Goal: Task Accomplishment & Management: Use online tool/utility

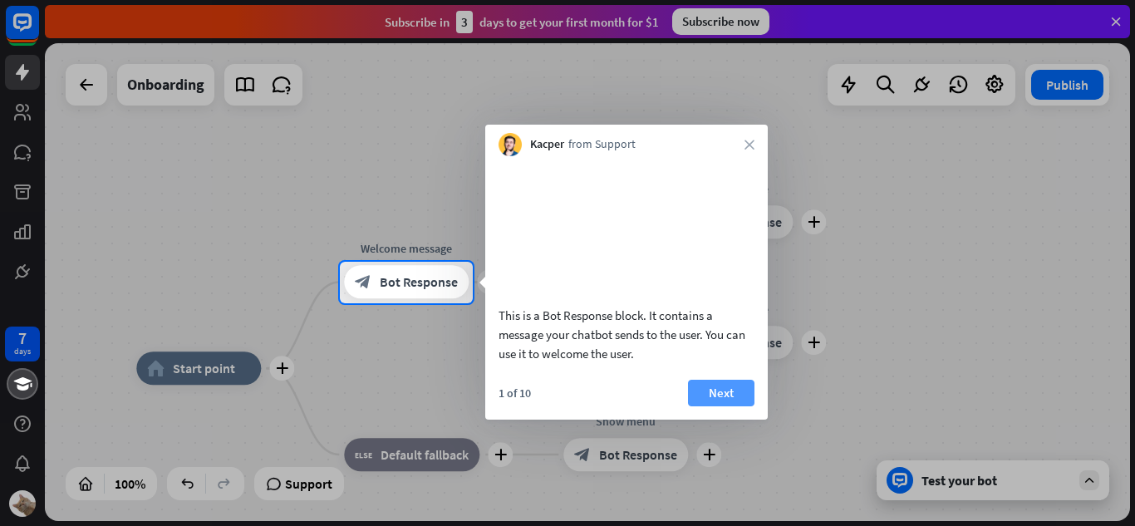
click at [700, 406] on button "Next" at bounding box center [721, 393] width 66 height 27
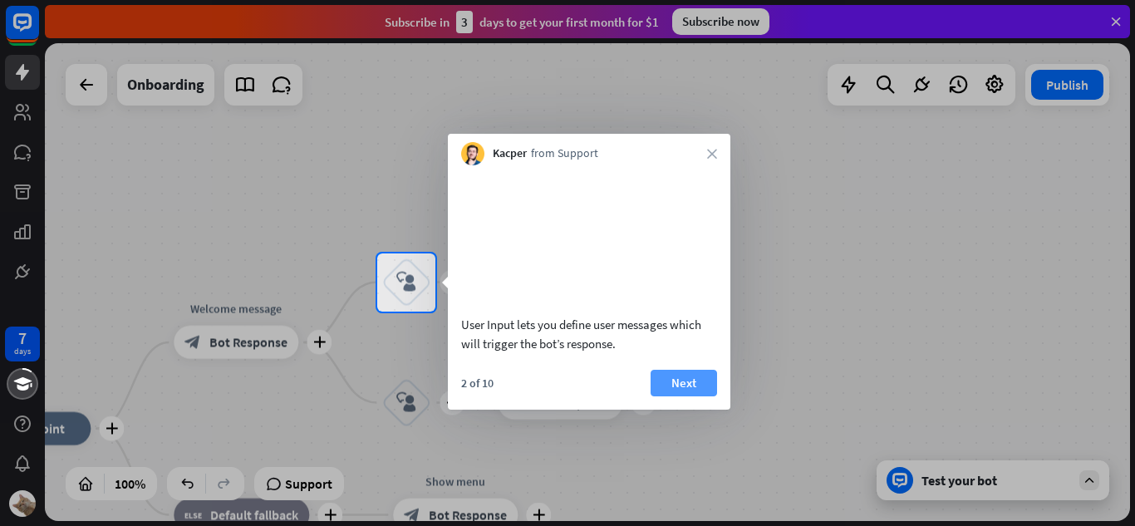
click at [695, 396] on button "Next" at bounding box center [684, 383] width 66 height 27
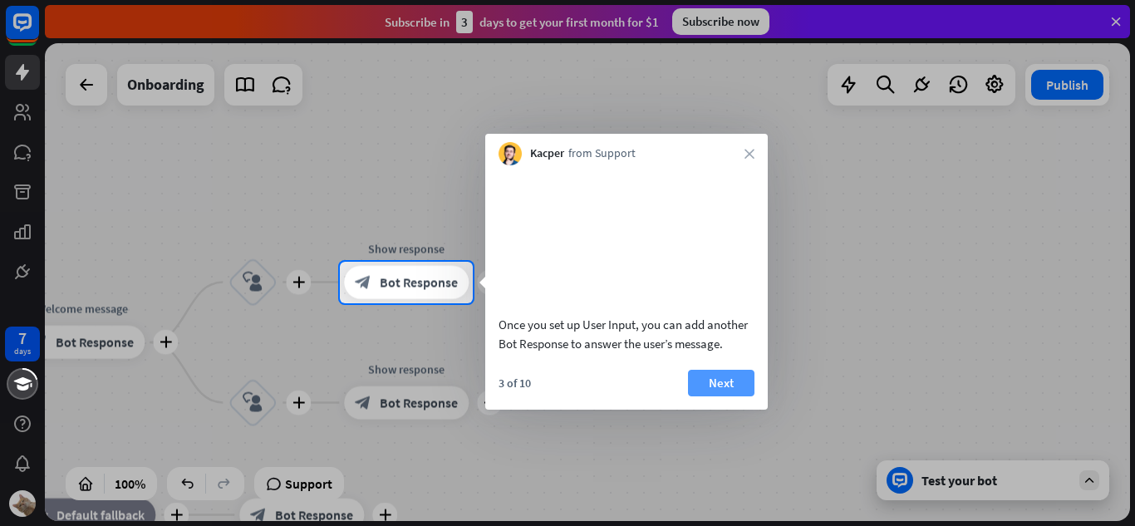
click at [706, 396] on button "Next" at bounding box center [721, 383] width 66 height 27
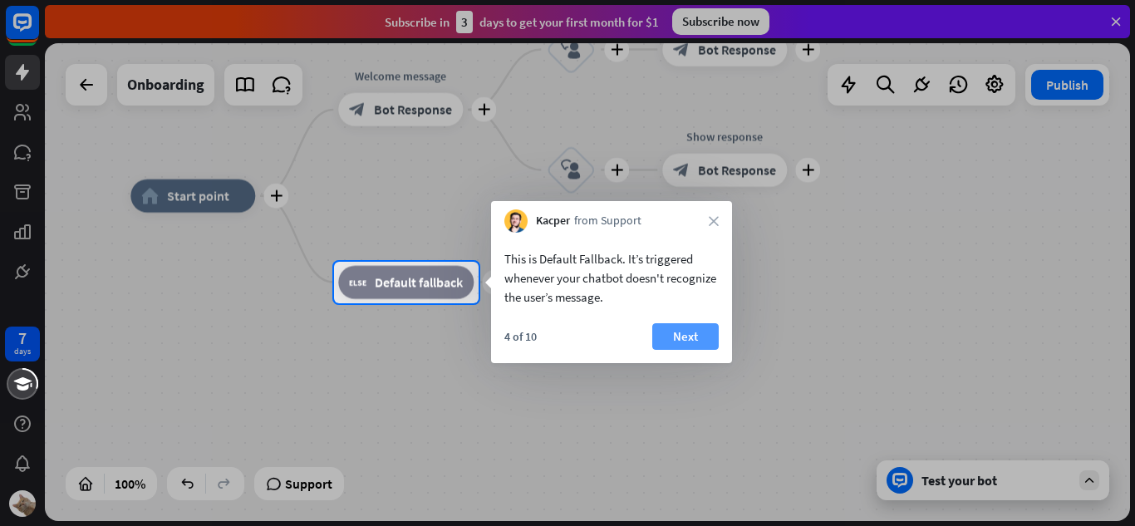
click at [662, 331] on button "Next" at bounding box center [685, 336] width 66 height 27
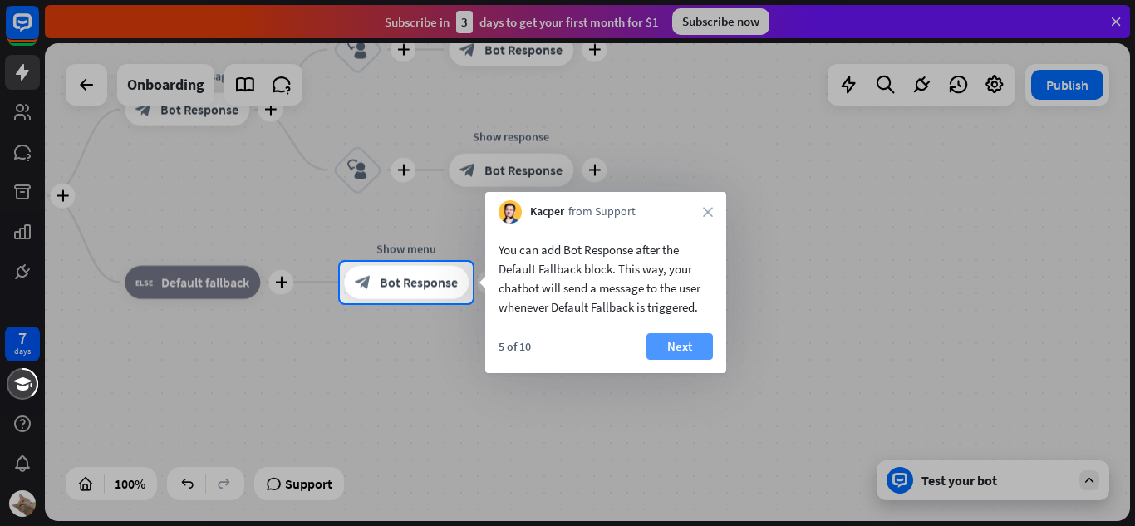
click at [672, 341] on button "Next" at bounding box center [679, 346] width 66 height 27
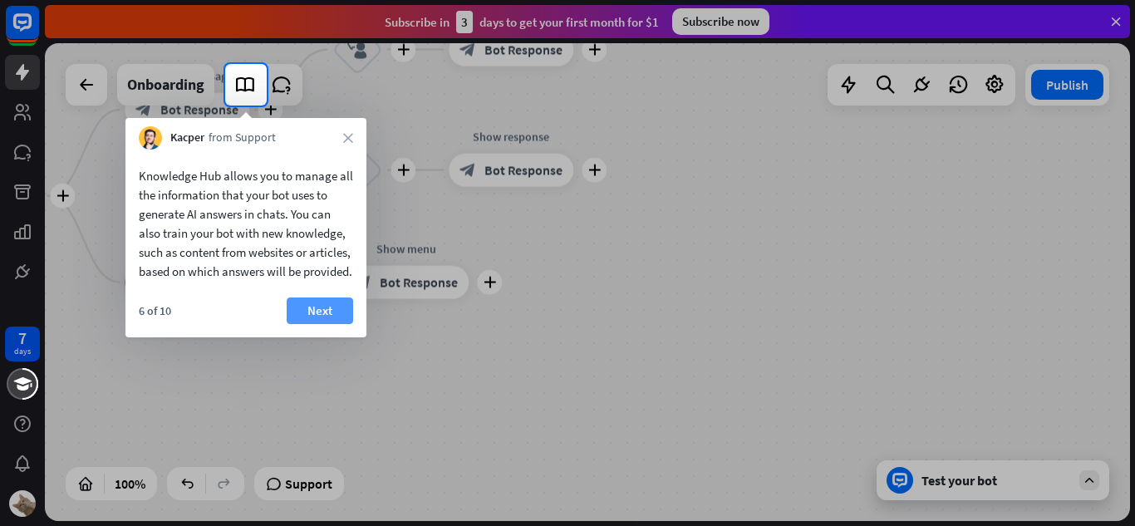
click at [330, 324] on button "Next" at bounding box center [320, 310] width 66 height 27
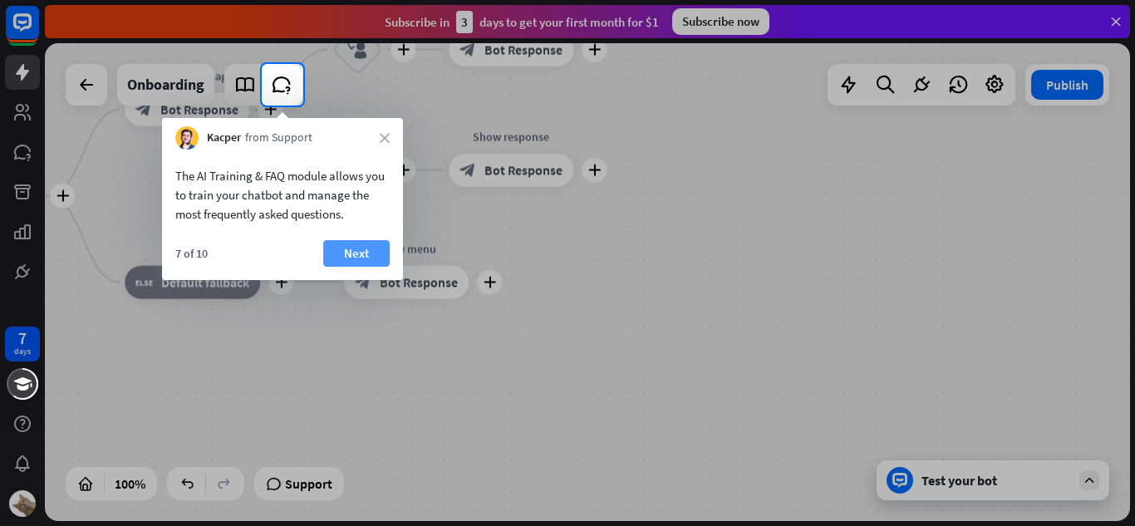
click at [351, 258] on button "Next" at bounding box center [356, 253] width 66 height 27
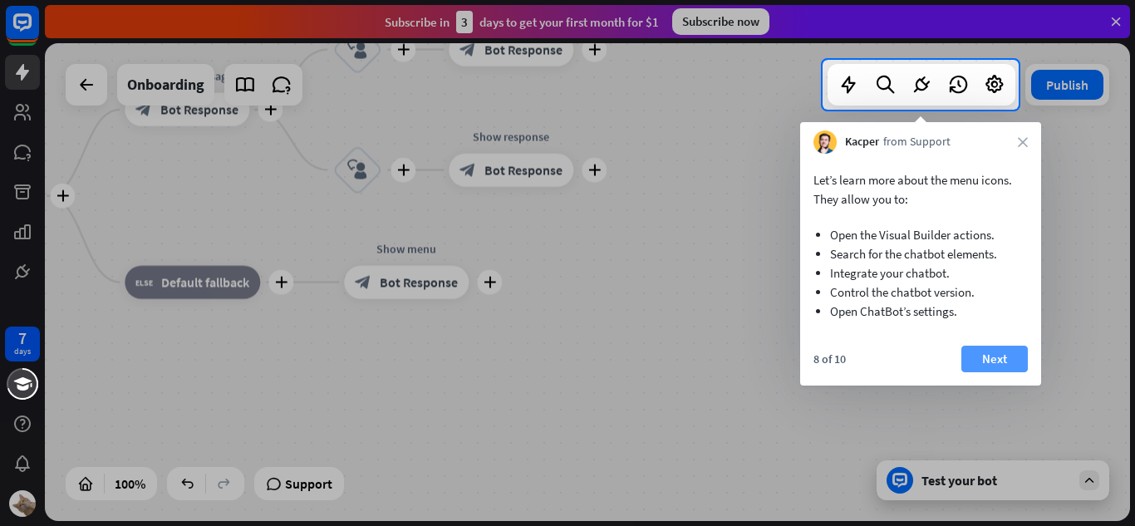
click at [999, 349] on button "Next" at bounding box center [994, 359] width 66 height 27
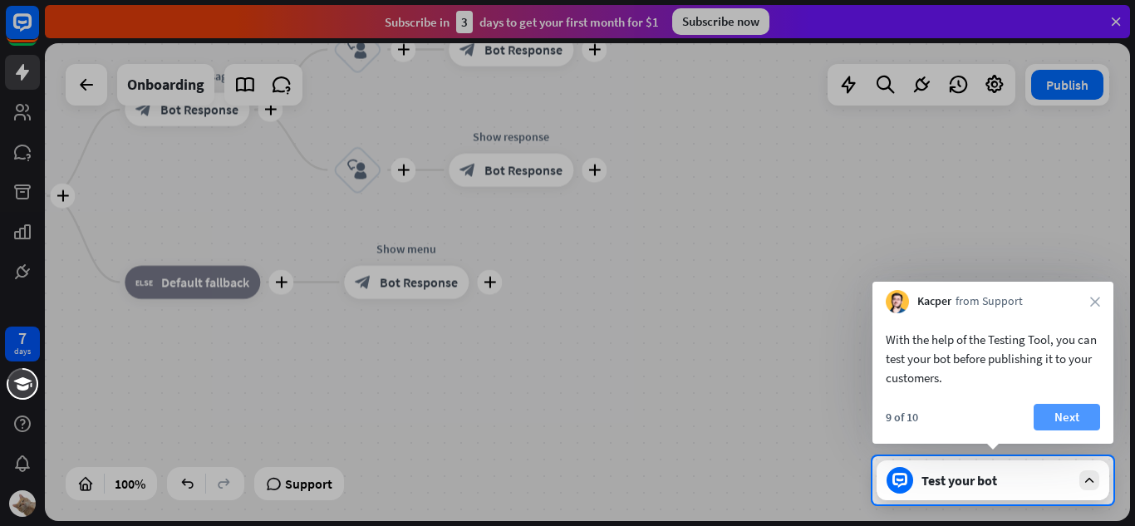
click at [1058, 418] on button "Next" at bounding box center [1067, 417] width 66 height 27
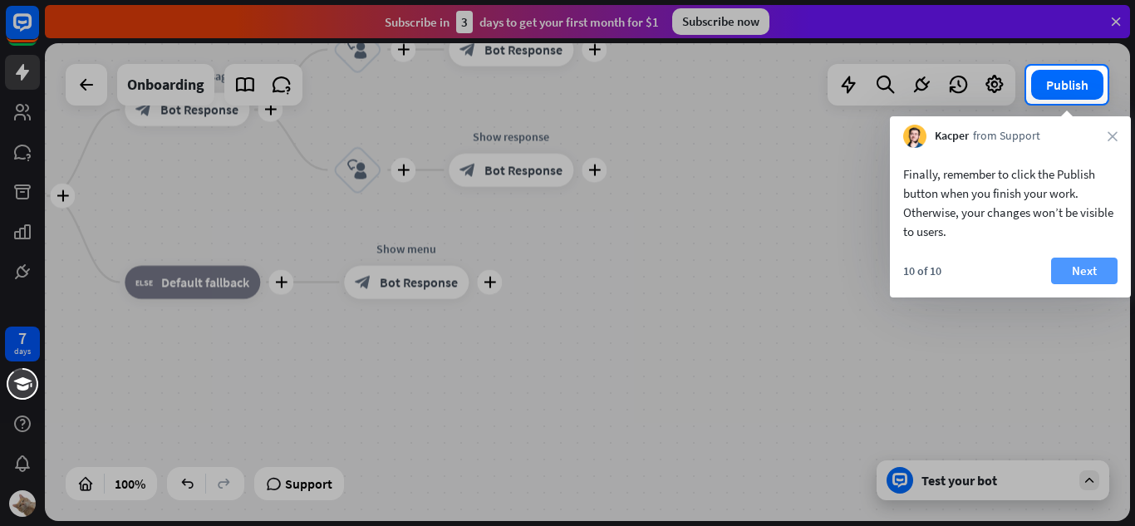
click at [1076, 281] on button "Next" at bounding box center [1084, 271] width 66 height 27
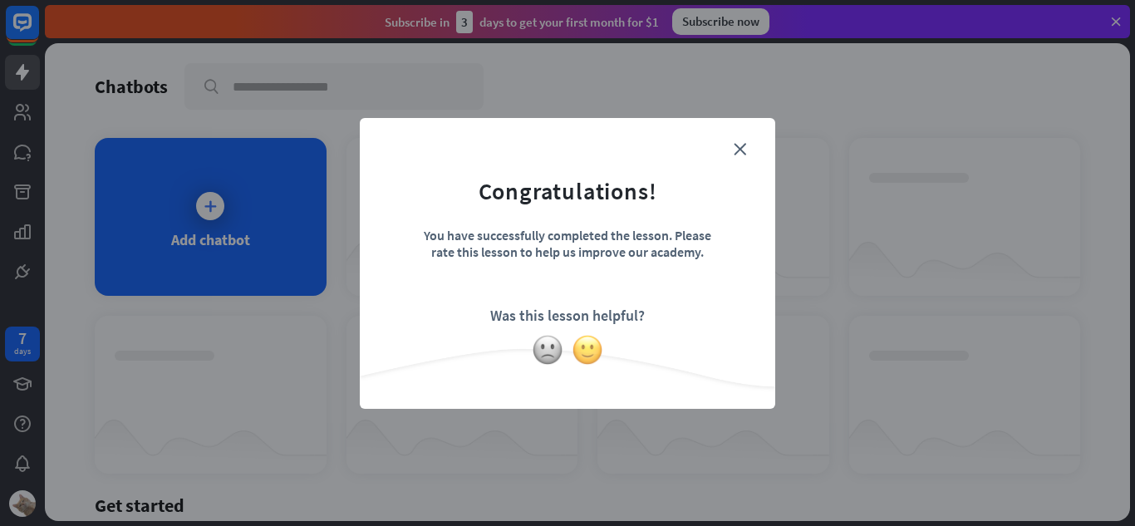
click at [575, 354] on img at bounding box center [588, 350] width 32 height 32
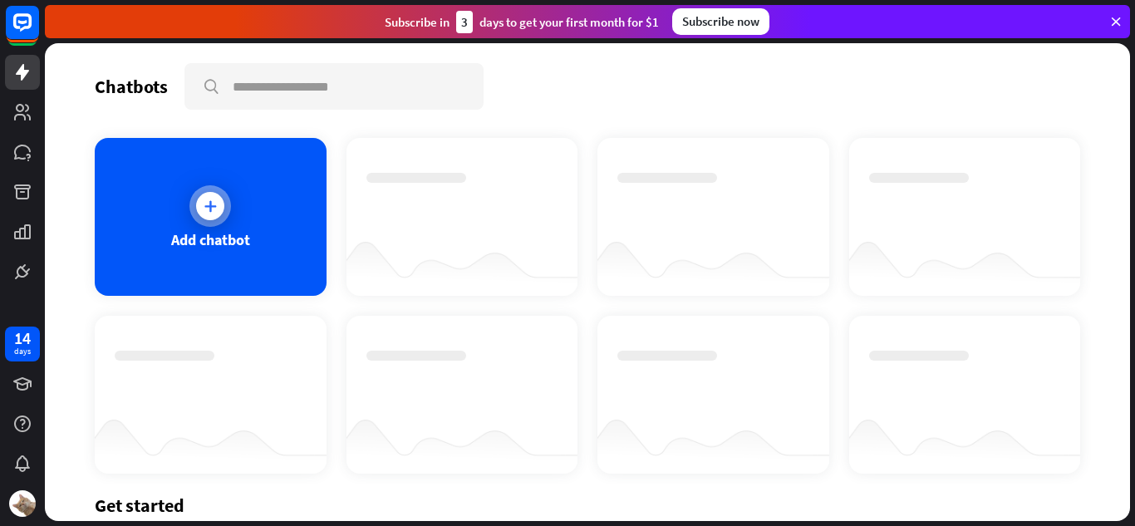
click at [187, 206] on div "Add chatbot" at bounding box center [211, 217] width 232 height 158
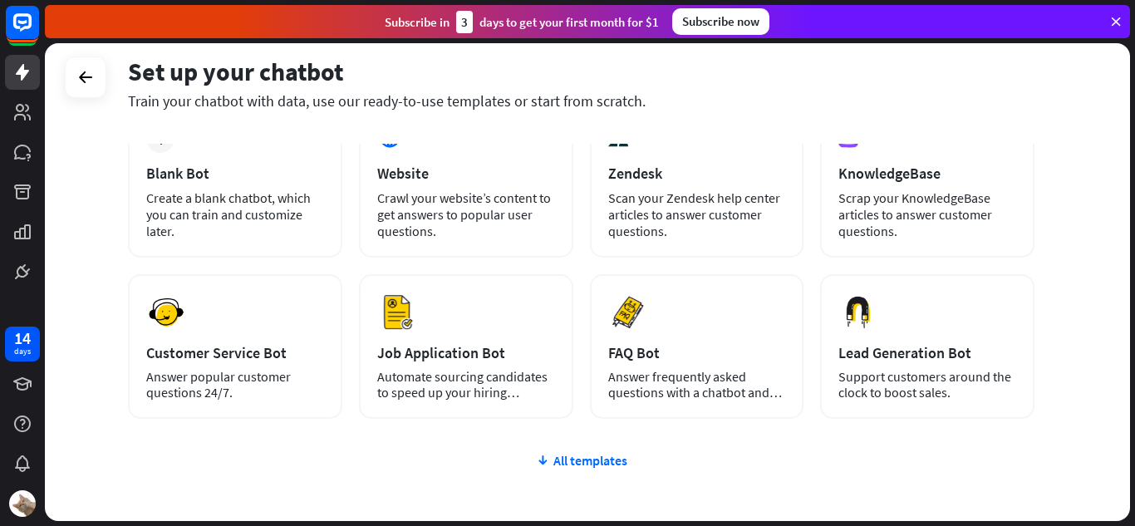
scroll to position [83, 0]
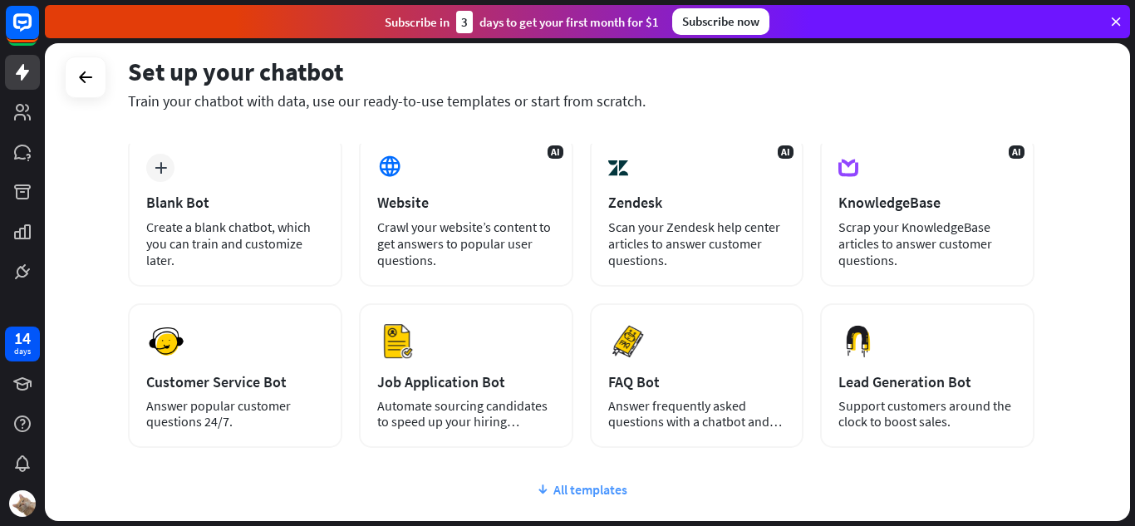
click at [576, 489] on div "All templates" at bounding box center [581, 489] width 906 height 17
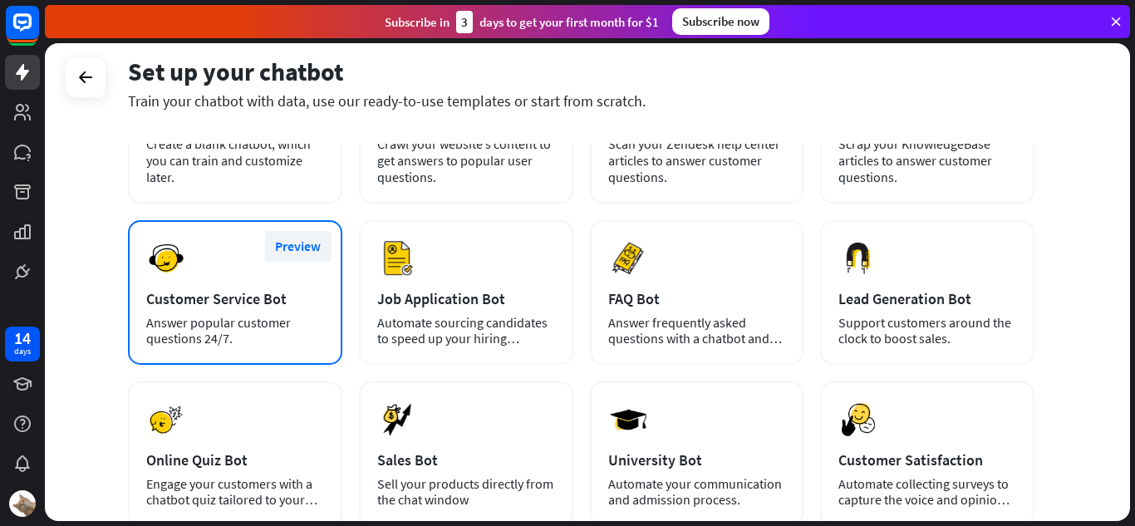
click at [298, 243] on button "Preview" at bounding box center [298, 246] width 66 height 31
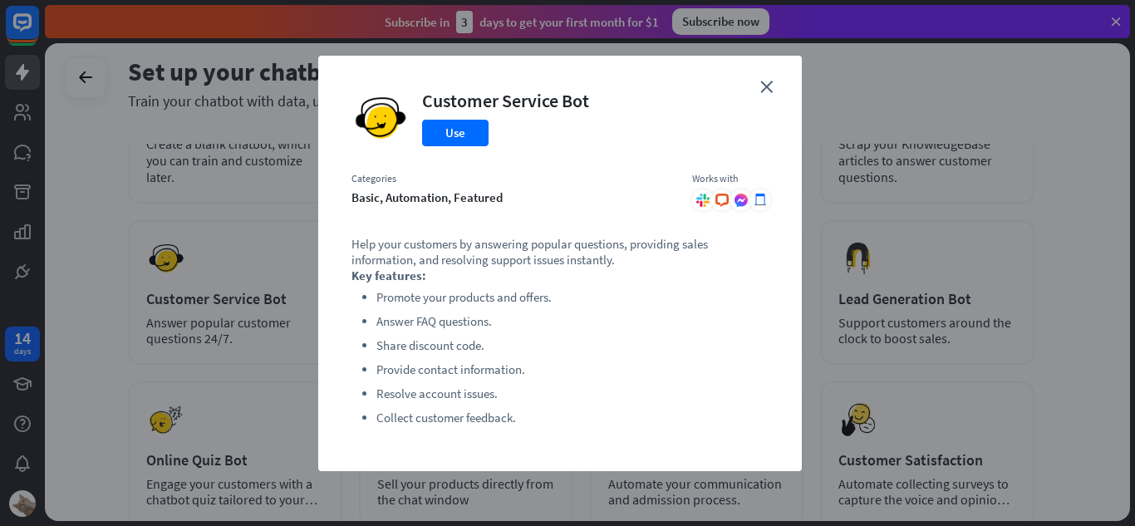
click at [710, 199] on div at bounding box center [703, 200] width 22 height 22
click at [761, 100] on div "close Customer Service Bot Use Categories basic, automation, featured Works wit…" at bounding box center [560, 263] width 484 height 415
click at [766, 96] on div "close Customer Service Bot Use Categories basic, automation, featured Works wit…" at bounding box center [560, 263] width 484 height 415
click at [773, 83] on div "close Customer Service Bot Use Categories basic, automation, featured Works wit…" at bounding box center [560, 263] width 484 height 415
click at [756, 96] on div "close Customer Service Bot Use Categories basic, automation, featured Works wit…" at bounding box center [560, 263] width 484 height 415
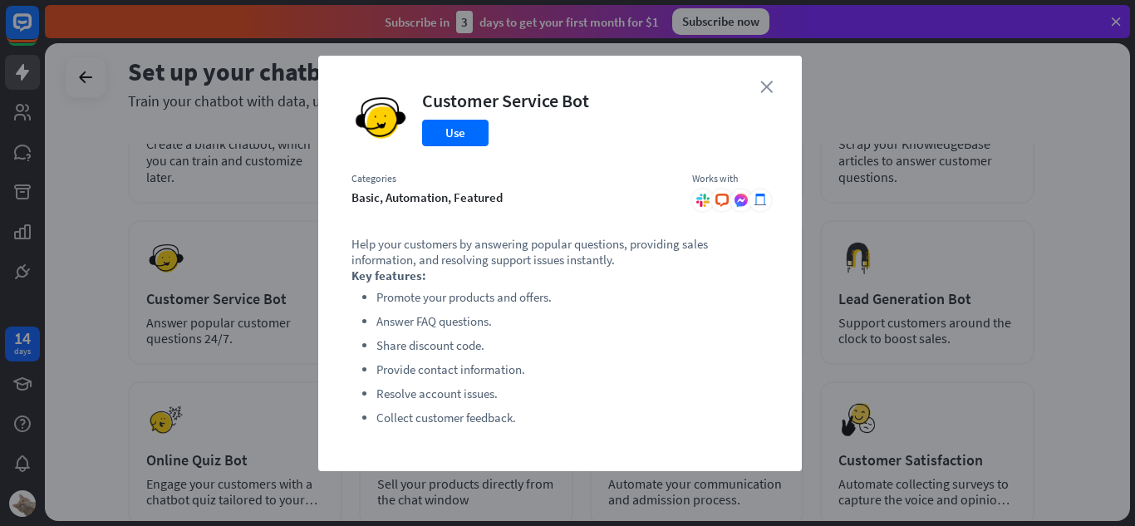
click at [764, 84] on icon "close" at bounding box center [766, 87] width 12 height 12
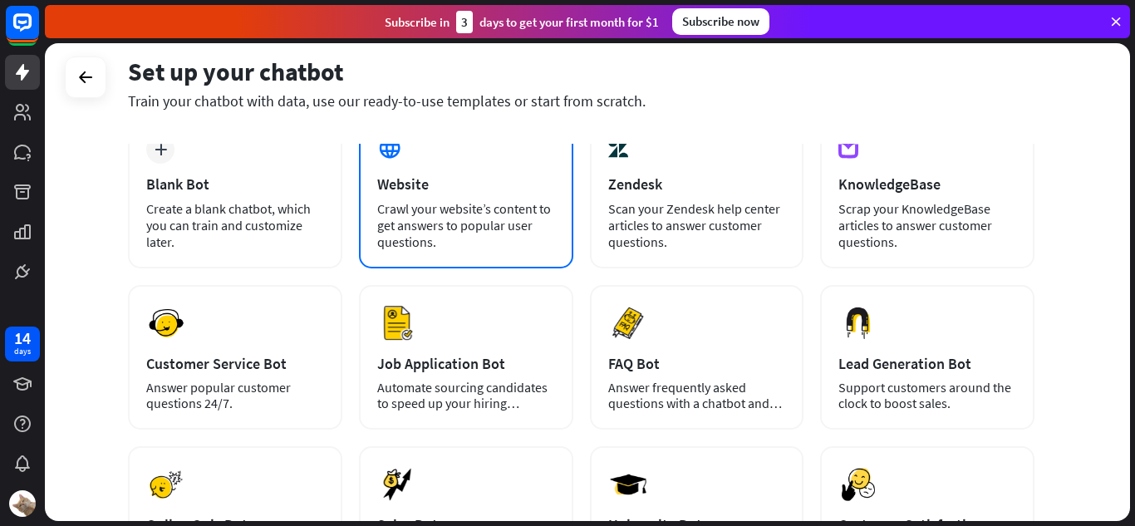
scroll to position [0, 0]
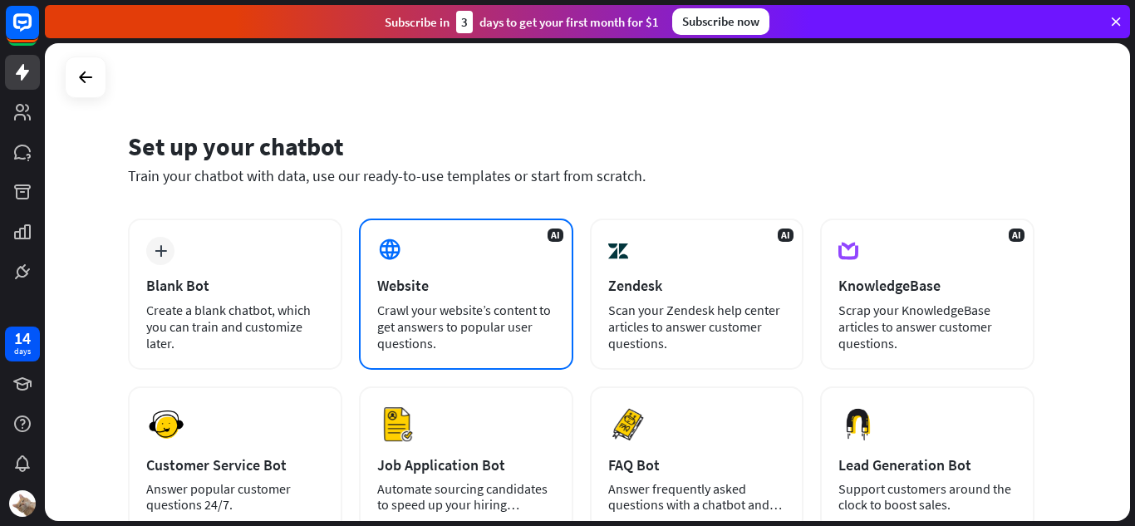
click at [549, 253] on div "AI Website Crawl your website’s content to get answers to popular user question…" at bounding box center [466, 294] width 214 height 151
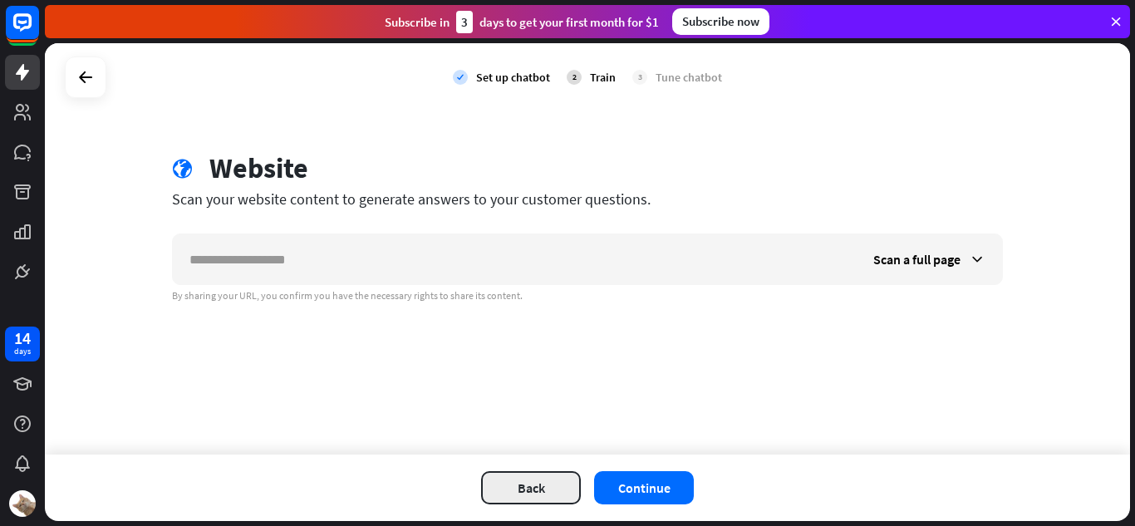
click at [536, 492] on button "Back" at bounding box center [531, 487] width 100 height 33
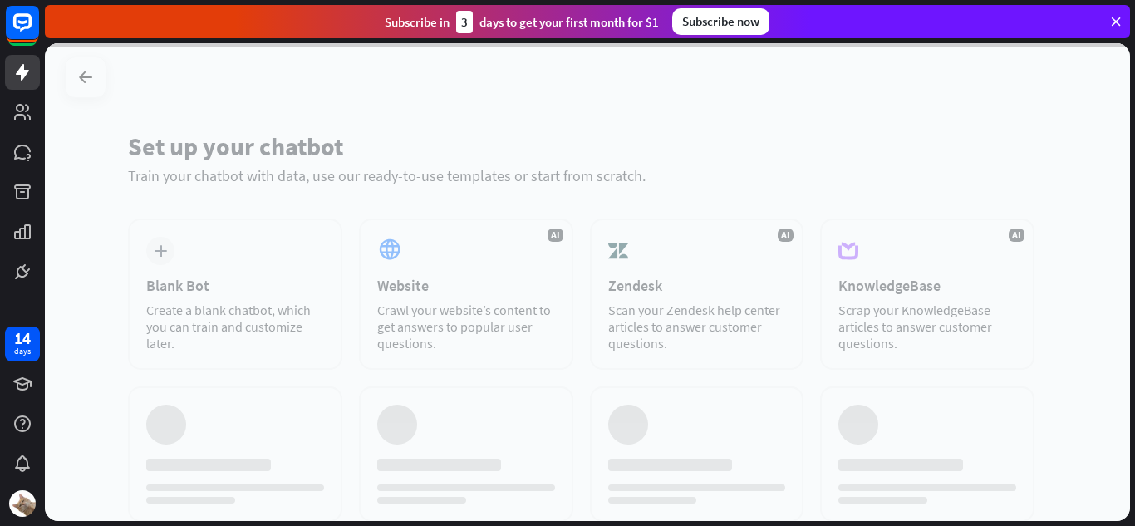
click at [631, 316] on div at bounding box center [587, 282] width 1085 height 478
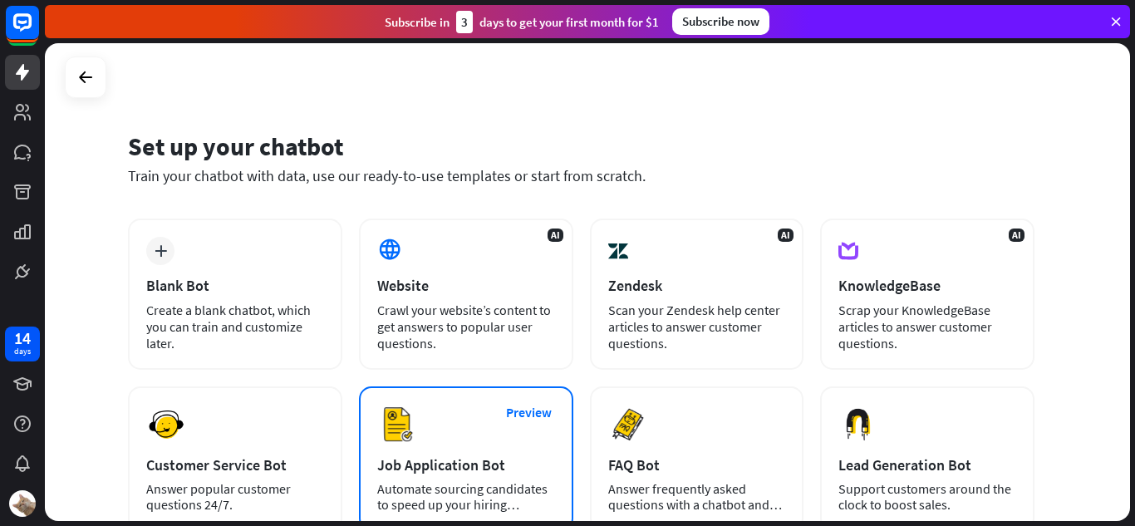
click at [439, 443] on div "Preview Job Application Bot Automate sourcing candidates to speed up your hirin…" at bounding box center [466, 458] width 214 height 145
click at [521, 411] on button "Preview" at bounding box center [529, 412] width 66 height 31
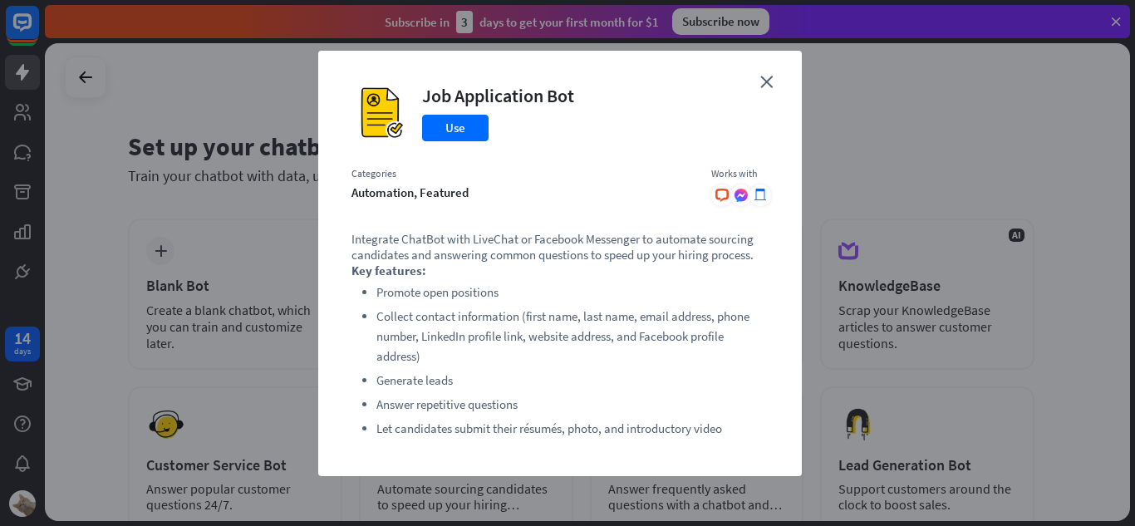
click at [754, 79] on div "close Job Application Bot Use Categories automation, featured Works with .cls-1…" at bounding box center [560, 263] width 484 height 425
click at [761, 79] on icon "close" at bounding box center [766, 82] width 12 height 12
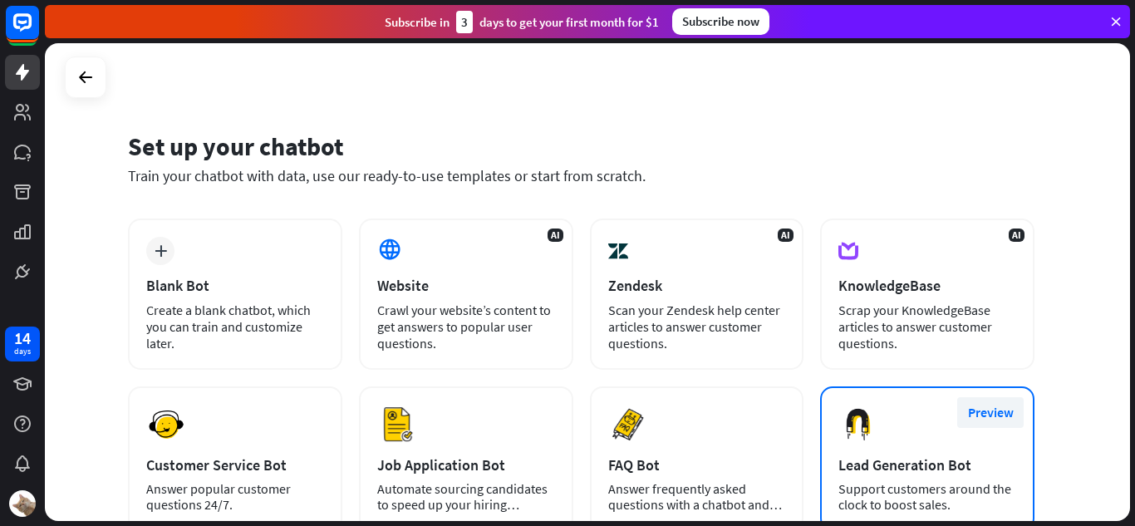
click at [980, 410] on button "Preview" at bounding box center [990, 412] width 66 height 31
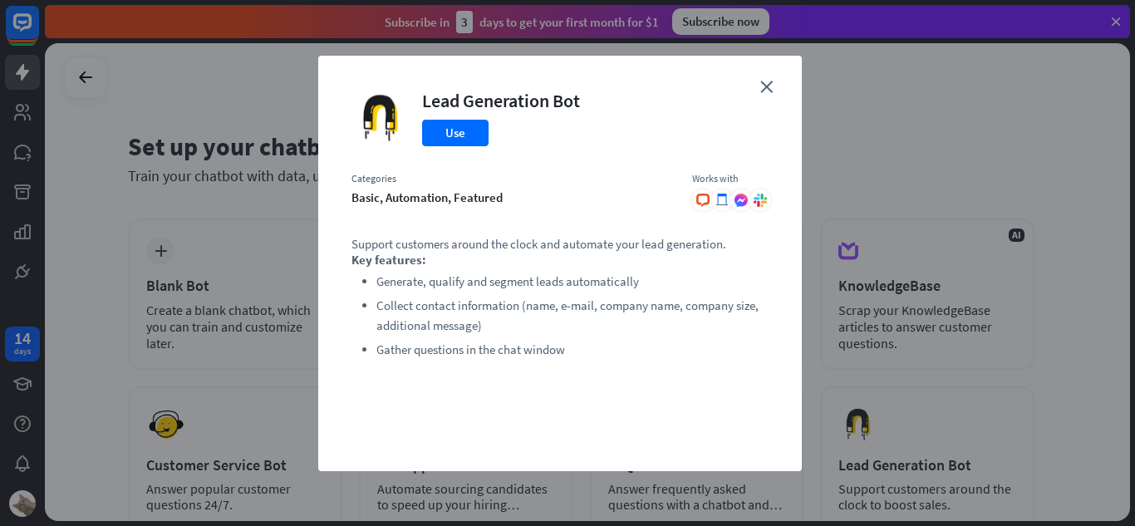
click at [767, 64] on div "close Lead Generation Bot Use Categories basic, automation, featured Works with…" at bounding box center [560, 263] width 484 height 415
click at [710, 208] on div at bounding box center [703, 200] width 22 height 22
drag, startPoint x: 710, startPoint y: 203, endPoint x: 727, endPoint y: 202, distance: 16.6
click at [710, 203] on div at bounding box center [703, 200] width 22 height 22
click at [768, 204] on div ".cls-1{fill:url(#radial-gradient)}.cls-2{fill:#fff}" at bounding box center [730, 200] width 76 height 22
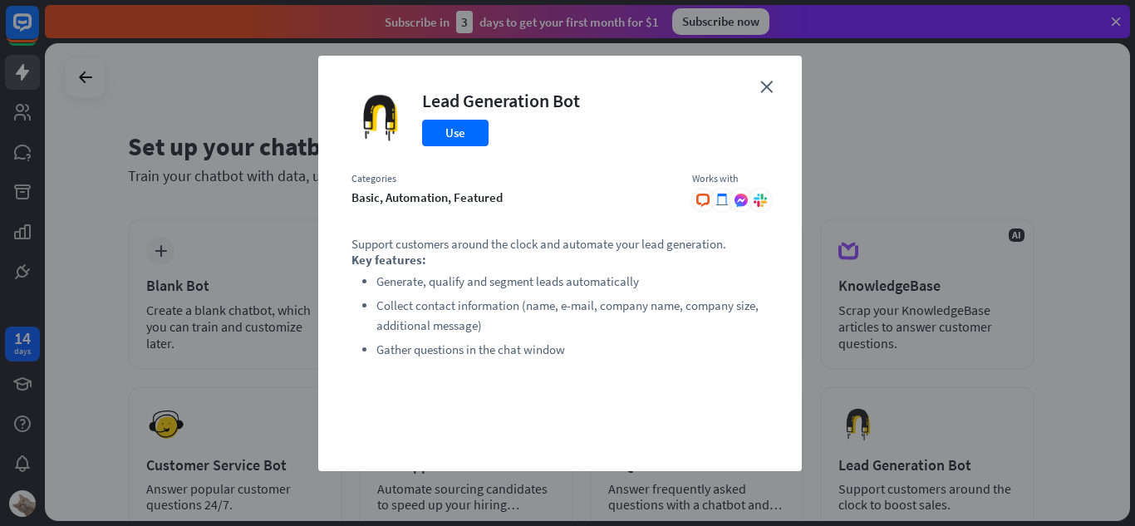
drag, startPoint x: 768, startPoint y: 204, endPoint x: 769, endPoint y: 128, distance: 76.4
click at [769, 194] on div "close Lead Generation Bot Use Categories basic, automation, featured Works with…" at bounding box center [560, 263] width 484 height 415
click at [764, 99] on div "close Lead Generation Bot Use Categories basic, automation, featured Works with…" at bounding box center [560, 263] width 484 height 415
click at [762, 95] on div "close Lead Generation Bot Use Categories basic, automation, featured Works with…" at bounding box center [560, 263] width 484 height 415
click at [770, 87] on icon "close" at bounding box center [766, 87] width 12 height 12
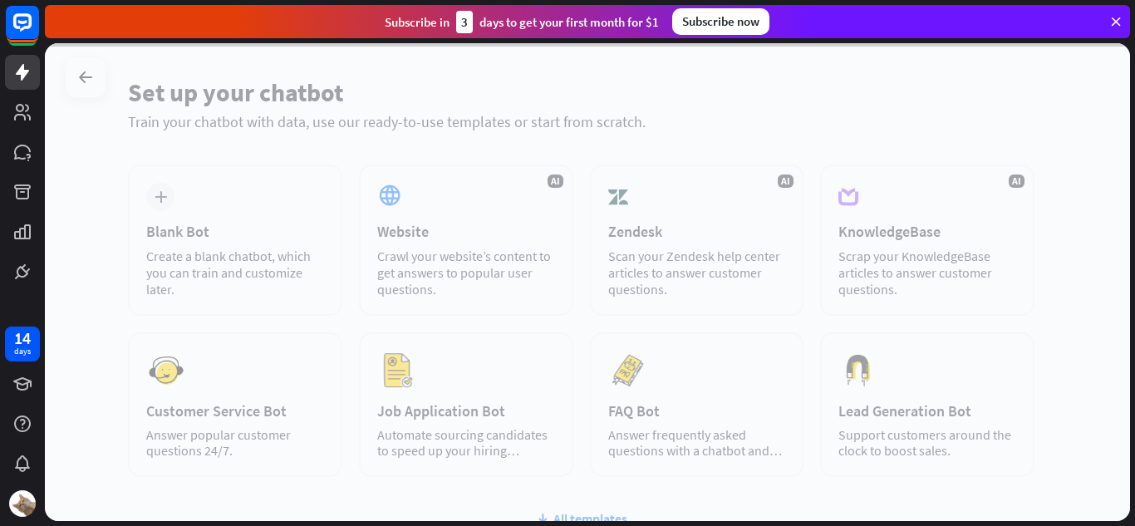
scroll to position [83, 0]
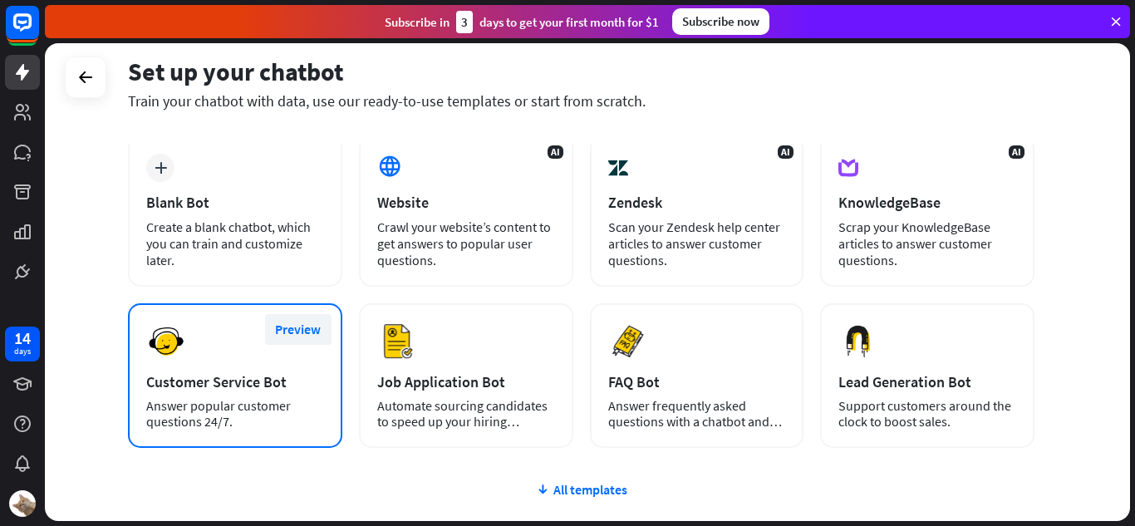
click at [296, 327] on button "Preview" at bounding box center [298, 329] width 66 height 31
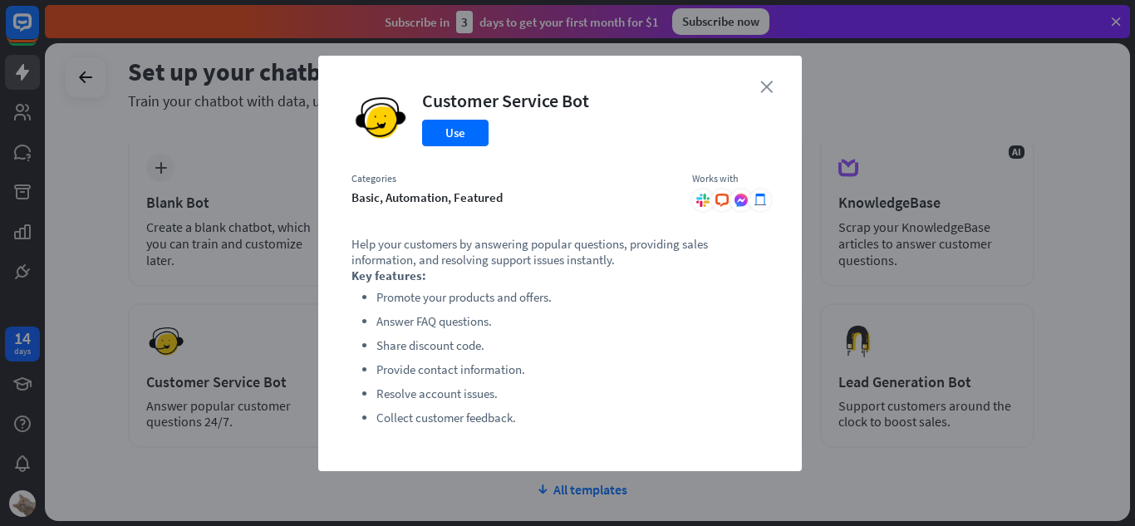
click at [760, 83] on icon "close" at bounding box center [766, 87] width 12 height 12
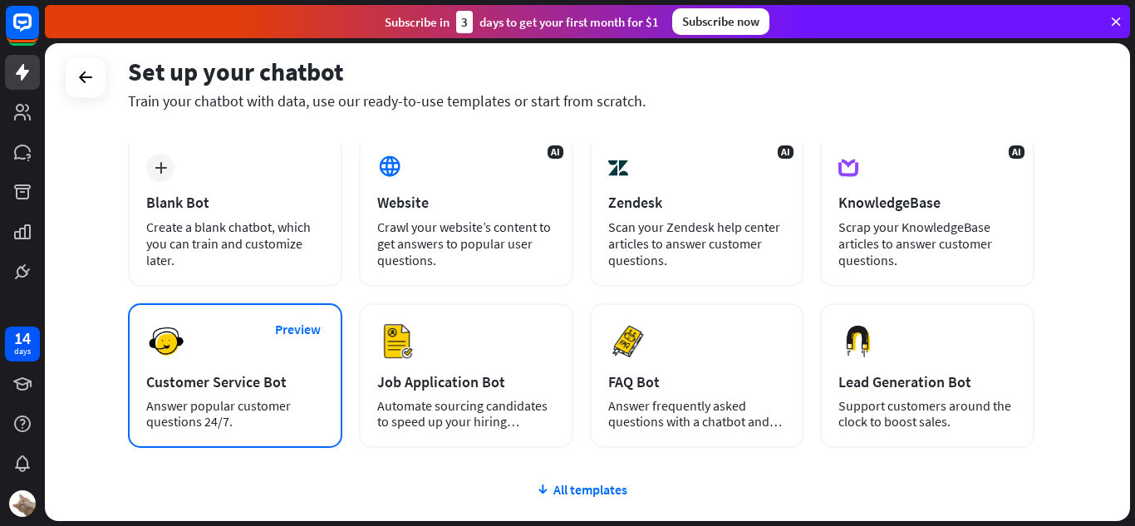
click at [254, 405] on div "Answer popular customer questions 24/7." at bounding box center [235, 414] width 178 height 32
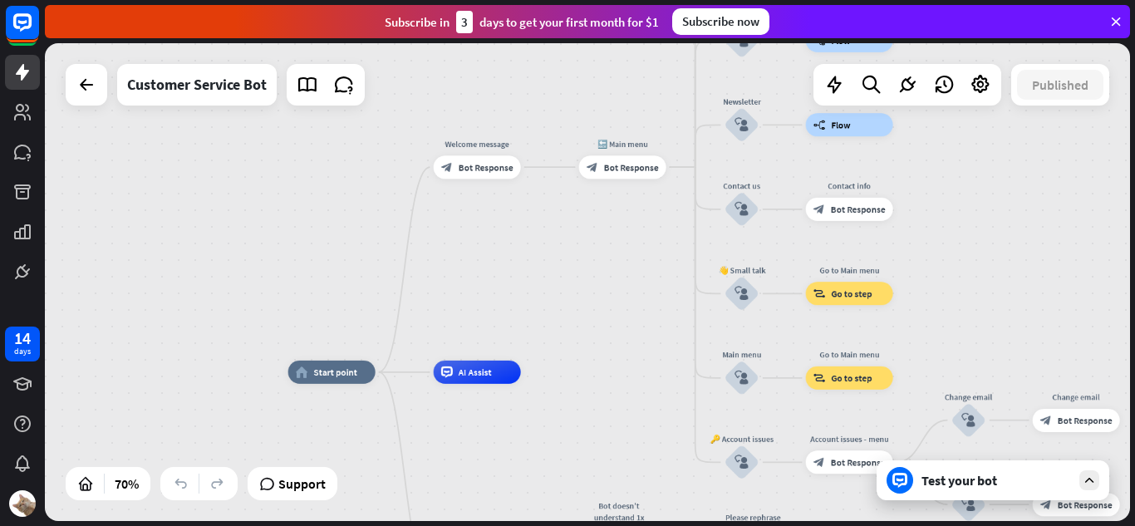
drag, startPoint x: 602, startPoint y: 243, endPoint x: 591, endPoint y: 315, distance: 72.3
click at [588, 320] on div "home_2 Start point Welcome message block_bot_response Bot Response 🔙 Main menu …" at bounding box center [587, 282] width 1085 height 478
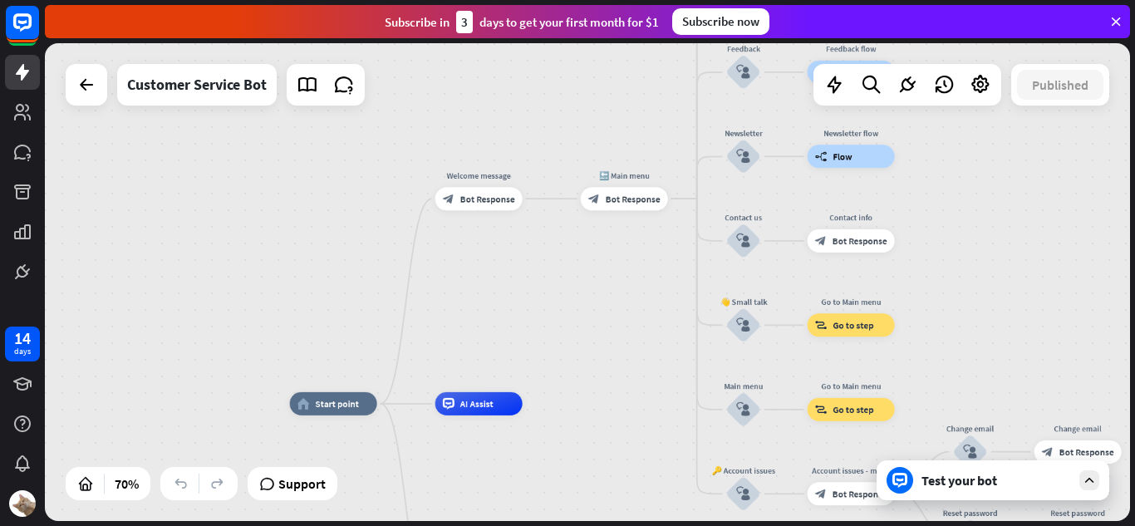
drag, startPoint x: 591, startPoint y: 315, endPoint x: 594, endPoint y: 328, distance: 13.7
click at [594, 328] on div "home_2 Start point Welcome message block_bot_response Bot Response 🔙 Main menu …" at bounding box center [587, 282] width 1085 height 478
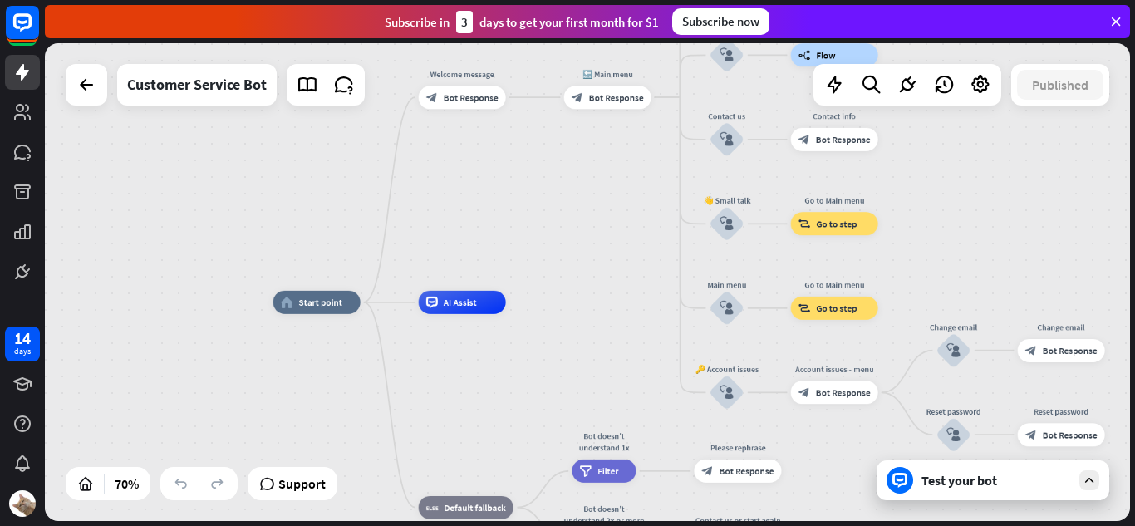
drag, startPoint x: 594, startPoint y: 328, endPoint x: 534, endPoint y: 129, distance: 208.2
click at [534, 129] on div "home_2 Start point Welcome message block_bot_response Bot Response 🔙 Main menu …" at bounding box center [587, 282] width 1085 height 478
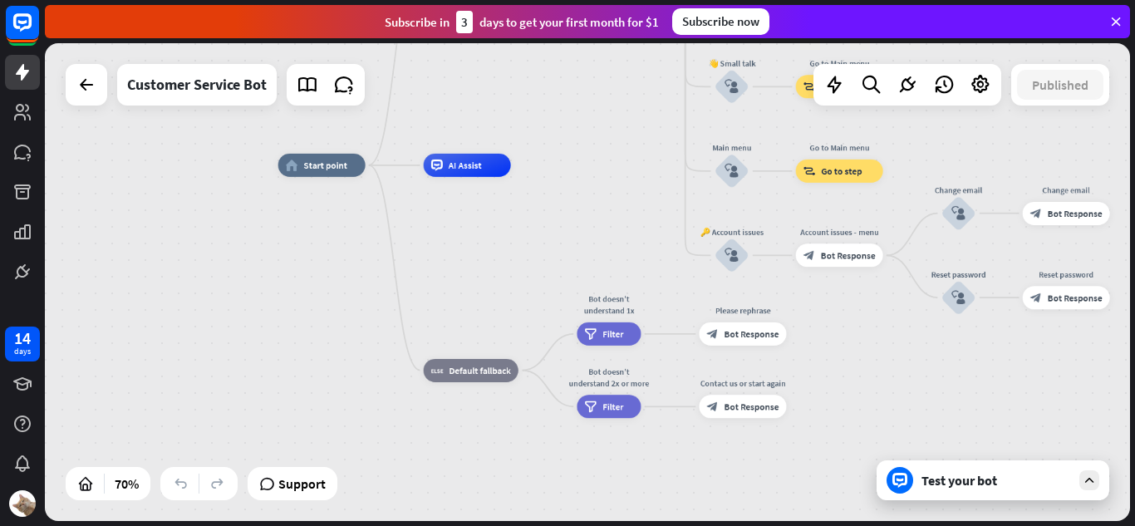
click at [602, 152] on div "home_2 Start point Welcome message block_bot_response Bot Response 🔙 Main menu …" at bounding box center [587, 282] width 1085 height 478
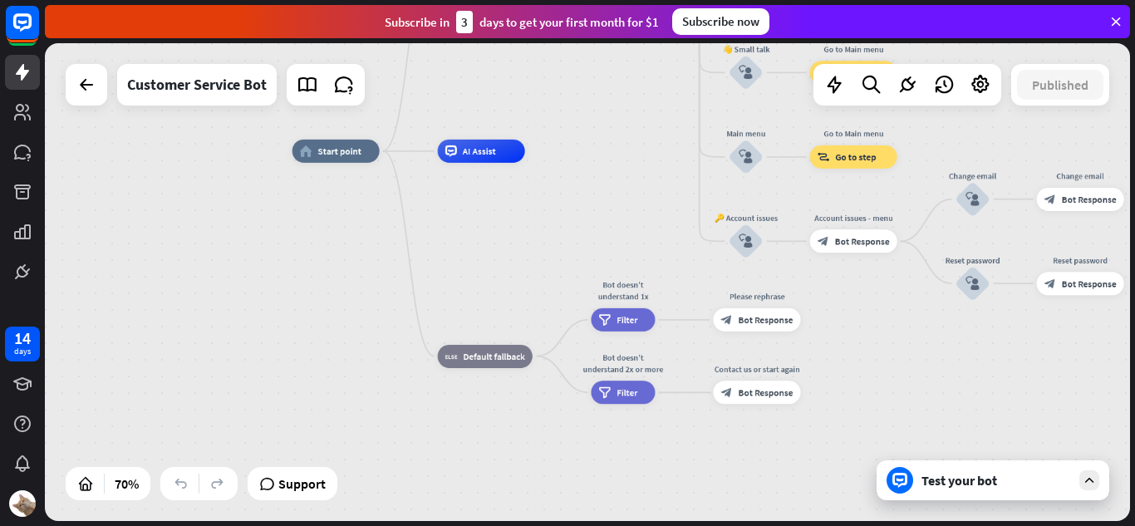
drag, startPoint x: 601, startPoint y: 192, endPoint x: 614, endPoint y: 178, distance: 19.4
click at [614, 178] on div "home_2 Start point Welcome message block_bot_response Bot Response 🔙 Main menu …" at bounding box center [671, 318] width 759 height 335
drag, startPoint x: 614, startPoint y: 178, endPoint x: 659, endPoint y: 248, distance: 83.0
click at [659, 248] on div "home_2 Start point Welcome message block_bot_response Bot Response 🔙 Main menu …" at bounding box center [671, 318] width 759 height 335
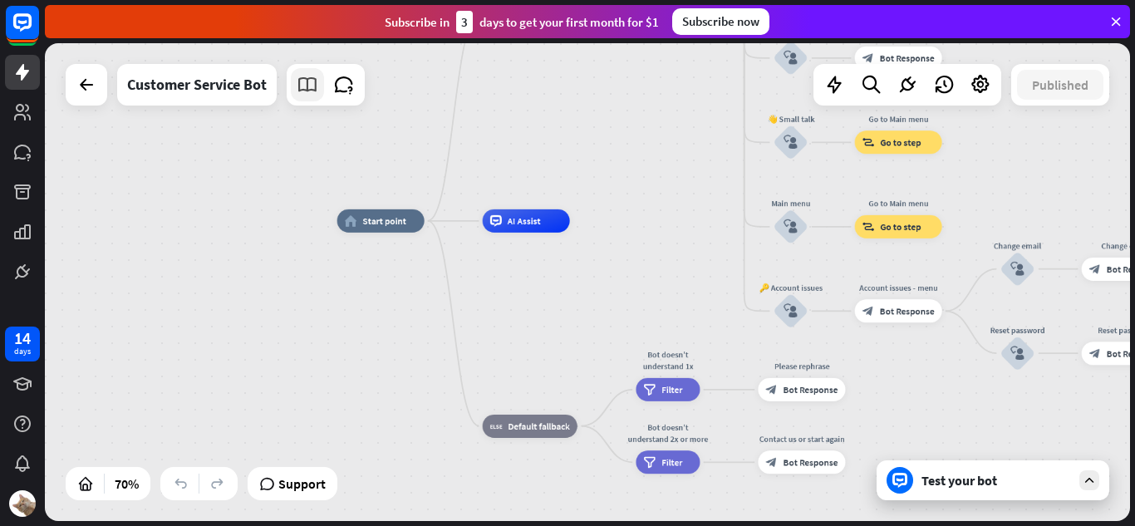
click at [292, 86] on link at bounding box center [307, 84] width 33 height 33
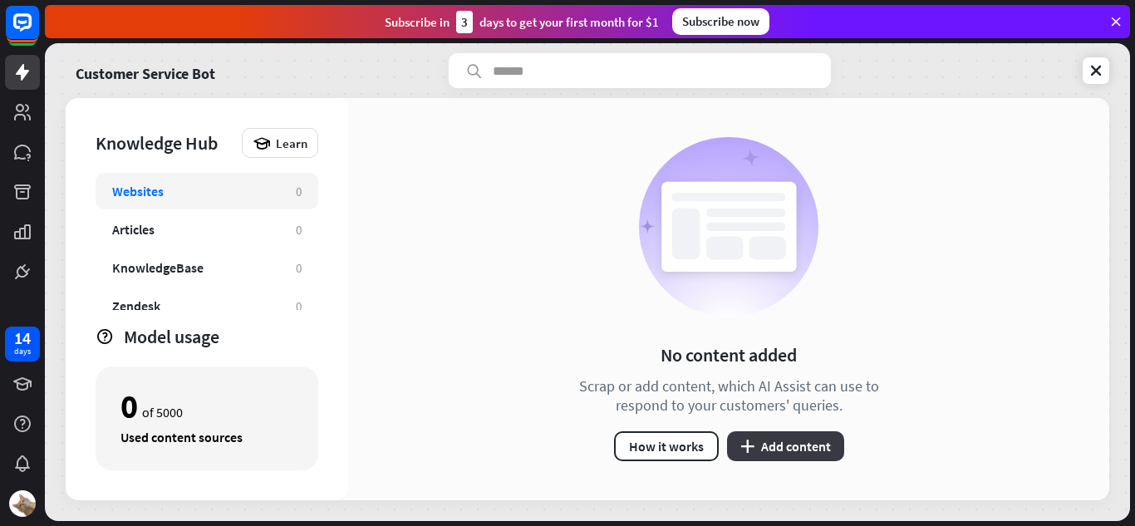
click at [820, 442] on button "plus Add content" at bounding box center [785, 446] width 117 height 30
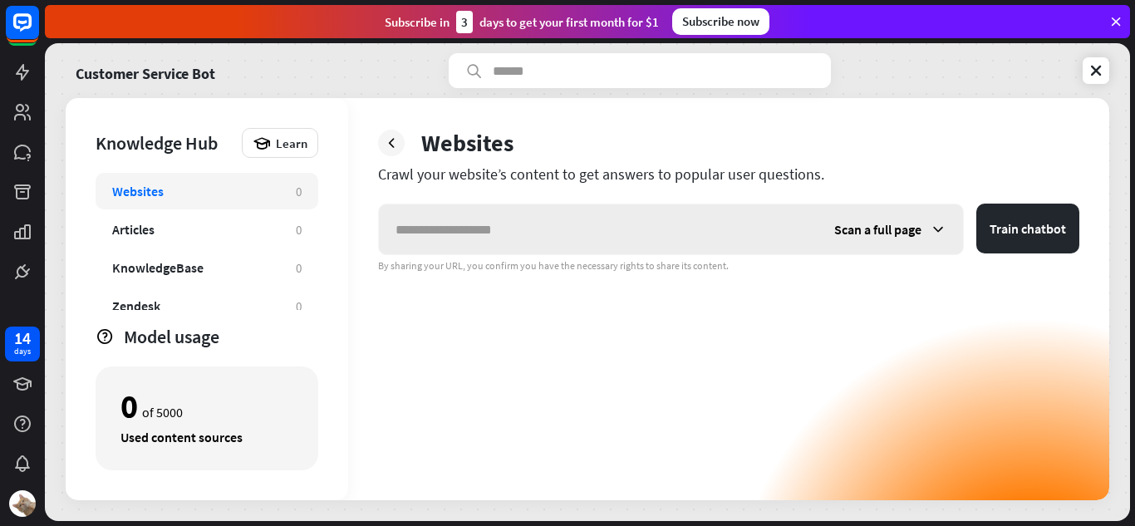
click at [878, 232] on span "Scan a full page" at bounding box center [877, 229] width 87 height 17
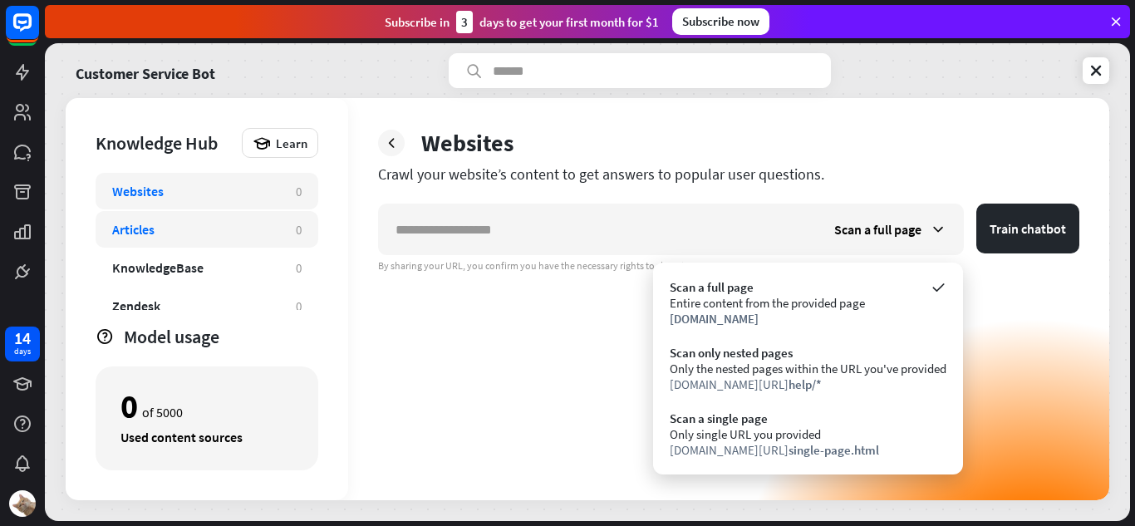
click at [254, 228] on div "Articles" at bounding box center [195, 229] width 167 height 17
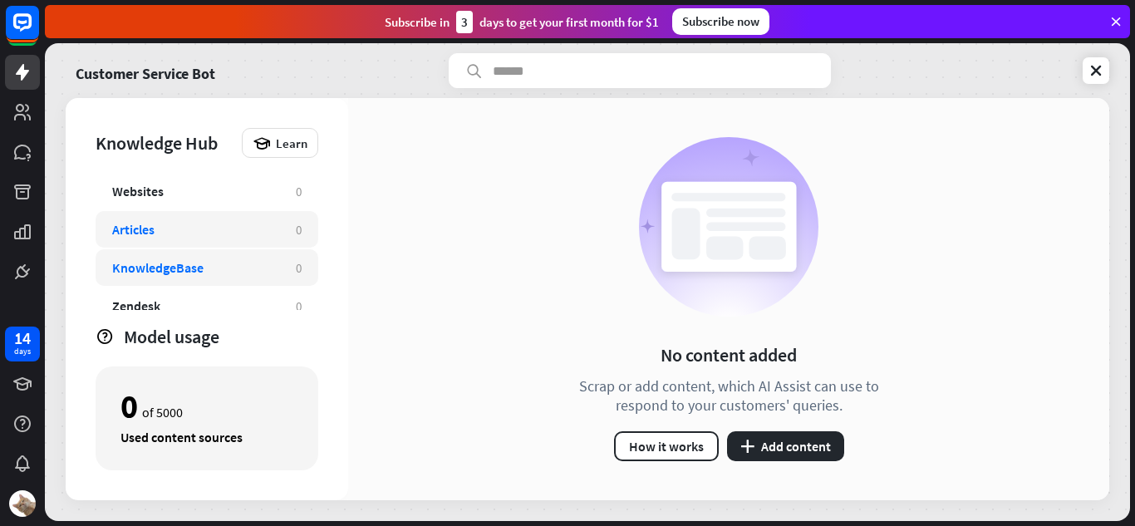
click at [256, 278] on div "KnowledgeBase 0" at bounding box center [207, 267] width 223 height 37
click at [256, 273] on div "KnowledgeBase" at bounding box center [195, 267] width 167 height 17
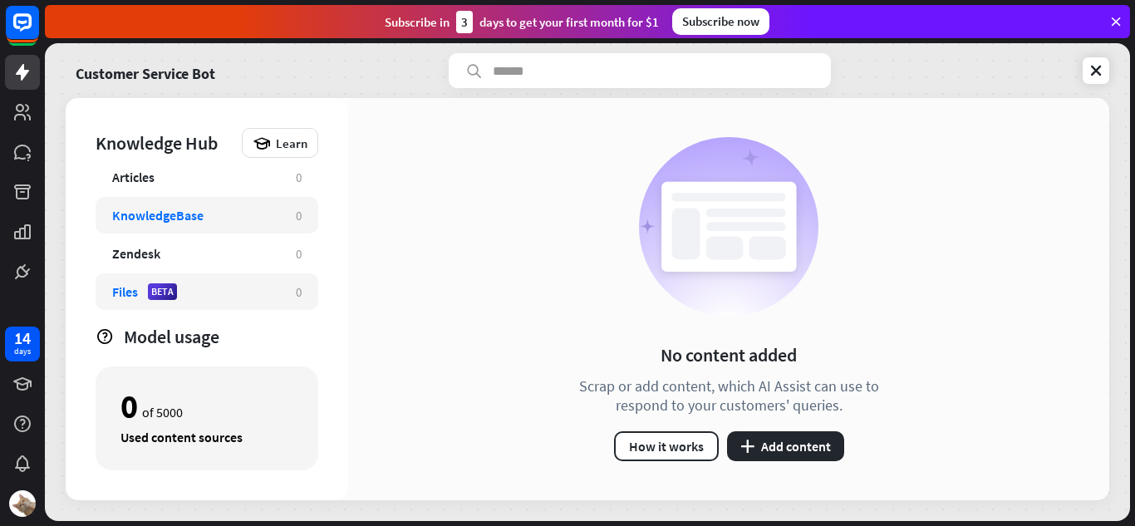
click at [255, 277] on div "Files BETA 0" at bounding box center [207, 291] width 223 height 37
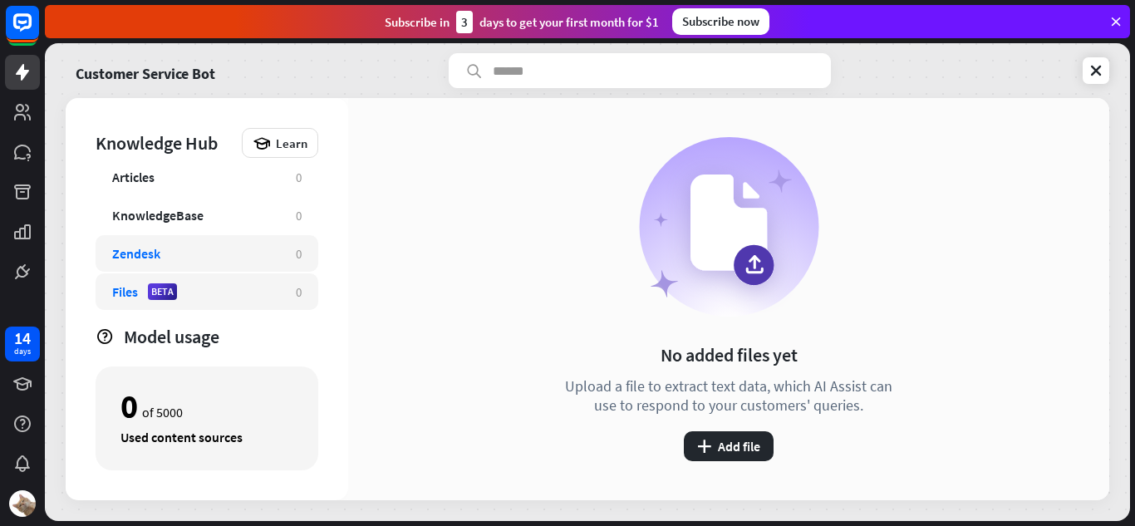
click at [258, 263] on div "Zendesk 0" at bounding box center [207, 253] width 223 height 37
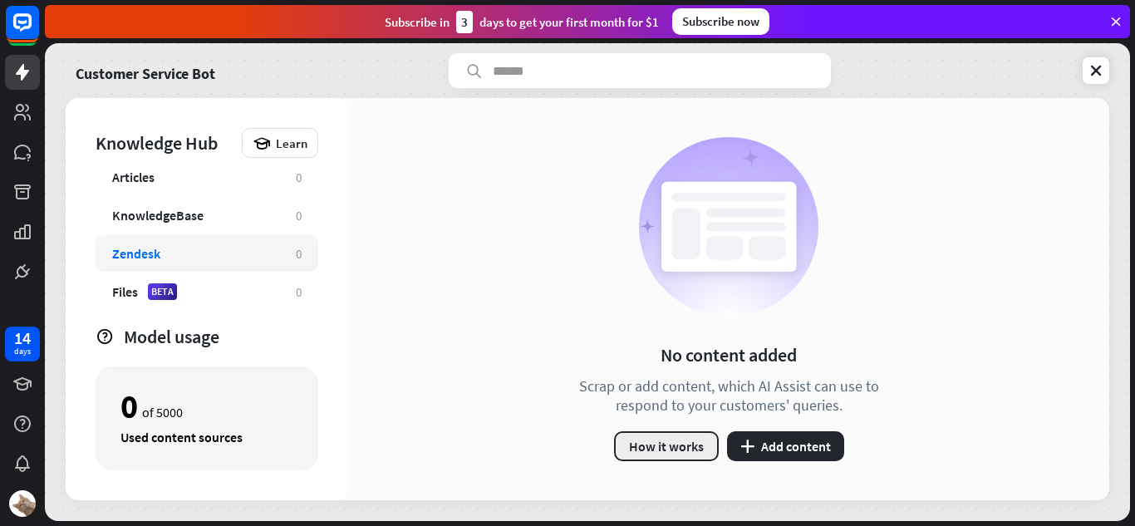
click at [694, 439] on button "How it works" at bounding box center [666, 446] width 105 height 30
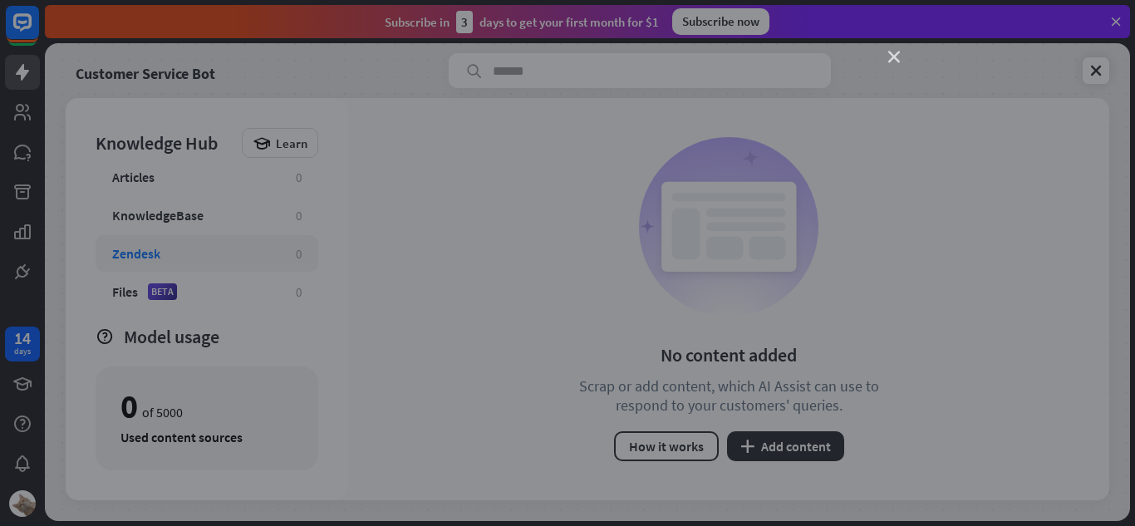
click at [891, 56] on icon "close" at bounding box center [894, 58] width 12 height 12
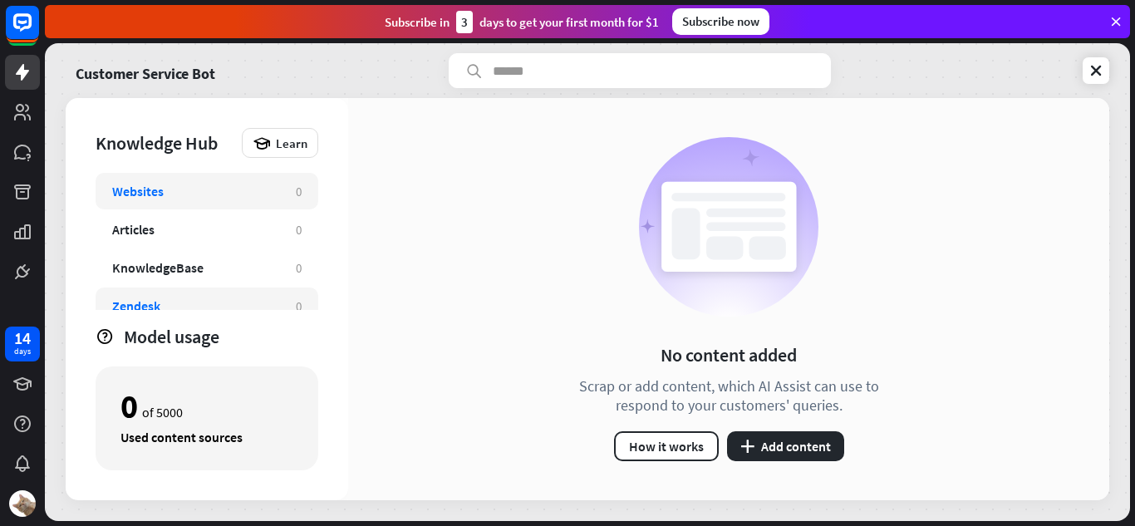
click at [266, 189] on div "Websites" at bounding box center [195, 191] width 167 height 17
click at [742, 450] on icon "plus" at bounding box center [747, 445] width 14 height 13
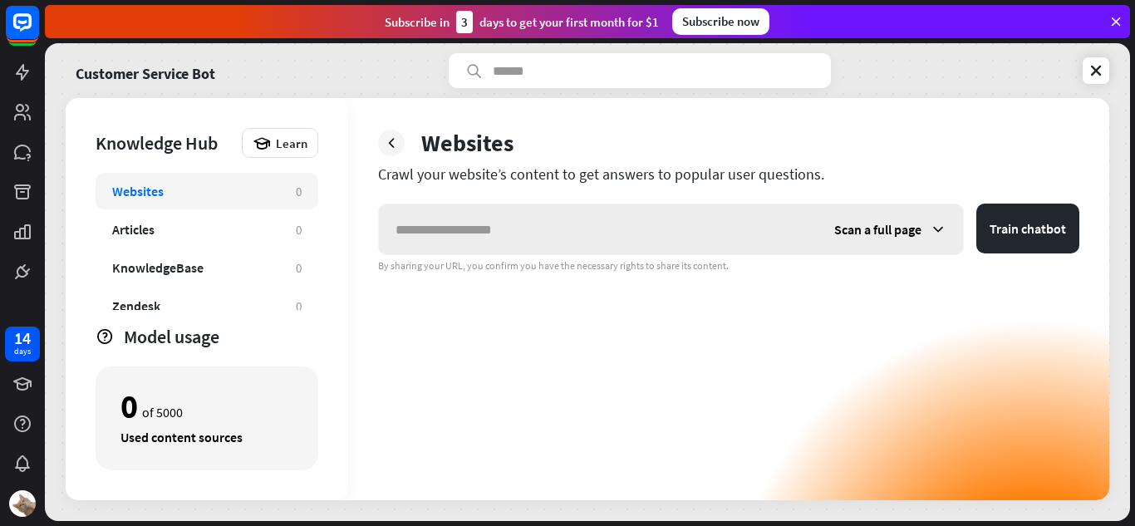
click at [872, 236] on span "Scan a full page" at bounding box center [877, 229] width 87 height 17
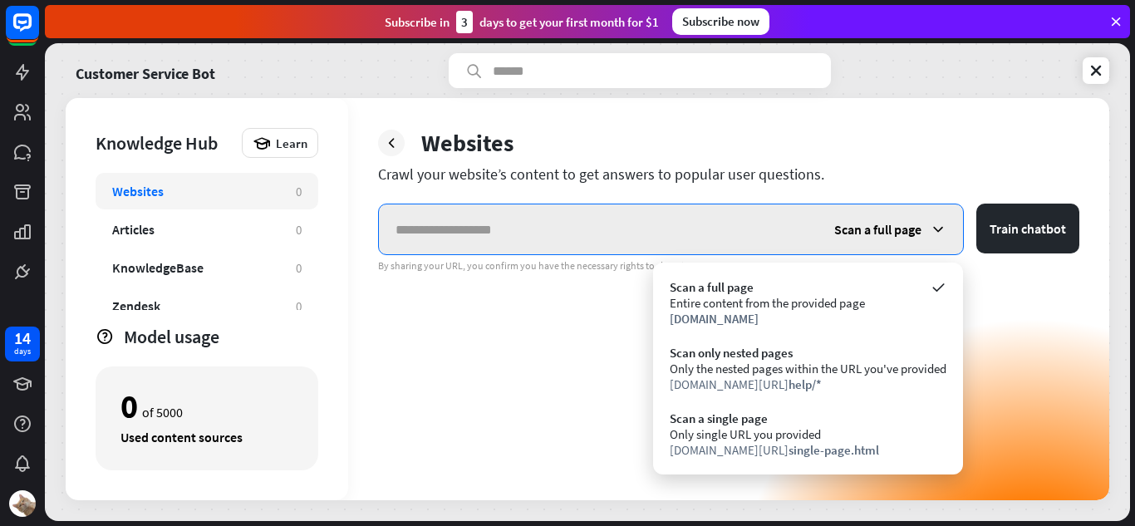
click at [716, 248] on input "text" at bounding box center [598, 229] width 439 height 50
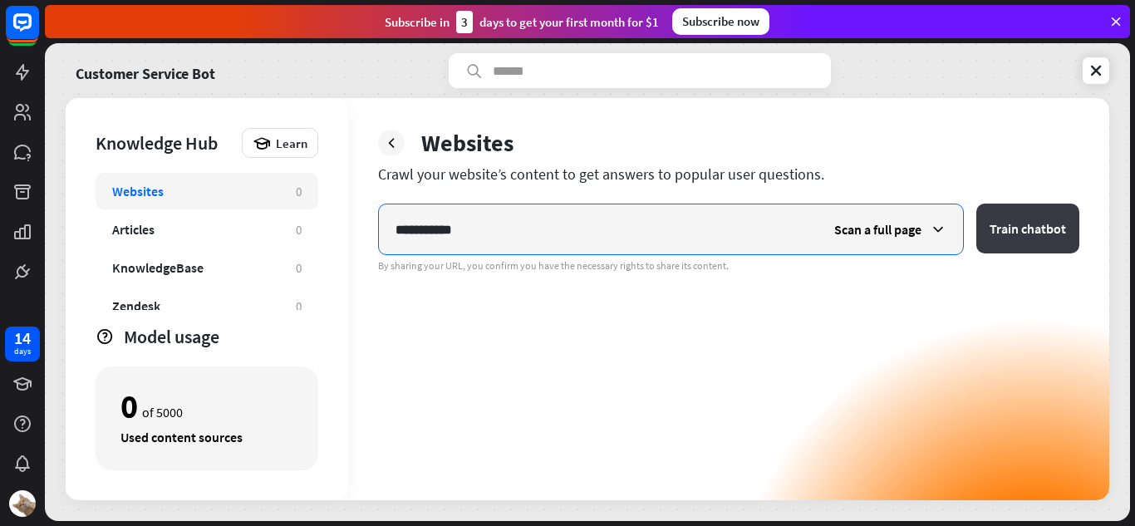
type input "**********"
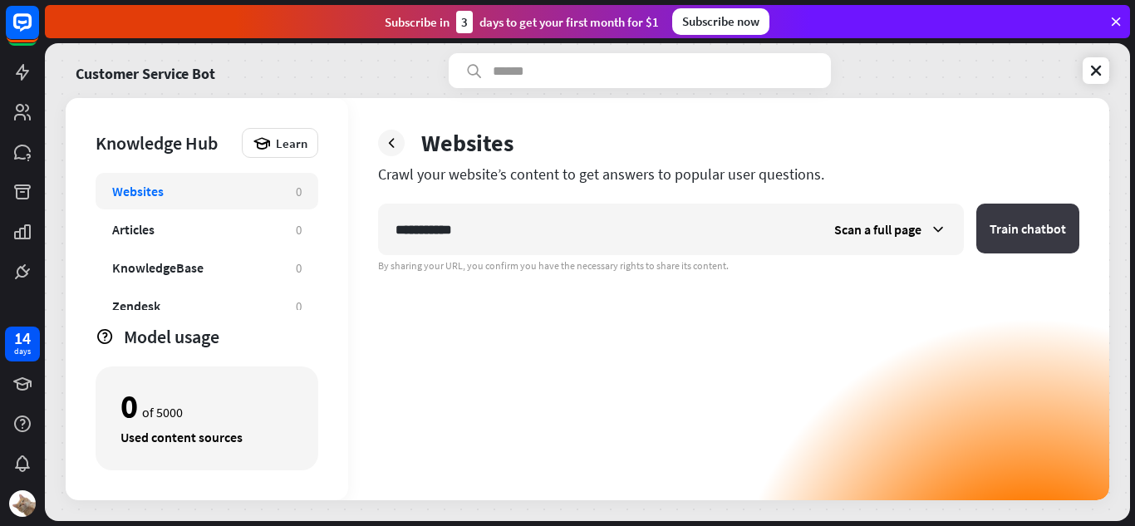
click at [1001, 242] on button "Train chatbot" at bounding box center [1027, 229] width 103 height 50
click at [856, 235] on span "Scan a full page" at bounding box center [877, 229] width 87 height 17
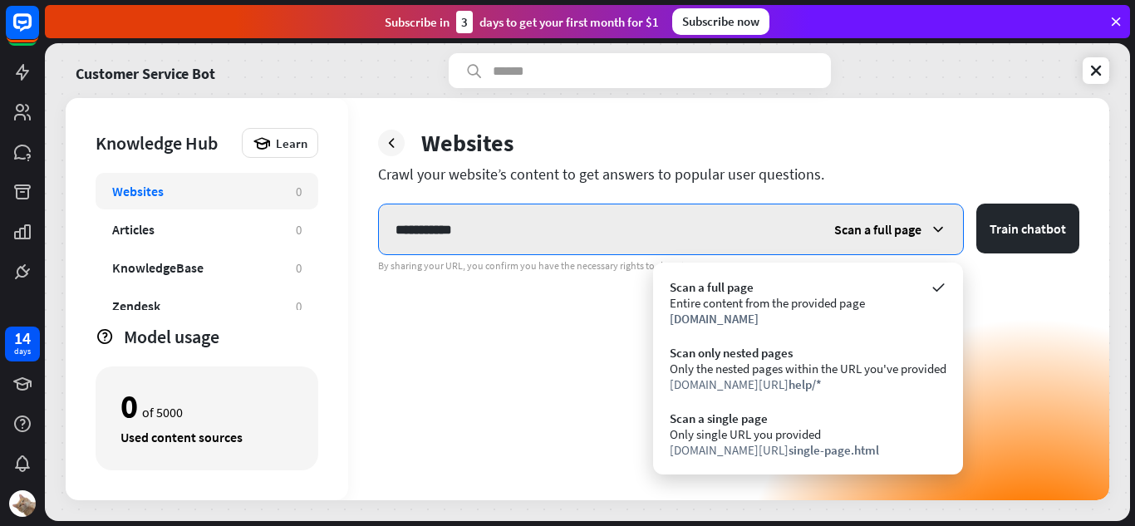
click at [632, 233] on input "**********" at bounding box center [598, 229] width 439 height 50
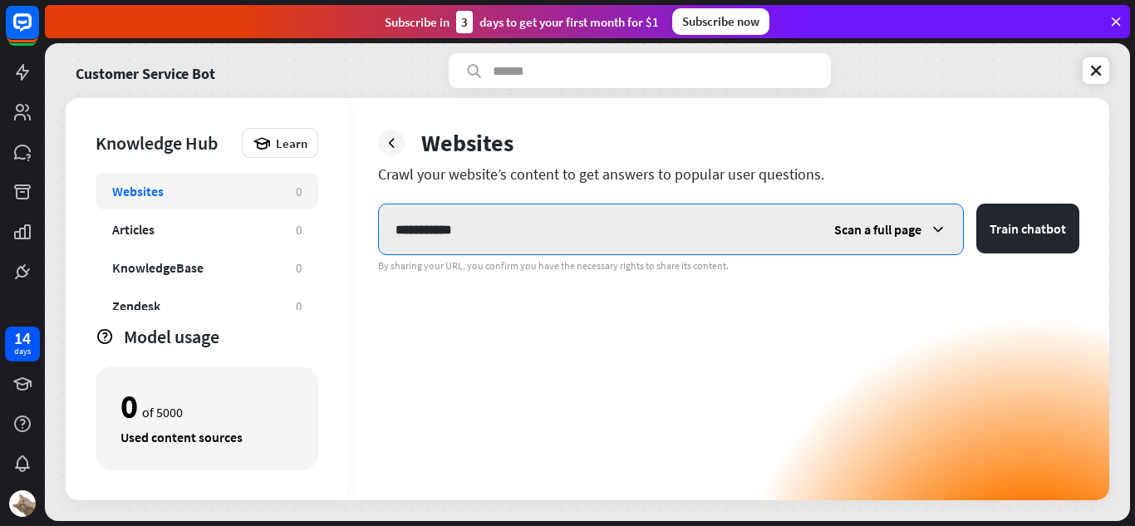
click at [632, 233] on input "**********" at bounding box center [598, 229] width 439 height 50
paste input "**********"
type input "**********"
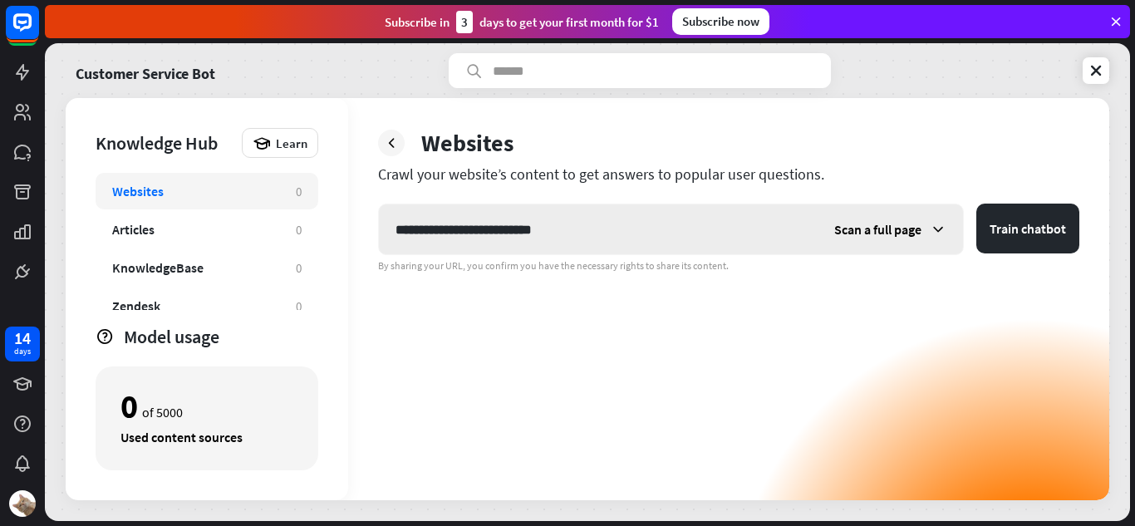
click at [851, 232] on span "Scan a full page" at bounding box center [877, 229] width 87 height 17
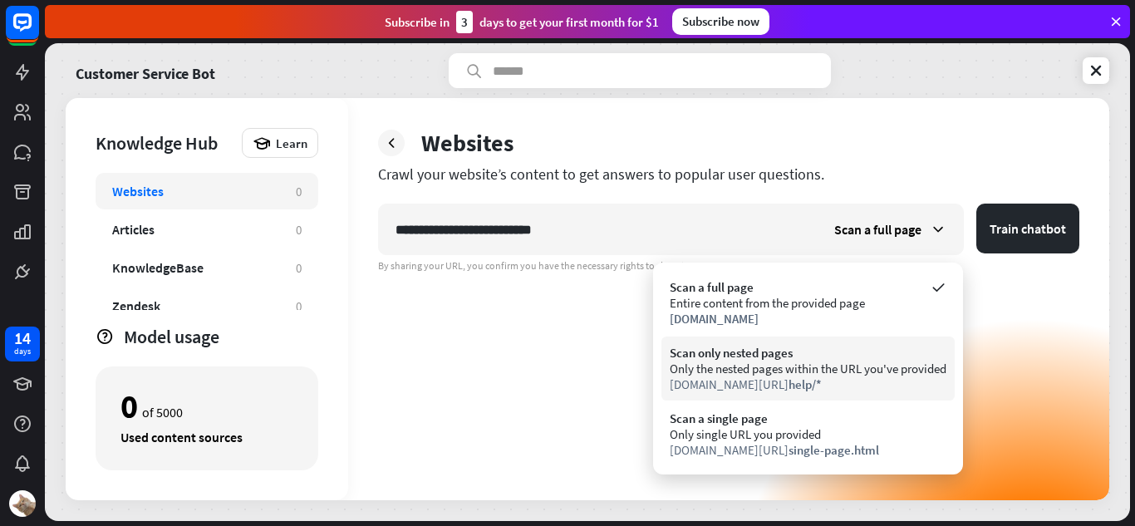
click at [854, 374] on div "Only the nested pages within the URL you've provided" at bounding box center [808, 369] width 277 height 16
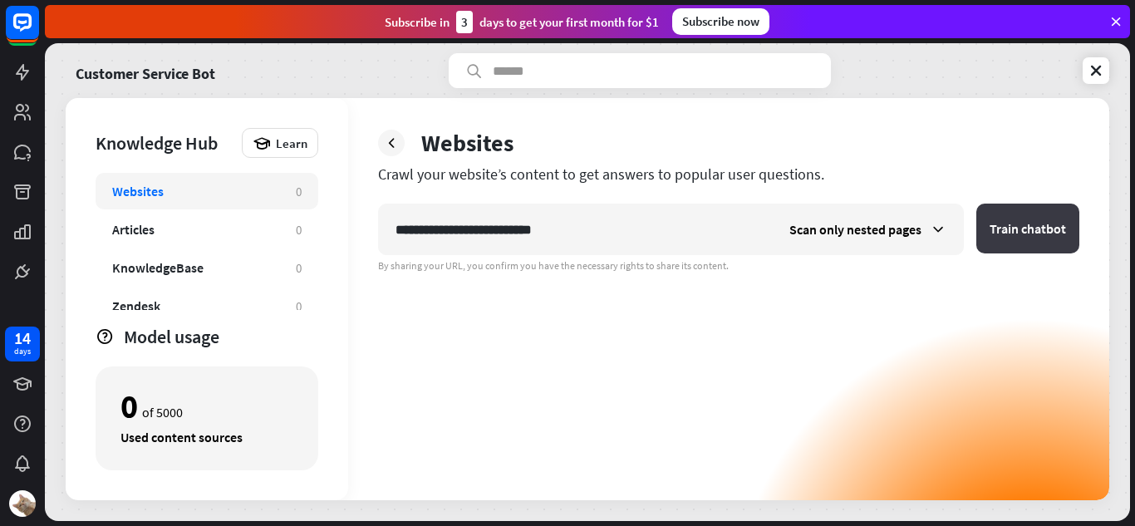
click at [1007, 240] on button "Train chatbot" at bounding box center [1027, 229] width 103 height 50
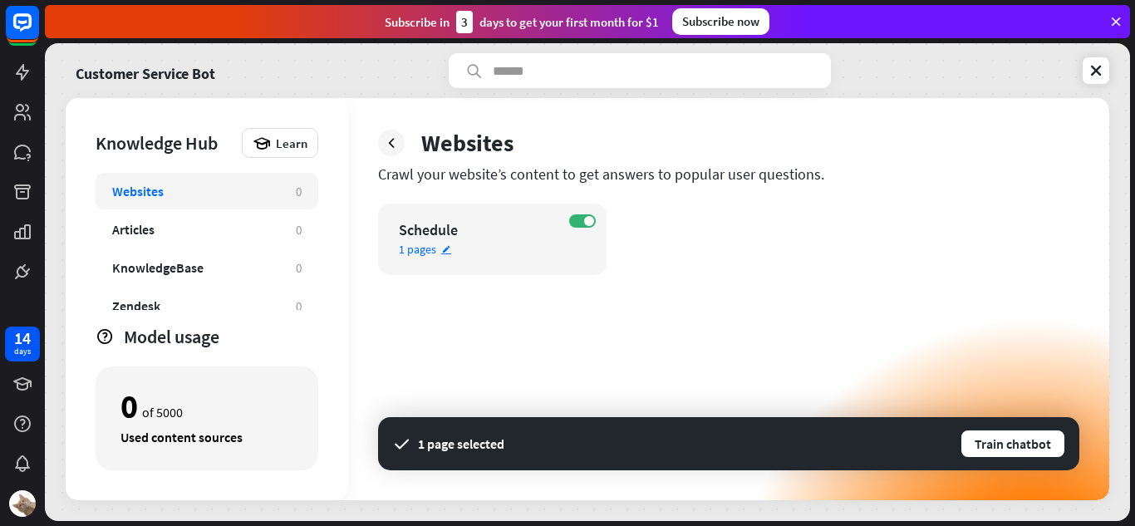
click at [476, 253] on div "1 pages edit" at bounding box center [478, 249] width 158 height 15
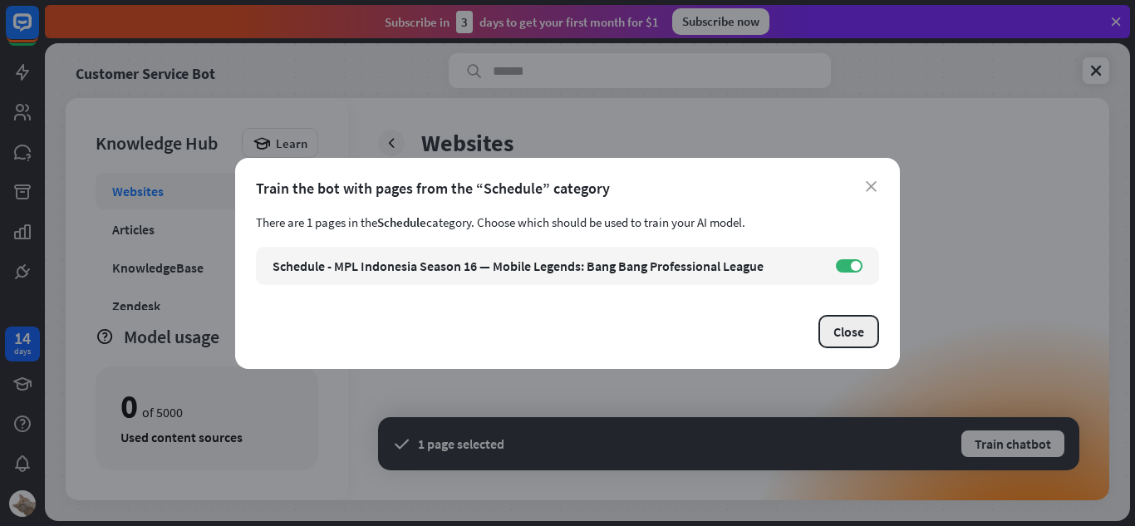
click at [829, 341] on button "Close" at bounding box center [848, 331] width 61 height 33
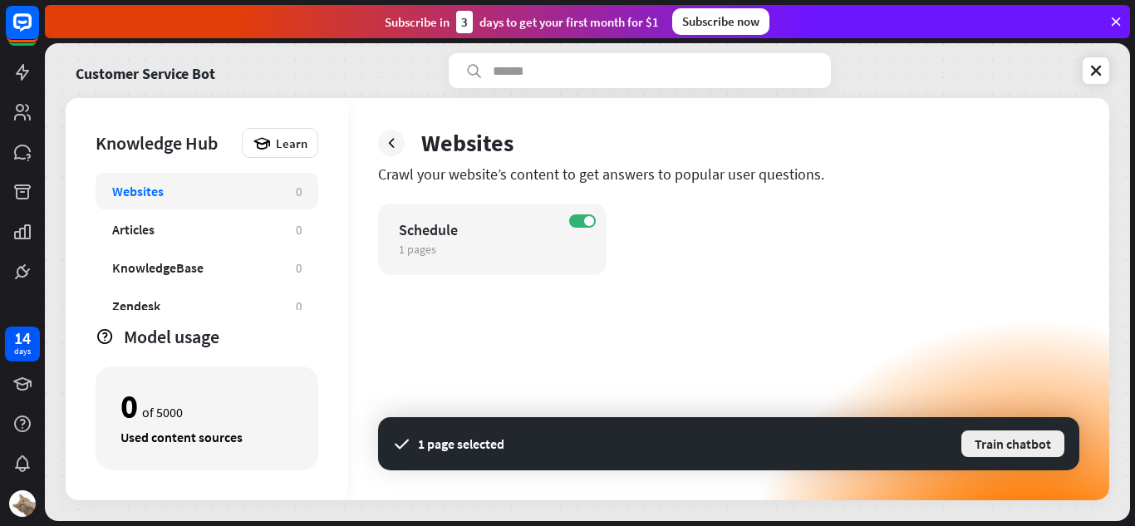
click at [983, 441] on button "Train chatbot" at bounding box center [1013, 444] width 106 height 30
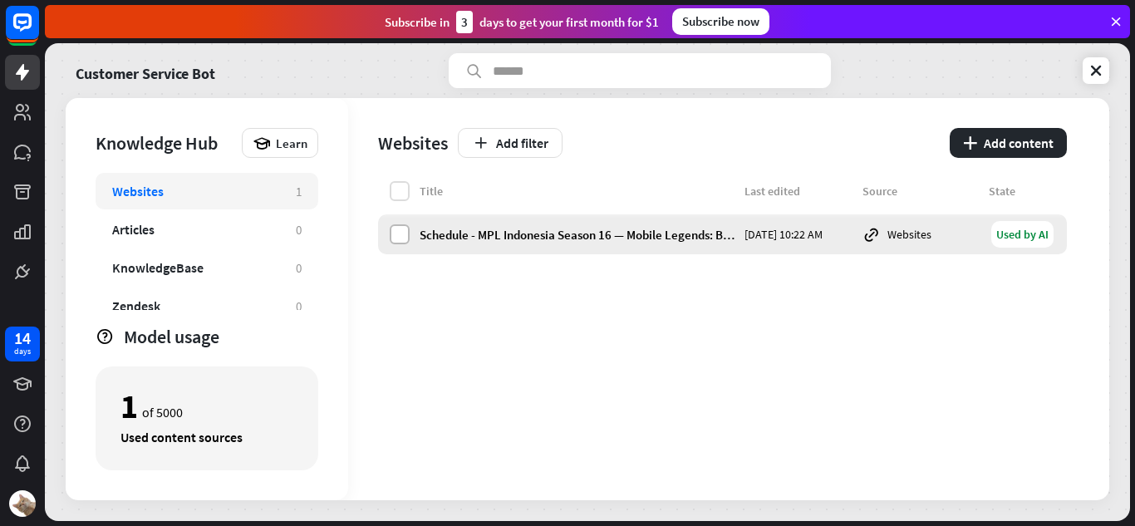
click at [407, 238] on label at bounding box center [400, 234] width 20 height 20
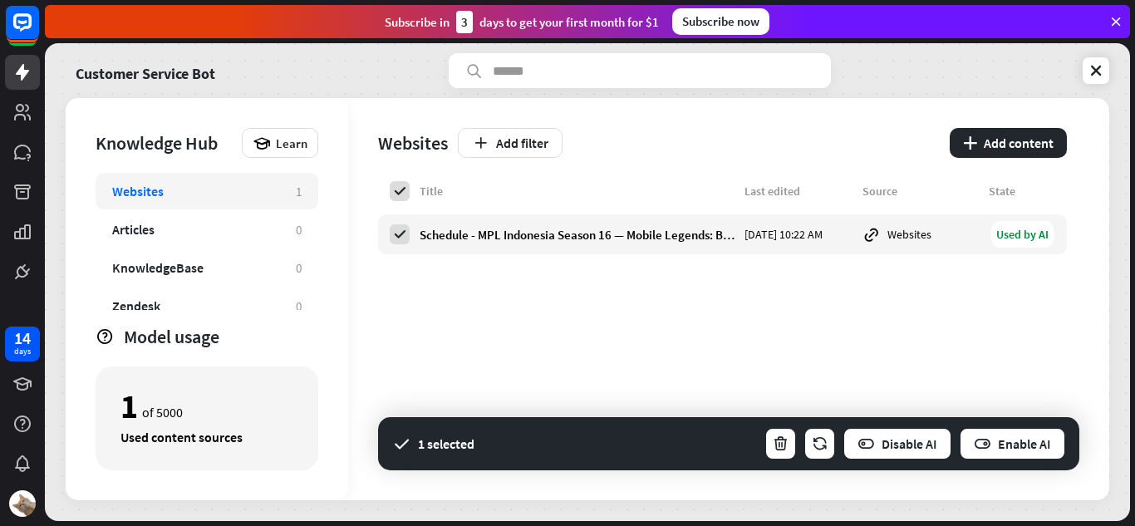
drag, startPoint x: 214, startPoint y: 421, endPoint x: 174, endPoint y: 415, distance: 40.3
click at [204, 422] on div "1 of 5000 Used content sources" at bounding box center [207, 418] width 223 height 104
click at [171, 415] on div "1 of 5000" at bounding box center [206, 406] width 173 height 28
click at [484, 366] on div "Title Last edited Source State Schedule - MPL Indonesia Season 16 — Mobile Lege…" at bounding box center [722, 340] width 689 height 319
click at [1107, 72] on link at bounding box center [1096, 70] width 27 height 27
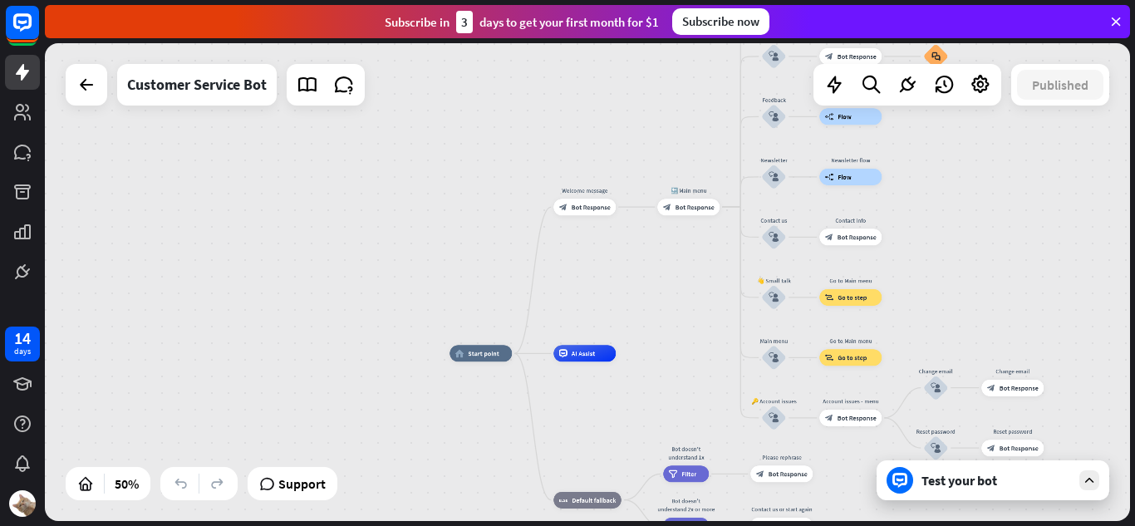
drag, startPoint x: 674, startPoint y: 233, endPoint x: 660, endPoint y: 328, distance: 95.8
click at [660, 328] on div "home_2 Start point Welcome message block_bot_response Bot Response 🔙 Main menu …" at bounding box center [587, 282] width 1085 height 478
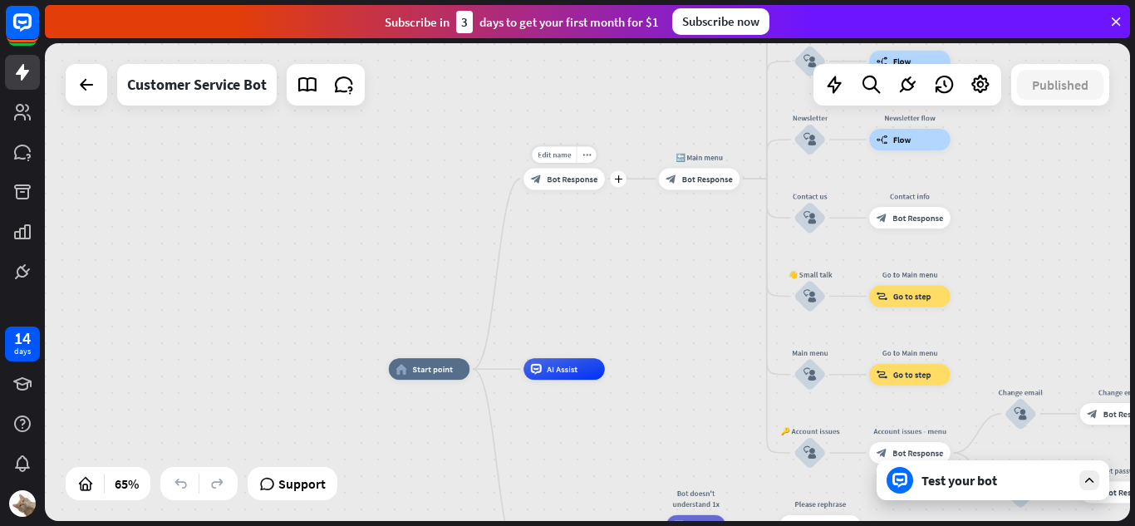
click at [557, 179] on span "Bot Response" at bounding box center [572, 179] width 51 height 11
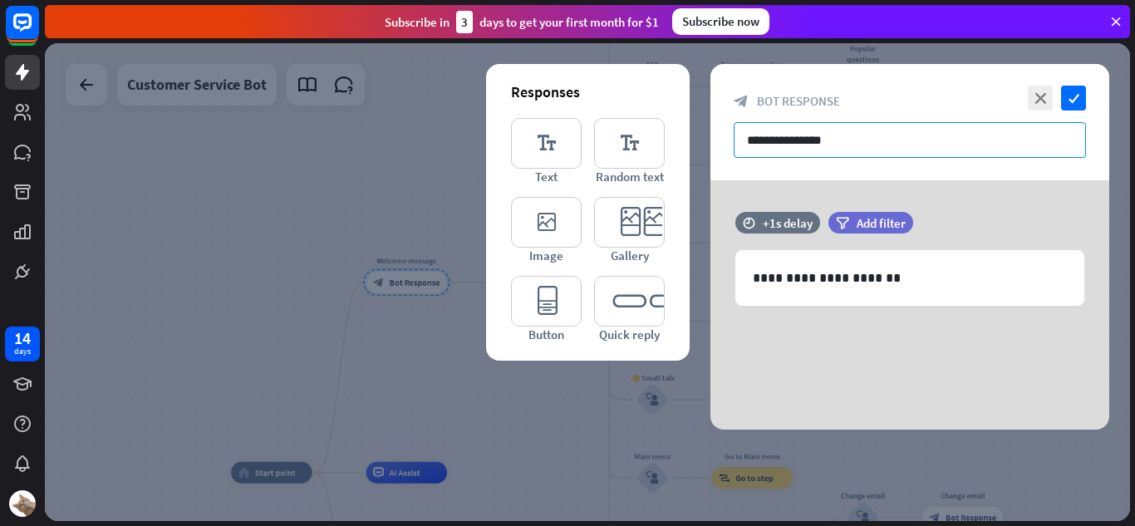
click at [789, 145] on input "**********" at bounding box center [910, 140] width 352 height 36
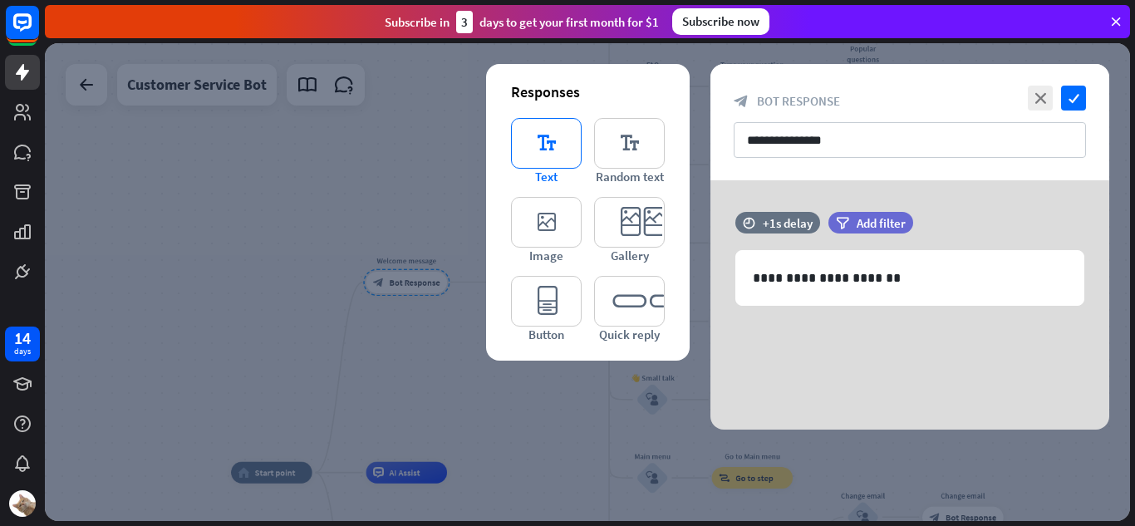
click at [553, 154] on icon "editor_text" at bounding box center [546, 143] width 71 height 51
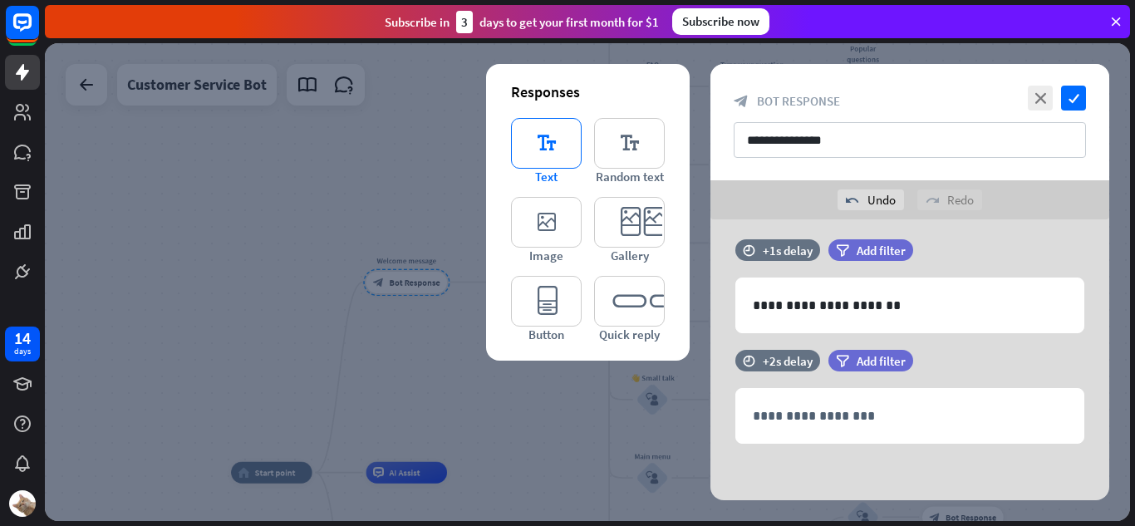
scroll to position [13, 0]
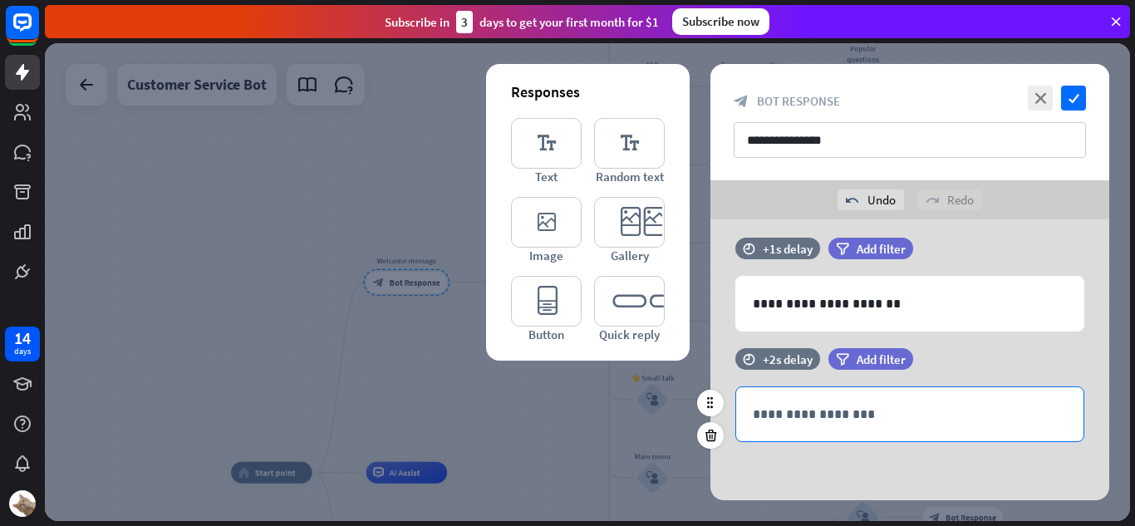
click at [763, 413] on p "**********" at bounding box center [910, 414] width 314 height 21
click at [758, 331] on div "**********" at bounding box center [909, 293] width 399 height 110
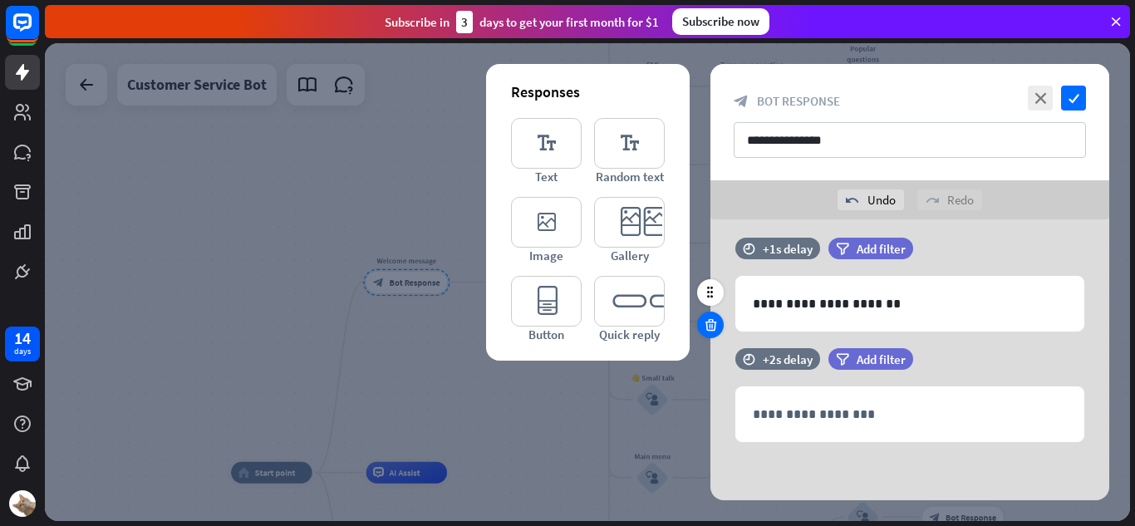
click at [706, 334] on div at bounding box center [710, 325] width 27 height 27
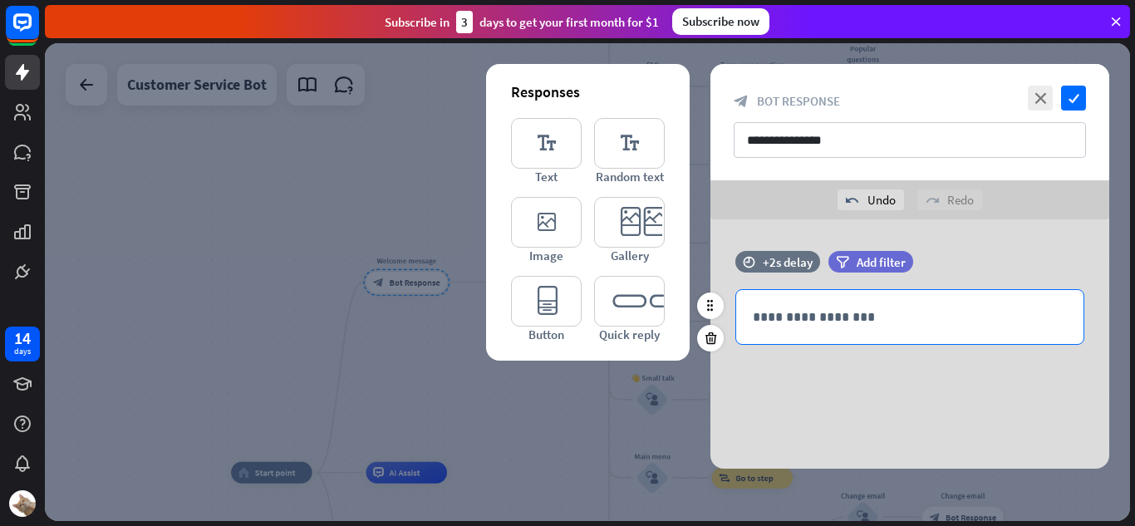
click at [756, 322] on p "**********" at bounding box center [910, 317] width 314 height 21
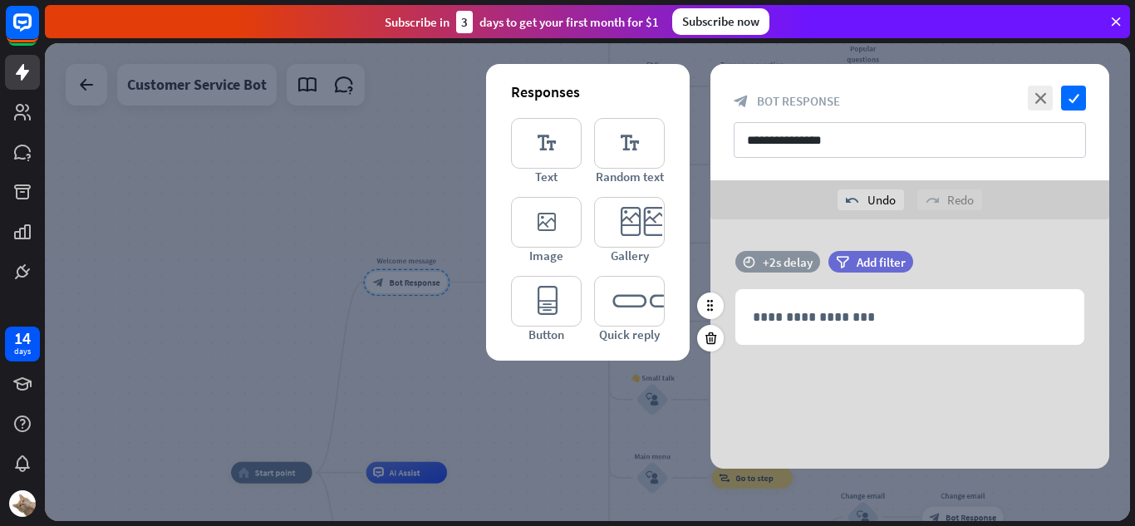
click at [783, 264] on div "+2s delay" at bounding box center [788, 262] width 50 height 16
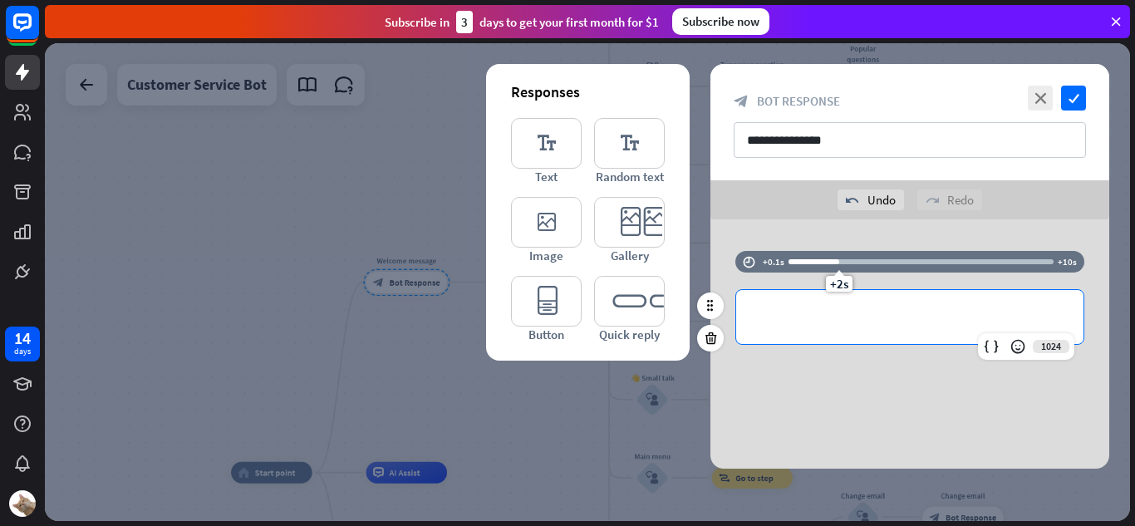
click at [774, 328] on div "**********" at bounding box center [909, 317] width 347 height 54
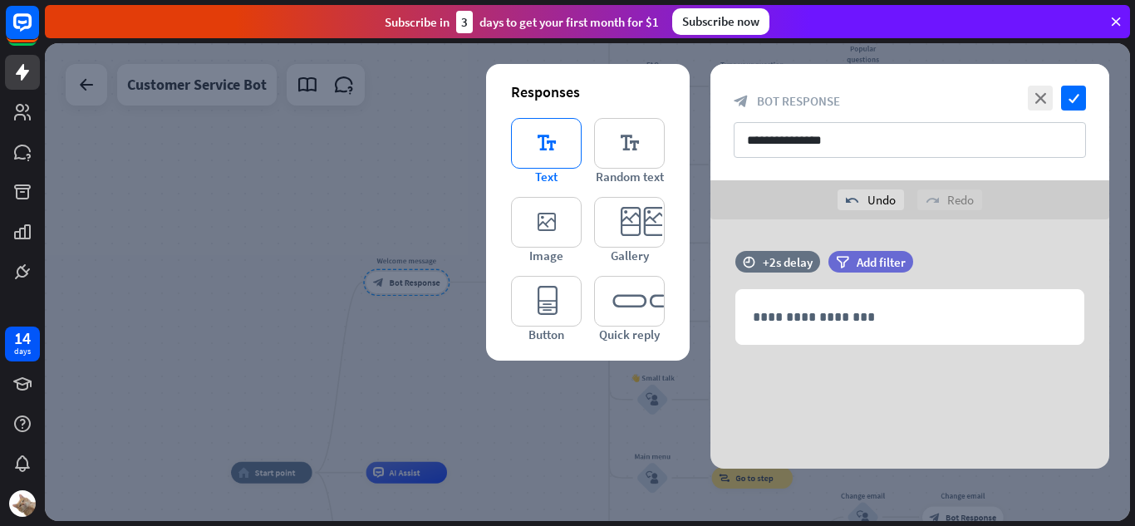
click at [570, 145] on icon "editor_text" at bounding box center [546, 143] width 71 height 51
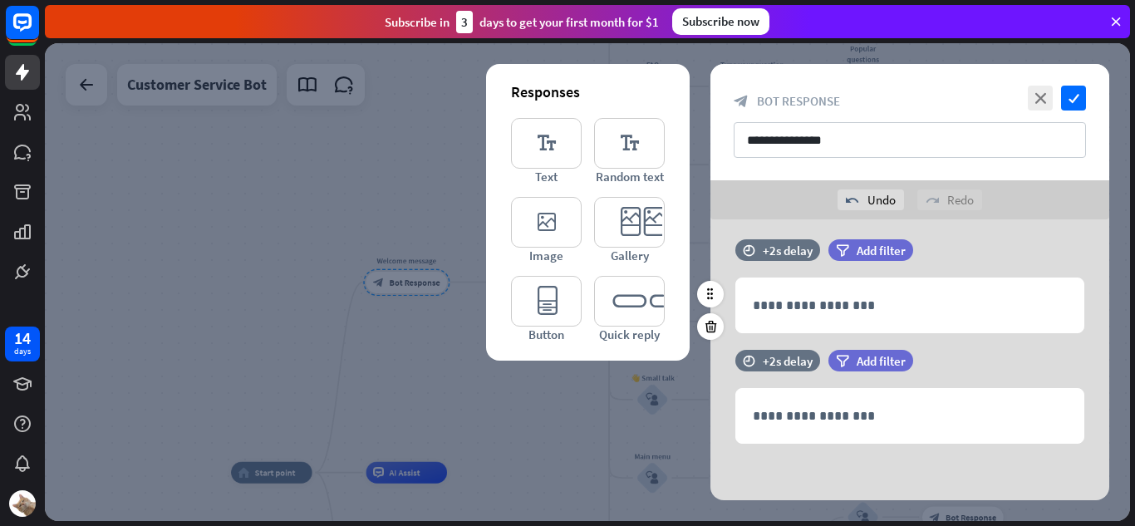
scroll to position [13, 0]
click at [708, 327] on icon at bounding box center [711, 324] width 16 height 15
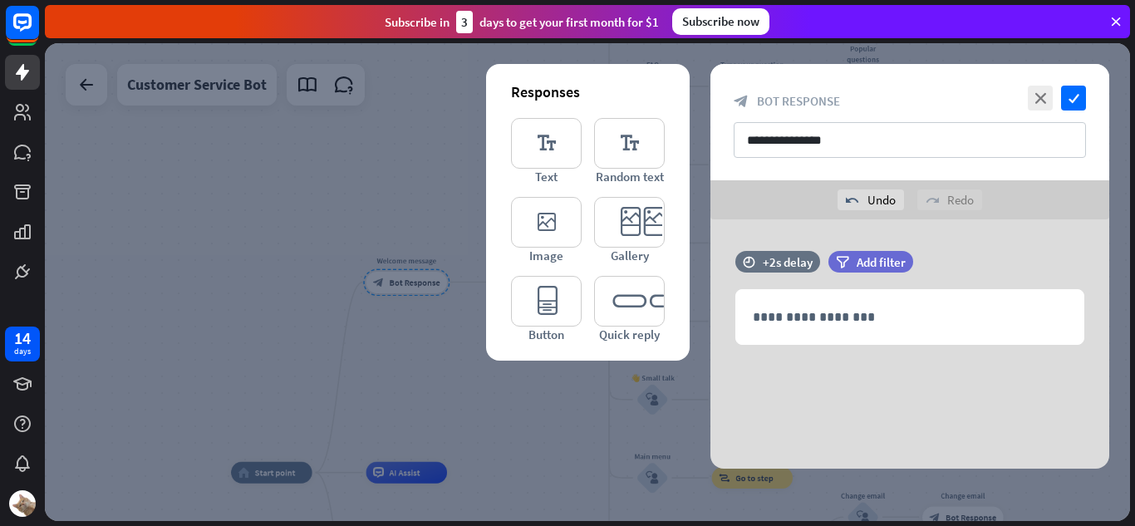
scroll to position [0, 0]
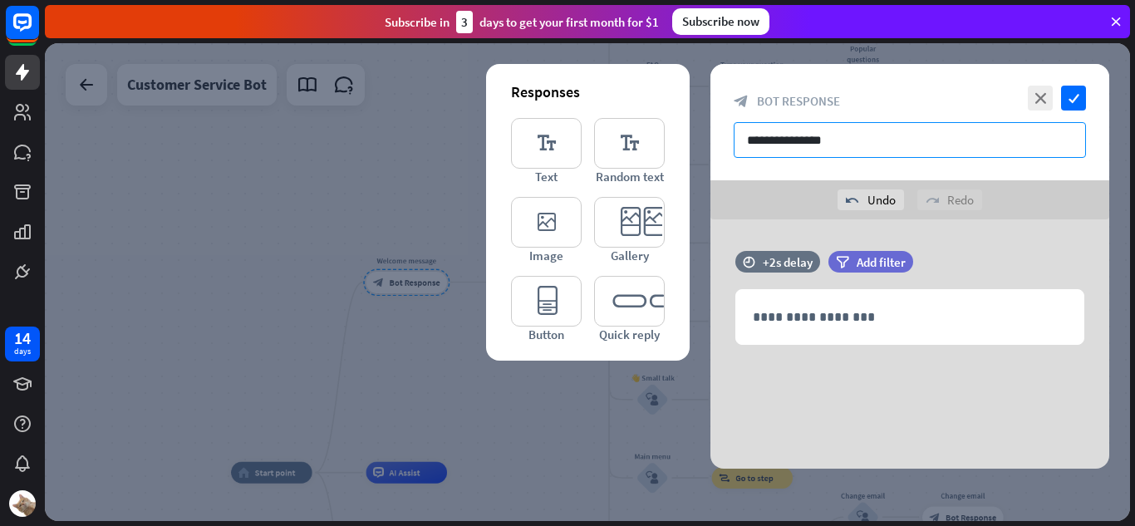
click at [808, 155] on input "**********" at bounding box center [910, 140] width 352 height 36
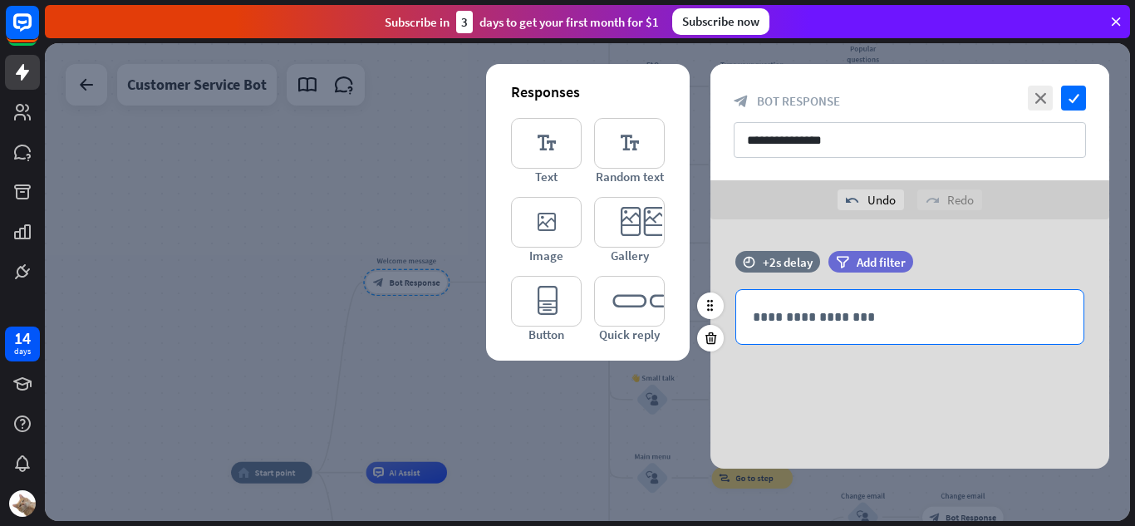
click at [793, 302] on div "**********" at bounding box center [909, 317] width 347 height 54
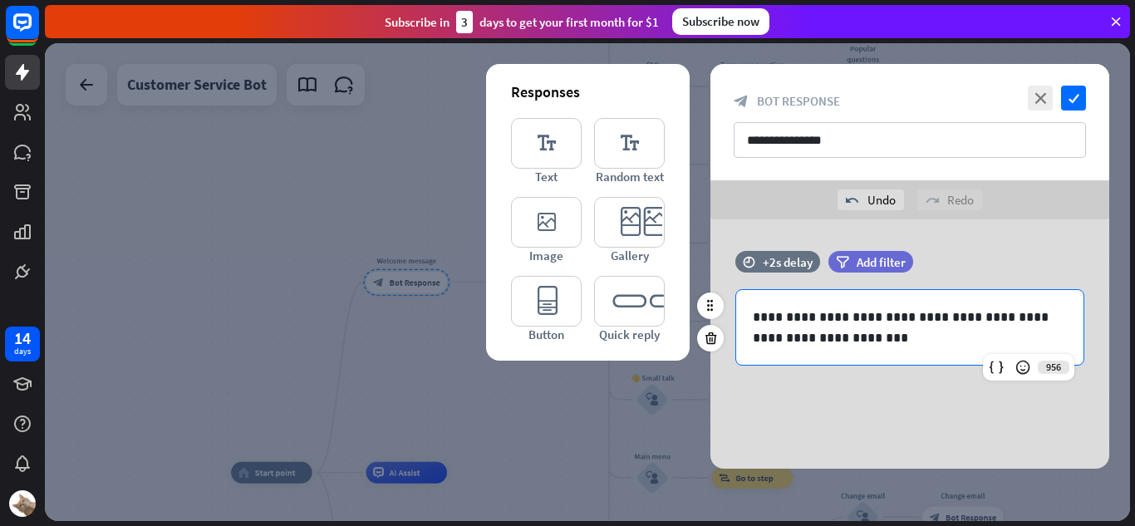
click at [951, 267] on div "filter Add filter" at bounding box center [912, 262] width 168 height 22
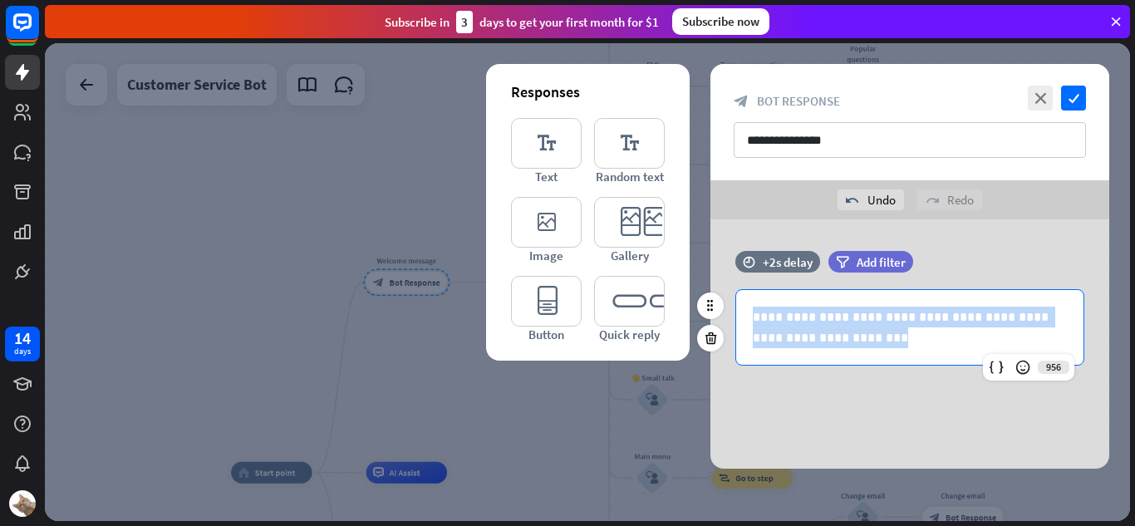
drag, startPoint x: 860, startPoint y: 345, endPoint x: 754, endPoint y: 325, distance: 107.4
click at [754, 325] on p "**********" at bounding box center [910, 328] width 314 height 42
copy p "**********"
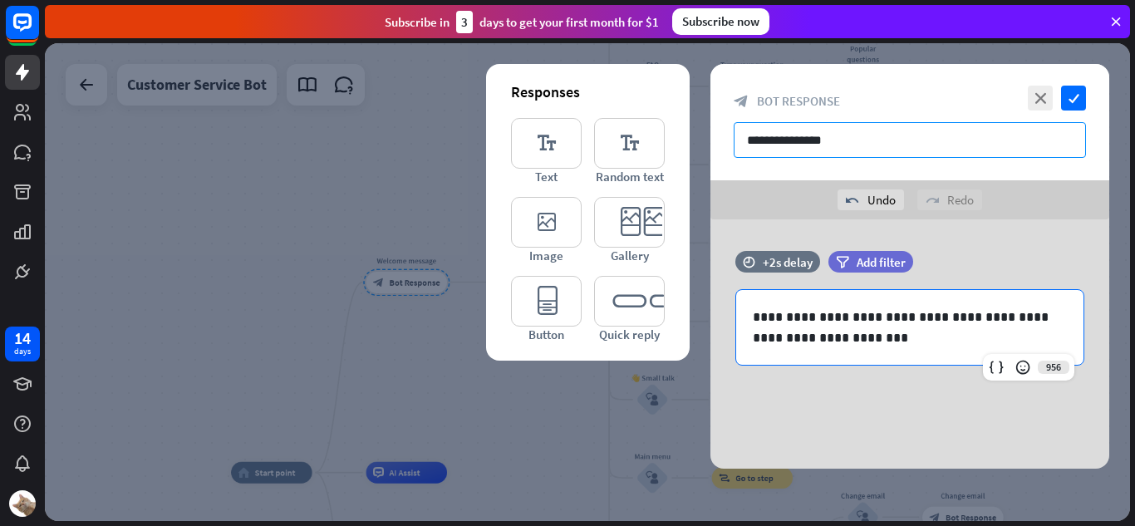
click at [789, 146] on input "**********" at bounding box center [910, 140] width 352 height 36
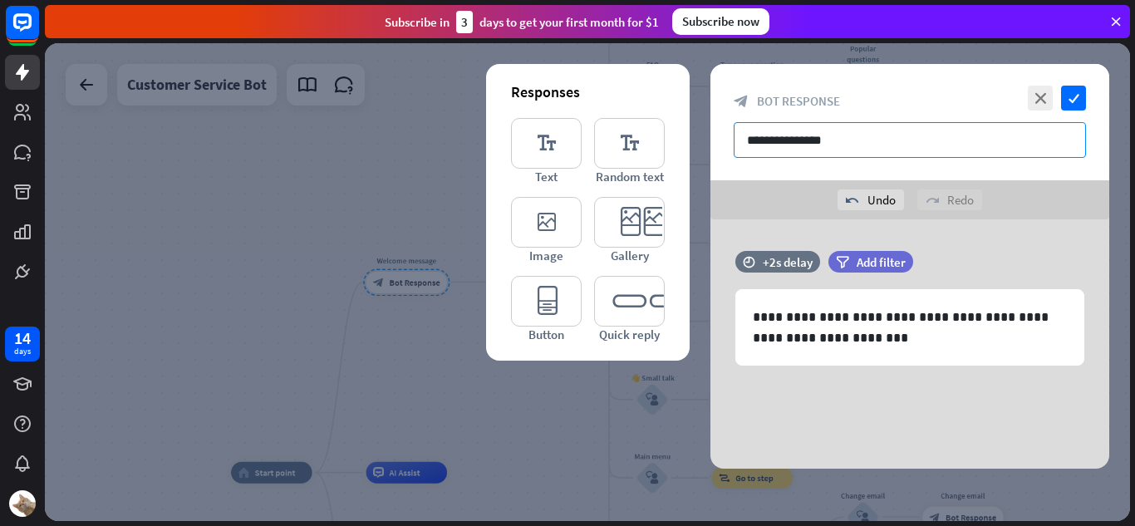
click at [789, 146] on input "**********" at bounding box center [910, 140] width 352 height 36
paste input "**********"
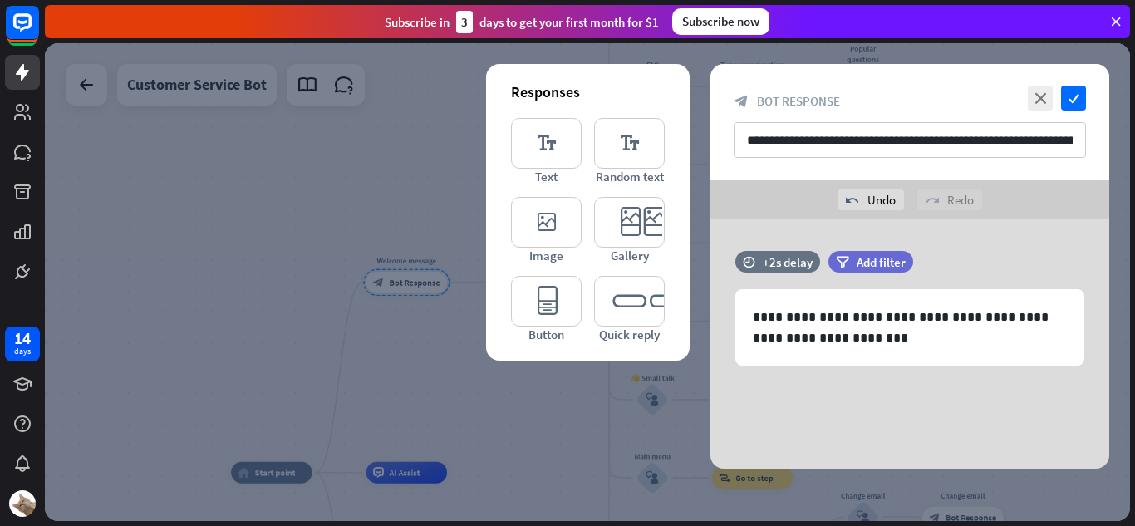
click at [811, 207] on div "undo Undo redo Redo" at bounding box center [909, 199] width 399 height 39
click at [543, 297] on icon "editor_button" at bounding box center [546, 301] width 71 height 51
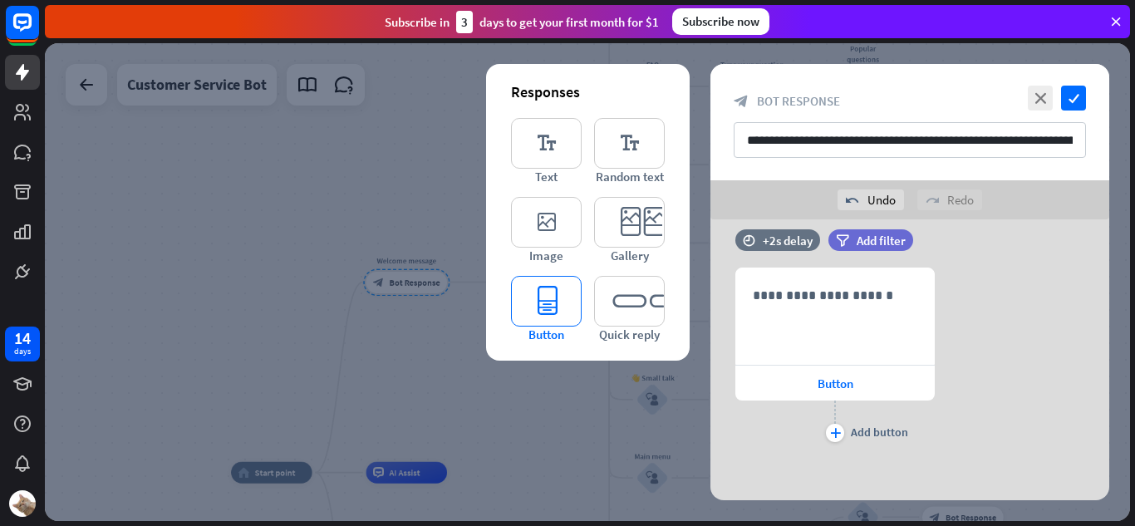
scroll to position [157, 0]
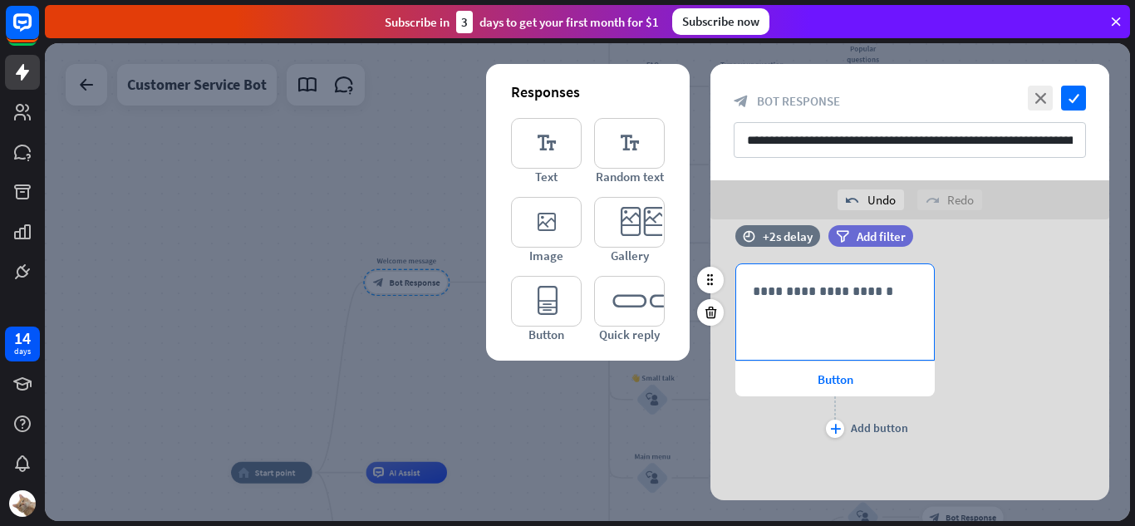
click at [767, 307] on div "**********" at bounding box center [835, 312] width 198 height 96
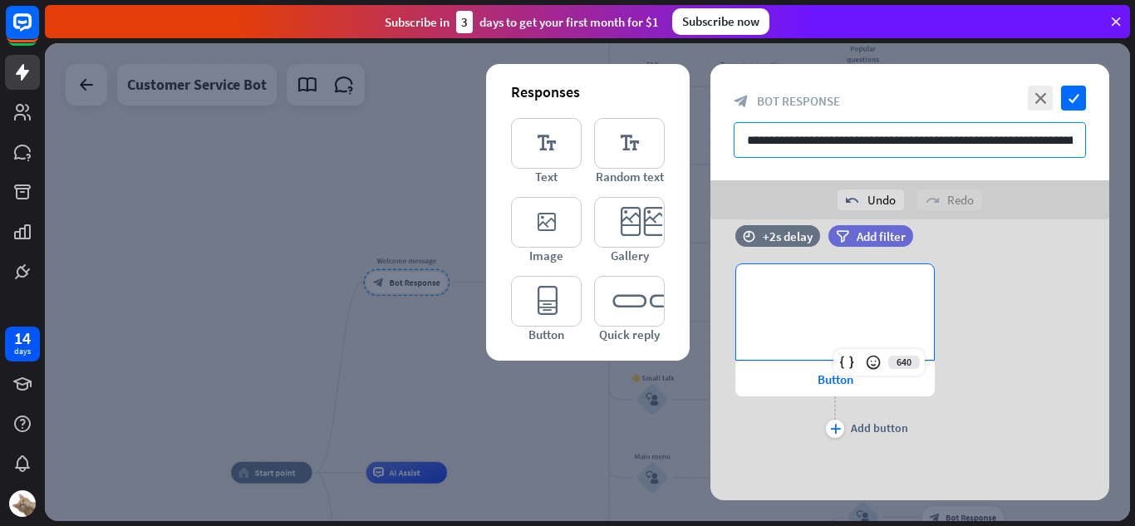
click at [1022, 134] on input "**********" at bounding box center [910, 140] width 352 height 36
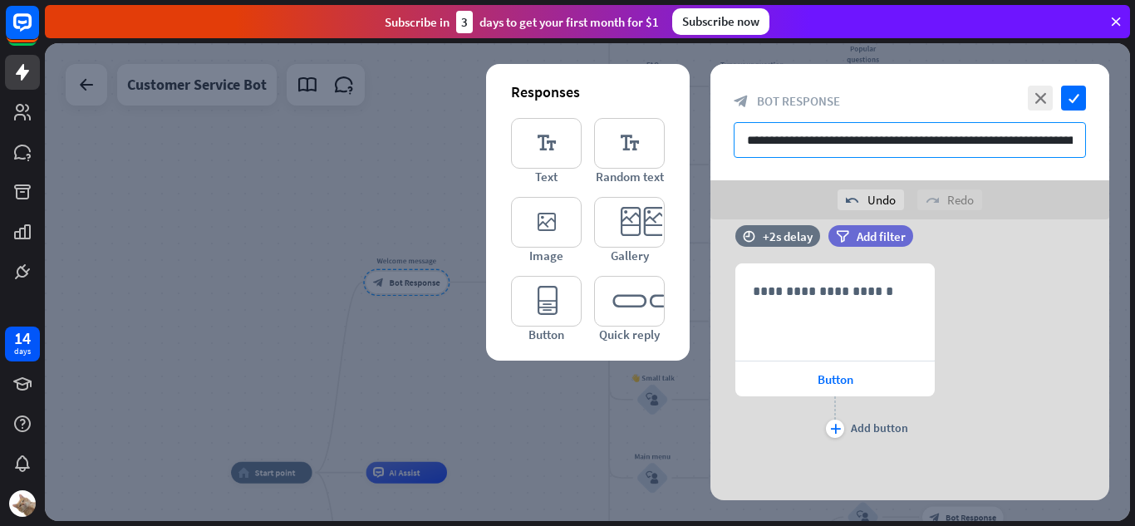
scroll to position [0, 43]
click at [1075, 139] on input "**********" at bounding box center [910, 140] width 352 height 36
type input "**********"
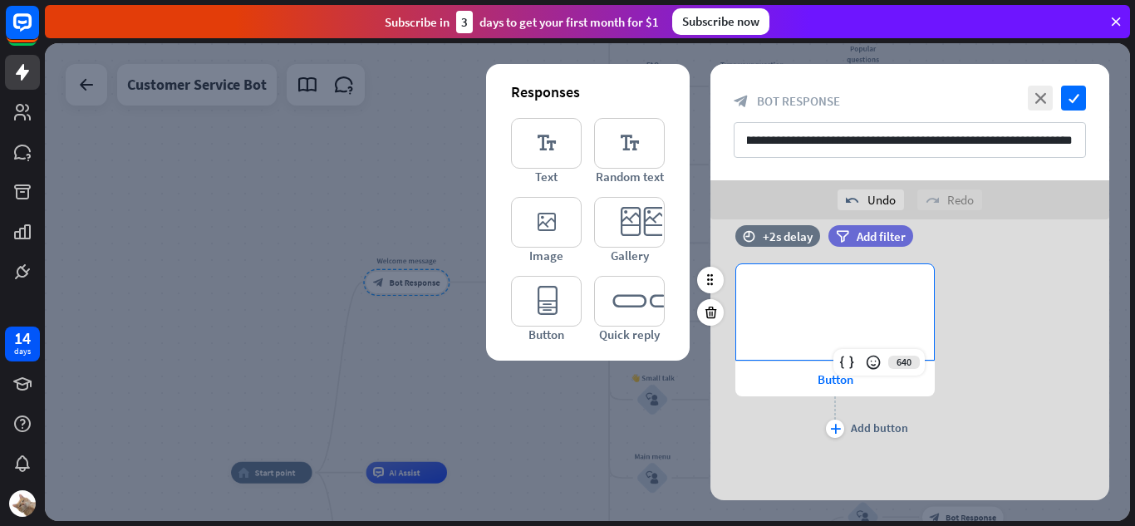
scroll to position [0, 0]
click at [862, 283] on p "**********" at bounding box center [835, 291] width 165 height 21
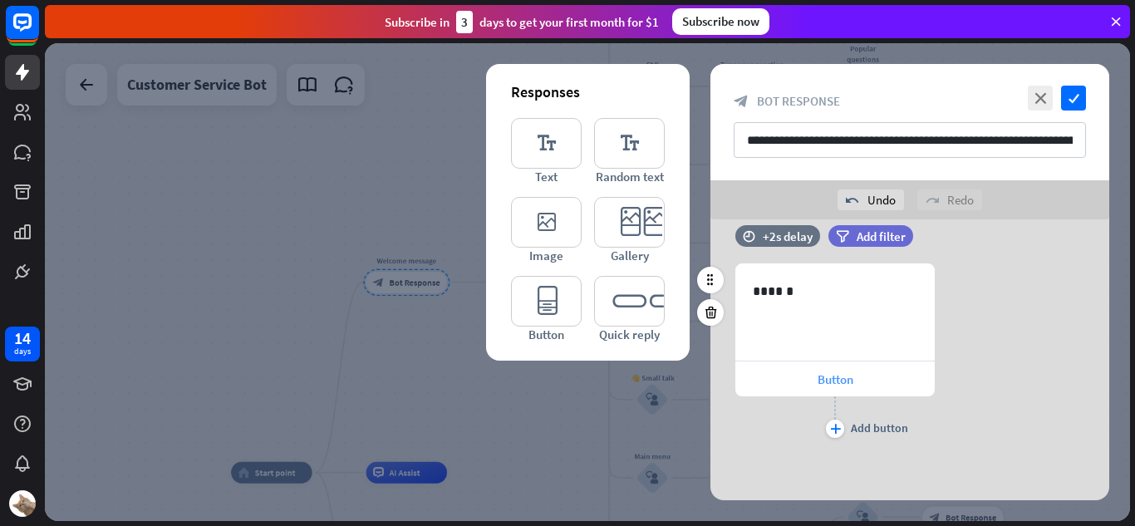
click at [805, 393] on div "Button" at bounding box center [834, 378] width 199 height 35
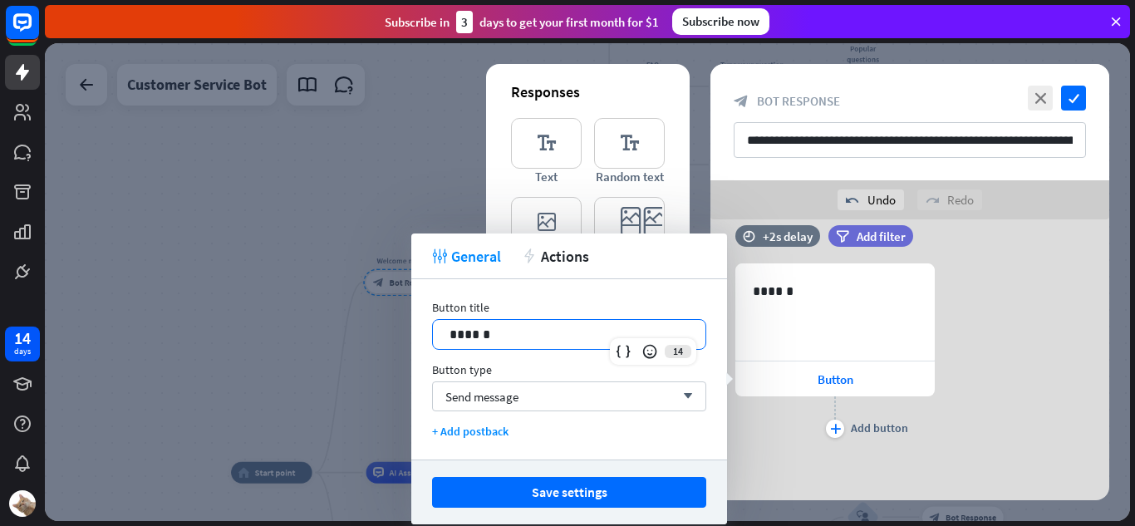
click at [668, 346] on div "14 ******" at bounding box center [569, 334] width 274 height 31
click at [646, 393] on div "Send message arrow_down" at bounding box center [569, 396] width 274 height 30
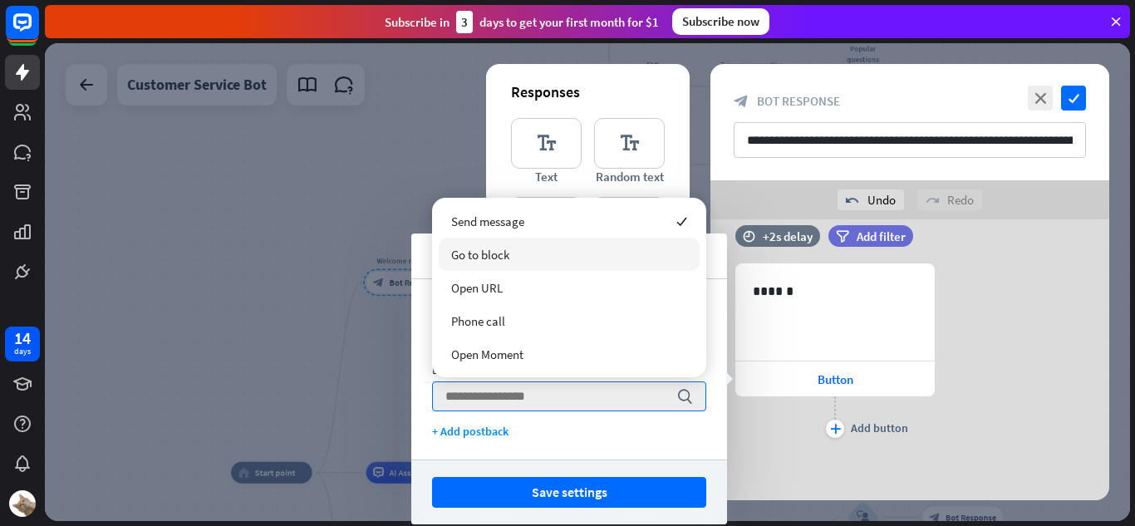
click at [656, 266] on div "Go to block" at bounding box center [569, 254] width 261 height 33
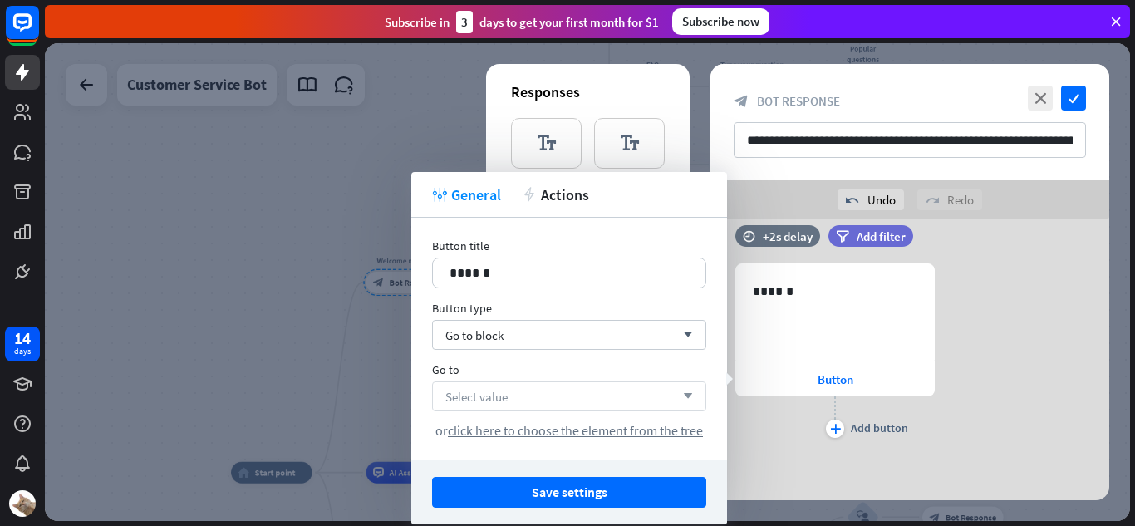
click at [665, 392] on div "Select value arrow_down" at bounding box center [569, 396] width 274 height 30
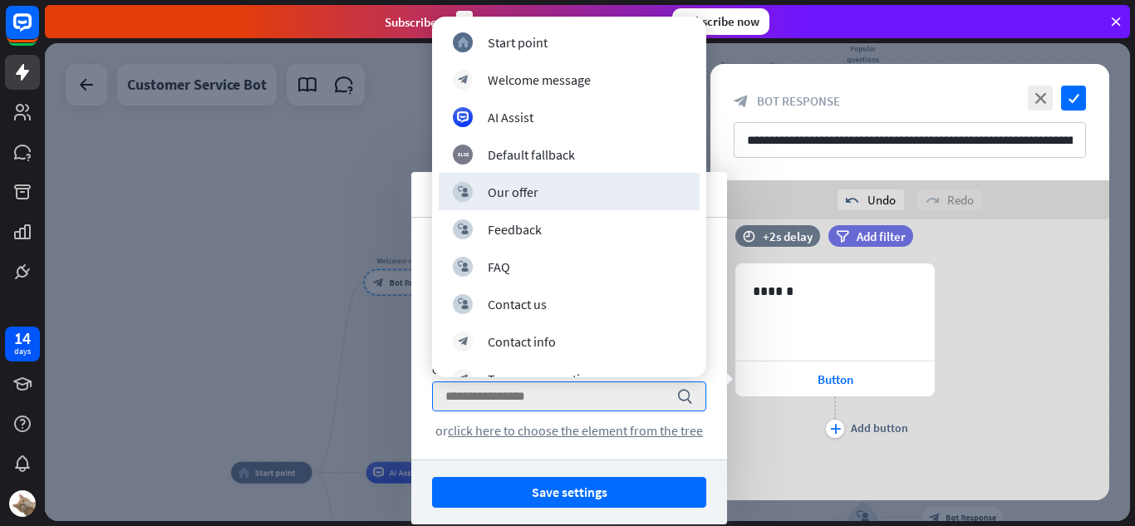
click at [974, 304] on div "634 ****** Button plus Add button" at bounding box center [909, 352] width 399 height 179
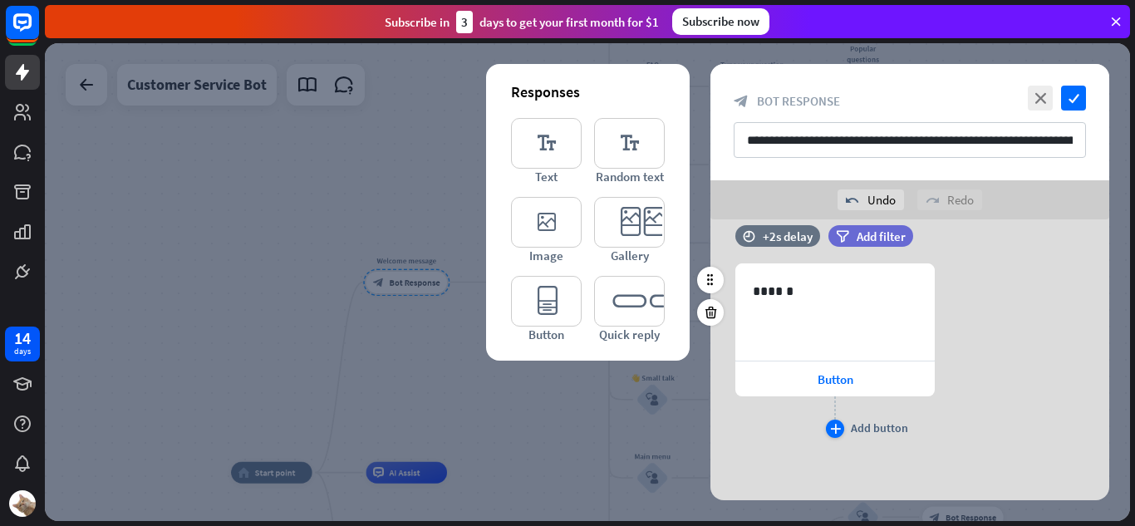
click at [838, 434] on div "plus" at bounding box center [835, 429] width 18 height 18
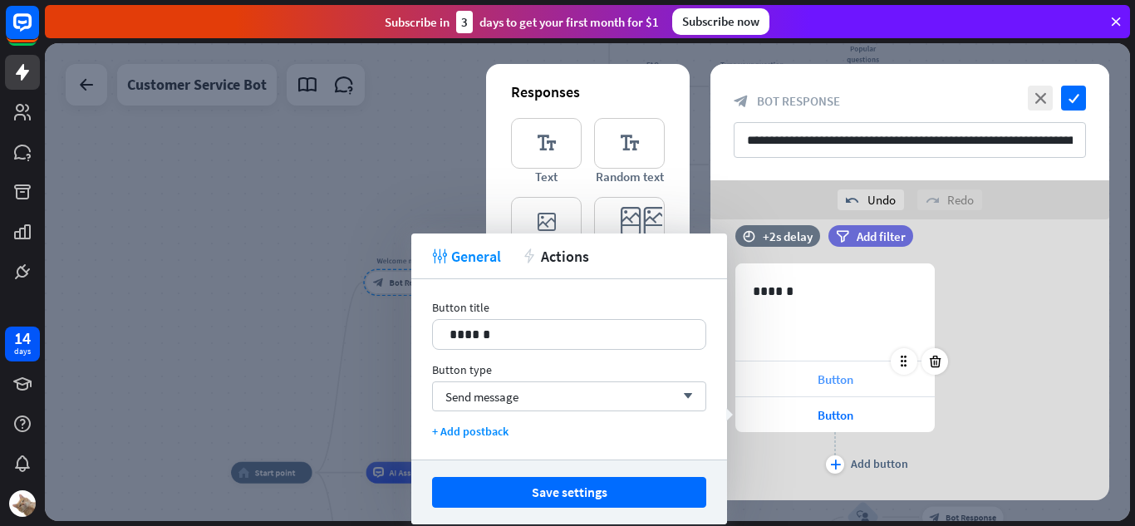
click at [818, 381] on span "Button" at bounding box center [836, 379] width 36 height 16
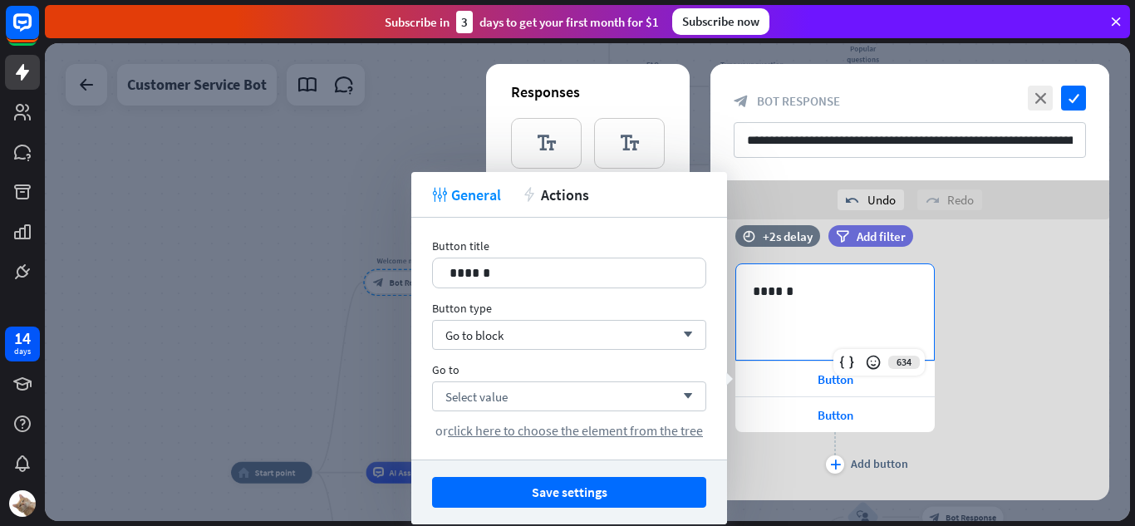
click at [776, 335] on div "******" at bounding box center [835, 312] width 198 height 96
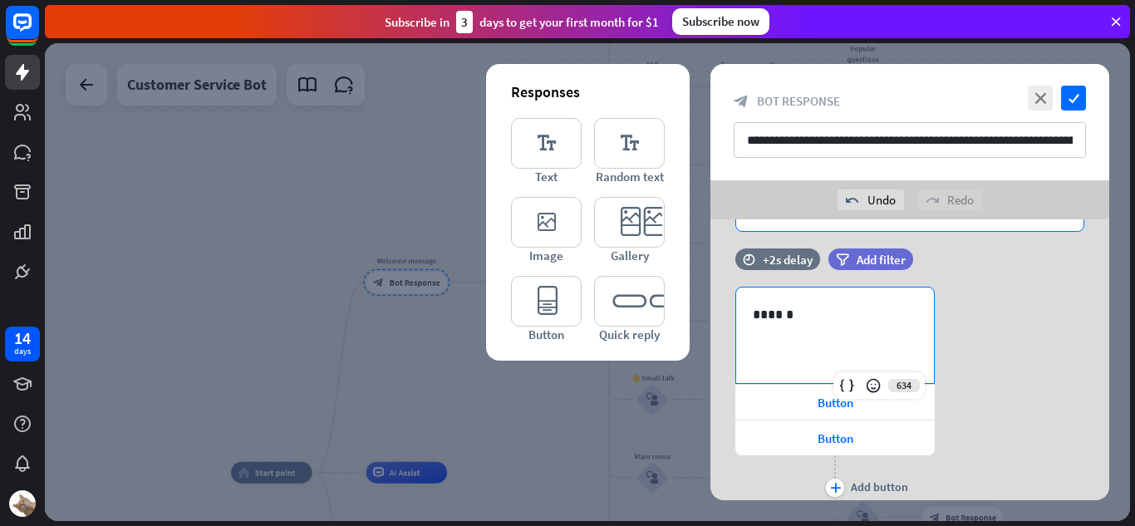
scroll to position [135, 0]
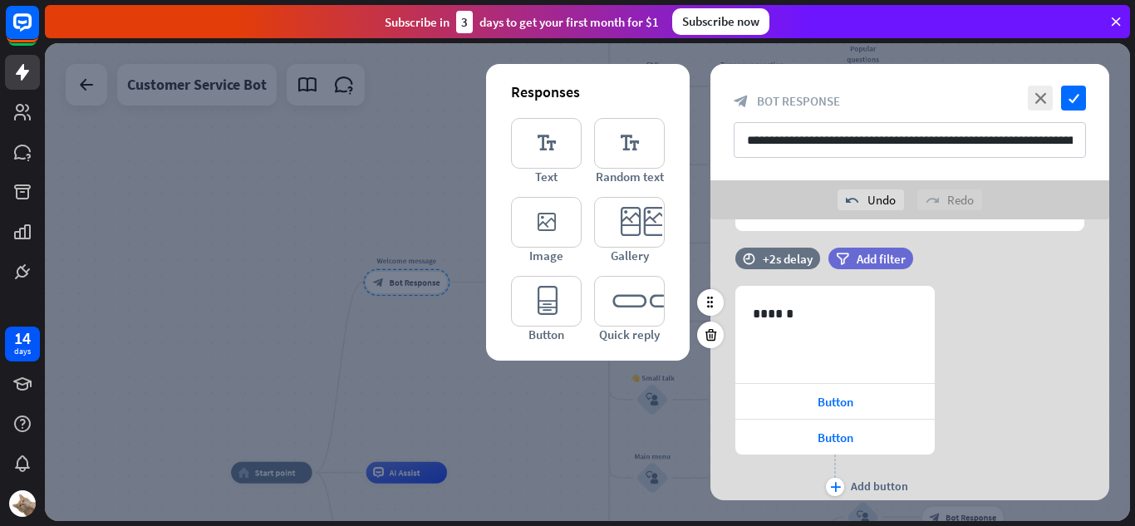
click at [987, 345] on div "634 ****** Button Button plus Add button" at bounding box center [909, 393] width 399 height 214
click at [930, 415] on icon at bounding box center [935, 419] width 16 height 15
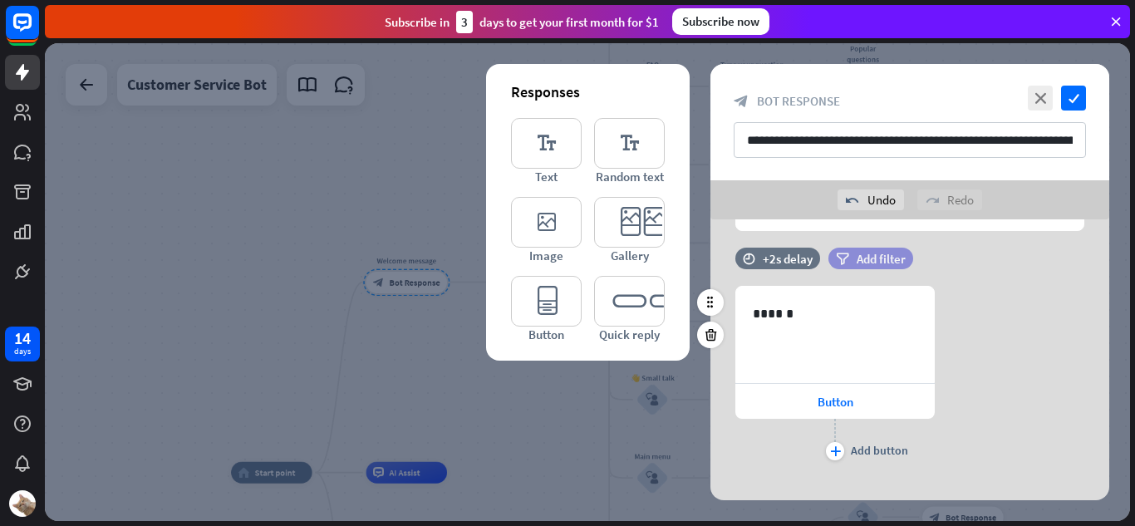
click at [867, 266] on span "Add filter" at bounding box center [881, 259] width 49 height 16
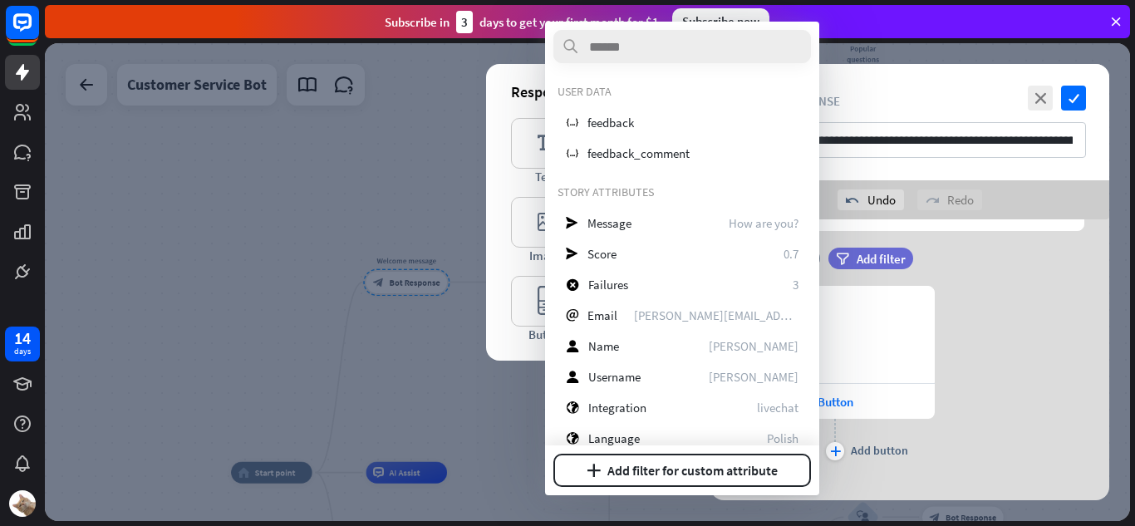
click at [964, 319] on div "634 ****** Button plus Add button" at bounding box center [909, 375] width 399 height 179
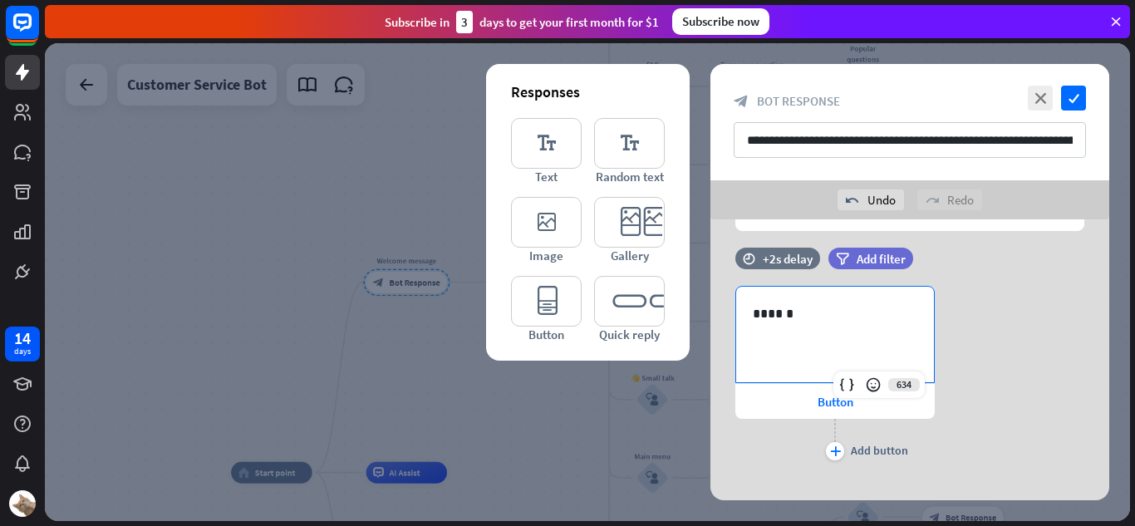
click at [780, 321] on p "******" at bounding box center [835, 313] width 165 height 21
click at [798, 402] on div "Button" at bounding box center [834, 401] width 199 height 35
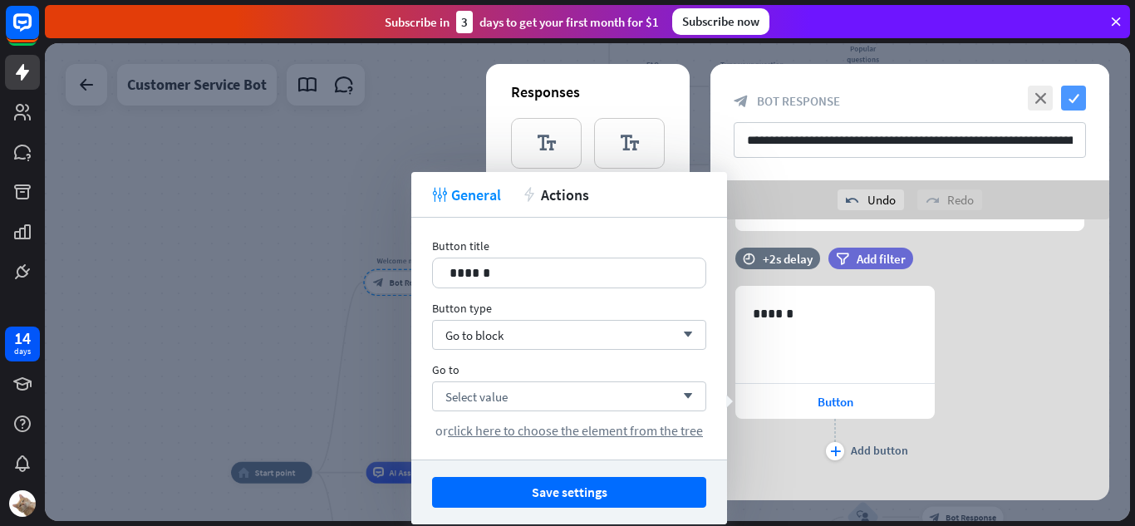
click at [1078, 105] on icon "check" at bounding box center [1073, 98] width 25 height 25
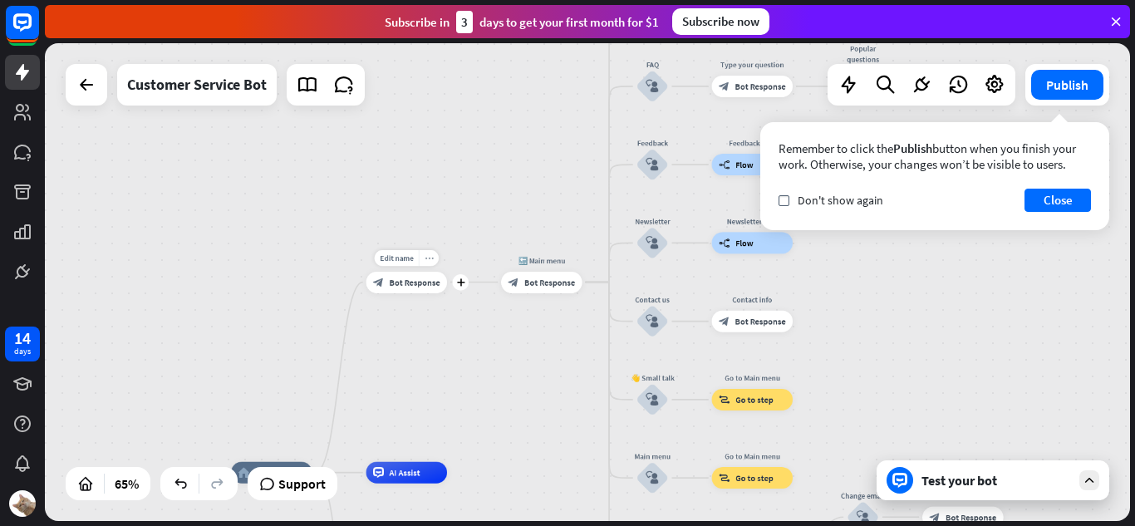
click at [430, 253] on div "more_horiz" at bounding box center [429, 258] width 20 height 17
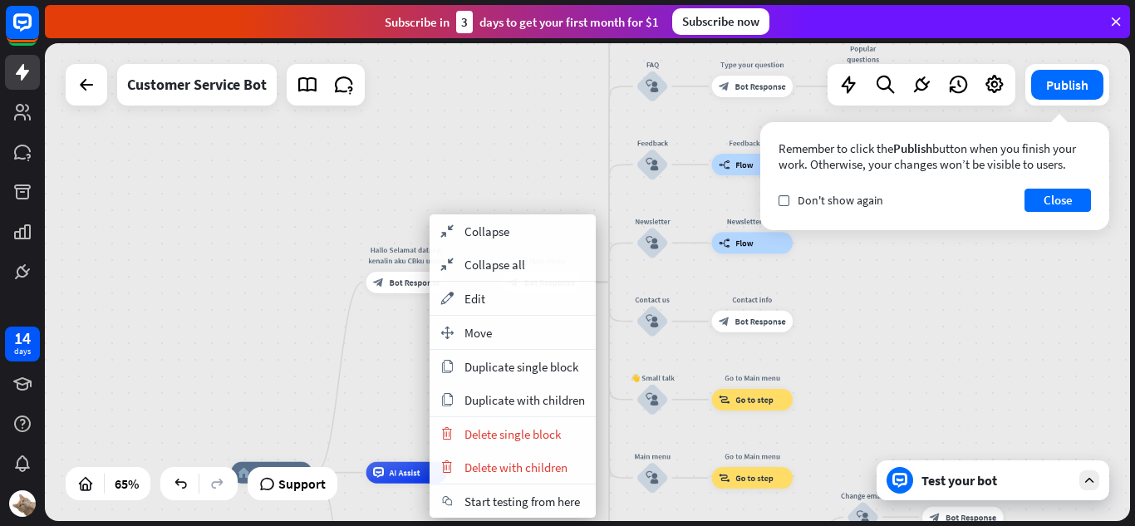
click at [334, 307] on div "home_2 Start point Hallo Selamat datang, kenalin aku CBku untuk jadwal MPL ID s…" at bounding box center [587, 282] width 1085 height 478
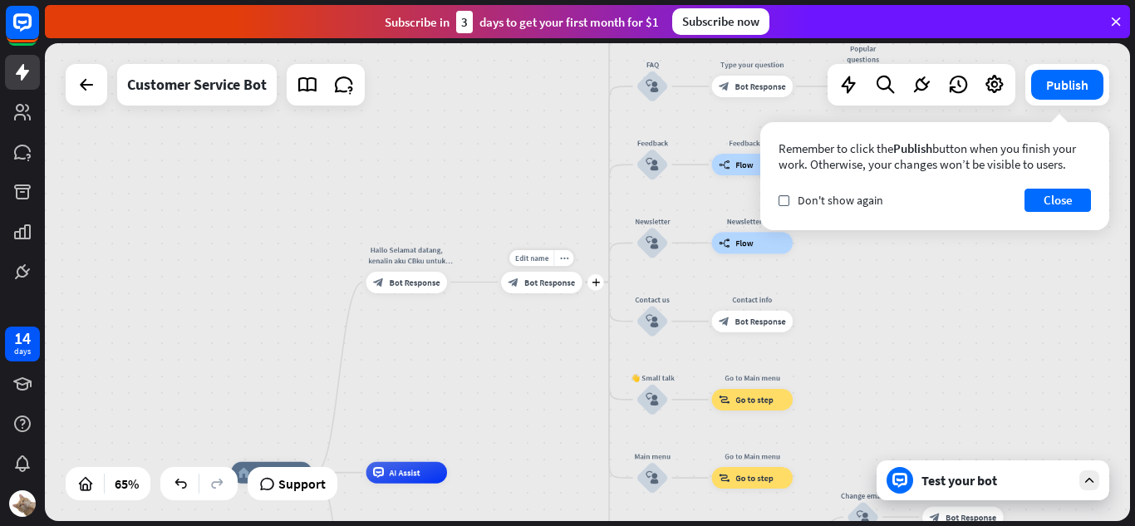
click at [563, 284] on span "Bot Response" at bounding box center [549, 282] width 51 height 11
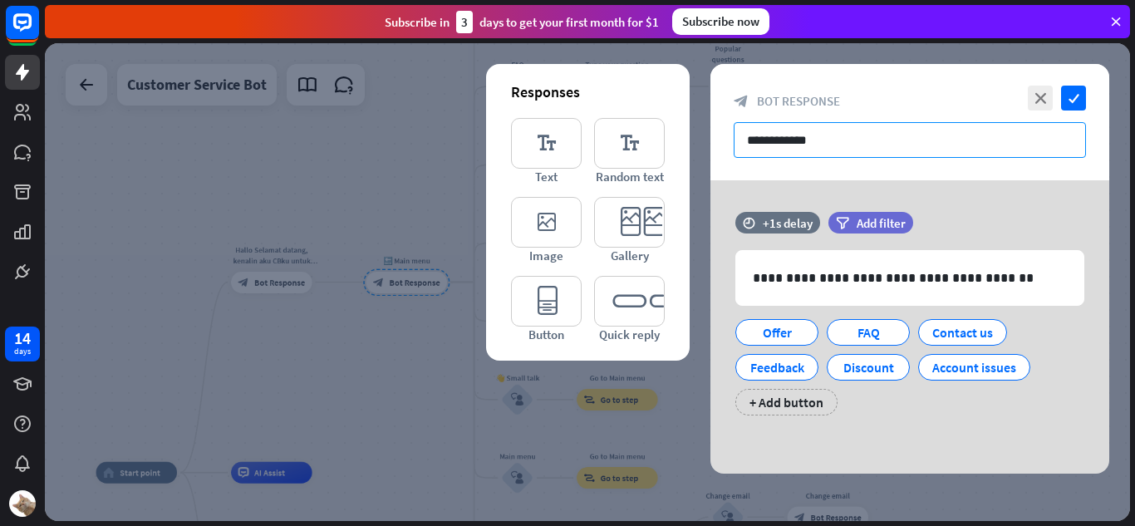
click at [833, 147] on input "**********" at bounding box center [910, 140] width 352 height 36
drag, startPoint x: 833, startPoint y: 147, endPoint x: 784, endPoint y: 141, distance: 49.4
click at [784, 141] on input "**********" at bounding box center [910, 140] width 352 height 36
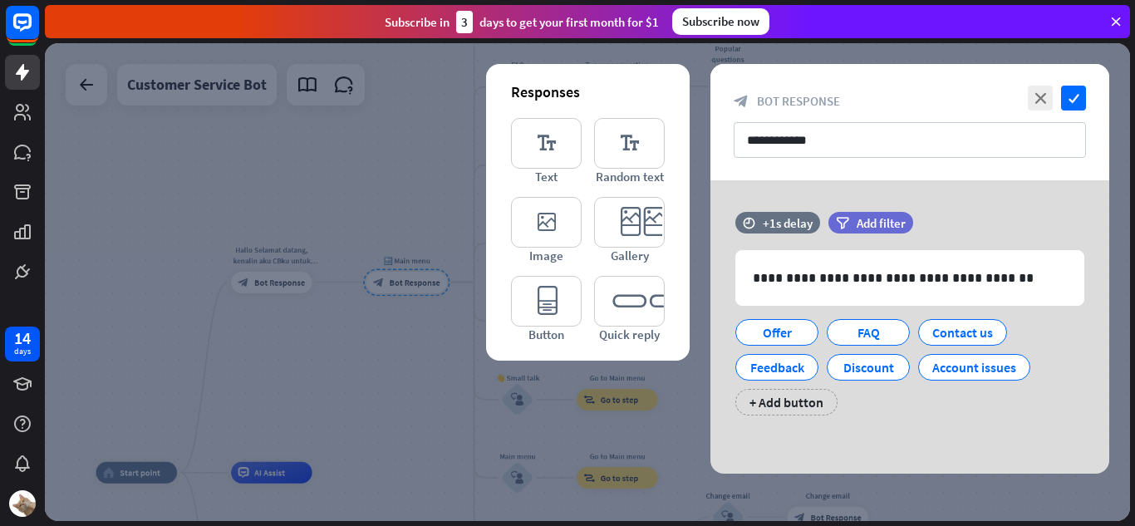
click at [342, 303] on div at bounding box center [587, 282] width 1085 height 478
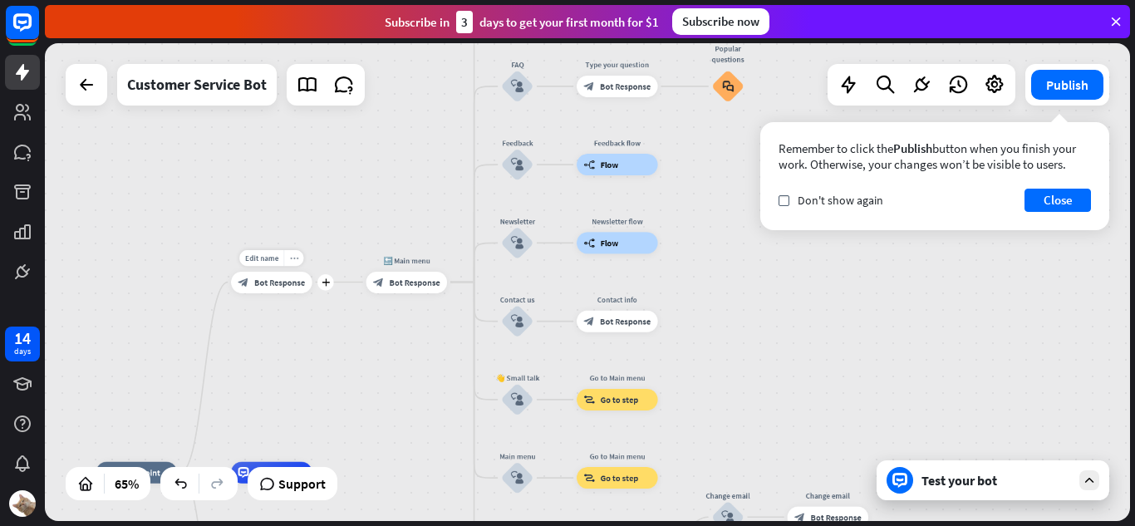
click at [289, 252] on div "more_horiz" at bounding box center [293, 258] width 20 height 17
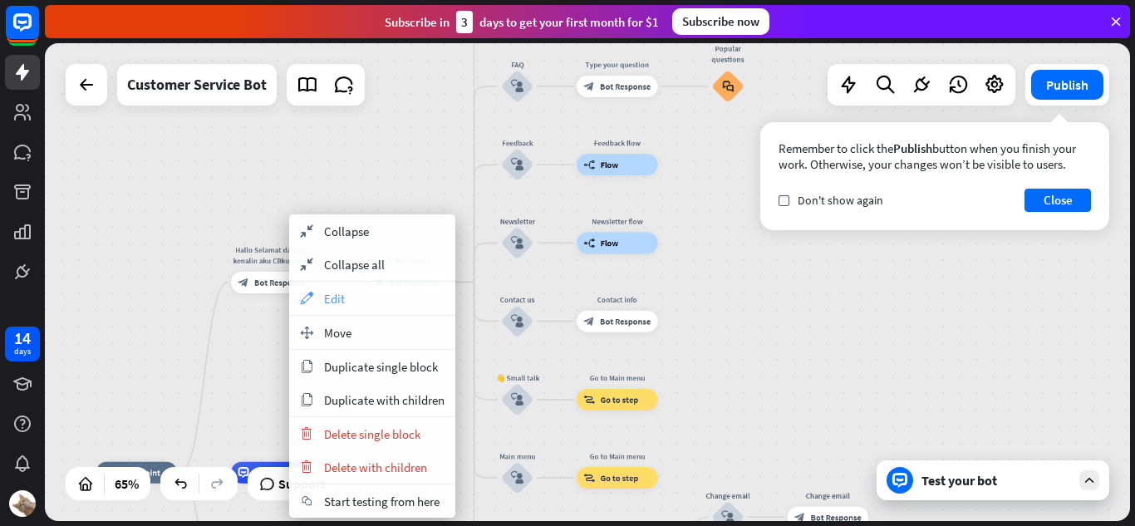
click at [321, 296] on div "appearance Edit" at bounding box center [372, 298] width 166 height 33
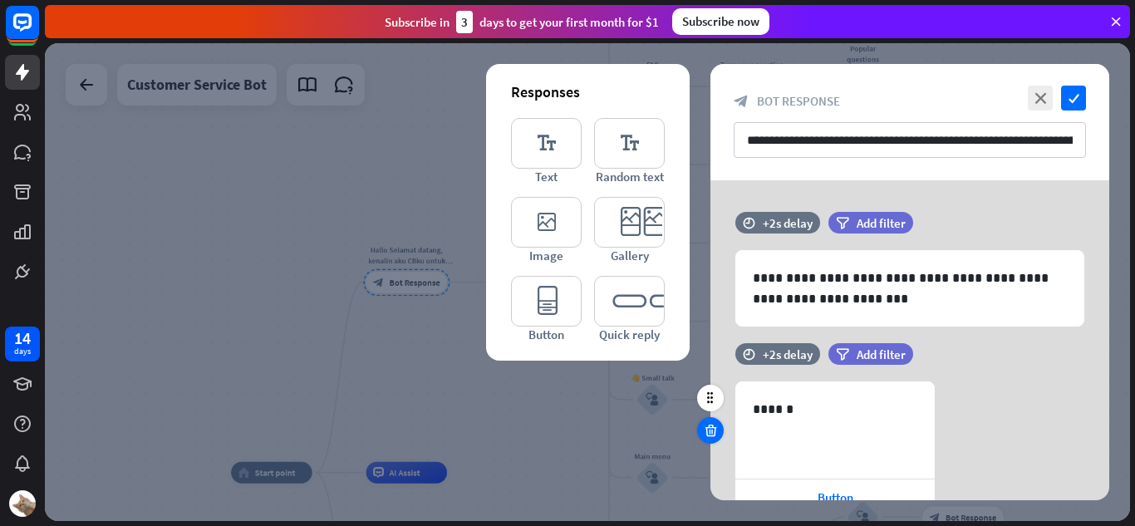
click at [706, 439] on div at bounding box center [710, 430] width 27 height 27
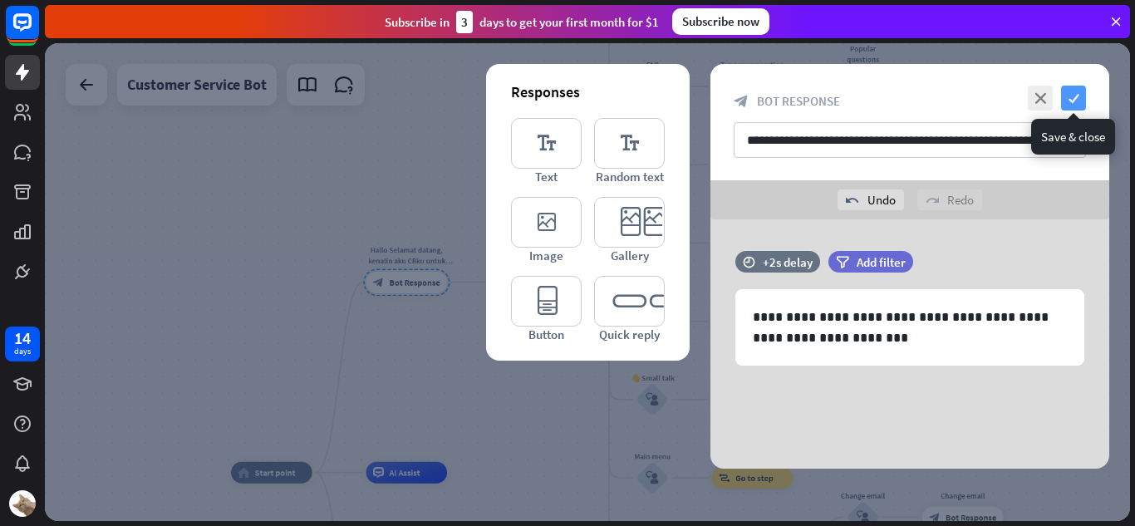
click at [1072, 104] on icon "check" at bounding box center [1073, 98] width 25 height 25
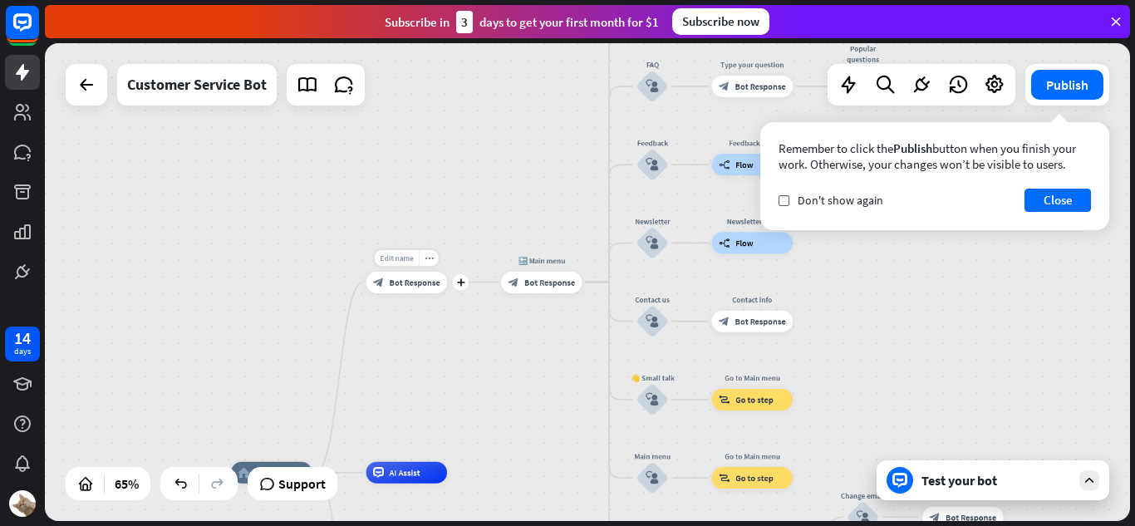
click at [406, 261] on span "Edit name" at bounding box center [396, 258] width 33 height 10
click at [307, 246] on div "**********" at bounding box center [587, 282] width 1085 height 478
click at [433, 257] on div "more_horiz" at bounding box center [429, 258] width 20 height 17
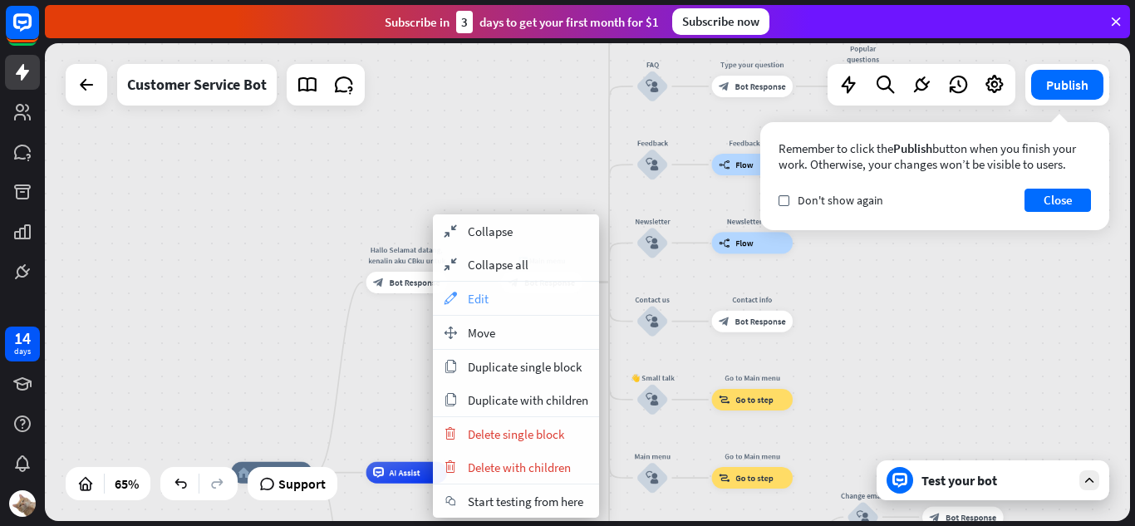
click at [496, 296] on div "appearance Edit" at bounding box center [516, 298] width 166 height 33
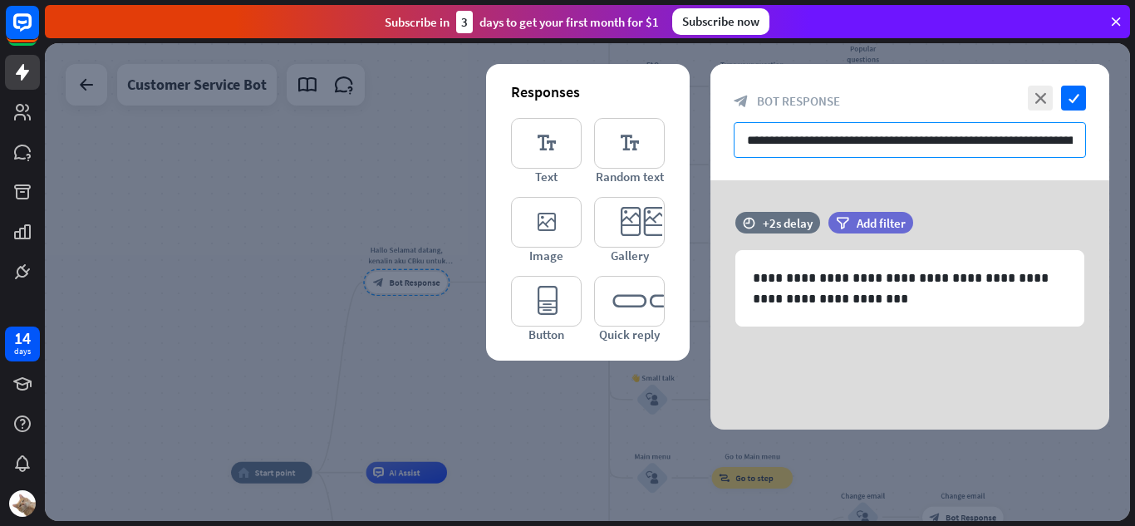
click at [827, 137] on input "**********" at bounding box center [910, 140] width 352 height 36
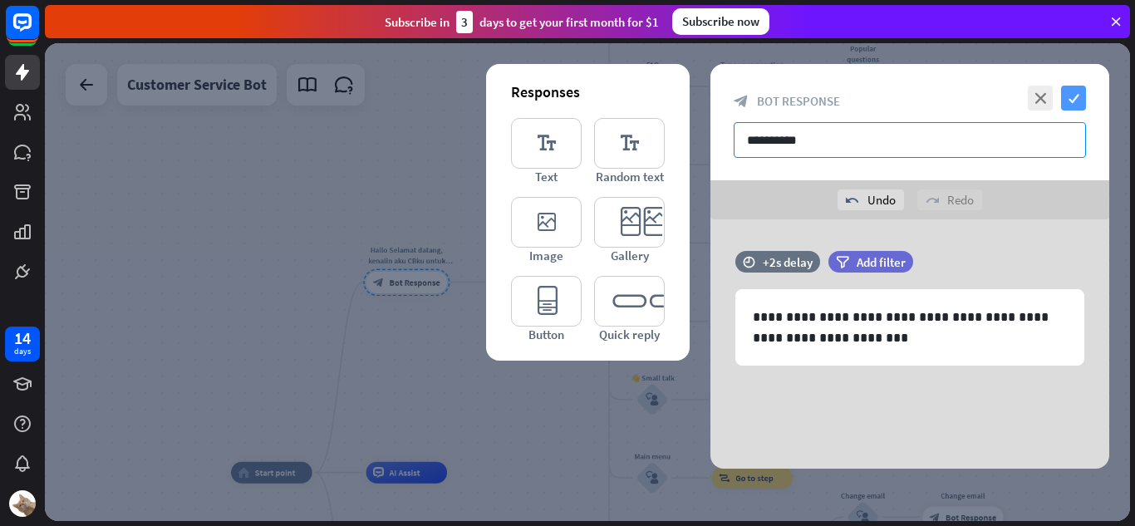
type input "**********"
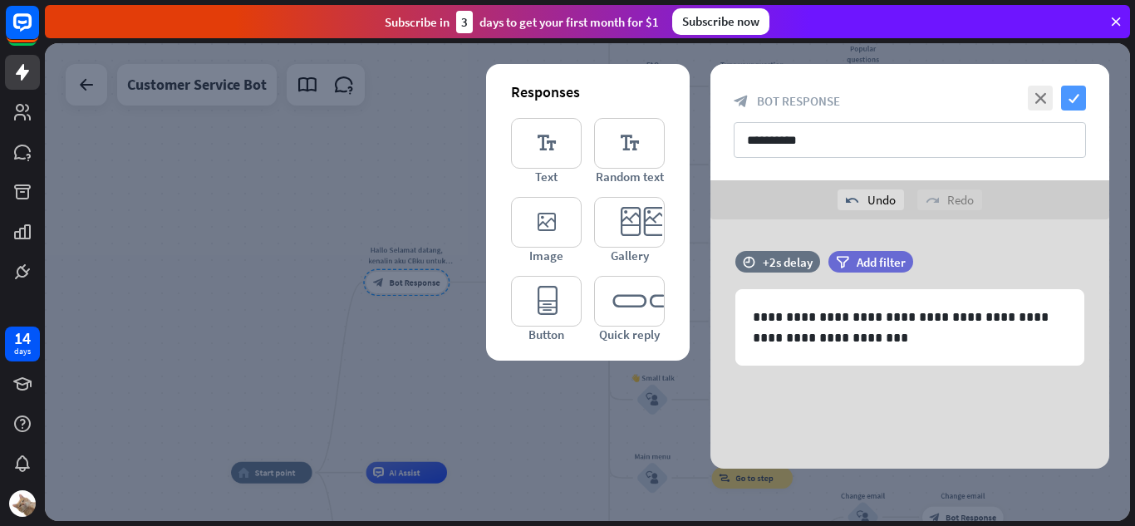
click at [1065, 106] on icon "check" at bounding box center [1073, 98] width 25 height 25
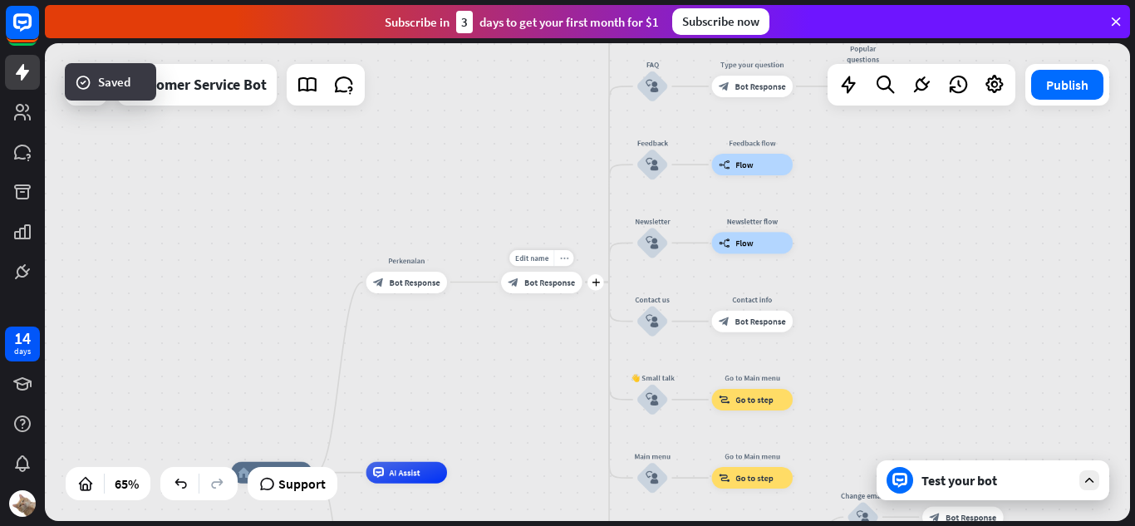
click at [563, 261] on icon "more_horiz" at bounding box center [564, 257] width 8 height 8
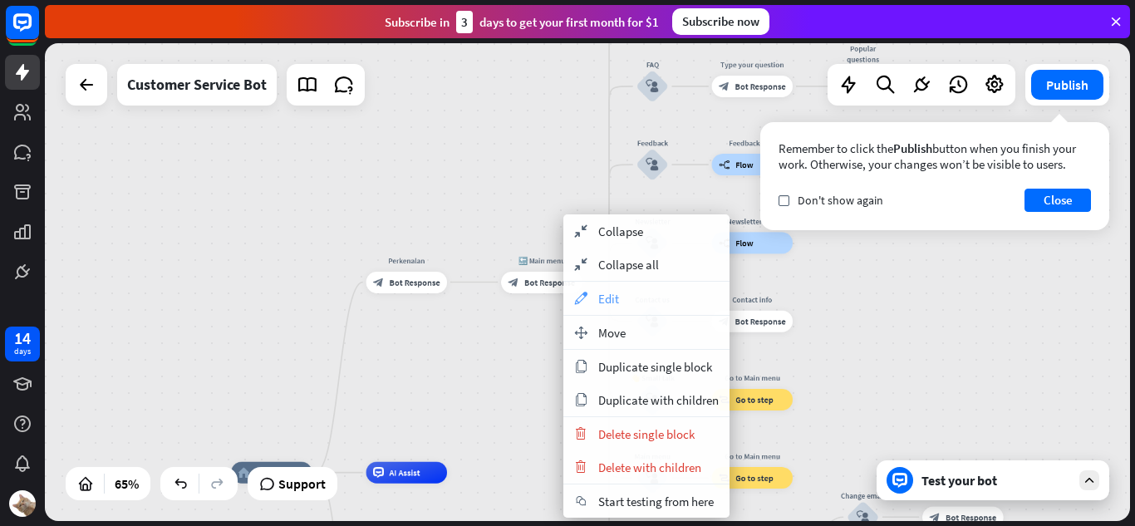
click at [606, 303] on span "Edit" at bounding box center [608, 299] width 21 height 16
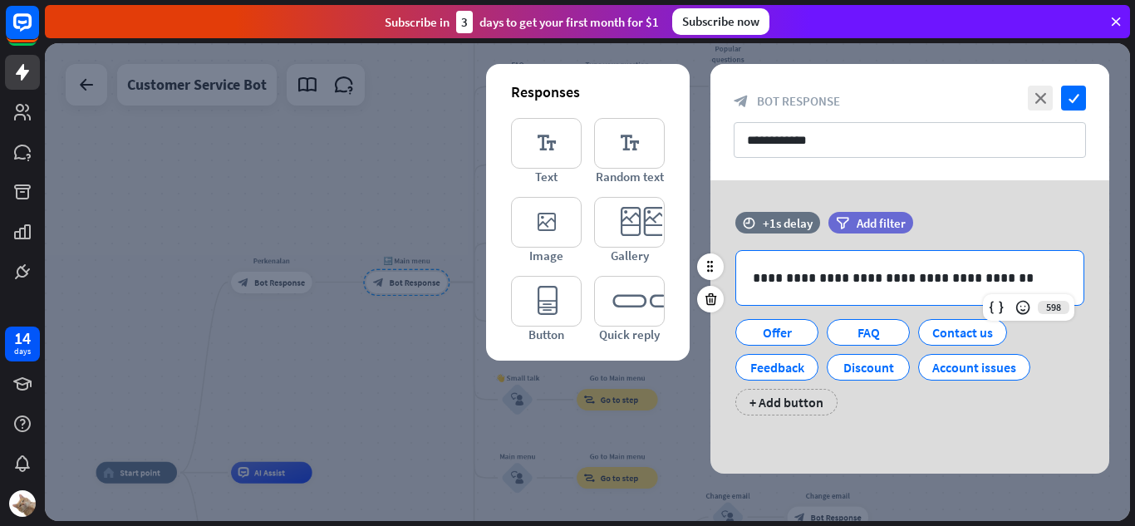
drag, startPoint x: 989, startPoint y: 281, endPoint x: 740, endPoint y: 288, distance: 248.5
click at [740, 288] on div "**********" at bounding box center [909, 278] width 347 height 54
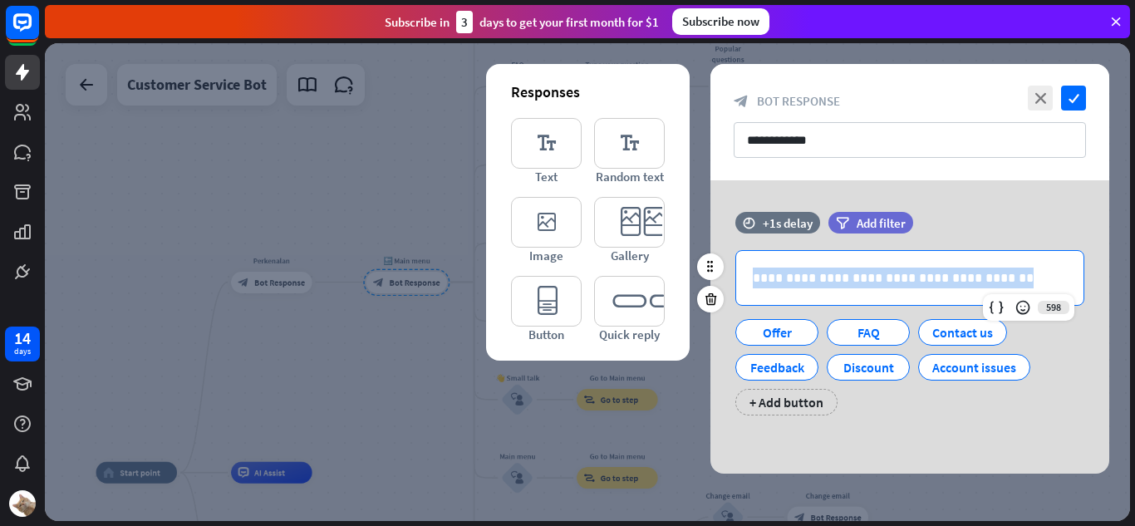
drag, startPoint x: 976, startPoint y: 282, endPoint x: 746, endPoint y: 282, distance: 230.1
click at [746, 282] on div "**********" at bounding box center [909, 278] width 347 height 54
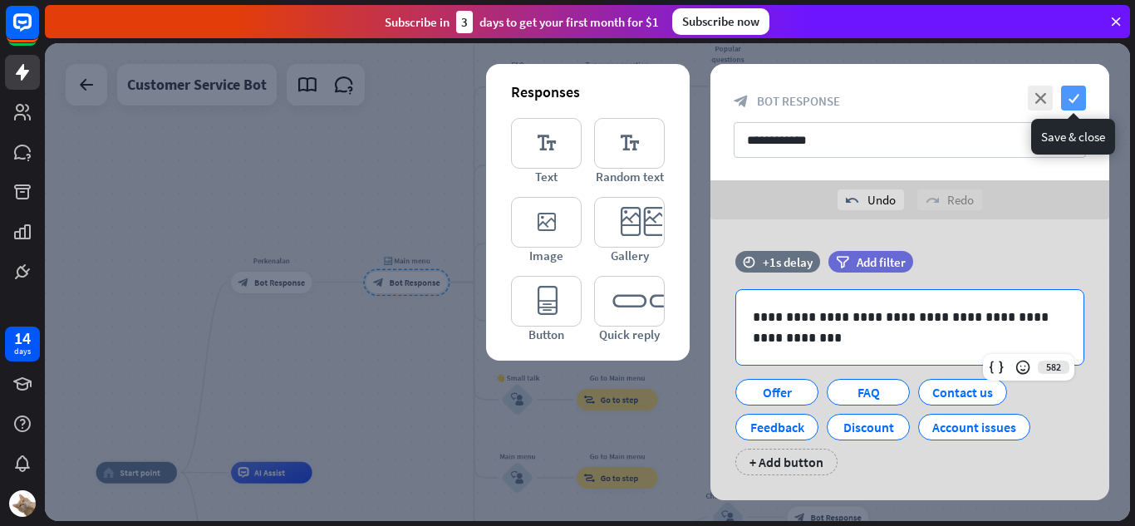
click at [1070, 99] on icon "check" at bounding box center [1073, 98] width 25 height 25
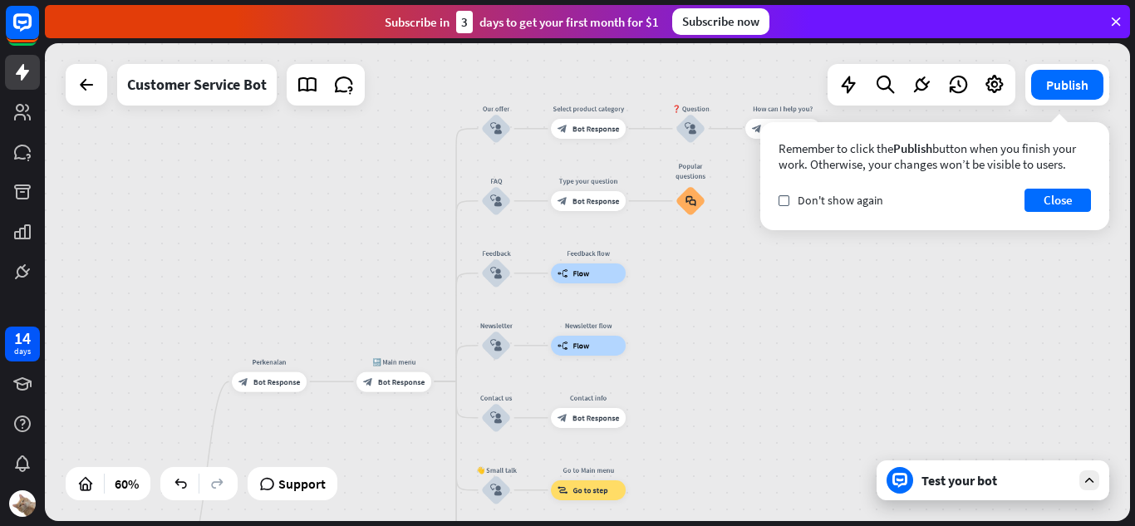
drag, startPoint x: 656, startPoint y: 209, endPoint x: 649, endPoint y: 326, distance: 116.6
click at [649, 326] on div "home_2 Start point Perkenalan block_bot_response Bot Response 🔙 Main menu block…" at bounding box center [587, 282] width 1085 height 478
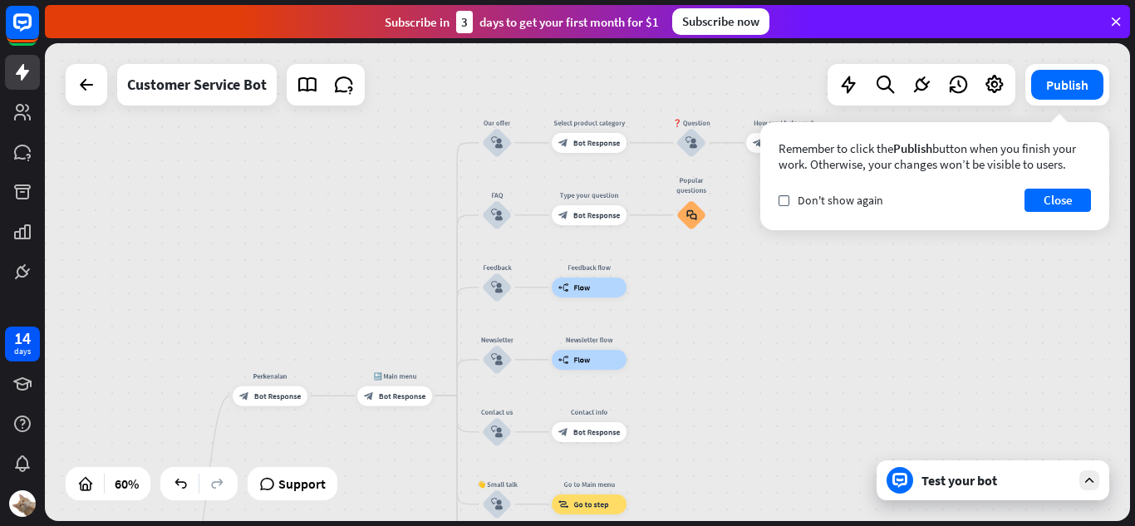
click at [649, 327] on div "home_2 Start point Perkenalan block_bot_response Bot Response 🔙 Main menu block…" at bounding box center [587, 282] width 1085 height 478
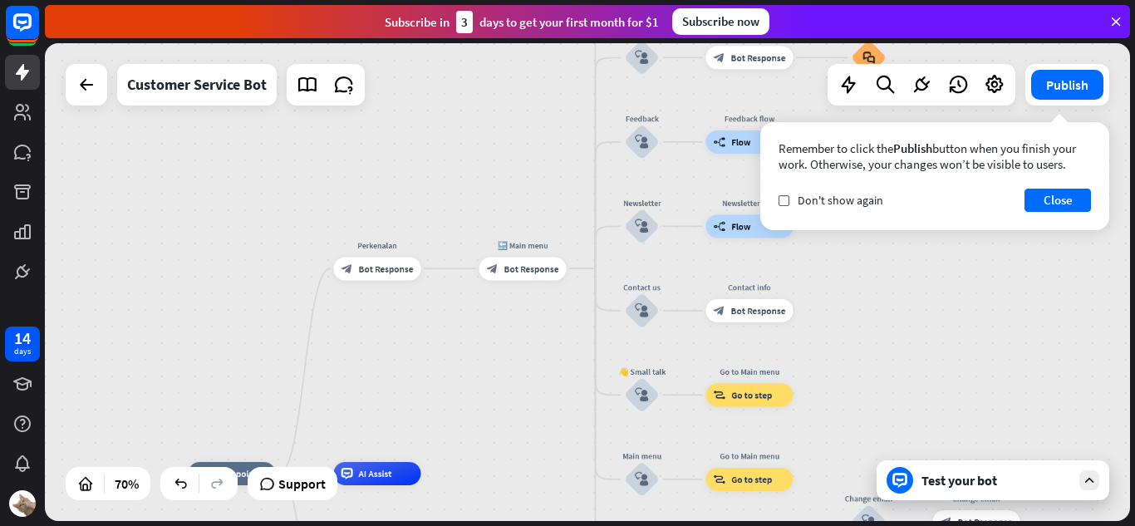
drag, startPoint x: 695, startPoint y: 334, endPoint x: 883, endPoint y: 244, distance: 208.9
click at [883, 244] on div "home_2 Start point Perkenalan block_bot_response Bot Response 🔙 Main menu block…" at bounding box center [587, 282] width 1085 height 478
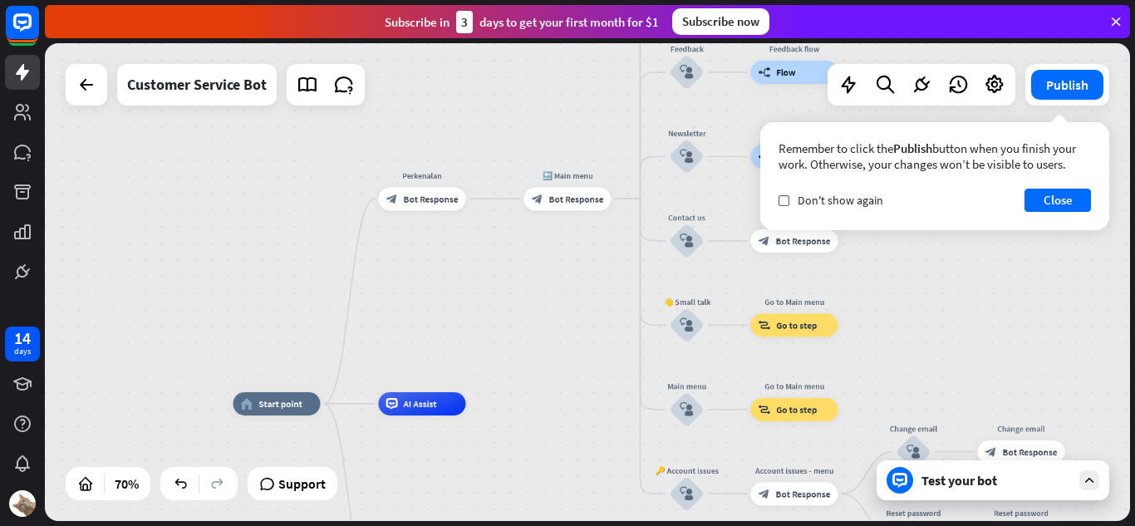
drag, startPoint x: 517, startPoint y: 333, endPoint x: 570, endPoint y: 252, distance: 97.2
click at [570, 252] on div "home_2 Start point Perkenalan block_bot_response Bot Response 🔙 Main menu block…" at bounding box center [587, 282] width 1085 height 478
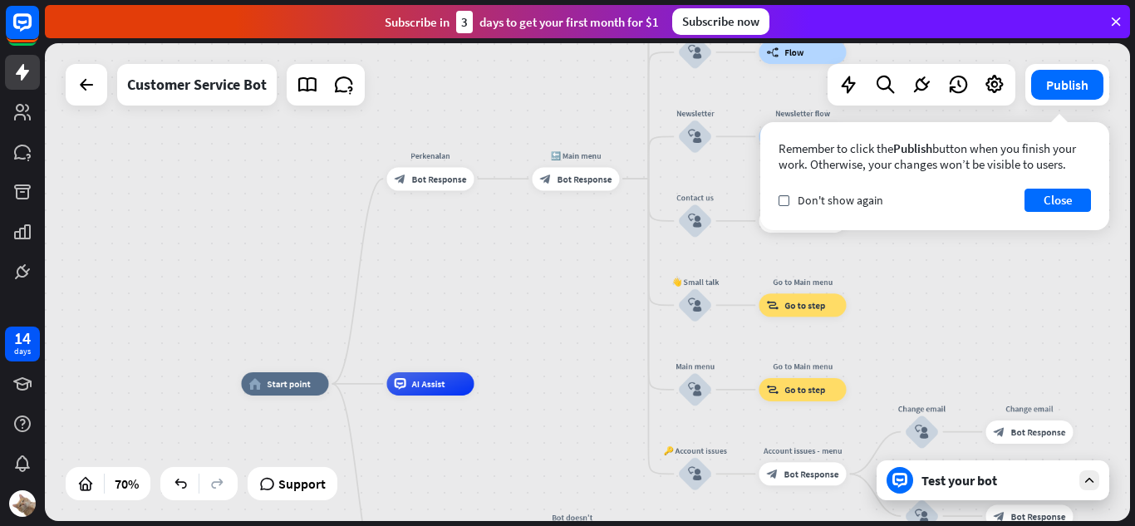
drag, startPoint x: 550, startPoint y: 272, endPoint x: 545, endPoint y: 238, distance: 33.6
click at [545, 238] on div "home_2 Start point Perkenalan block_bot_response Bot Response 🔙 Main menu block…" at bounding box center [587, 282] width 1085 height 478
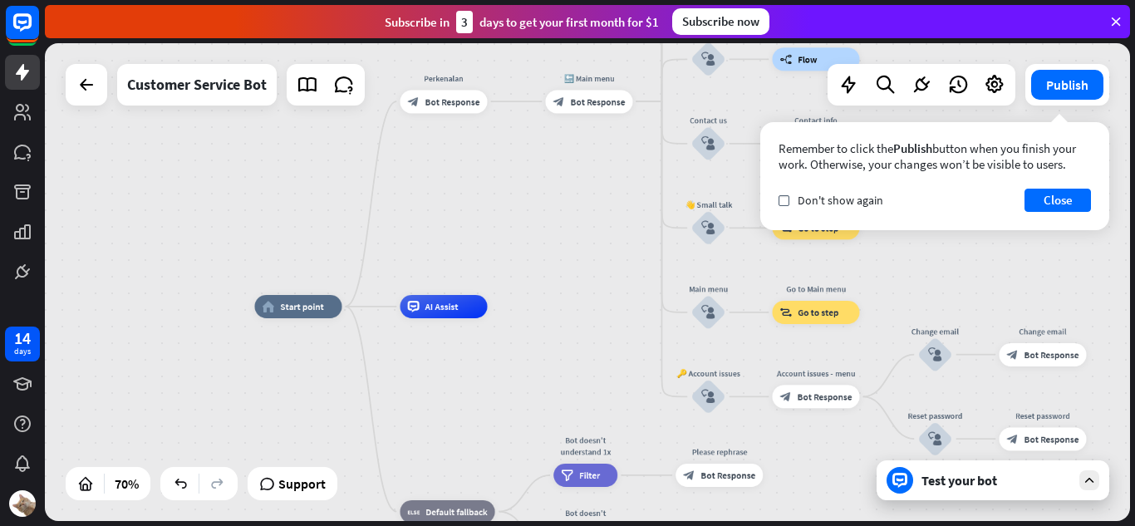
drag, startPoint x: 528, startPoint y: 247, endPoint x: 537, endPoint y: 213, distance: 35.1
click at [537, 213] on div "home_2 Start point Perkenalan block_bot_response Bot Response 🔙 Main menu block…" at bounding box center [587, 282] width 1085 height 478
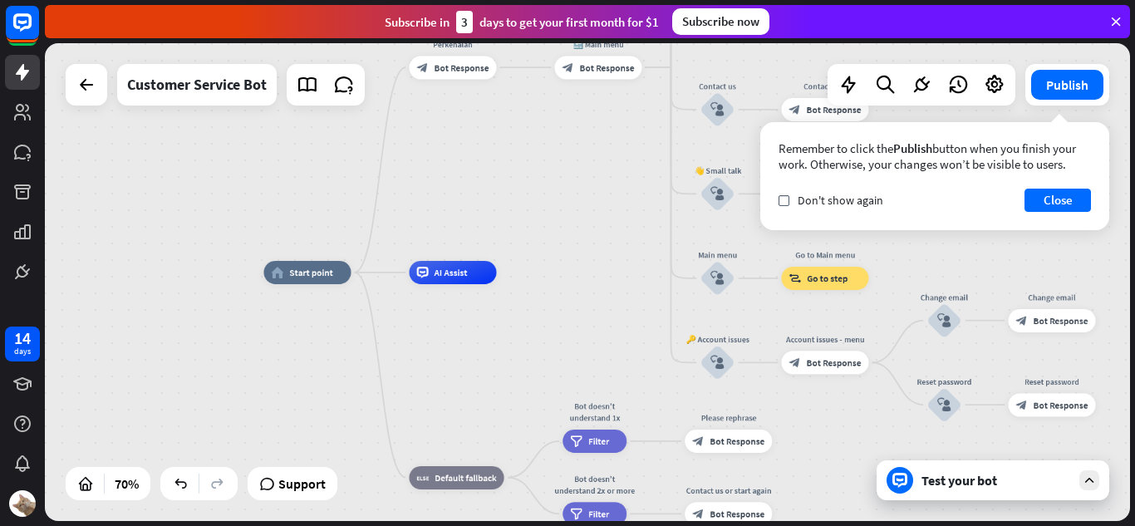
drag, startPoint x: 479, startPoint y: 331, endPoint x: 480, endPoint y: 274, distance: 57.3
click at [480, 274] on div "home_2 Start point Perkenalan block_bot_response Bot Response 🔙 Main menu block…" at bounding box center [642, 440] width 759 height 334
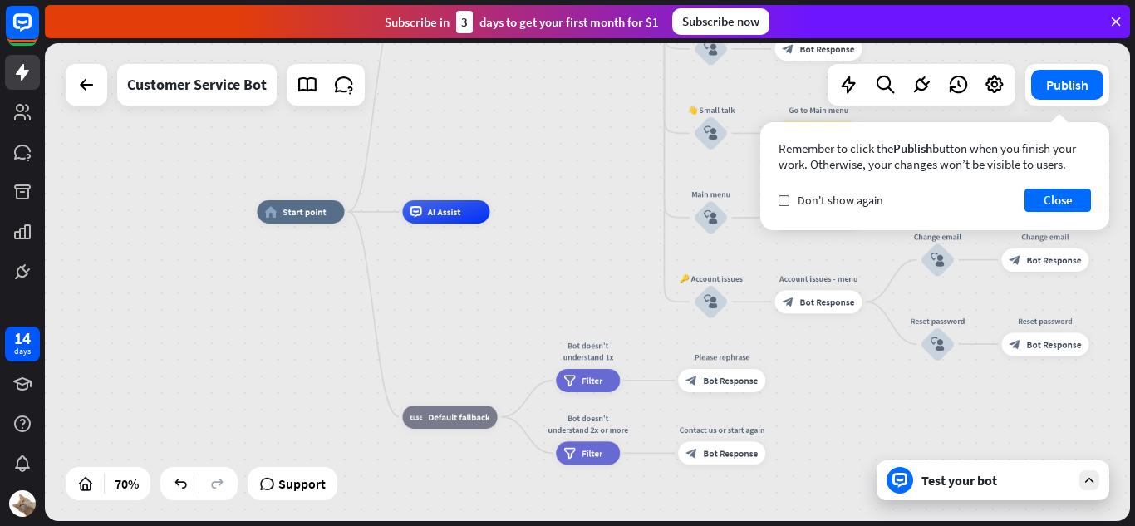
drag, startPoint x: 517, startPoint y: 307, endPoint x: 426, endPoint y: 275, distance: 95.9
click at [410, 278] on div "home_2 Start point Perkenalan block_bot_response Bot Response 🔙 Main menu block…" at bounding box center [636, 379] width 759 height 334
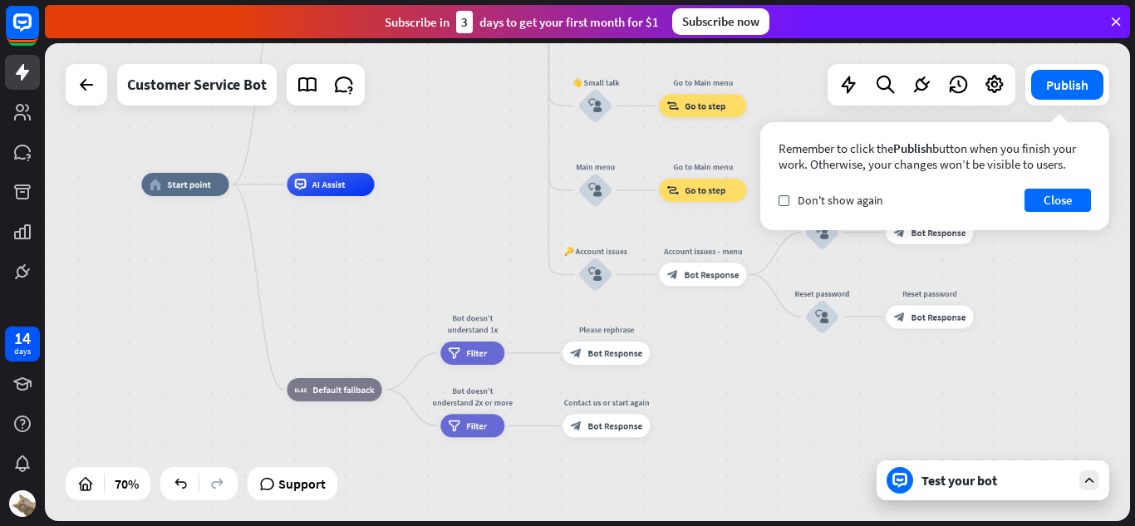
drag, startPoint x: 466, startPoint y: 267, endPoint x: 444, endPoint y: 279, distance: 25.7
click at [443, 279] on div "home_2 Start point Perkenalan block_bot_response Bot Response 🔙 Main menu block…" at bounding box center [520, 351] width 759 height 334
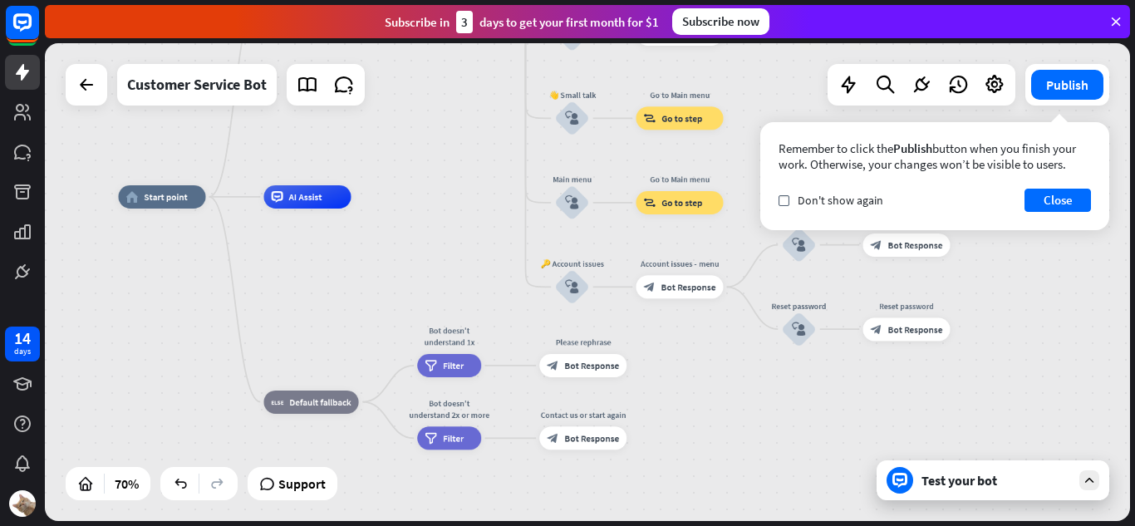
click at [511, 300] on div "home_2 Start point Perkenalan block_bot_response Bot Response 🔙 Main menu block…" at bounding box center [497, 364] width 759 height 334
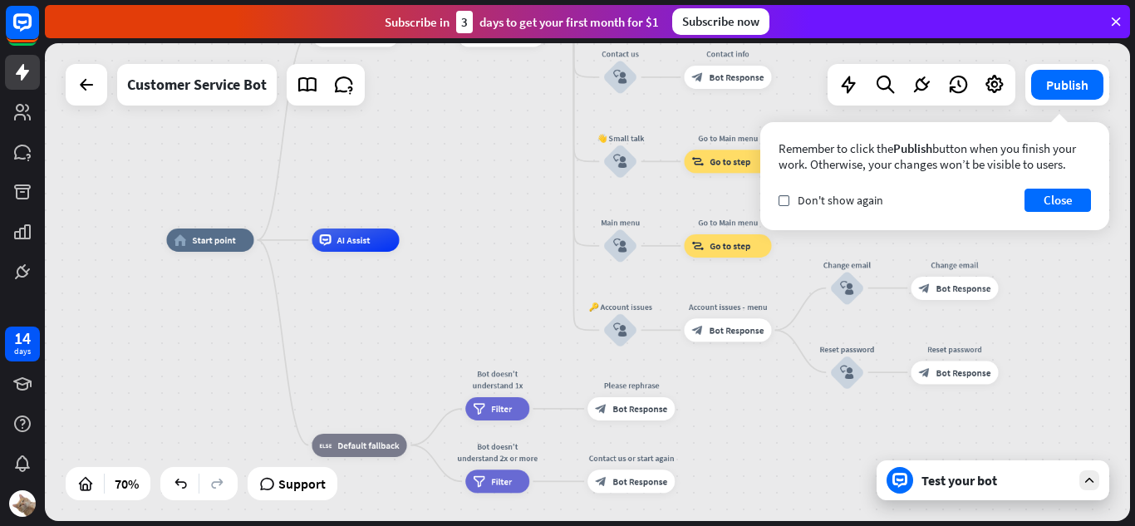
click at [1076, 484] on div "Test your bot" at bounding box center [993, 480] width 233 height 40
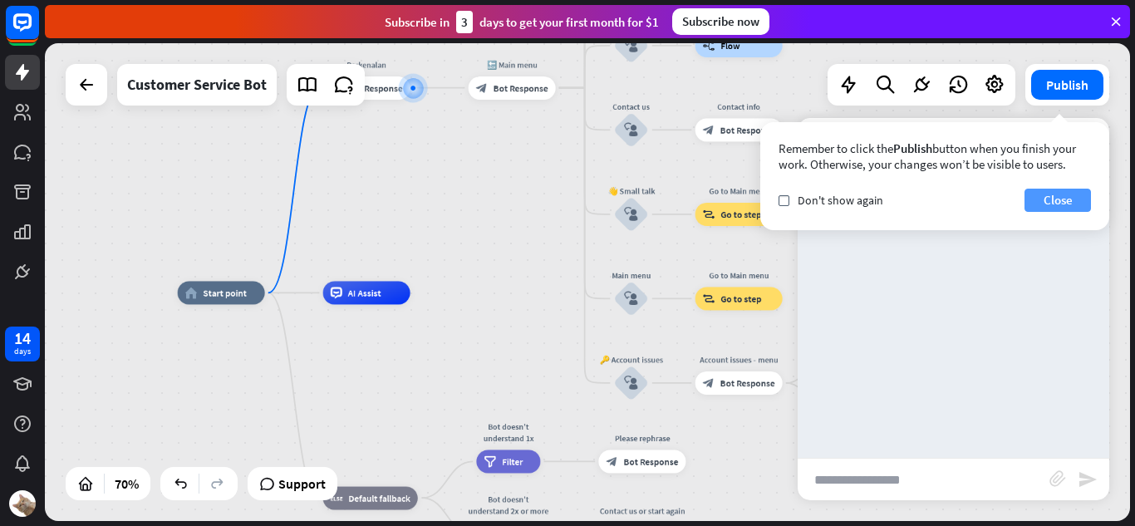
click at [1043, 202] on button "Close" at bounding box center [1057, 200] width 66 height 23
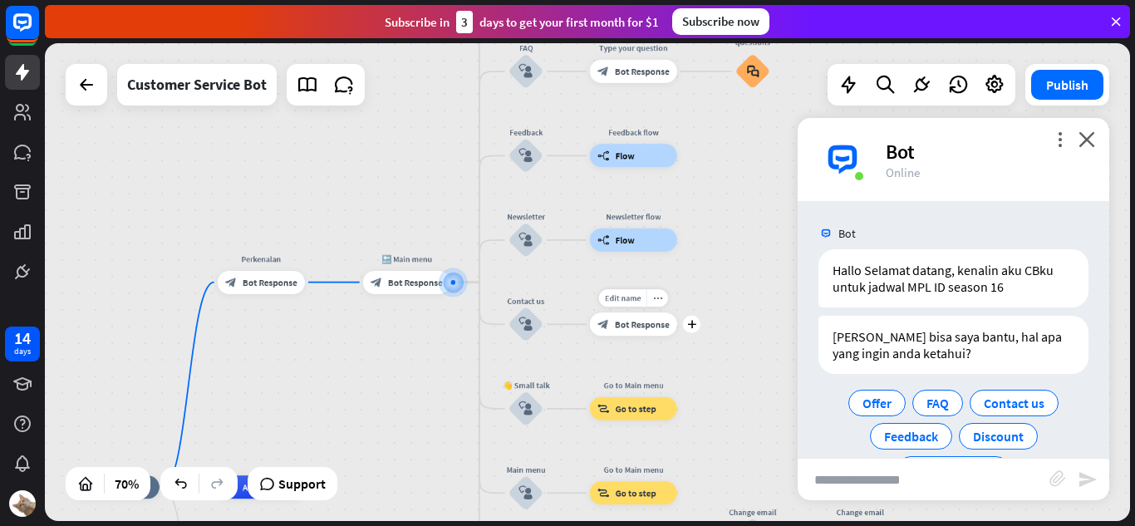
scroll to position [53, 0]
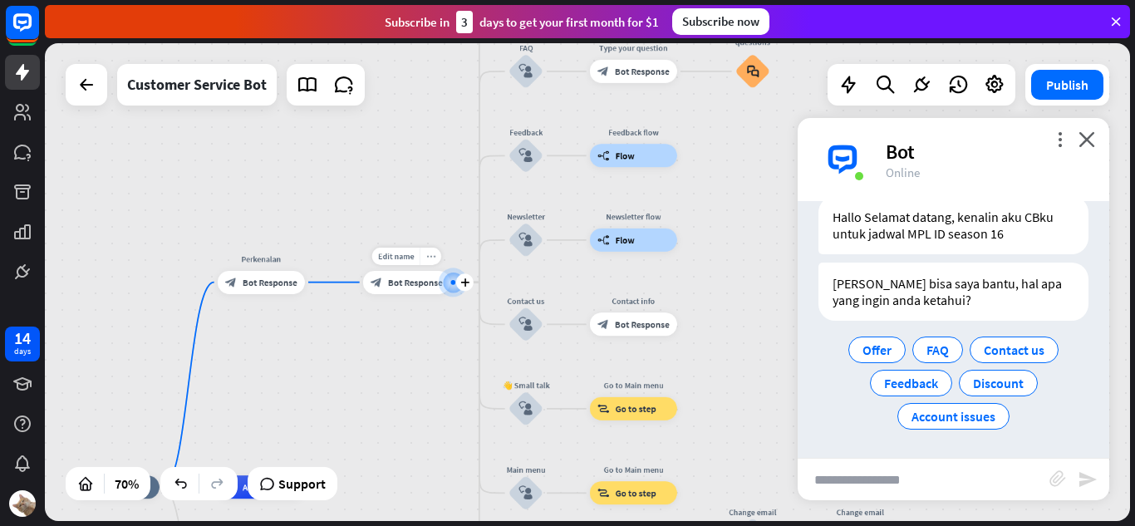
click at [426, 254] on icon "more_horiz" at bounding box center [430, 256] width 9 height 9
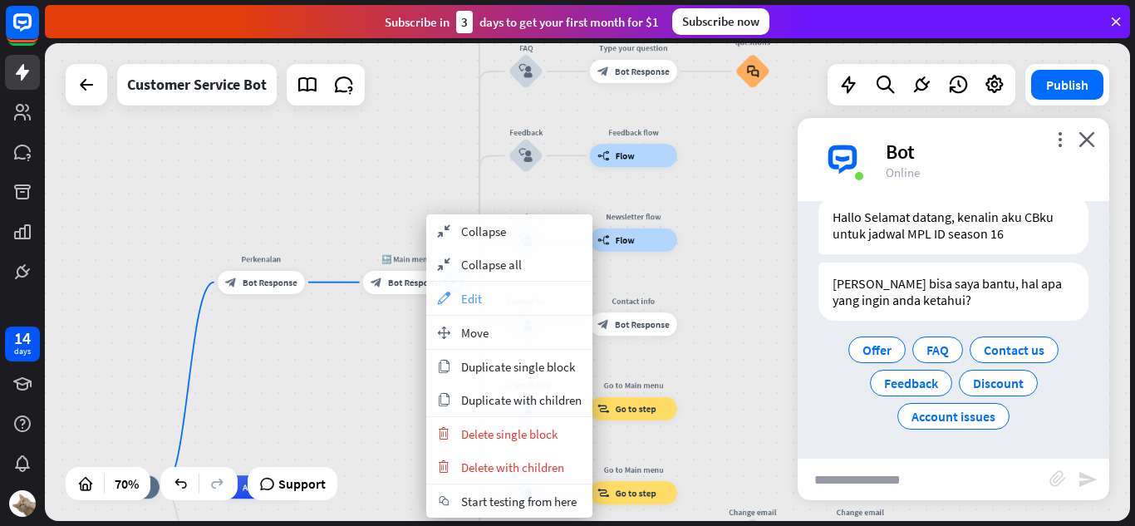
click at [461, 300] on span "Edit" at bounding box center [471, 299] width 21 height 16
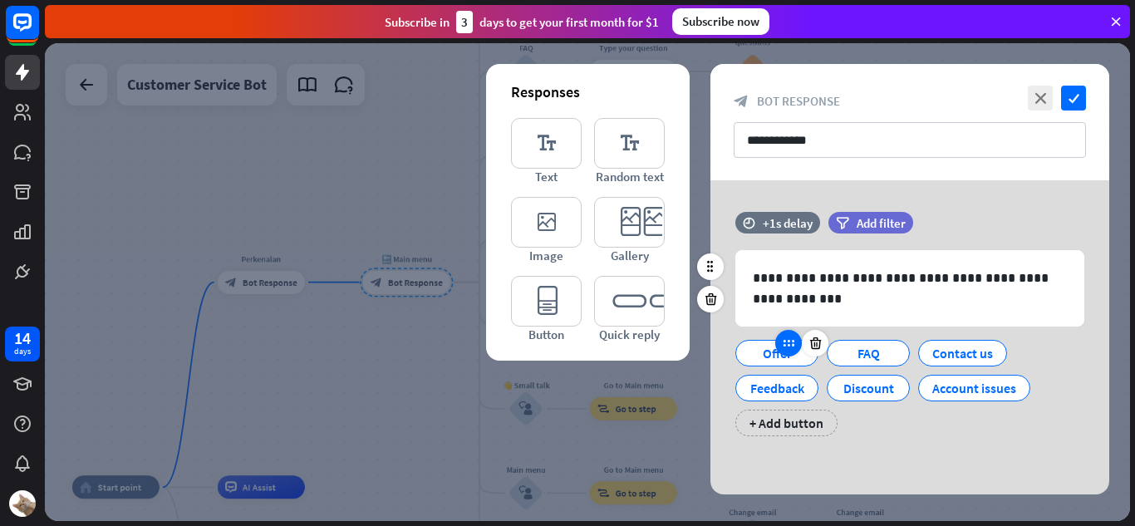
click at [791, 347] on icon at bounding box center [788, 343] width 15 height 15
click at [814, 351] on div at bounding box center [815, 343] width 27 height 27
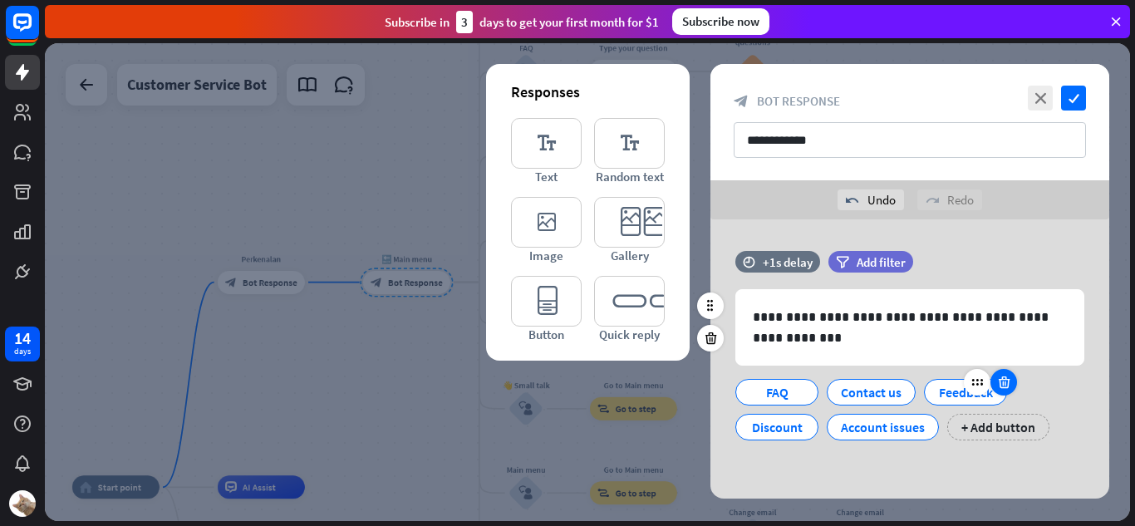
click at [1006, 383] on icon at bounding box center [1004, 382] width 16 height 15
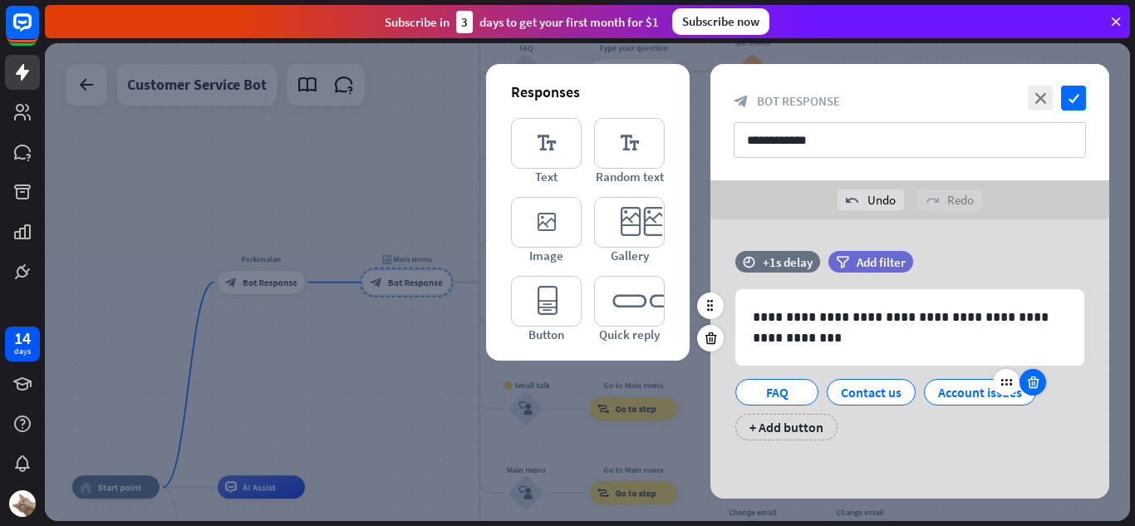
click at [1006, 383] on icon at bounding box center [1006, 382] width 15 height 15
click at [1031, 391] on div at bounding box center [1032, 382] width 27 height 27
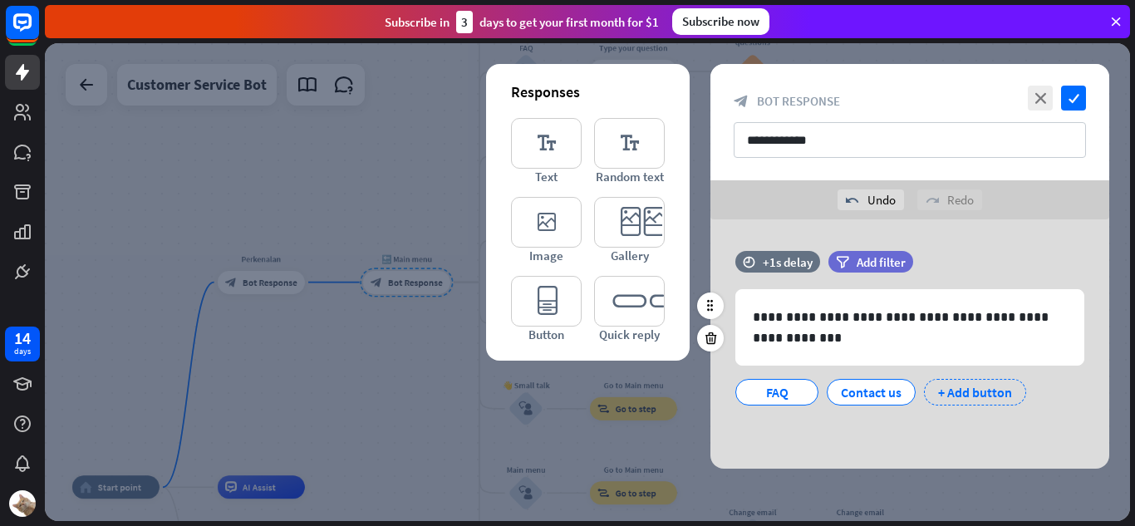
click at [985, 400] on div "+ Add button" at bounding box center [975, 392] width 102 height 27
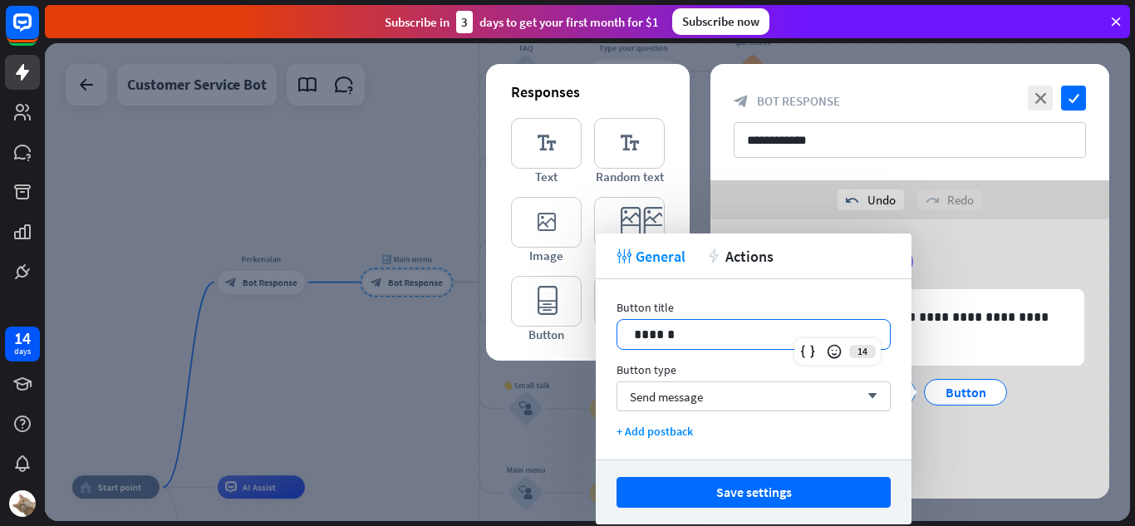
click at [765, 334] on p "******" at bounding box center [753, 334] width 239 height 21
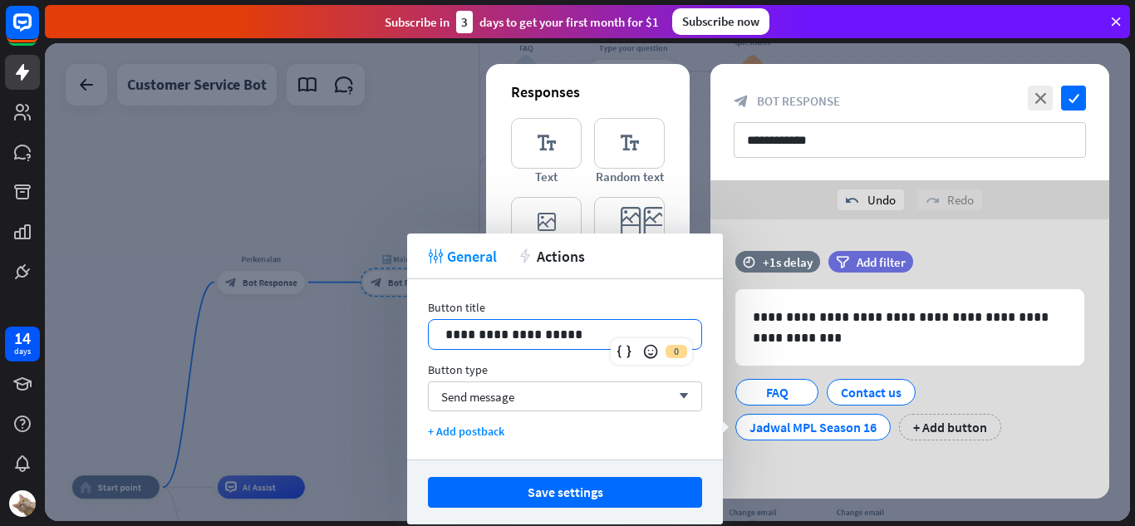
click at [669, 378] on div "Button type Send message arrow_down" at bounding box center [565, 386] width 274 height 49
click at [670, 381] on div "Send message arrow_down" at bounding box center [565, 396] width 274 height 30
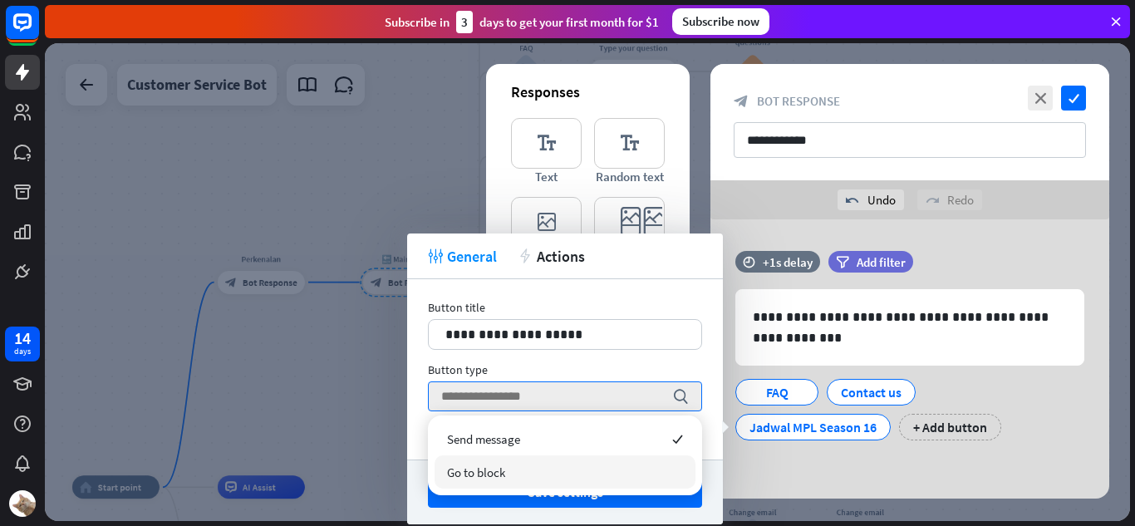
click at [550, 467] on div "Go to block" at bounding box center [565, 471] width 261 height 33
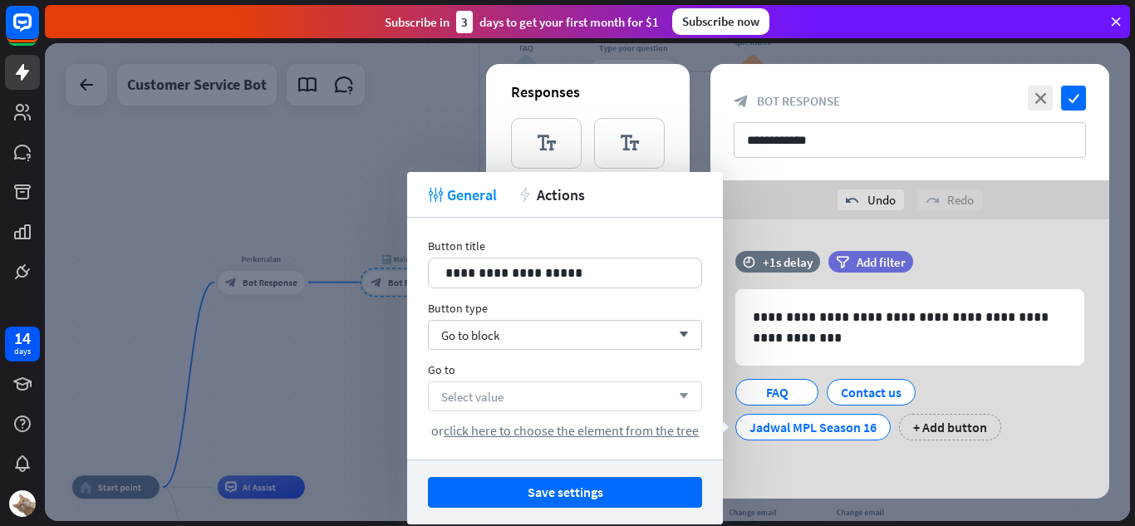
click at [548, 405] on div "Select value arrow_down" at bounding box center [565, 396] width 274 height 30
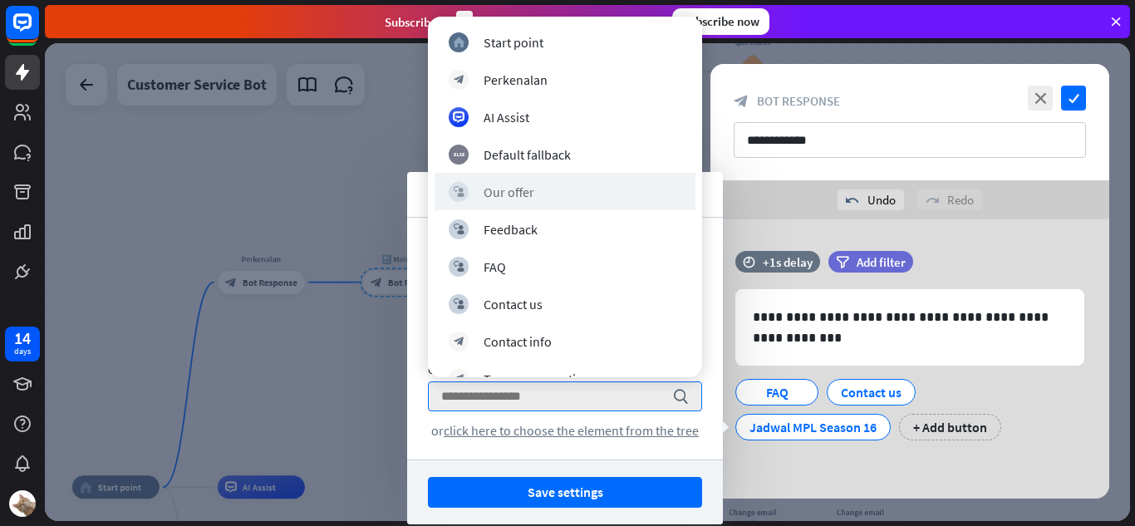
click at [494, 204] on div "block_user_input Our offer" at bounding box center [565, 191] width 261 height 37
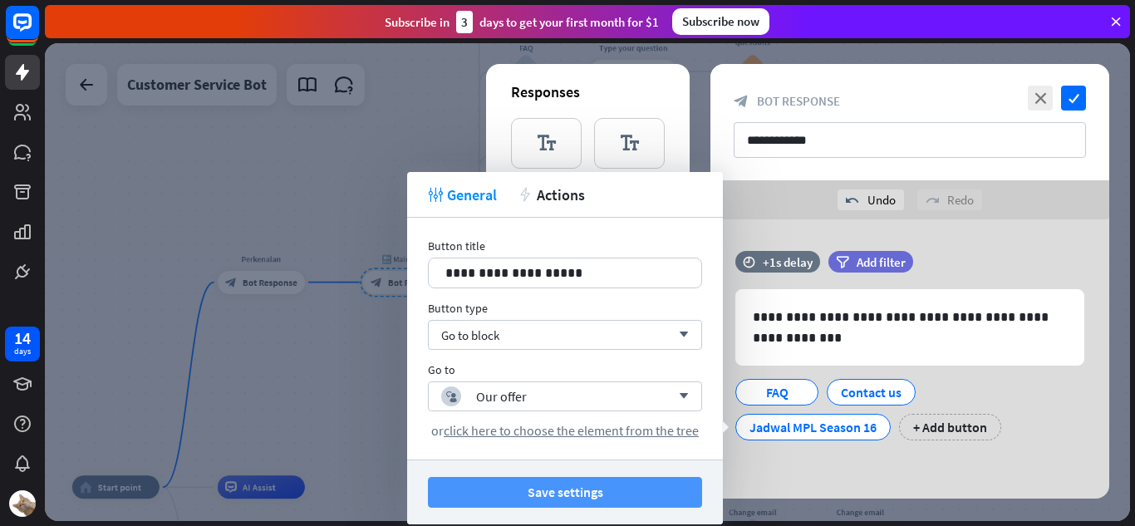
click at [534, 501] on button "Save settings" at bounding box center [565, 492] width 274 height 31
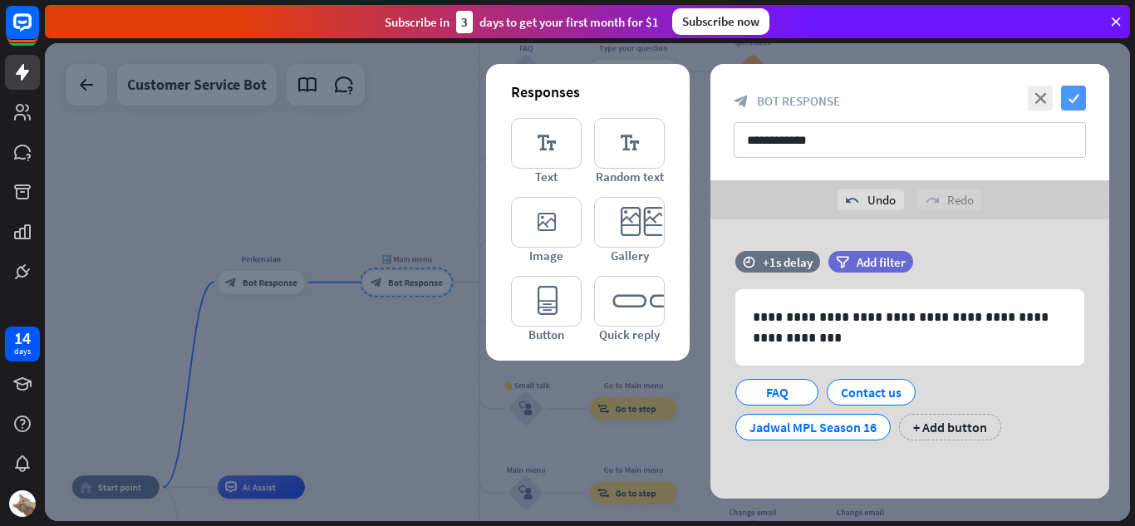
click at [1067, 88] on icon "check" at bounding box center [1073, 98] width 25 height 25
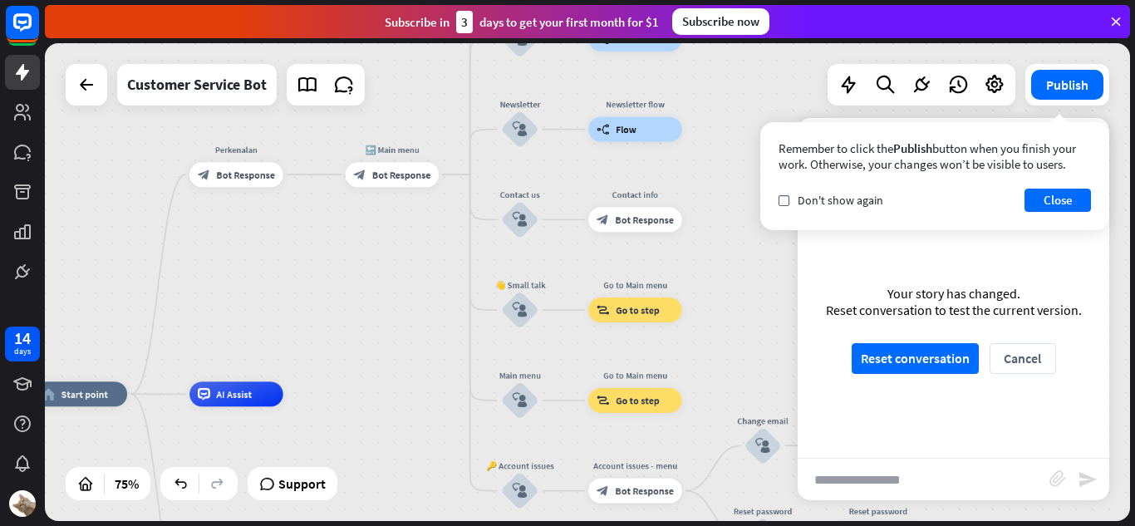
drag, startPoint x: 723, startPoint y: 202, endPoint x: 719, endPoint y: 3, distance: 198.6
click at [719, 3] on div "close Product Help First steps Get started with ChatBot Help Center Follow step…" at bounding box center [590, 263] width 1090 height 526
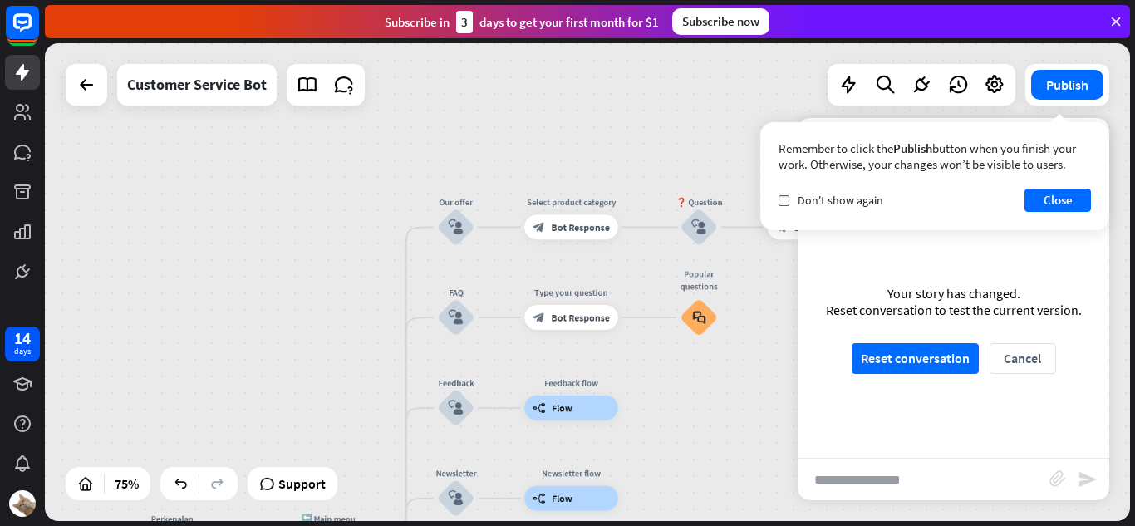
drag, startPoint x: 729, startPoint y: 104, endPoint x: 592, endPoint y: 490, distance: 409.9
click at [671, 525] on html "14 days close Product Help First steps Get started with ChatBot Help Center Fol…" at bounding box center [567, 263] width 1135 height 526
click at [458, 188] on span "Edit name" at bounding box center [443, 192] width 39 height 12
click at [1036, 204] on button "Close" at bounding box center [1057, 200] width 66 height 23
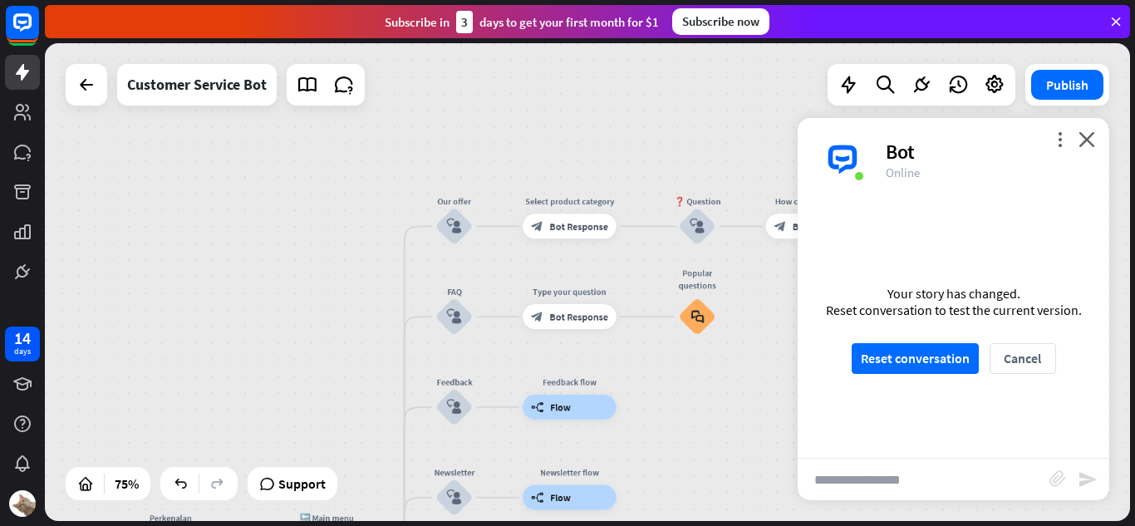
click at [1075, 128] on div "more_vert close Bot Online" at bounding box center [954, 159] width 312 height 83
click at [1082, 130] on div "more_vert close Bot Online" at bounding box center [954, 159] width 312 height 83
click at [1084, 138] on icon "close" at bounding box center [1086, 139] width 17 height 16
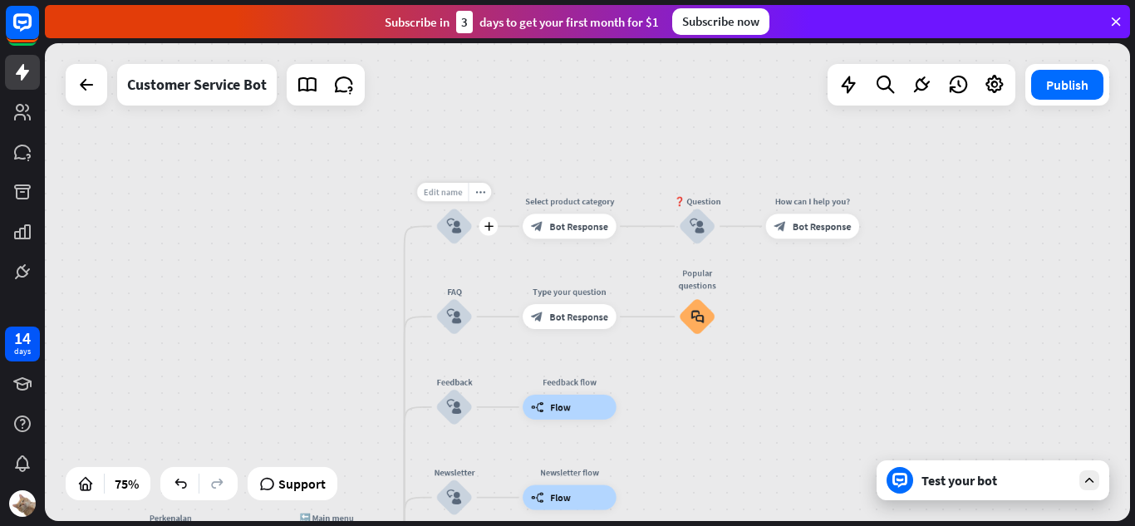
click at [447, 189] on span "Edit name" at bounding box center [443, 192] width 39 height 12
click at [479, 194] on input "*********" at bounding box center [453, 192] width 87 height 17
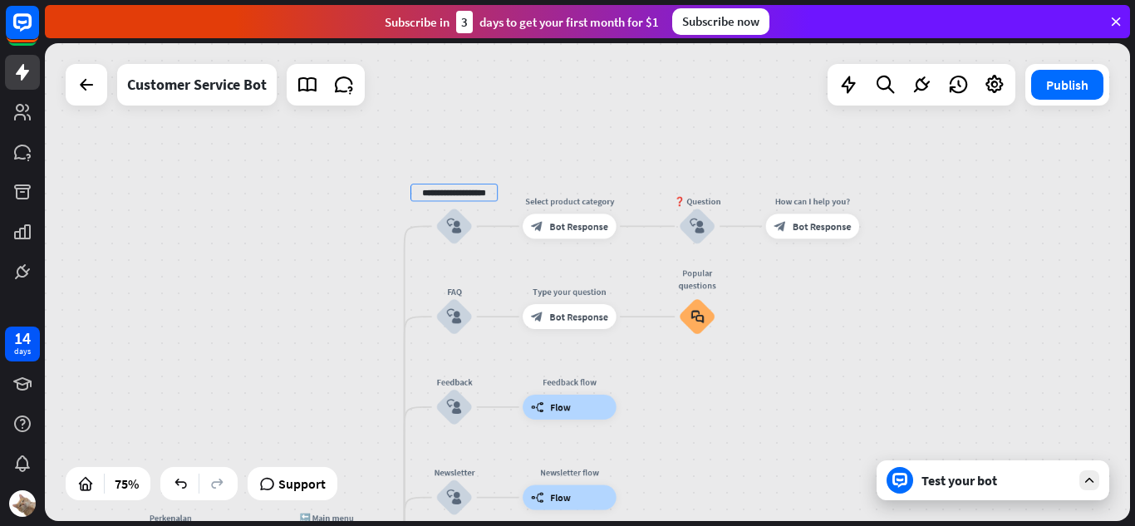
type input "**********"
click at [331, 211] on div "**********" at bounding box center [587, 282] width 1085 height 478
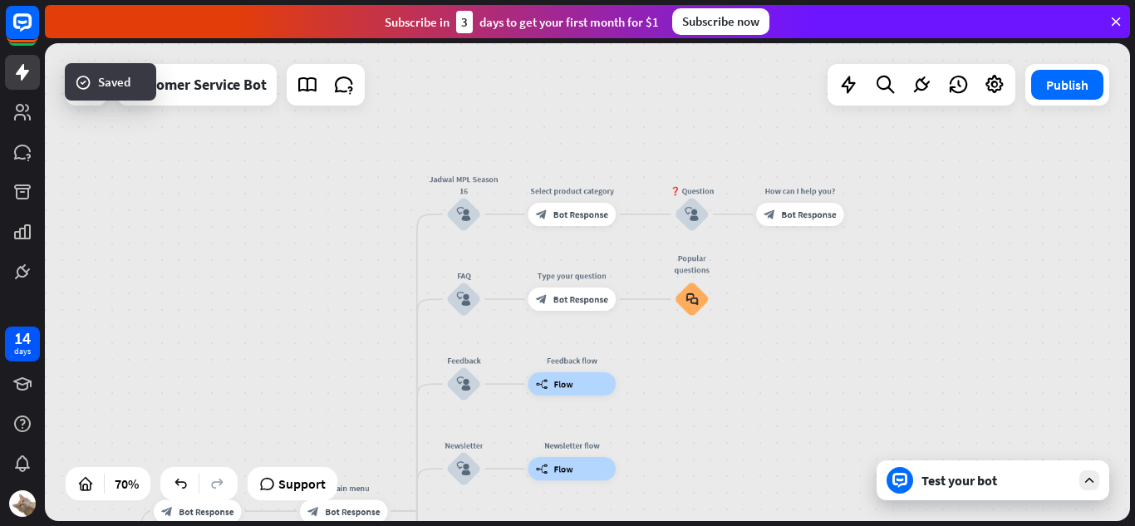
drag, startPoint x: 325, startPoint y: 289, endPoint x: 381, endPoint y: 243, distance: 73.2
click at [381, 243] on div "home_2 Start point Perkenalan block_bot_response Bot Response 🔙 Main menu block…" at bounding box center [587, 282] width 1085 height 478
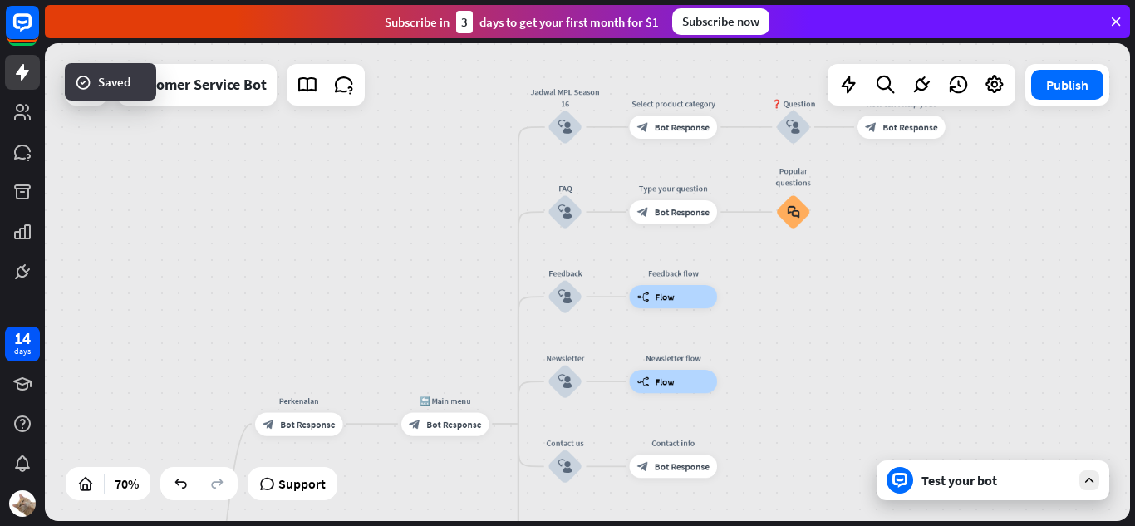
drag, startPoint x: 355, startPoint y: 268, endPoint x: 435, endPoint y: 201, distance: 104.4
click at [435, 201] on div "home_2 Start point Perkenalan block_bot_response Bot Response 🔙 Main menu block…" at bounding box center [587, 282] width 1085 height 478
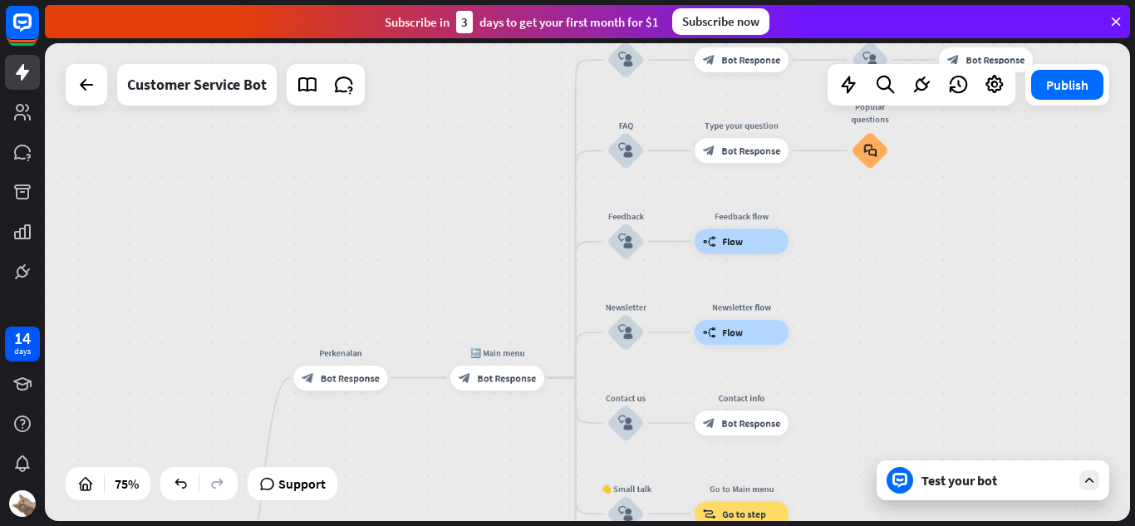
drag, startPoint x: 453, startPoint y: 204, endPoint x: 469, endPoint y: 185, distance: 25.3
click at [469, 185] on div "home_2 Start point Perkenalan block_bot_response Bot Response 🔙 Main menu block…" at bounding box center [587, 282] width 1085 height 478
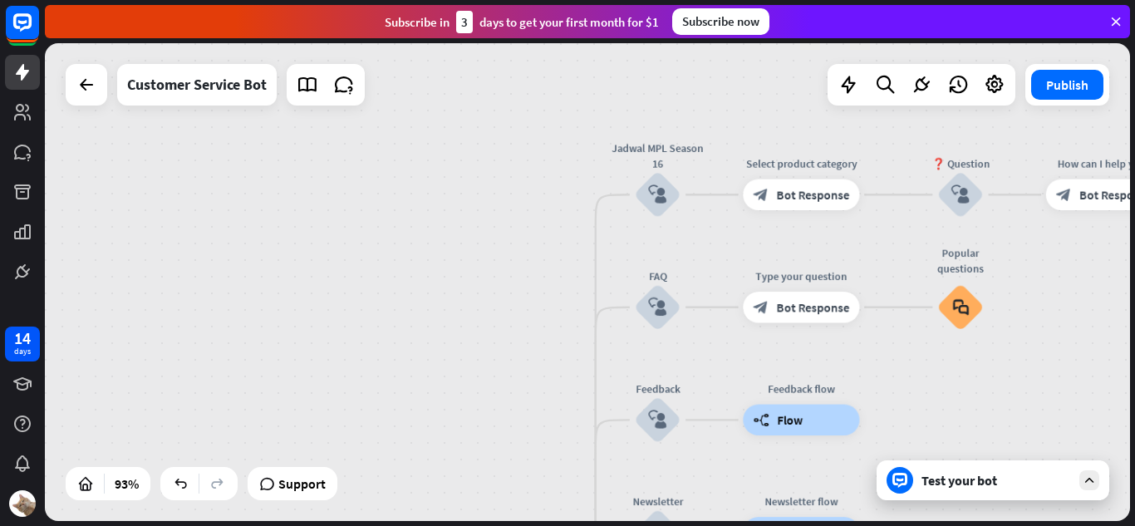
drag, startPoint x: 516, startPoint y: 179, endPoint x: 518, endPoint y: 386, distance: 206.9
click at [518, 386] on div "home_2 Start point Perkenalan block_bot_response Bot Response 🔙 Main menu block…" at bounding box center [587, 282] width 1085 height 478
click at [648, 379] on span "Edit name" at bounding box center [643, 377] width 48 height 14
type input "*"
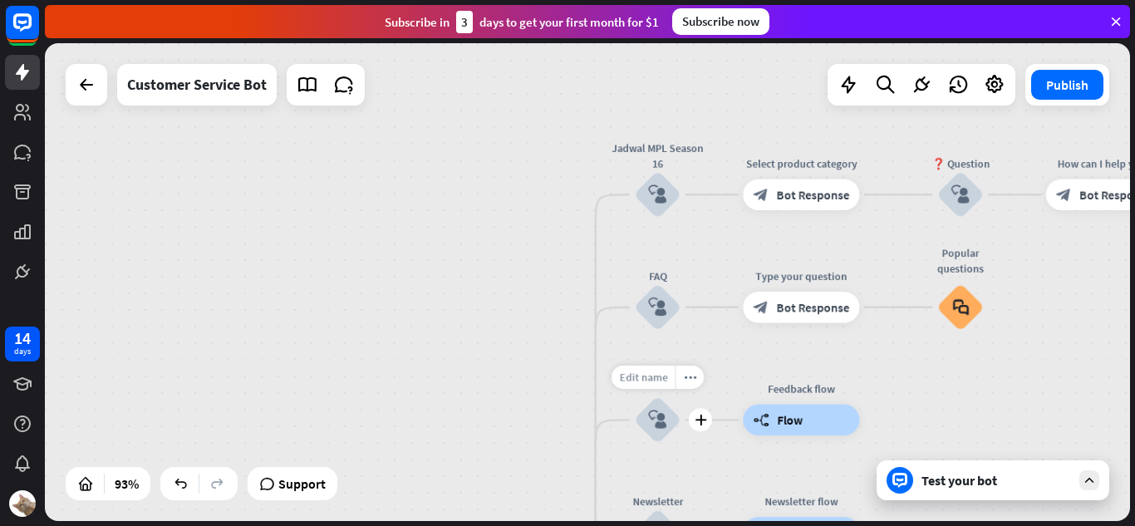
click at [647, 376] on span "Edit name" at bounding box center [643, 377] width 48 height 14
type input "*"
type input "****"
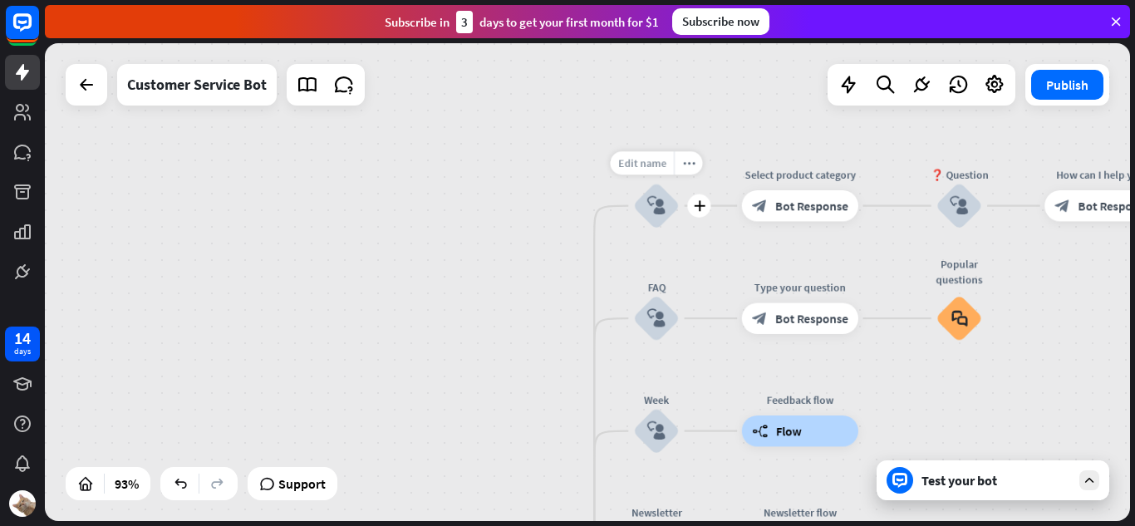
click at [643, 159] on span "Edit name" at bounding box center [642, 163] width 48 height 14
click at [631, 162] on input "**********" at bounding box center [656, 164] width 109 height 22
type input "**********"
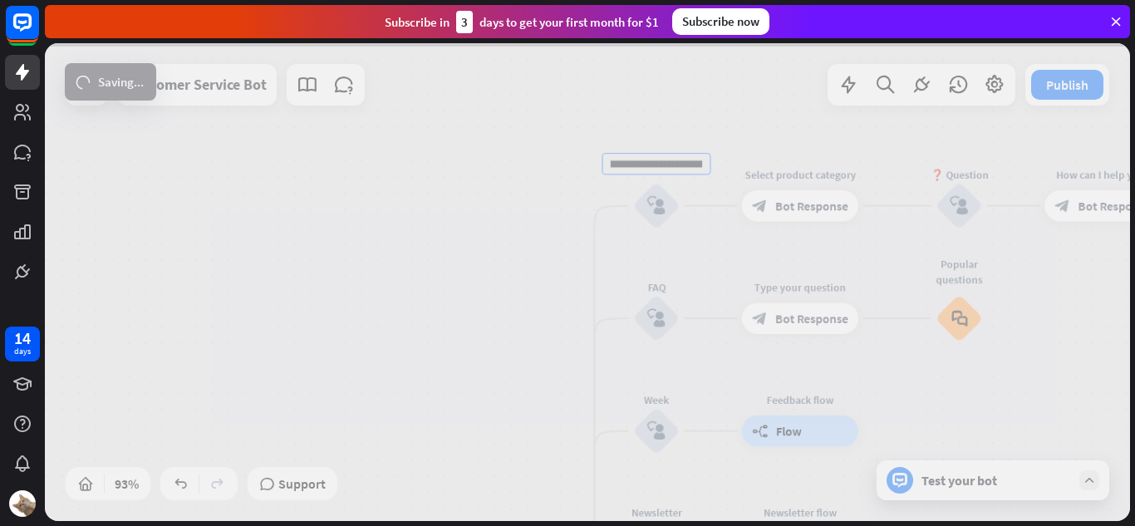
click at [420, 302] on div "**********" at bounding box center [587, 282] width 1085 height 478
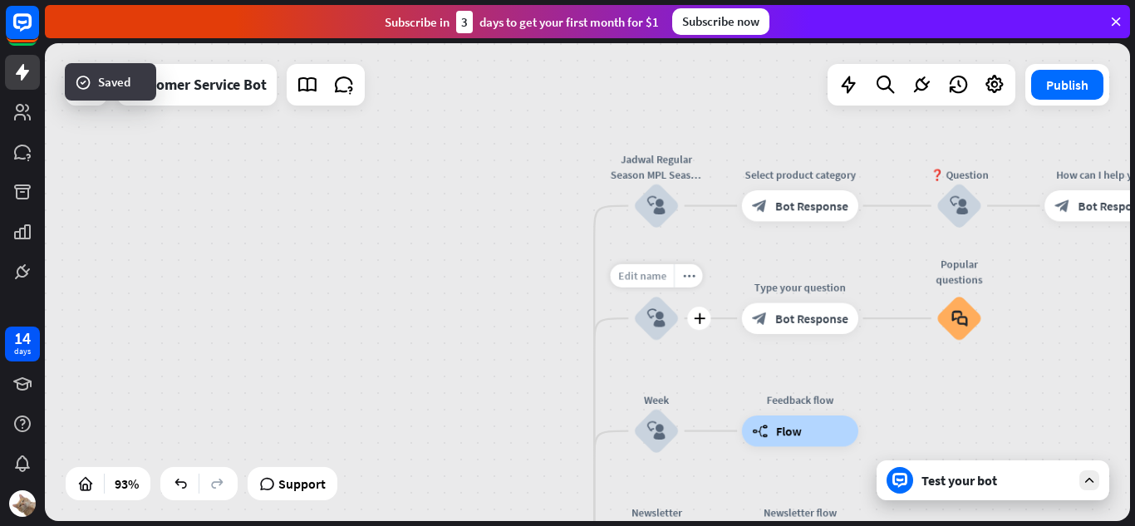
click at [651, 277] on span "Edit name" at bounding box center [642, 275] width 48 height 14
click at [651, 277] on input "***" at bounding box center [656, 277] width 109 height 22
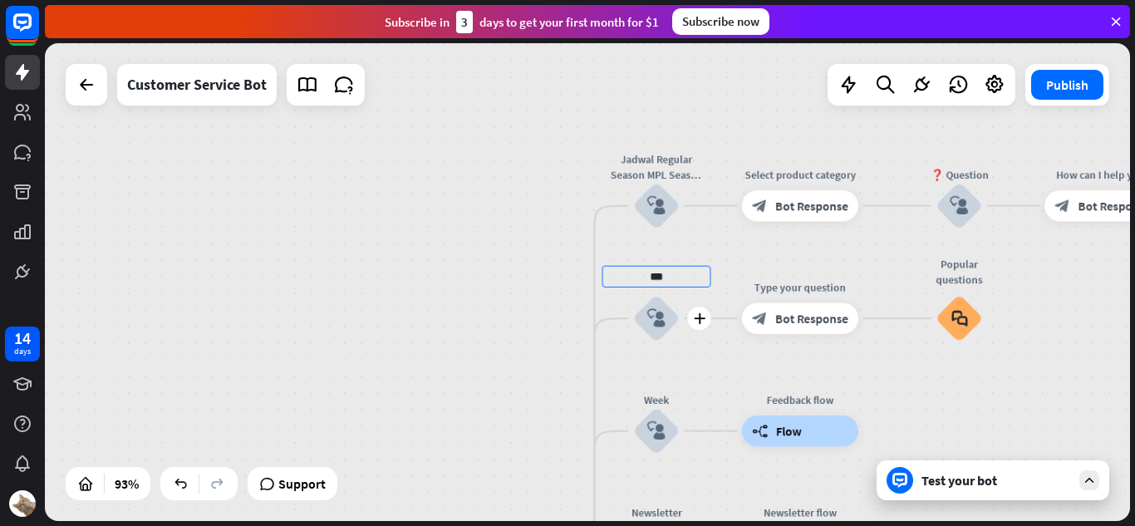
click at [651, 277] on input "***" at bounding box center [656, 277] width 109 height 22
click at [633, 169] on span "Edit name" at bounding box center [642, 163] width 48 height 14
click at [633, 169] on input "**********" at bounding box center [656, 164] width 109 height 22
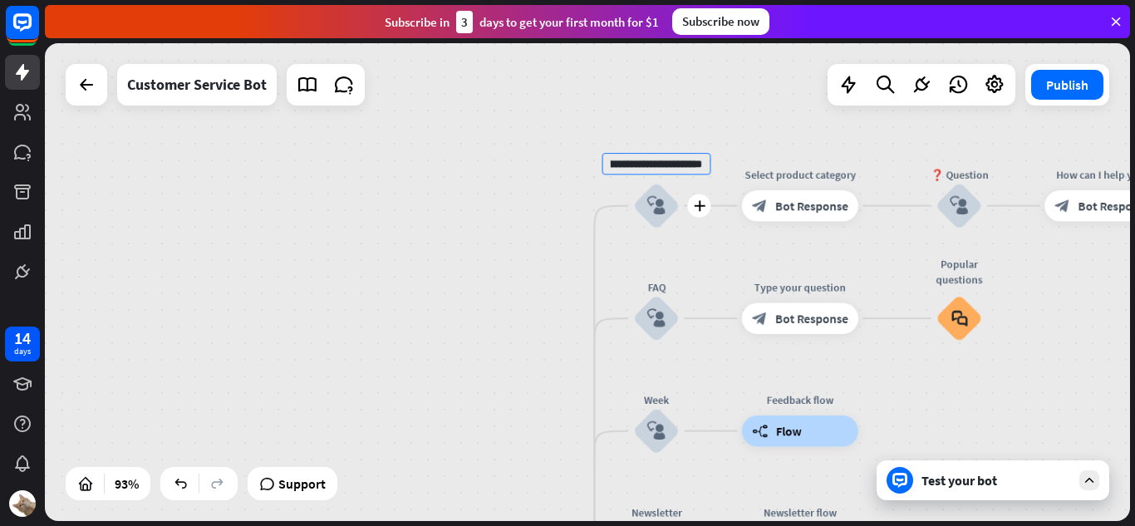
click at [633, 169] on input "**********" at bounding box center [656, 164] width 109 height 22
click at [652, 290] on div "FAQ" at bounding box center [656, 287] width 93 height 16
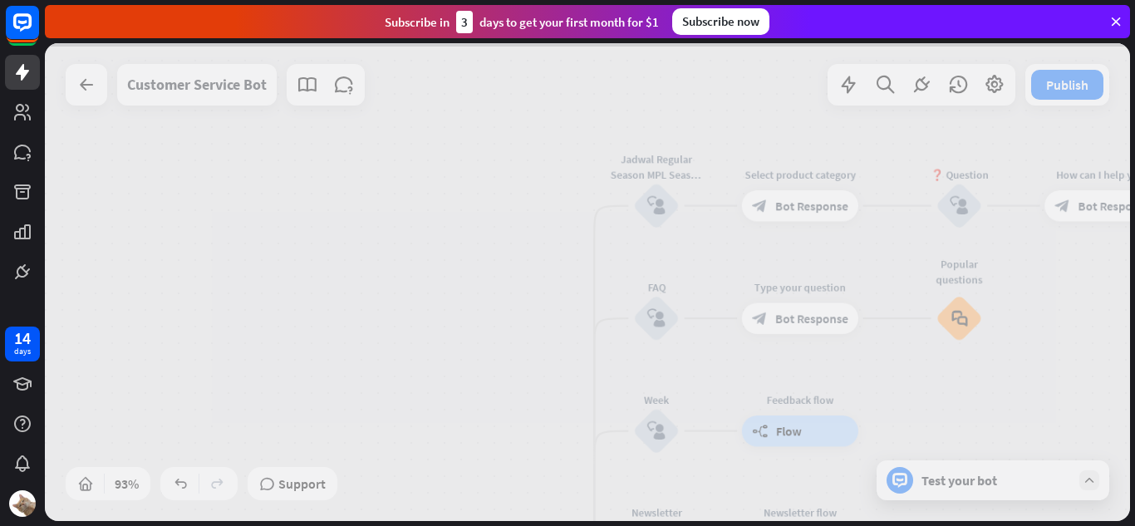
click at [647, 277] on div at bounding box center [587, 282] width 1085 height 478
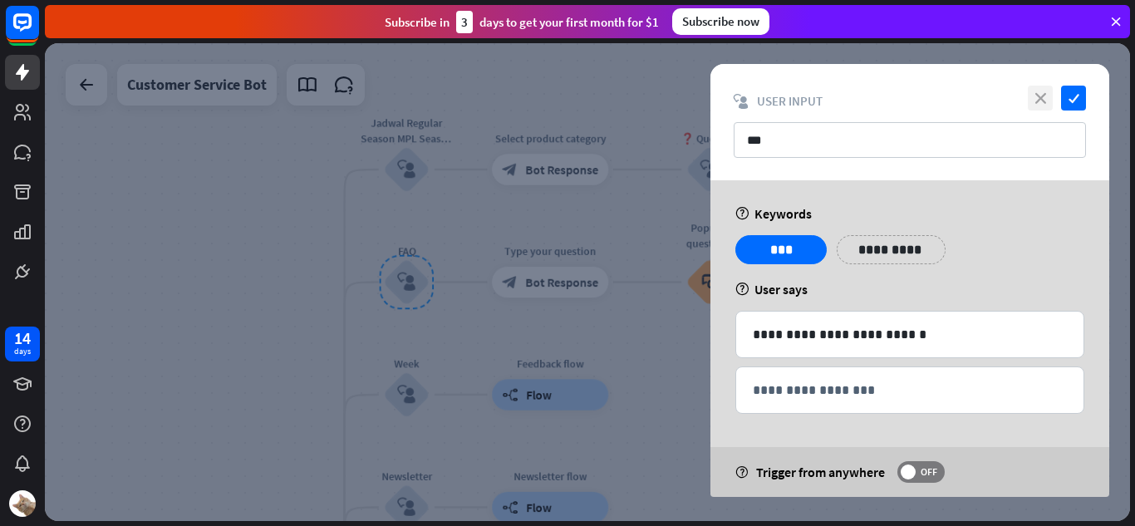
click at [1031, 103] on icon "close" at bounding box center [1040, 98] width 25 height 25
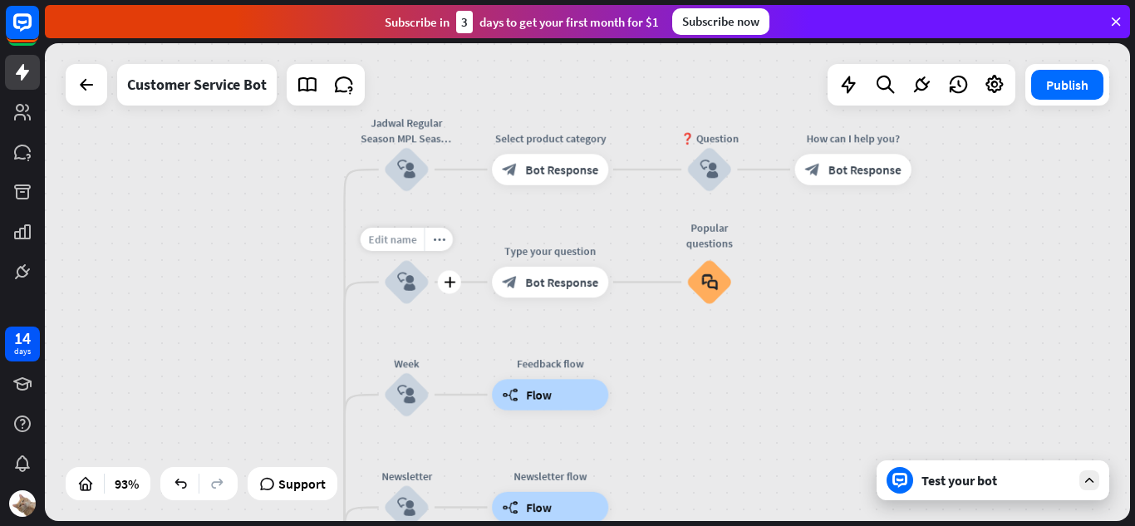
click at [388, 239] on span "Edit name" at bounding box center [392, 240] width 48 height 14
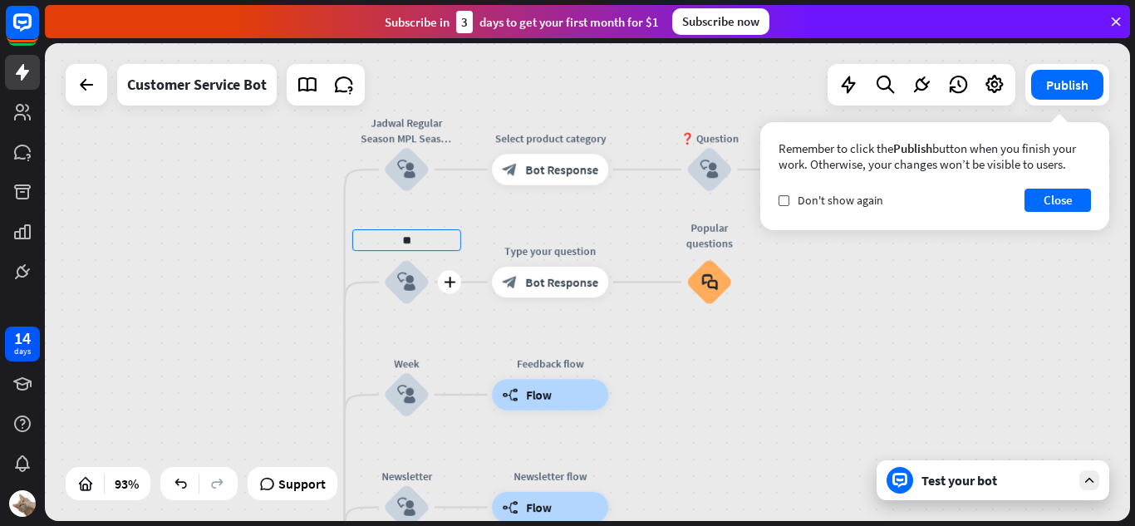
type input "*"
click at [382, 239] on input "**********" at bounding box center [406, 240] width 109 height 22
type input "**********"
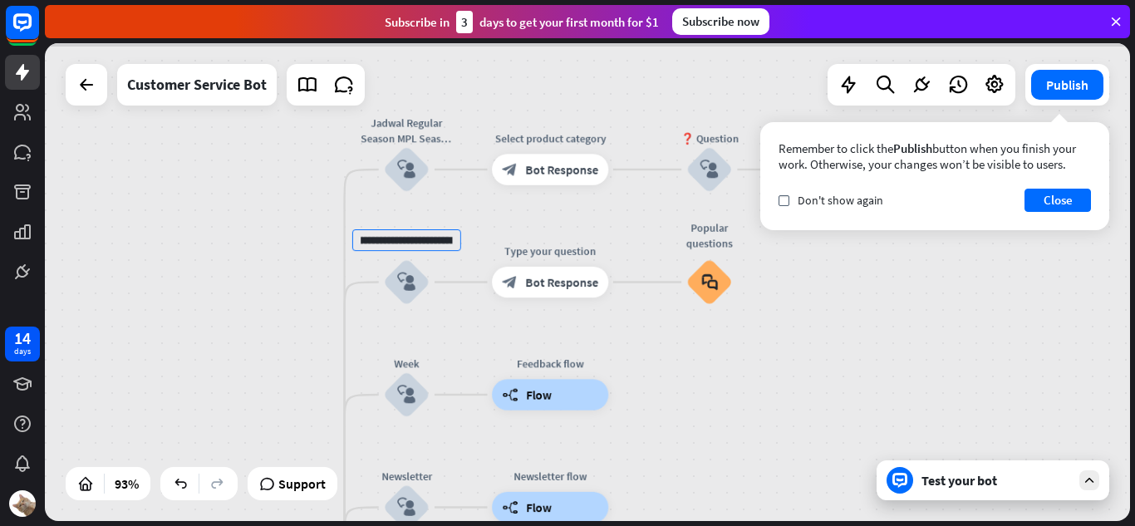
scroll to position [0, 0]
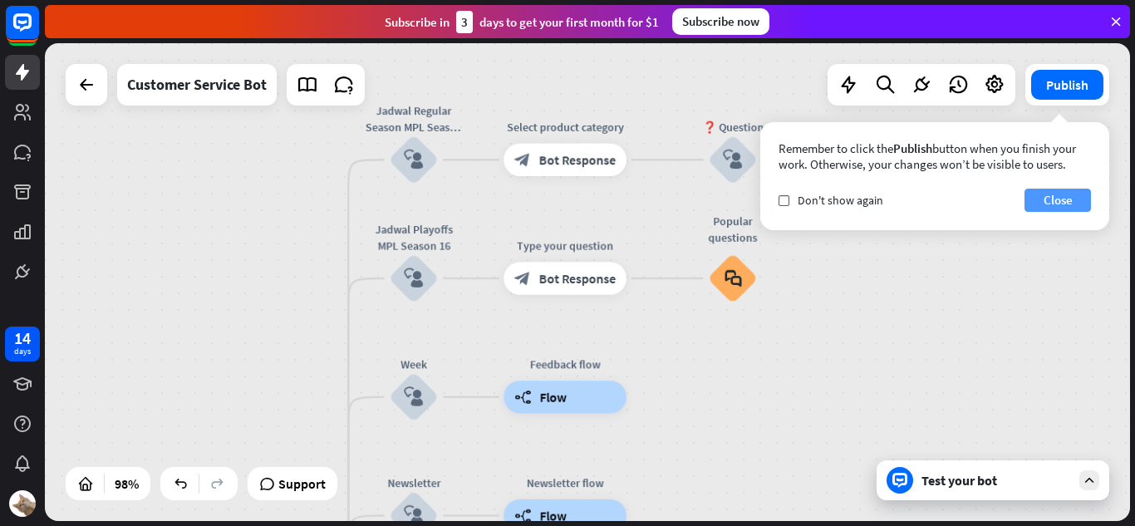
click at [1043, 196] on button "Close" at bounding box center [1057, 200] width 66 height 23
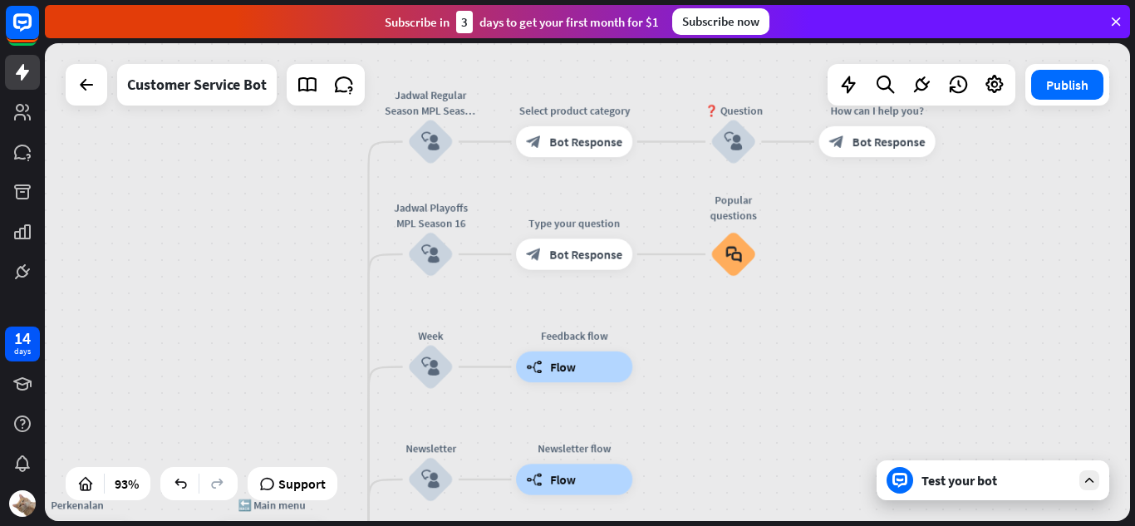
drag, startPoint x: 502, startPoint y: 338, endPoint x: 494, endPoint y: 254, distance: 84.2
click at [494, 254] on div "home_2 Start point Perkenalan block_bot_response Bot Response 🔙 Main menu block…" at bounding box center [587, 282] width 1085 height 478
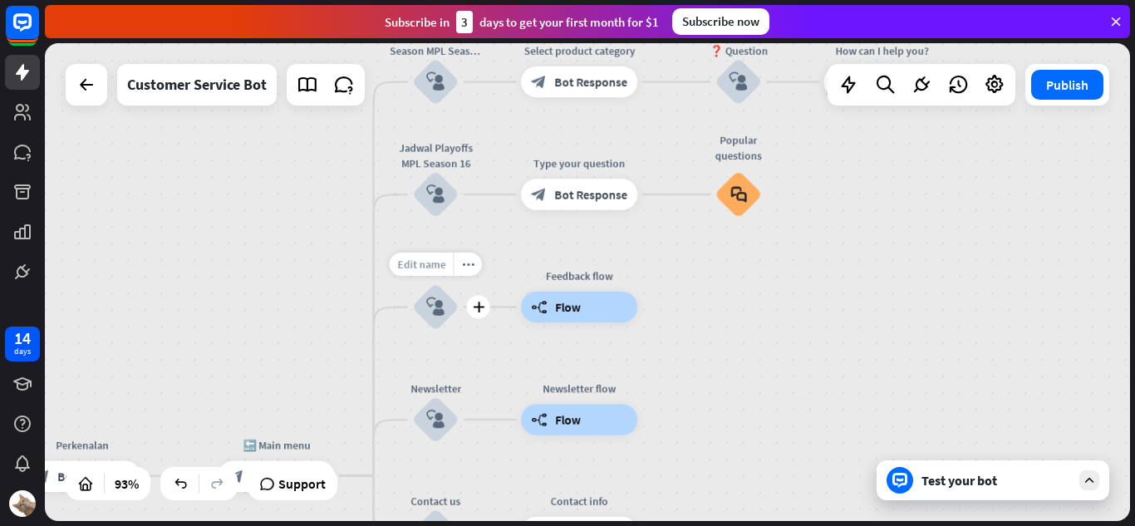
click at [432, 265] on span "Edit name" at bounding box center [421, 265] width 48 height 14
type input "*"
type input "********"
click at [424, 381] on span "Edit name" at bounding box center [421, 377] width 48 height 14
click at [420, 368] on input "**********" at bounding box center [435, 377] width 109 height 22
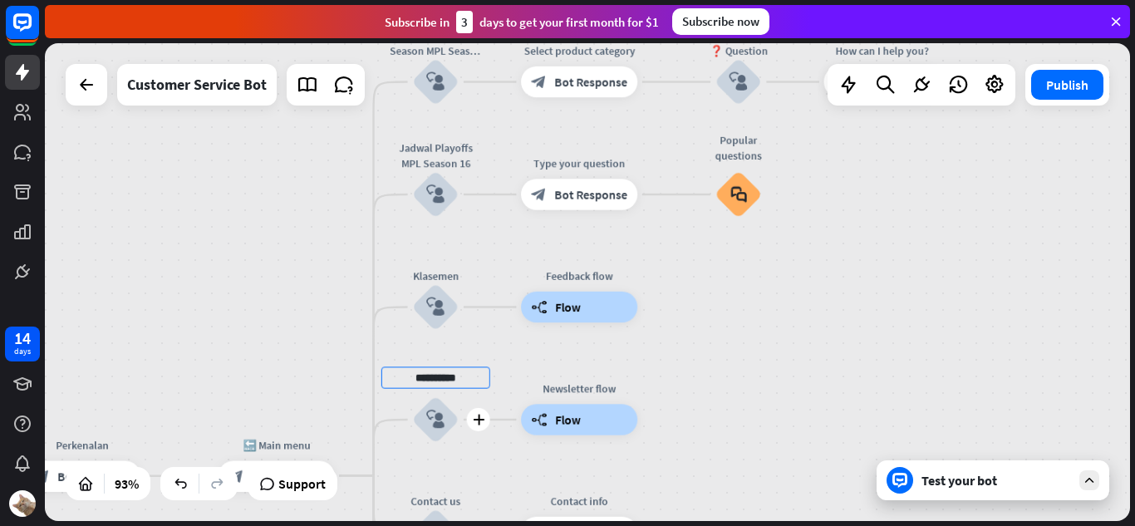
click at [420, 368] on input "**********" at bounding box center [435, 377] width 109 height 22
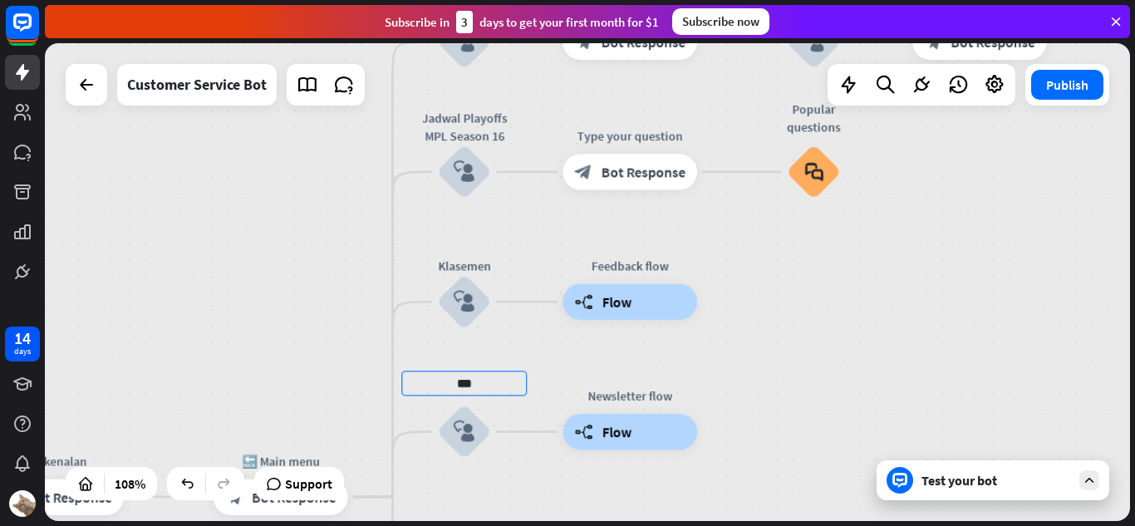
type input "***"
click at [405, 147] on div "home_2 Start point Perkenalan block_bot_response Bot Response 🔙 Main menu block…" at bounding box center [587, 282] width 1085 height 478
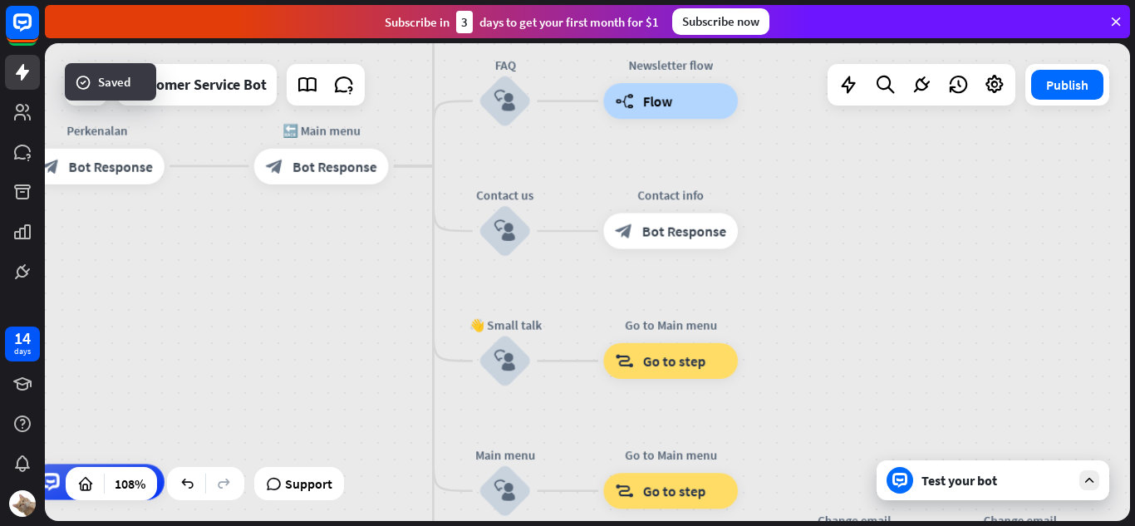
drag, startPoint x: 412, startPoint y: 371, endPoint x: 412, endPoint y: 256, distance: 114.7
click at [412, 256] on div "home_2 Start point Perkenalan block_bot_response Bot Response 🔙 Main menu block…" at bounding box center [587, 282] width 1085 height 478
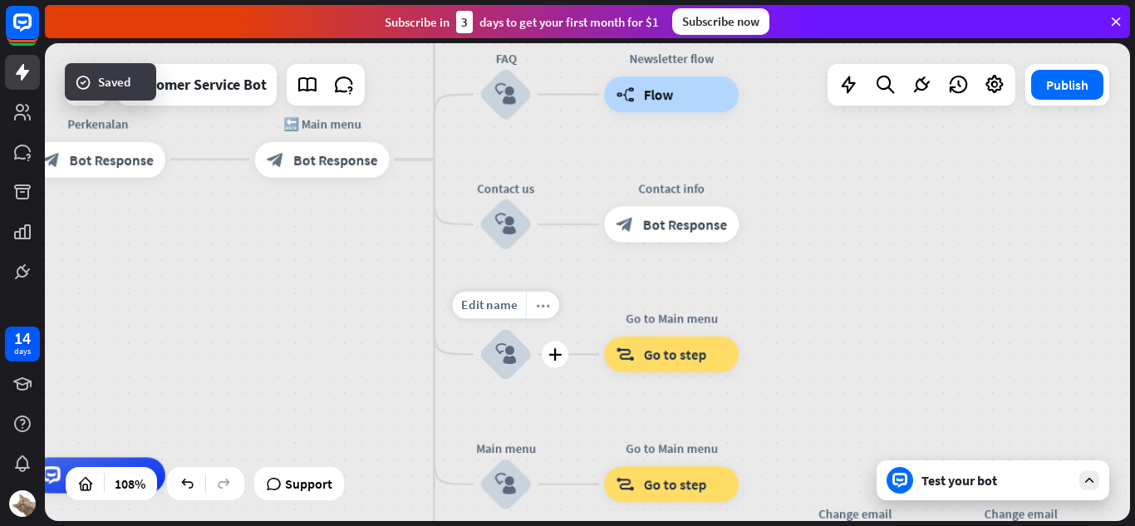
click at [547, 308] on icon "more_horiz" at bounding box center [543, 304] width 14 height 13
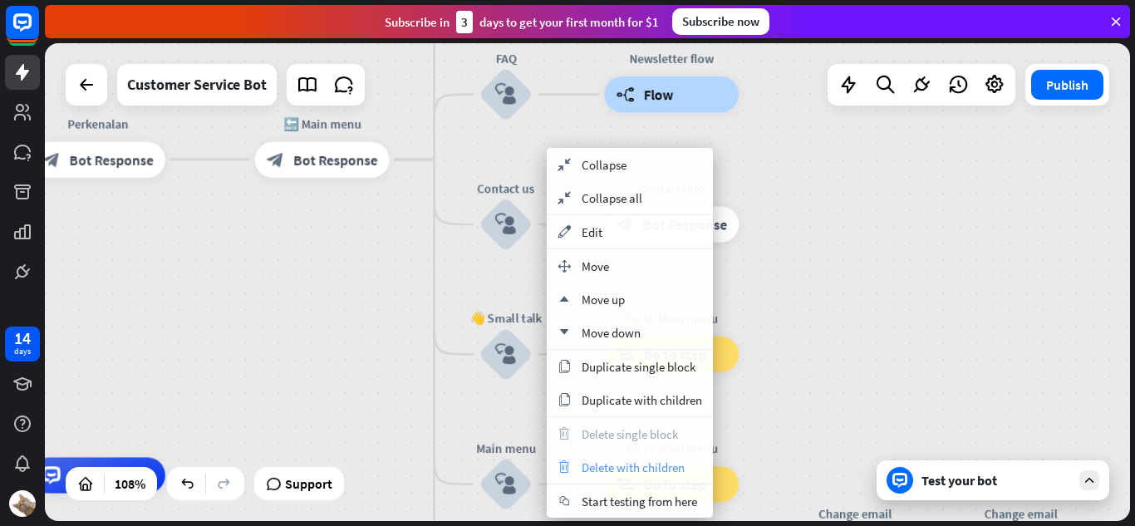
click at [586, 474] on span "Delete with children" at bounding box center [633, 467] width 103 height 16
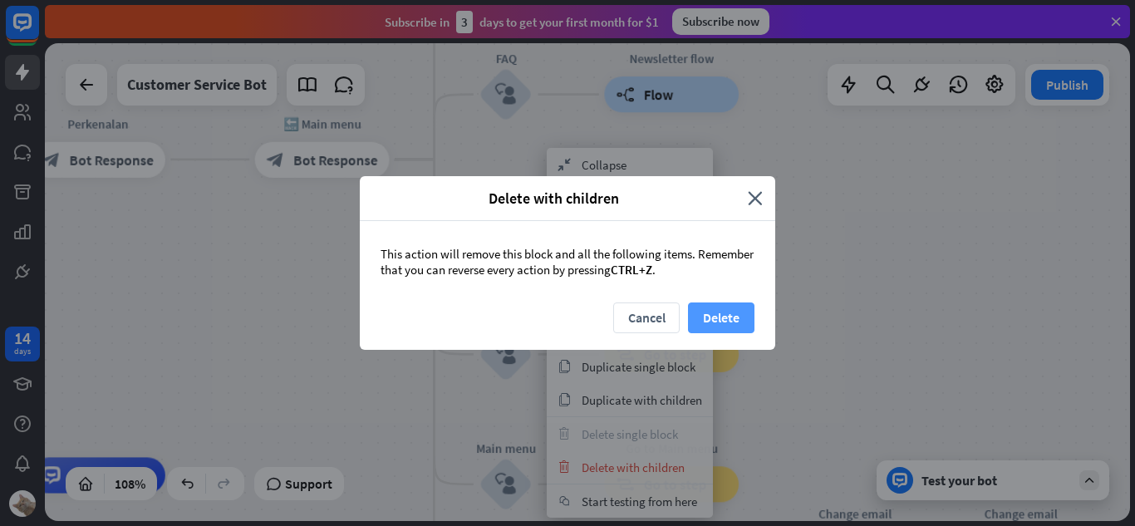
click at [708, 314] on button "Delete" at bounding box center [721, 317] width 66 height 31
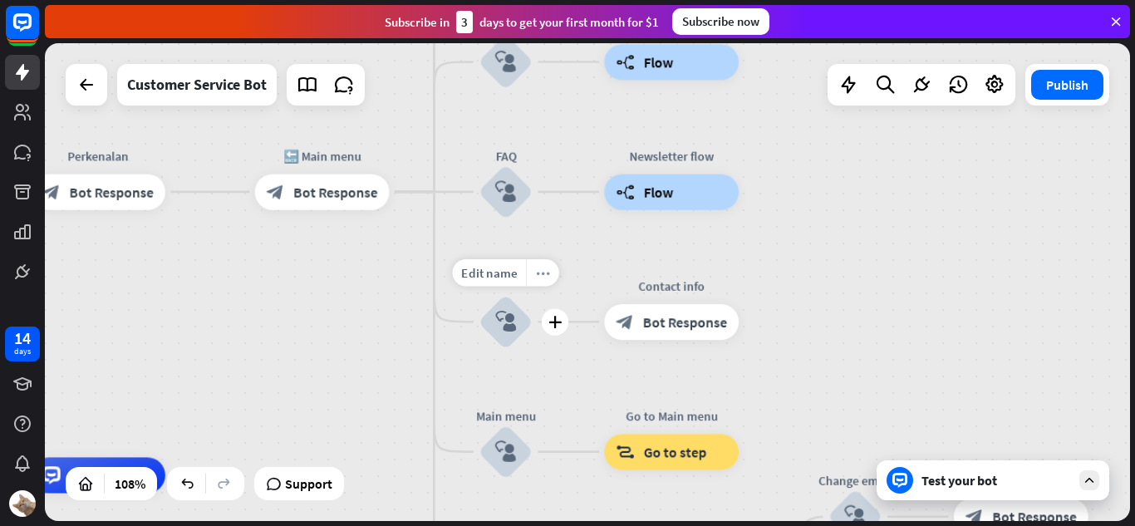
click at [548, 275] on icon "more_horiz" at bounding box center [543, 272] width 14 height 13
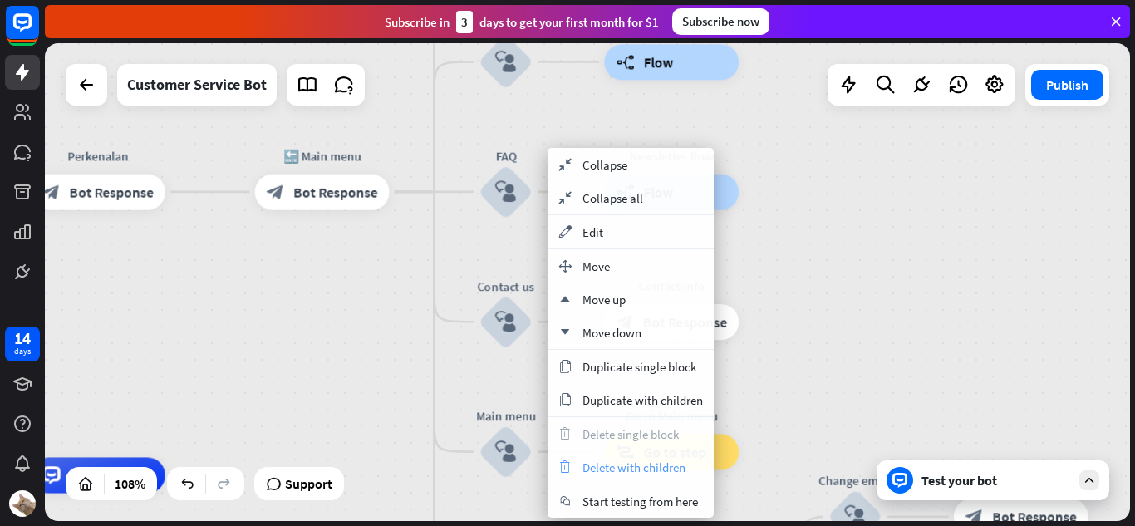
click at [598, 468] on span "Delete with children" at bounding box center [633, 467] width 103 height 16
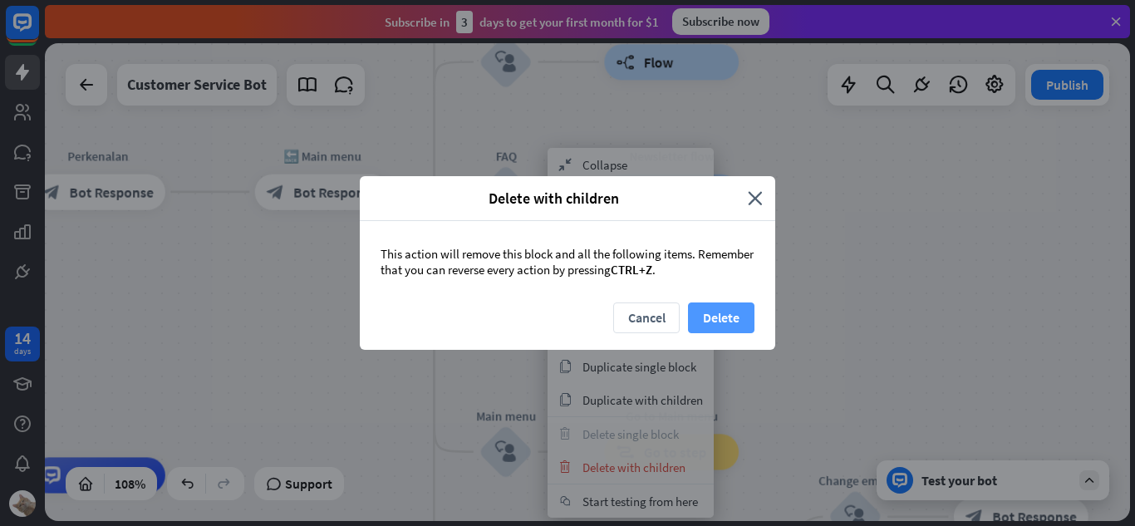
click at [710, 315] on button "Delete" at bounding box center [721, 317] width 66 height 31
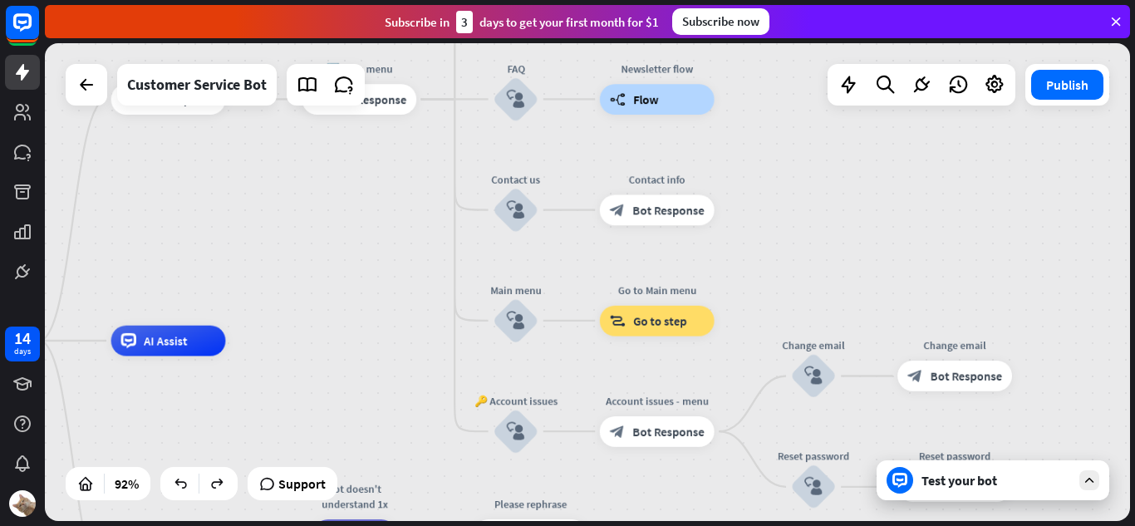
drag, startPoint x: 392, startPoint y: 335, endPoint x: 405, endPoint y: 219, distance: 117.1
click at [405, 219] on div "home_2 Start point Perkenalan block_bot_response Bot Response 🔙 Main menu block…" at bounding box center [587, 282] width 1085 height 478
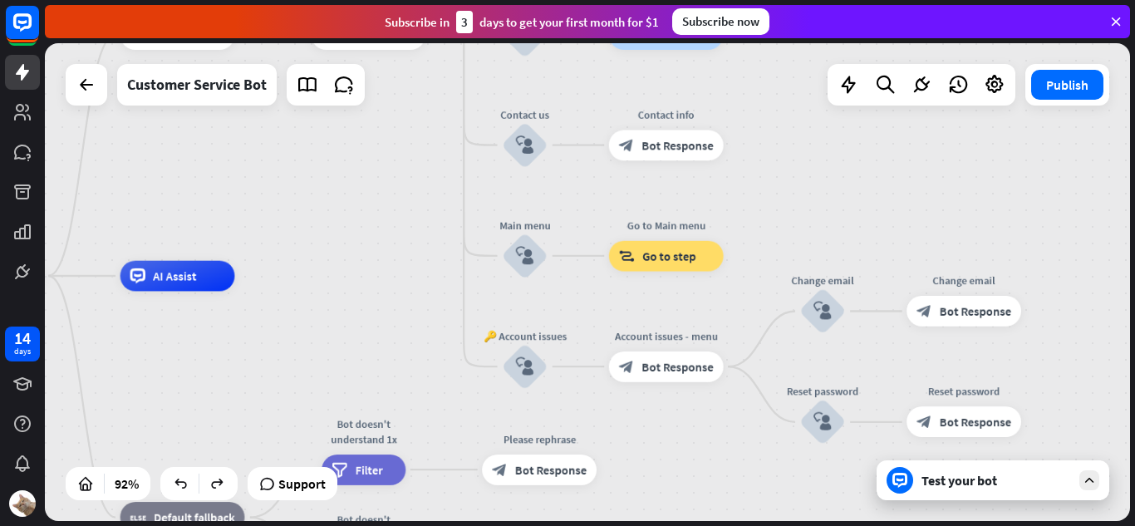
drag, startPoint x: 376, startPoint y: 284, endPoint x: 389, endPoint y: 204, distance: 80.7
click at [388, 203] on div "home_2 Start point Perkenalan block_bot_response Bot Response 🔙 Main menu block…" at bounding box center [587, 282] width 1085 height 478
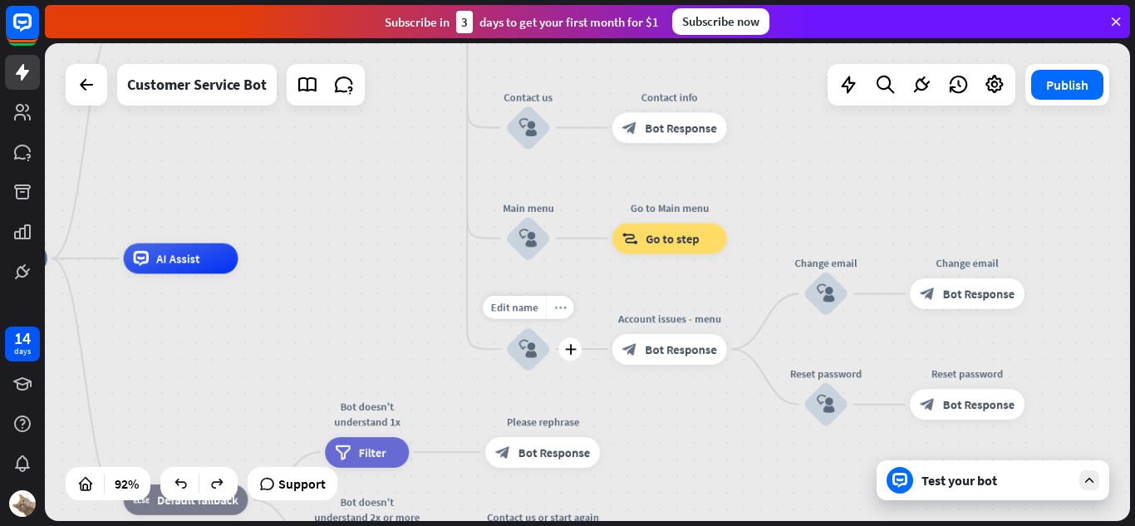
click at [557, 307] on icon "more_horiz" at bounding box center [559, 308] width 12 height 12
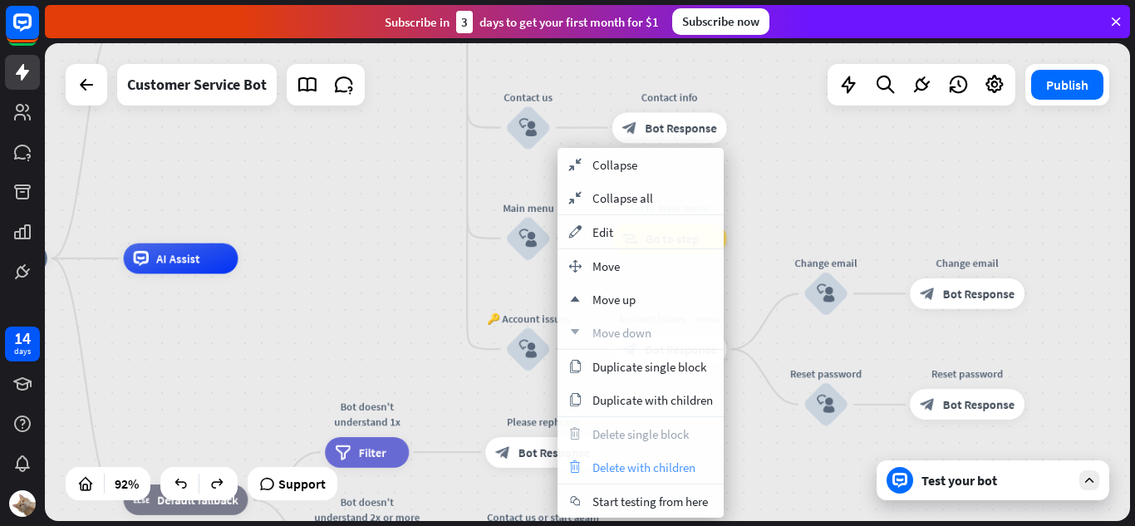
click at [603, 462] on span "Delete with children" at bounding box center [643, 467] width 103 height 16
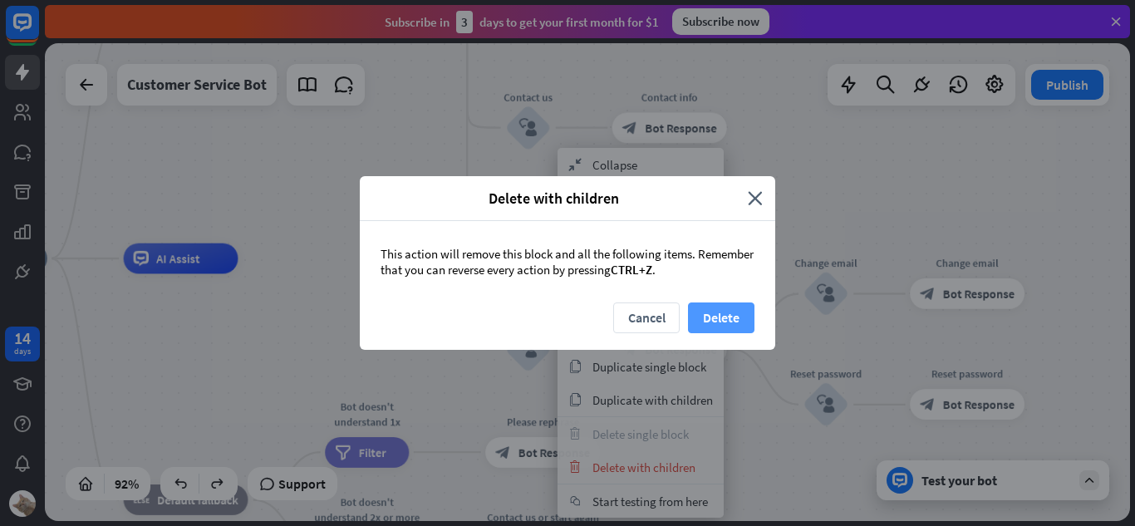
click at [708, 320] on button "Delete" at bounding box center [721, 317] width 66 height 31
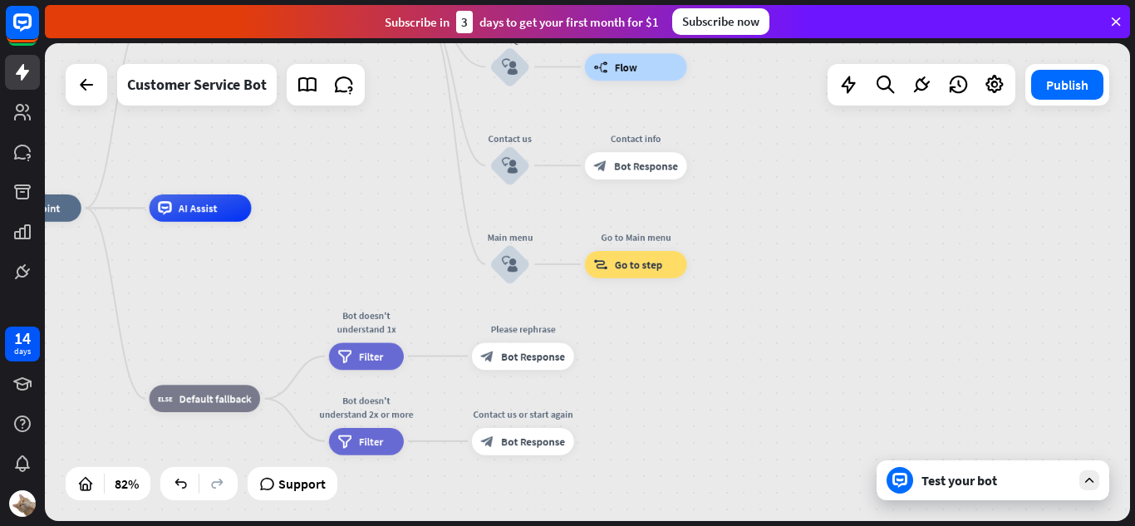
drag, startPoint x: 421, startPoint y: 337, endPoint x: 402, endPoint y: 201, distance: 137.6
click at [402, 208] on div "home_2 Start point Perkenalan block_bot_response Bot Response 🔙 Main menu block…" at bounding box center [423, 403] width 889 height 391
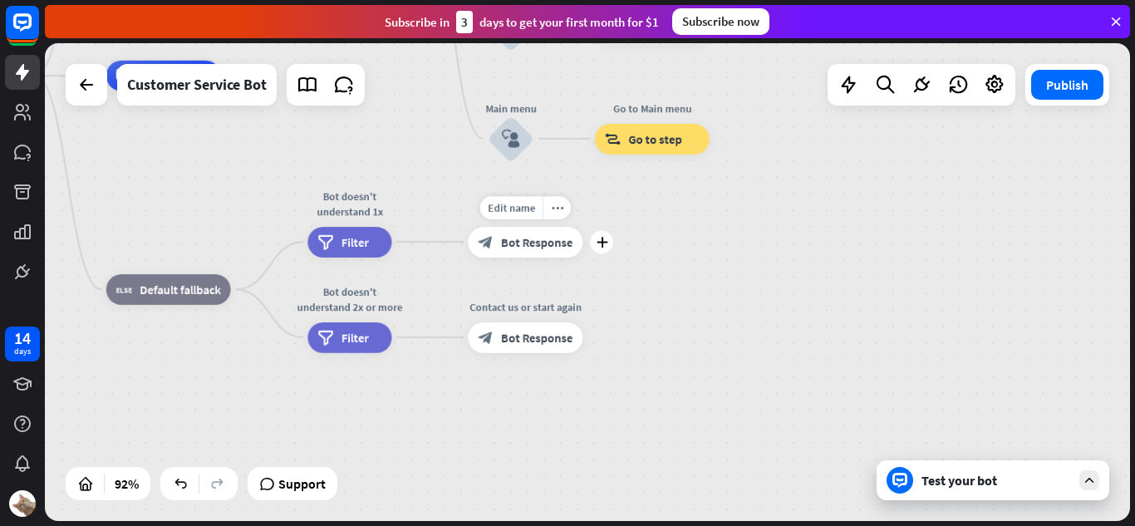
drag, startPoint x: 457, startPoint y: 271, endPoint x: 460, endPoint y: 234, distance: 36.7
click at [468, 234] on div "Edit name more_horiz plus block_bot_response Bot Response" at bounding box center [525, 242] width 115 height 31
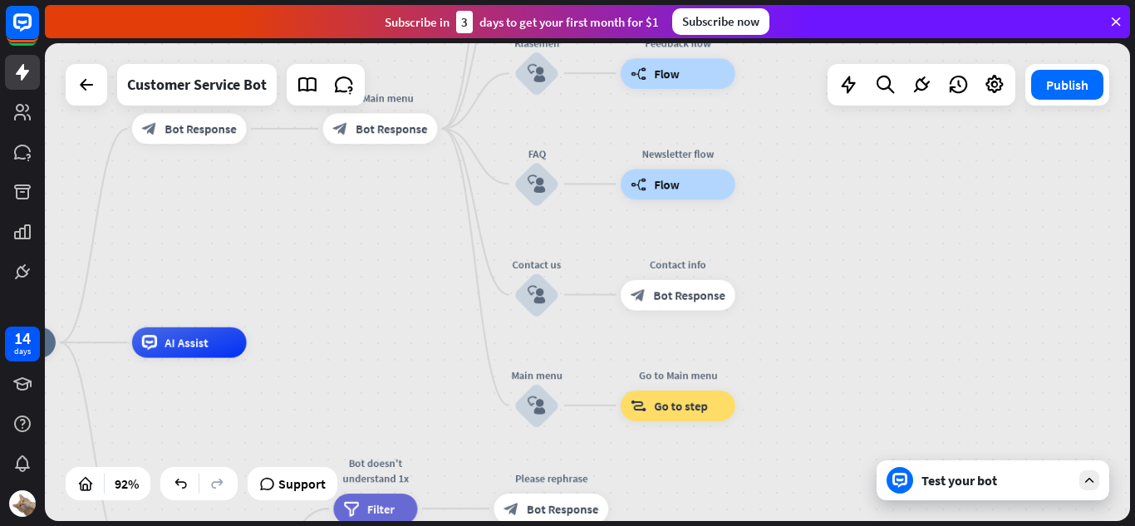
drag, startPoint x: 446, startPoint y: 184, endPoint x: 472, endPoint y: 450, distance: 267.9
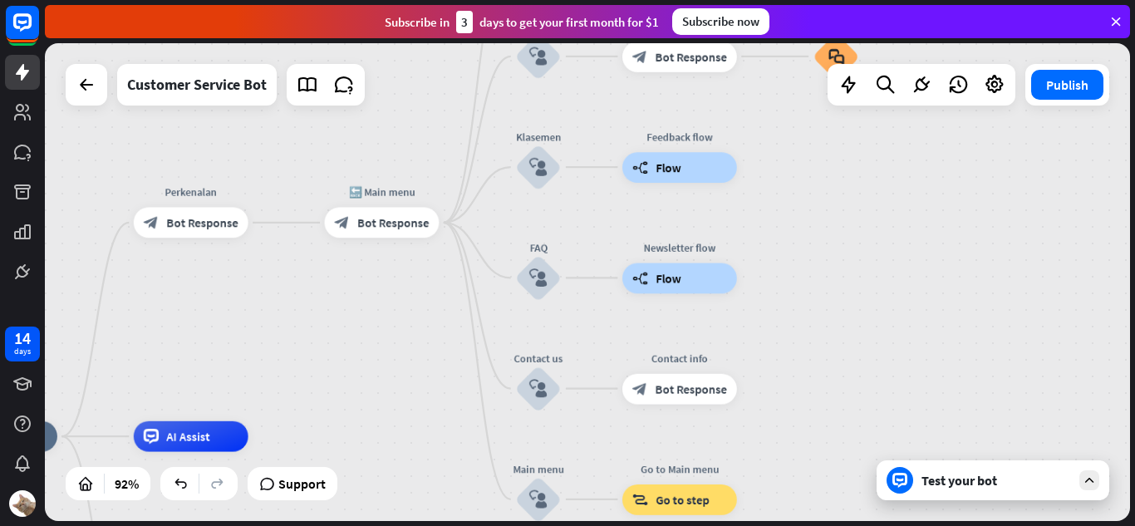
drag, startPoint x: 456, startPoint y: 360, endPoint x: 456, endPoint y: 459, distance: 99.7
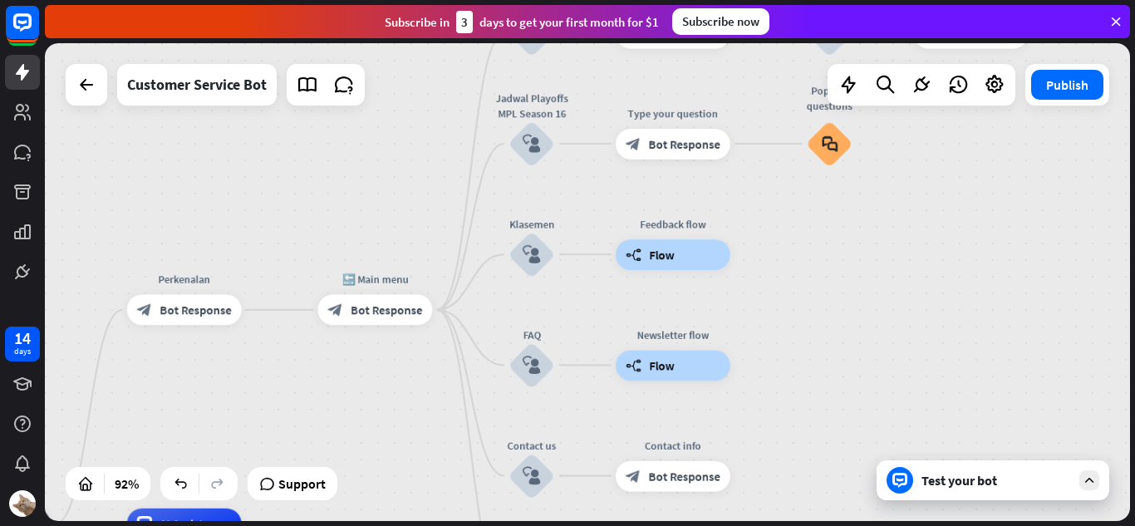
click at [442, 479] on div "home_2 Start point Perkenalan block_bot_response Bot Response 🔙 Main menu block…" at bounding box center [587, 282] width 1085 height 478
drag, startPoint x: 442, startPoint y: 430, endPoint x: 440, endPoint y: 456, distance: 25.8
click at [440, 456] on div "home_2 Start point Perkenalan block_bot_response Bot Response 🔙 Main menu block…" at bounding box center [587, 282] width 1085 height 478
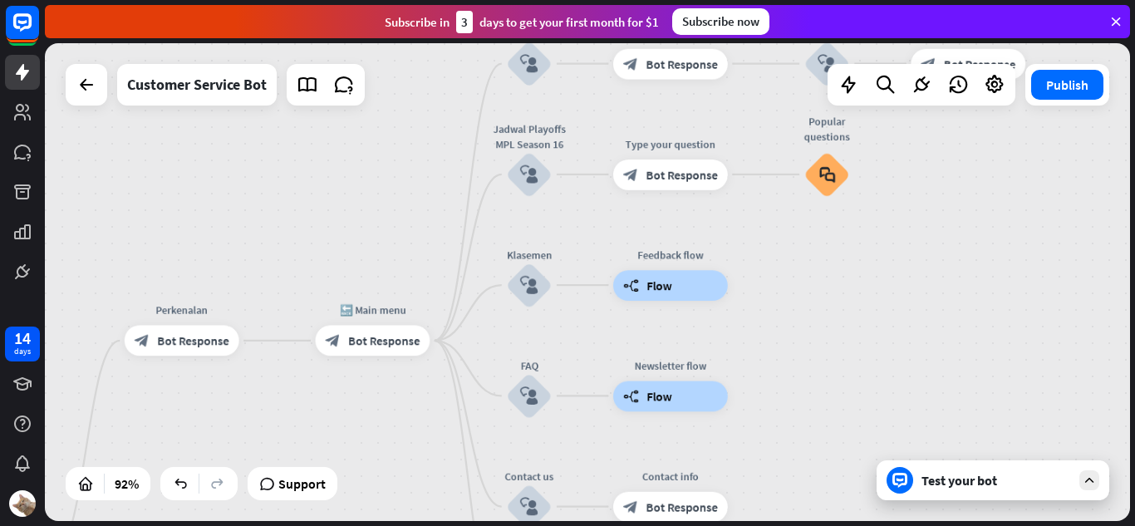
drag, startPoint x: 439, startPoint y: 455, endPoint x: 436, endPoint y: 465, distance: 10.3
click at [436, 484] on div "home_2 Start point Perkenalan block_bot_response Bot Response 🔙 Main menu block…" at bounding box center [587, 282] width 1085 height 478
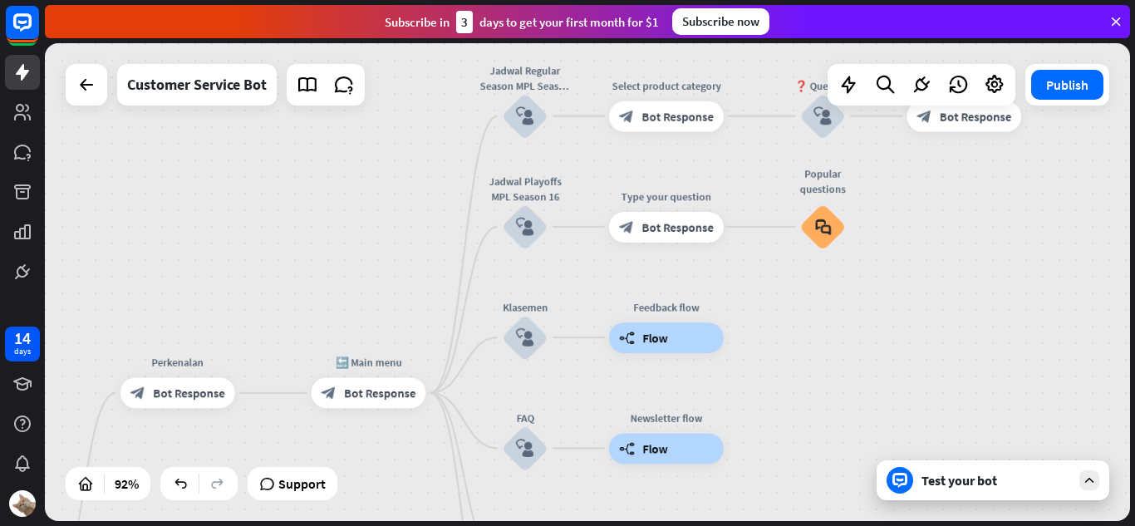
drag, startPoint x: 396, startPoint y: 228, endPoint x: 395, endPoint y: 252, distance: 24.2
click at [395, 252] on div "home_2 Start point Perkenalan block_bot_response Bot Response 🔙 Main menu block…" at bounding box center [587, 282] width 1085 height 478
drag, startPoint x: 823, startPoint y: 224, endPoint x: 700, endPoint y: 455, distance: 261.7
click at [862, 190] on div "more_horiz" at bounding box center [854, 185] width 28 height 23
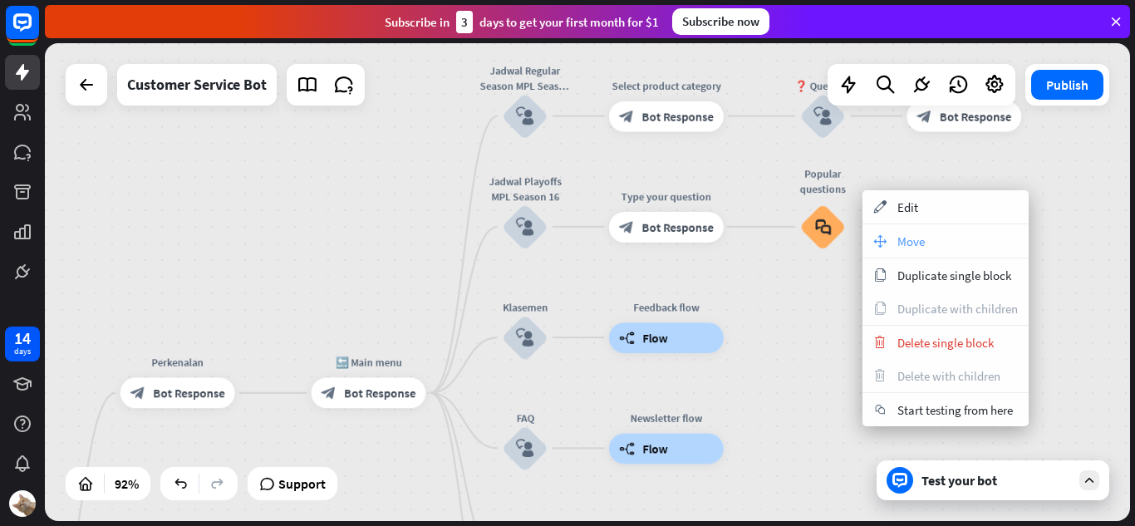
click at [889, 241] on div "move_block Move" at bounding box center [945, 240] width 166 height 33
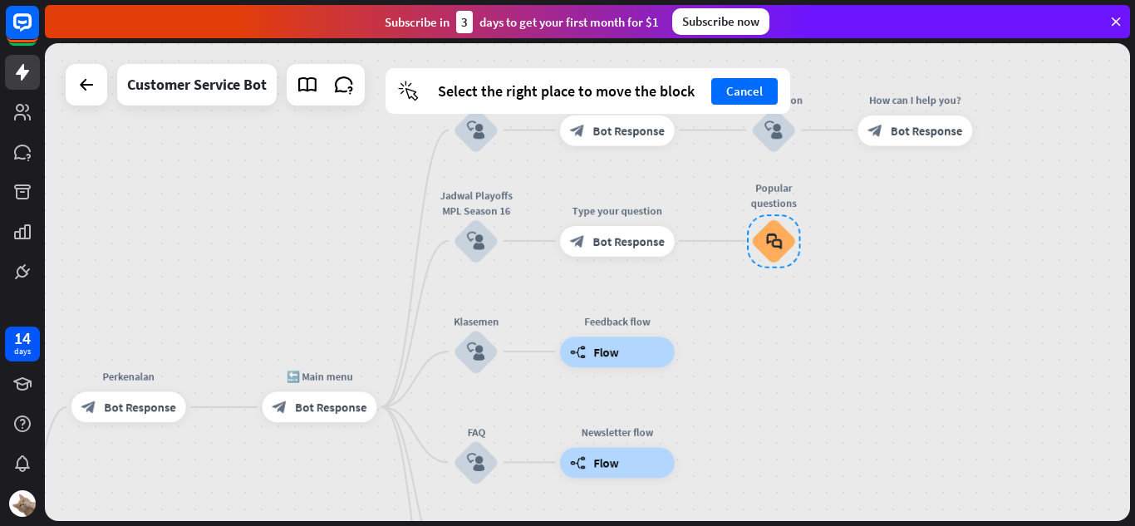
drag, startPoint x: 831, startPoint y: 235, endPoint x: 778, endPoint y: 214, distance: 56.6
click at [778, 214] on div at bounding box center [773, 240] width 53 height 53
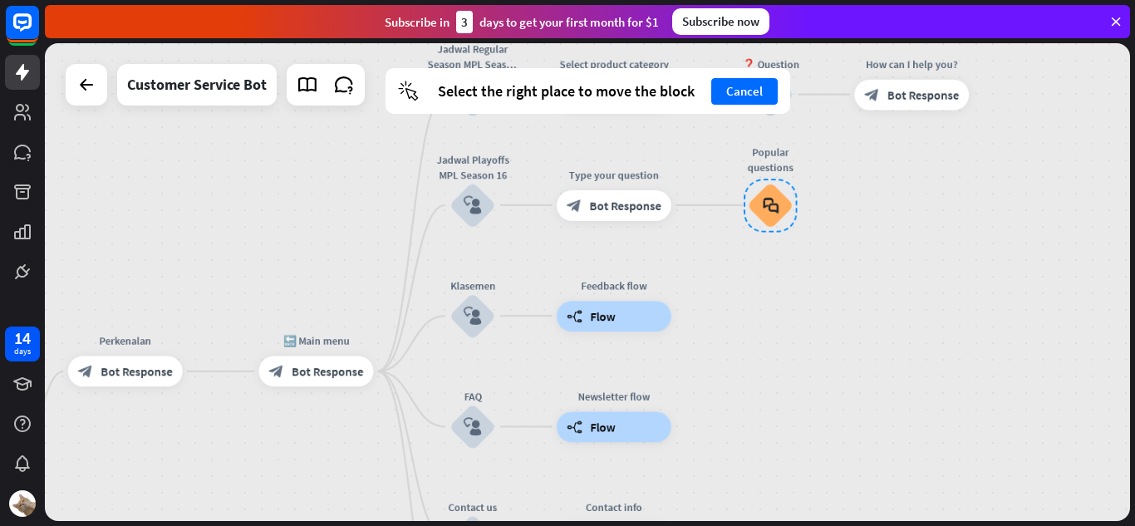
click at [646, 425] on div "builder_tree Flow" at bounding box center [614, 426] width 115 height 31
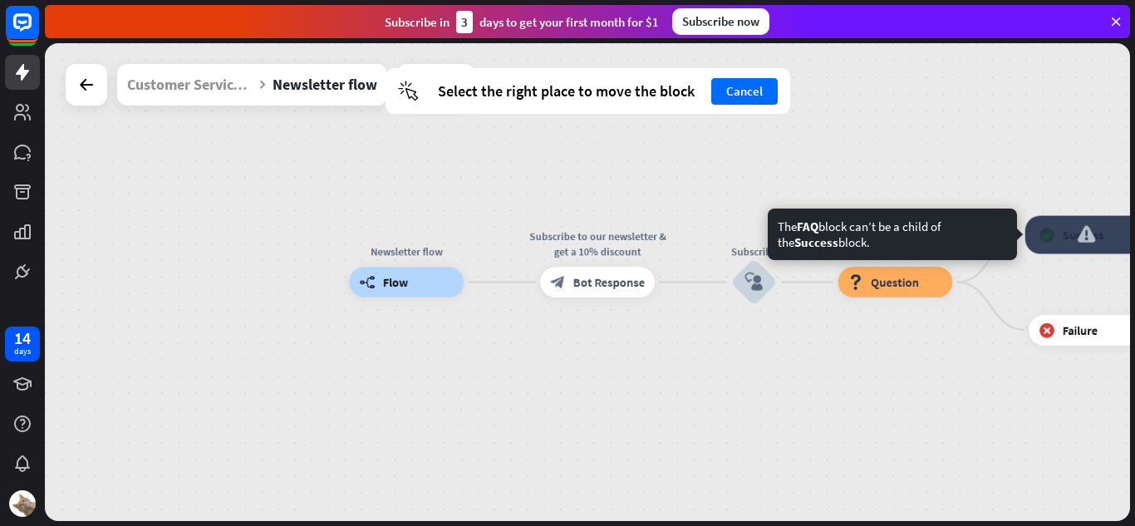
click at [1048, 239] on div at bounding box center [1086, 234] width 122 height 38
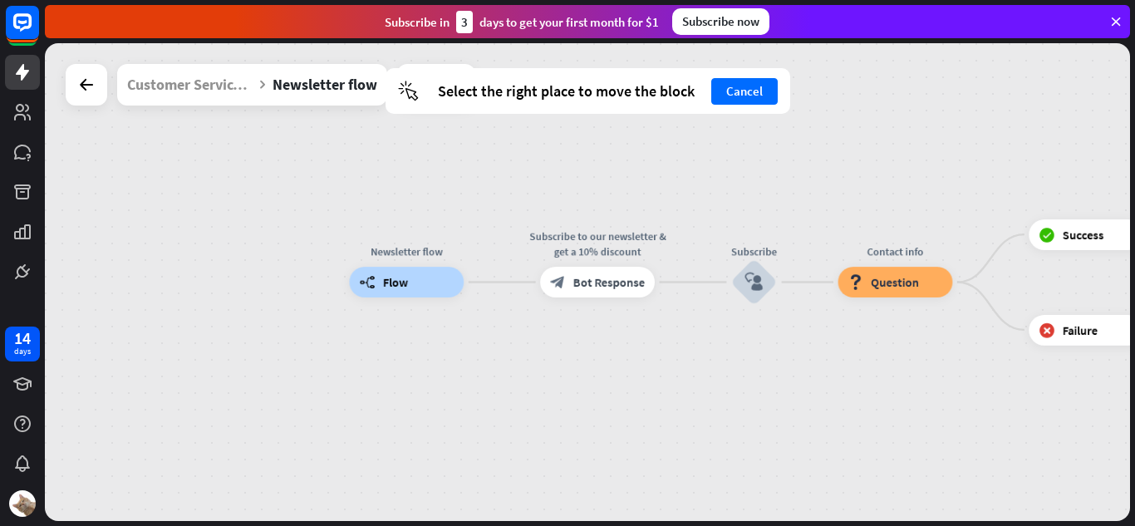
click at [400, 142] on div "Newsletter flow builder_tree Flow Subscribe to our newsletter & get a 10% disco…" at bounding box center [587, 282] width 1085 height 478
click at [567, 92] on div "Select the right place to move the block" at bounding box center [566, 90] width 257 height 19
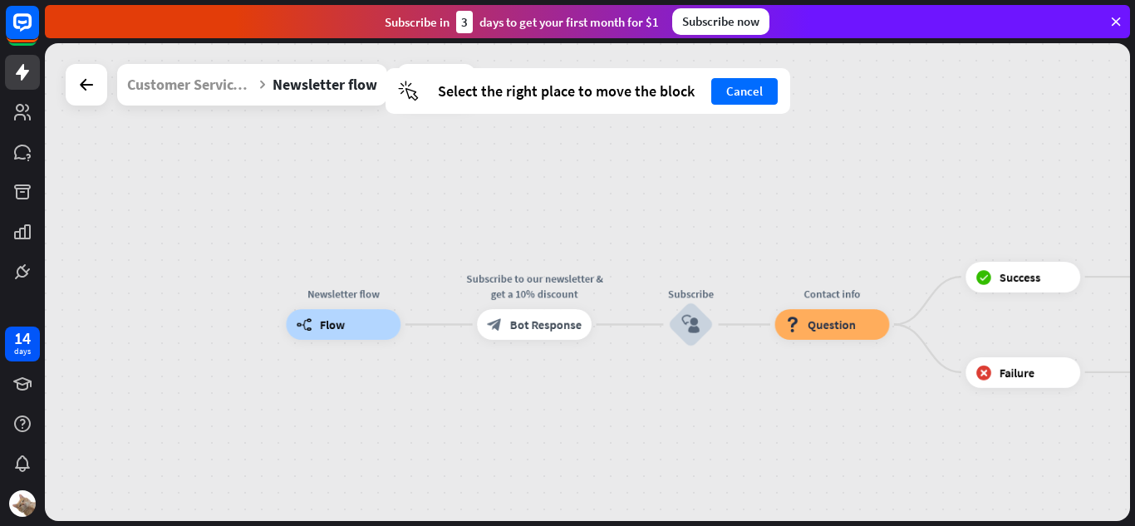
drag, startPoint x: 541, startPoint y: 228, endPoint x: 437, endPoint y: 284, distance: 118.2
click at [437, 284] on div "Newsletter flow builder_tree Flow Subscribe to our newsletter & get a 10% disco…" at bounding box center [587, 282] width 1085 height 478
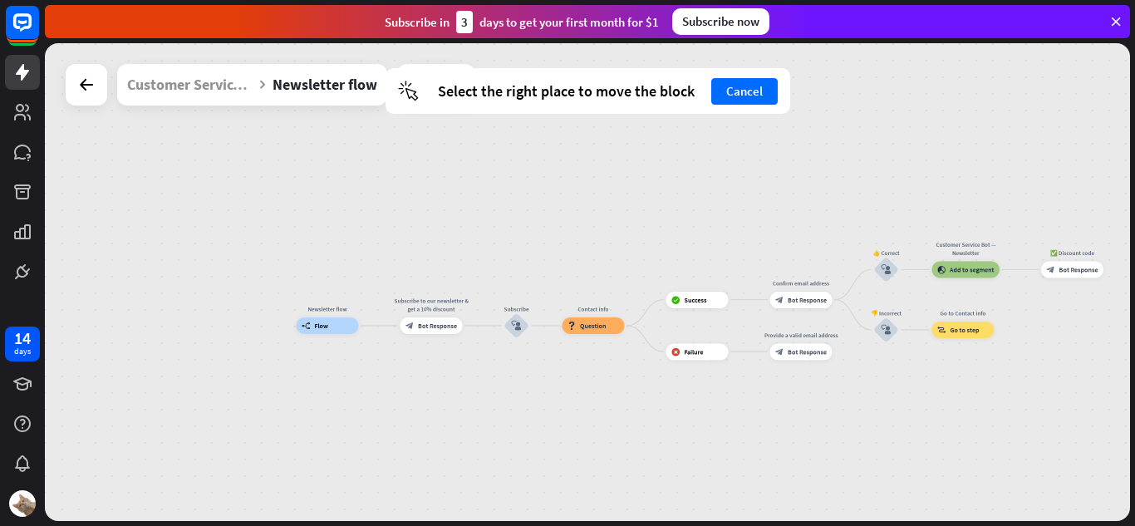
drag, startPoint x: 543, startPoint y: 252, endPoint x: 475, endPoint y: 279, distance: 72.7
click at [475, 279] on div "Newsletter flow builder_tree Flow Subscribe to our newsletter & get a 10% disco…" at bounding box center [587, 282] width 1085 height 478
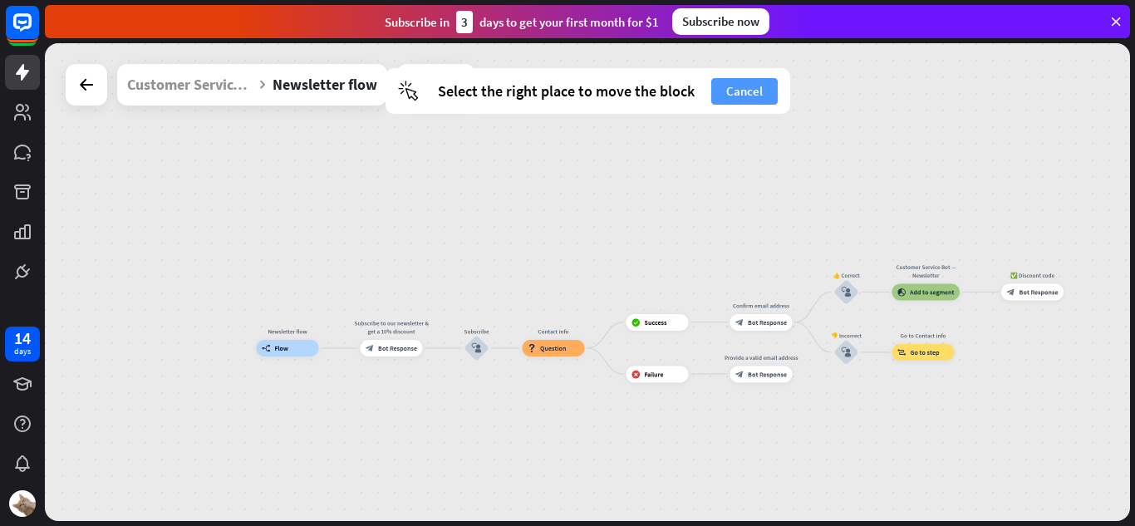
click at [738, 101] on button "Cancel" at bounding box center [744, 91] width 66 height 27
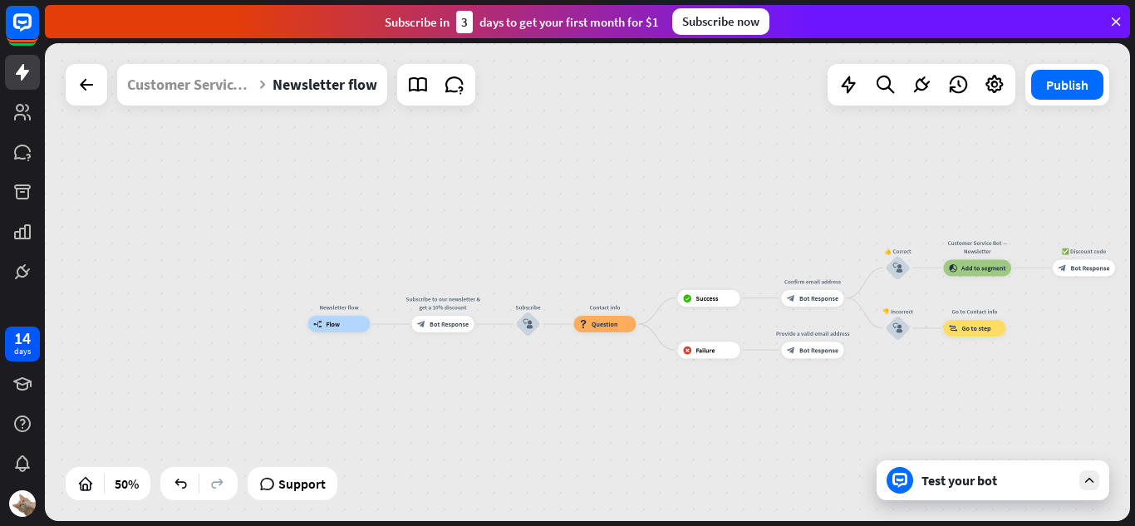
drag, startPoint x: 731, startPoint y: 239, endPoint x: 795, endPoint y: 208, distance: 71.3
click at [795, 208] on div "Newsletter flow builder_tree Flow Subscribe to our newsletter & get a 10% disco…" at bounding box center [587, 282] width 1085 height 478
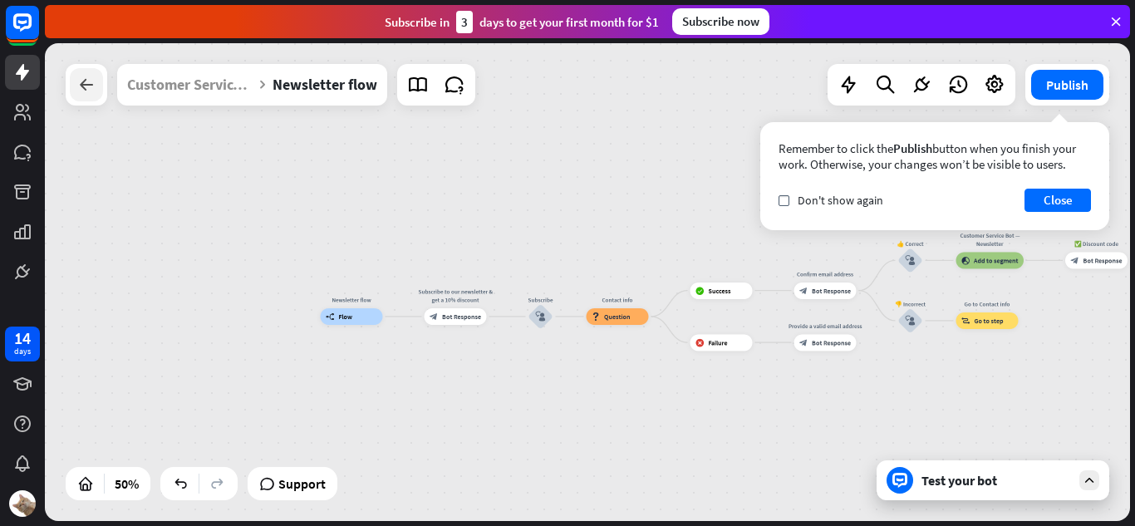
click at [101, 87] on div at bounding box center [86, 84] width 33 height 33
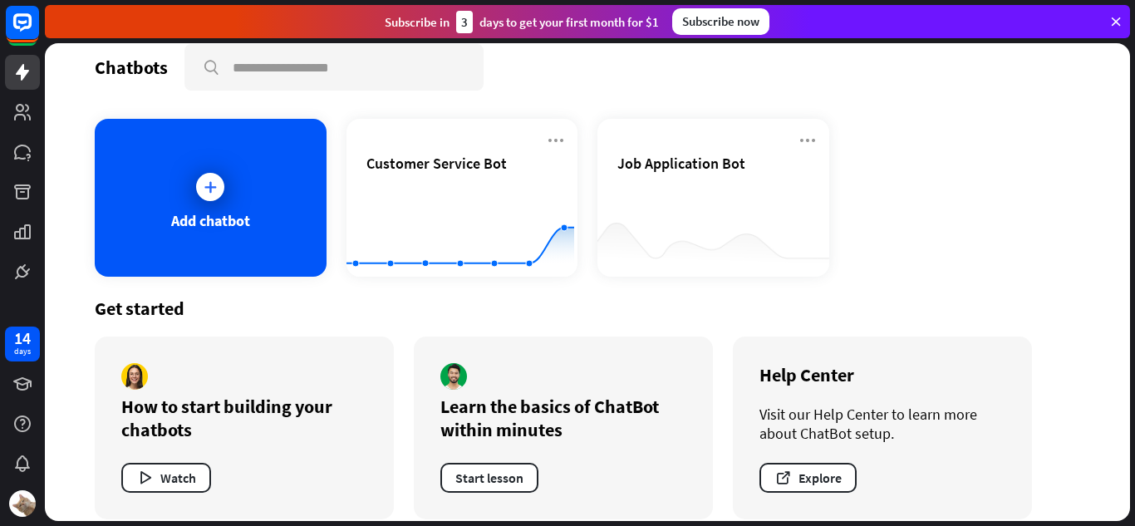
scroll to position [37, 0]
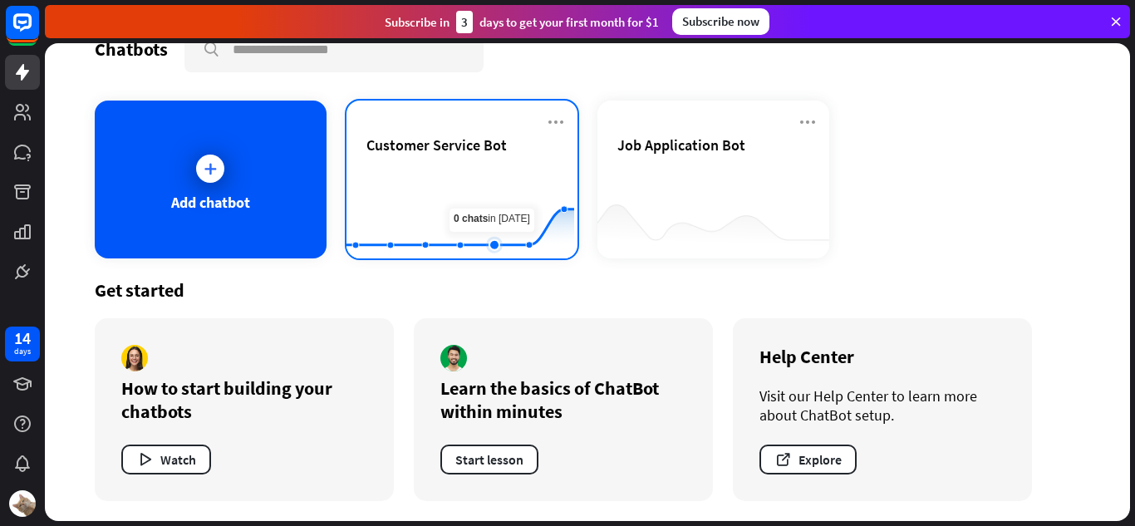
click at [484, 193] on rect at bounding box center [460, 217] width 228 height 104
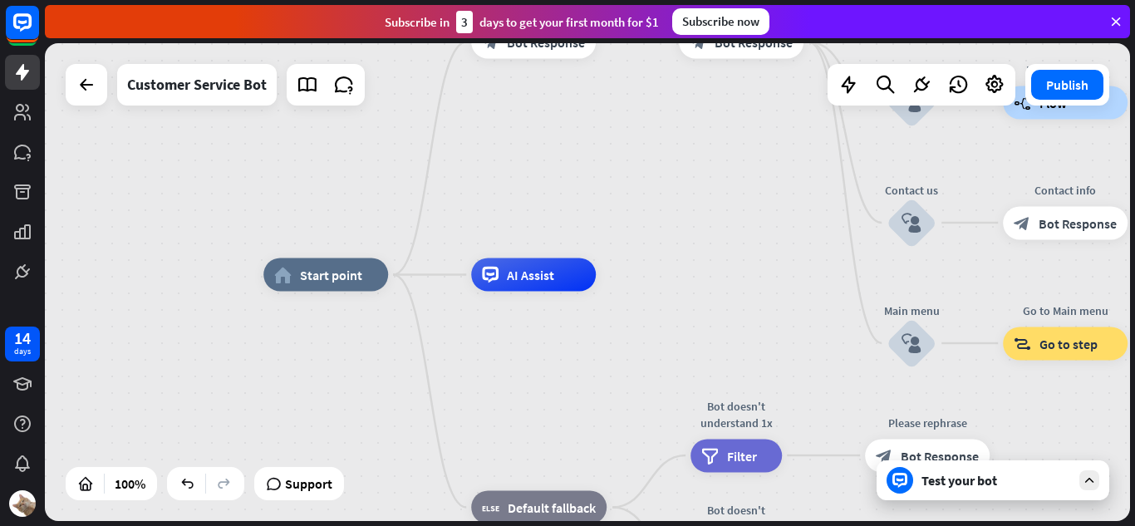
drag, startPoint x: 692, startPoint y: 357, endPoint x: 442, endPoint y: 188, distance: 302.1
click at [442, 275] on div "home_2 Start point Perkenalan block_bot_response Bot Response 🔙 Main menu block…" at bounding box center [805, 514] width 1085 height 478
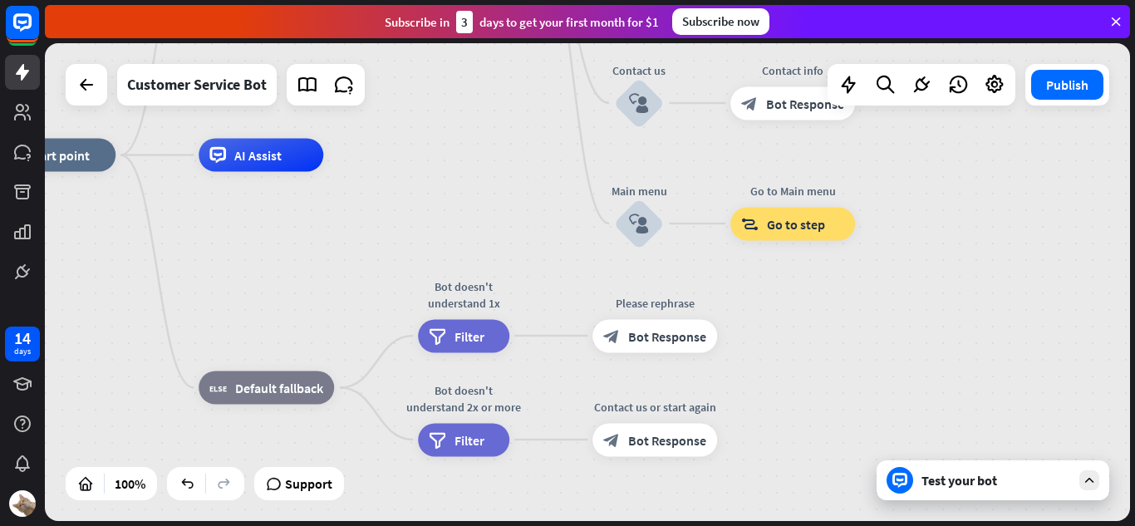
drag, startPoint x: 479, startPoint y: 178, endPoint x: 398, endPoint y: 278, distance: 129.4
click at [398, 278] on div "home_2 Start point Perkenalan block_bot_response Bot Response 🔙 Main menu block…" at bounding box center [533, 394] width 1085 height 478
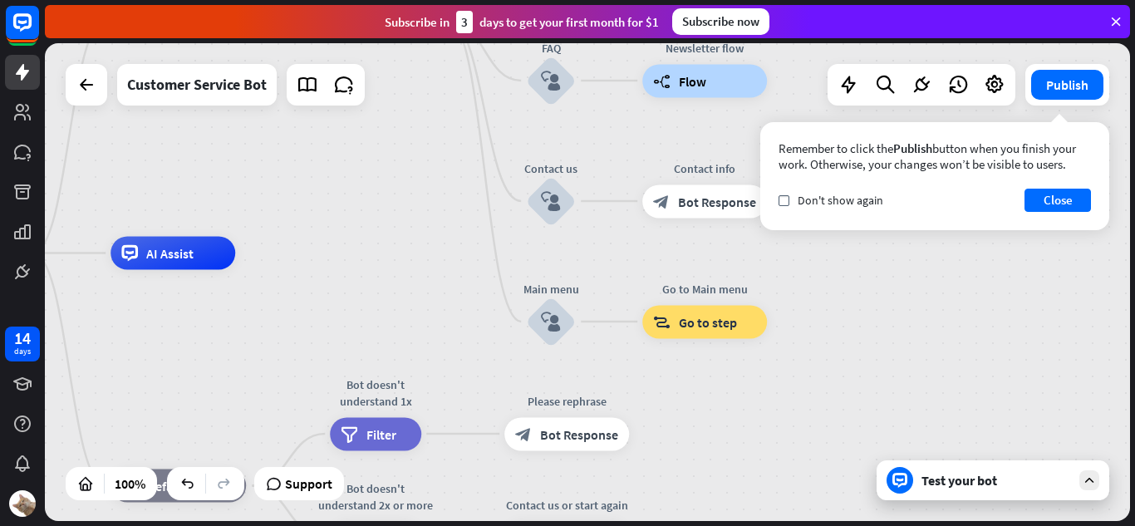
drag, startPoint x: 409, startPoint y: 246, endPoint x: 375, endPoint y: 300, distance: 63.8
click at [375, 300] on div "home_2 Start point Perkenalan block_bot_response Bot Response 🔙 Main menu block…" at bounding box center [445, 492] width 1085 height 478
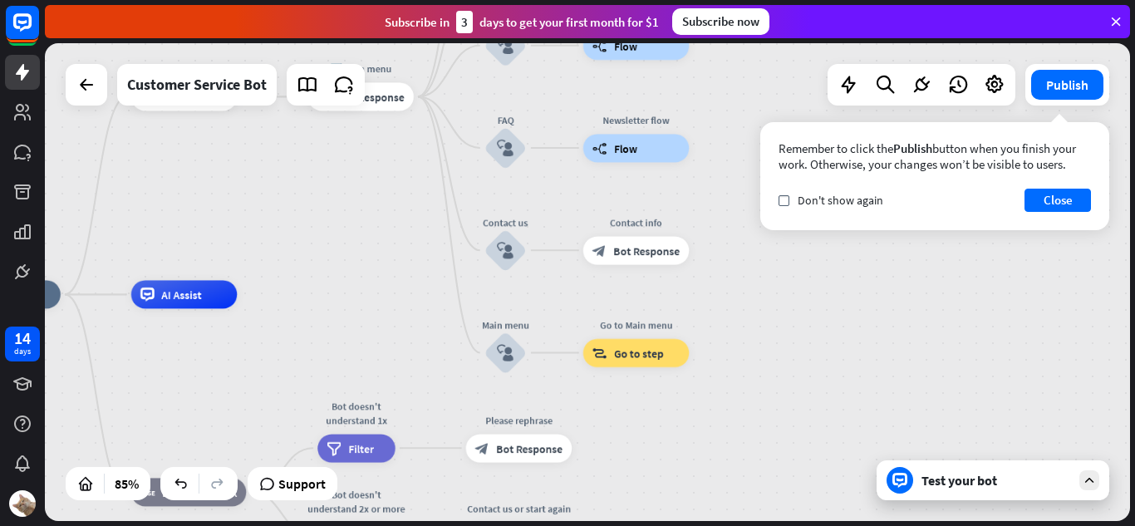
drag, startPoint x: 385, startPoint y: 268, endPoint x: 344, endPoint y: 364, distance: 104.2
click at [344, 364] on div "home_2 Start point Perkenalan block_bot_response Bot Response 🔙 Main menu block…" at bounding box center [587, 282] width 1085 height 478
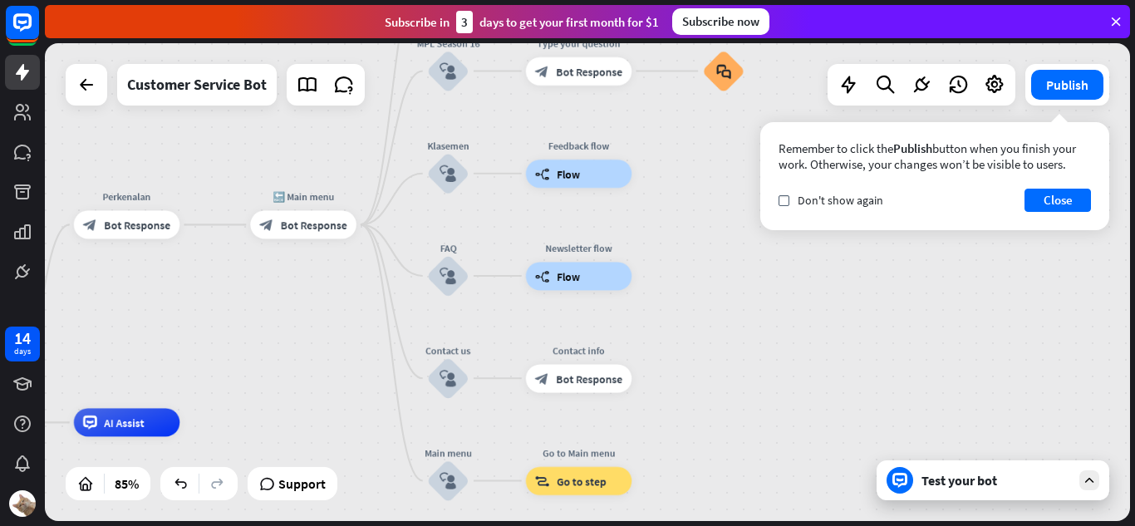
drag, startPoint x: 348, startPoint y: 332, endPoint x: 318, endPoint y: 387, distance: 62.5
click at [318, 387] on div "home_2 Start point Perkenalan block_bot_response Bot Response 🔙 Main menu block…" at bounding box center [587, 282] width 1085 height 478
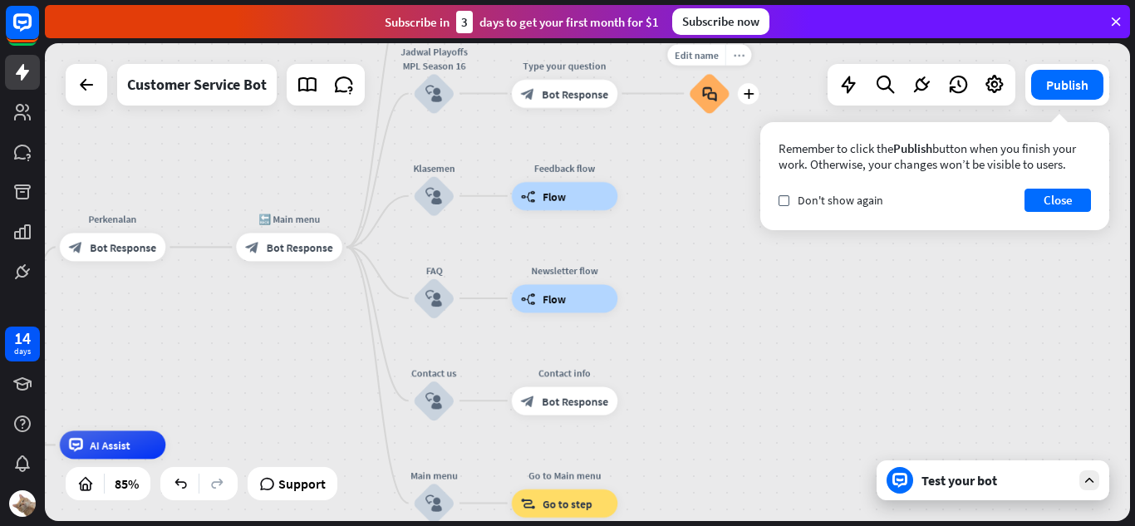
click at [734, 61] on div "more_horiz" at bounding box center [738, 55] width 26 height 22
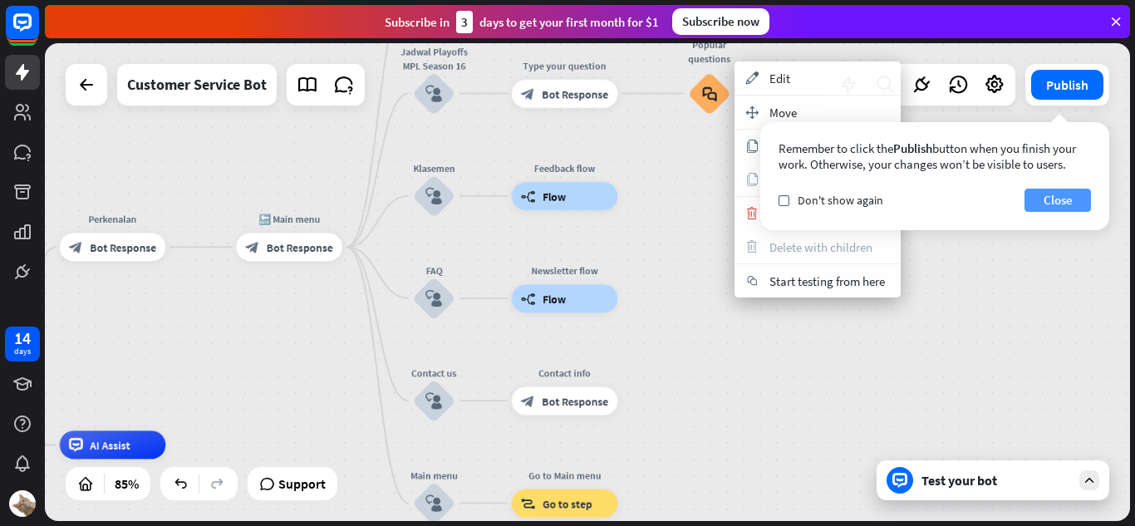
click at [1053, 200] on button "Close" at bounding box center [1057, 200] width 66 height 23
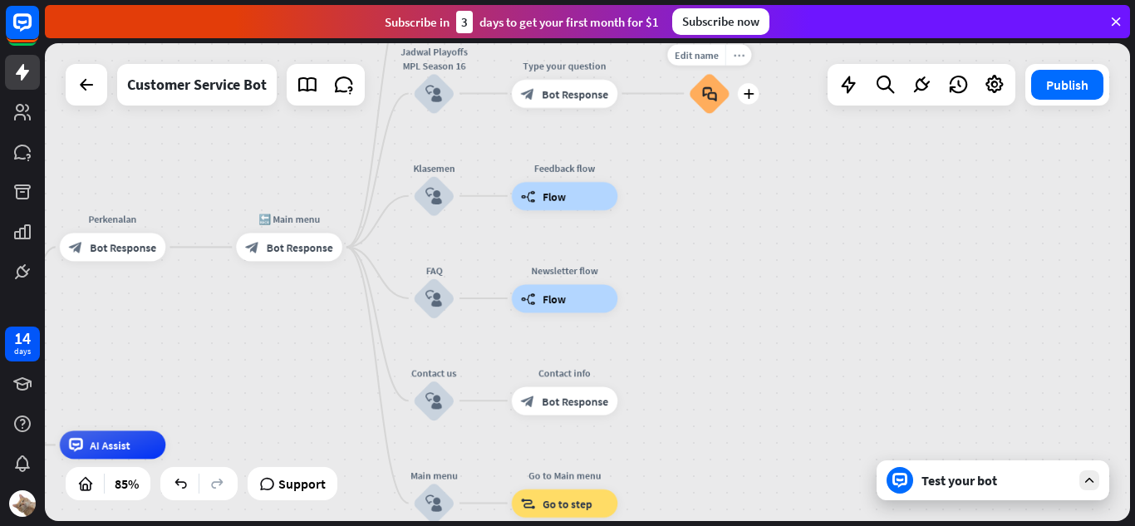
click at [744, 56] on icon "more_horiz" at bounding box center [739, 54] width 12 height 11
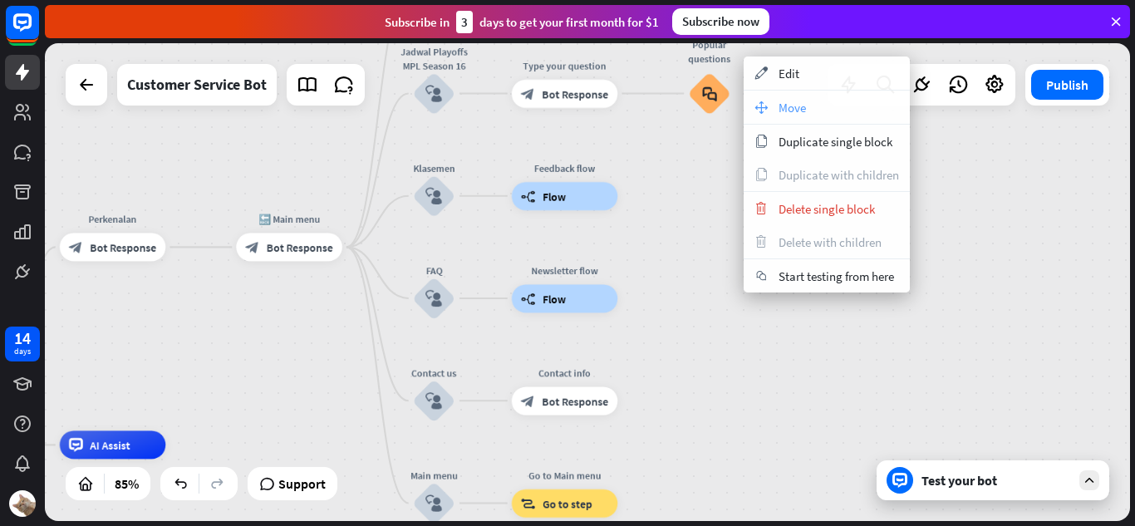
click at [781, 113] on span "Move" at bounding box center [791, 108] width 27 height 16
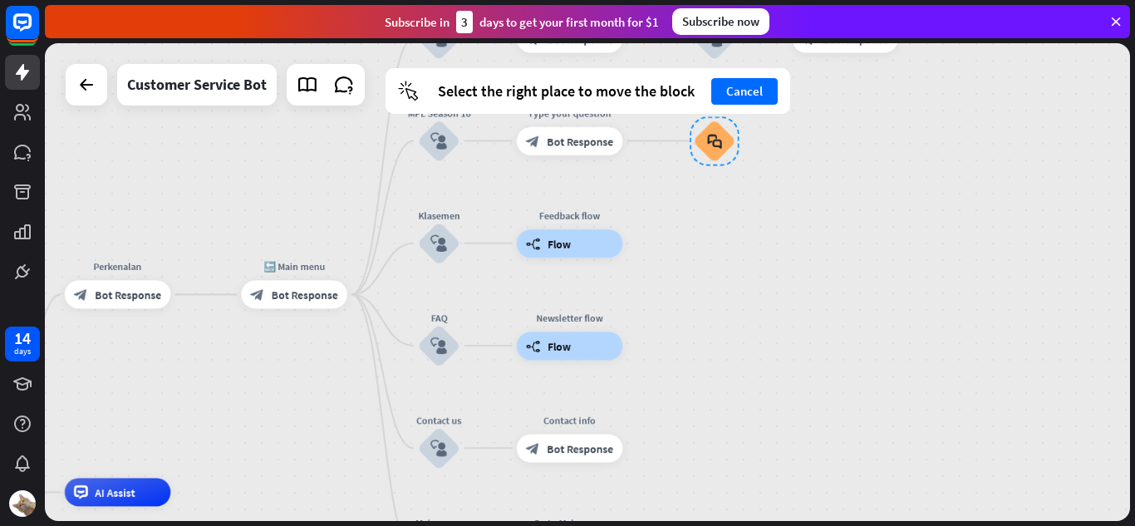
drag, startPoint x: 700, startPoint y: 234, endPoint x: 700, endPoint y: 225, distance: 9.2
click at [700, 237] on div "home_2 Start point Perkenalan block_bot_response Bot Response 🔙 Main menu block…" at bounding box center [587, 282] width 1085 height 478
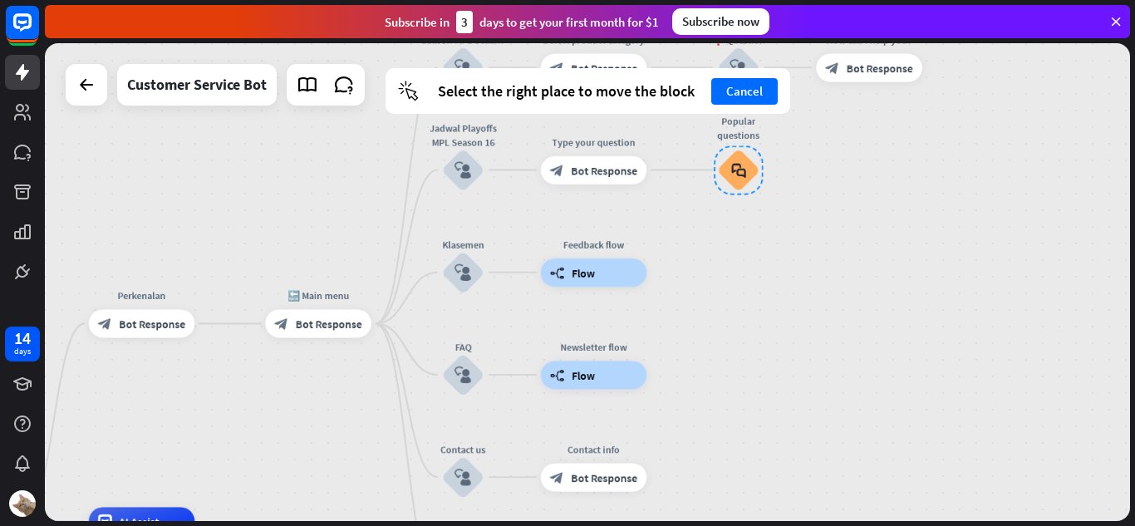
drag, startPoint x: 712, startPoint y: 153, endPoint x: 735, endPoint y: 179, distance: 35.3
click at [735, 179] on div at bounding box center [739, 170] width 50 height 50
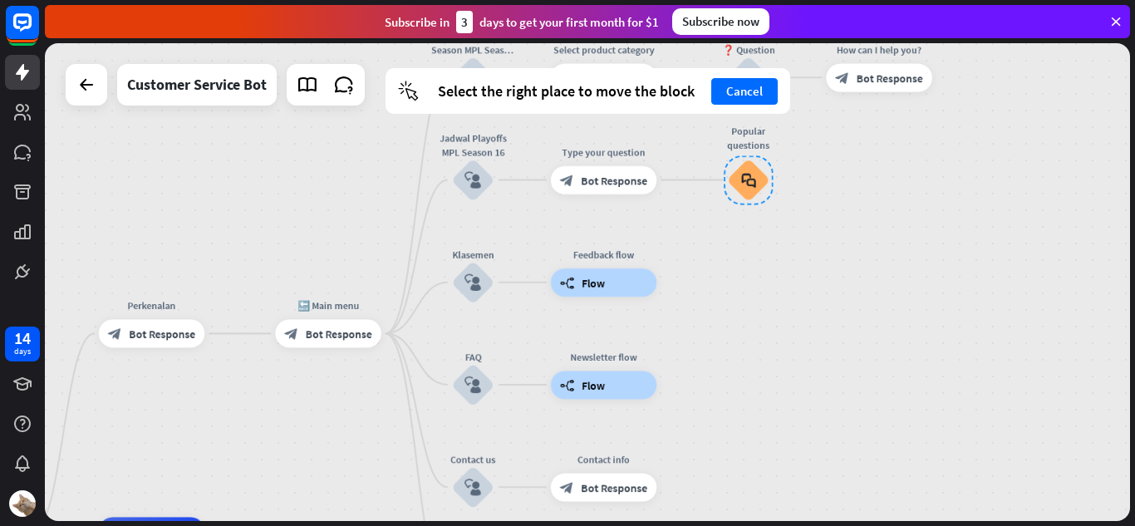
drag, startPoint x: 732, startPoint y: 170, endPoint x: 742, endPoint y: 180, distance: 14.1
click at [742, 180] on div at bounding box center [749, 180] width 50 height 50
click at [759, 182] on div at bounding box center [749, 180] width 50 height 50
drag, startPoint x: 703, startPoint y: 376, endPoint x: 688, endPoint y: 336, distance: 41.8
click at [692, 344] on div "home_2 Start point Perkenalan block_bot_response Bot Response 🔙 Main menu block…" at bounding box center [587, 282] width 1085 height 478
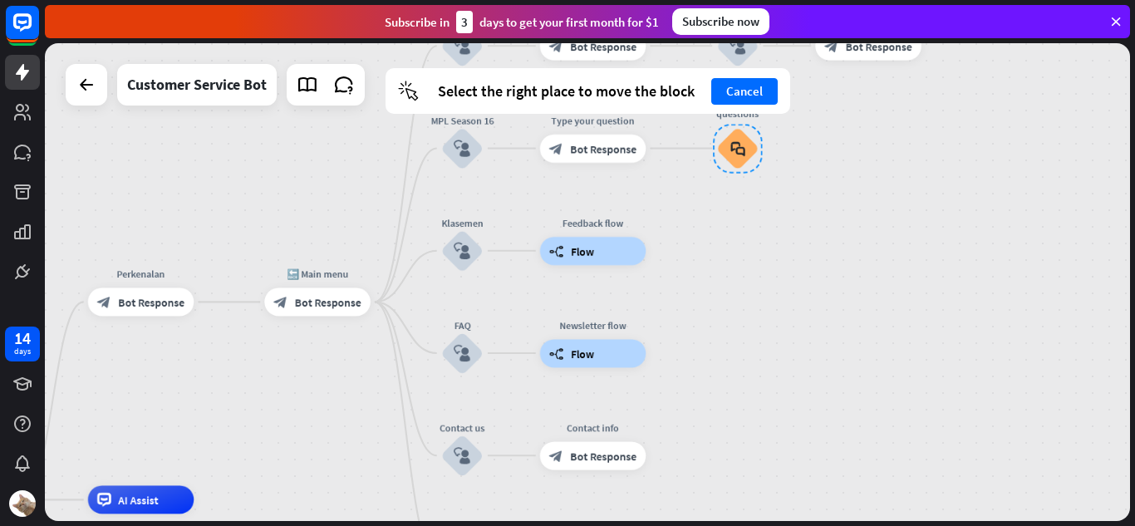
click at [572, 356] on span "Flow" at bounding box center [582, 353] width 23 height 14
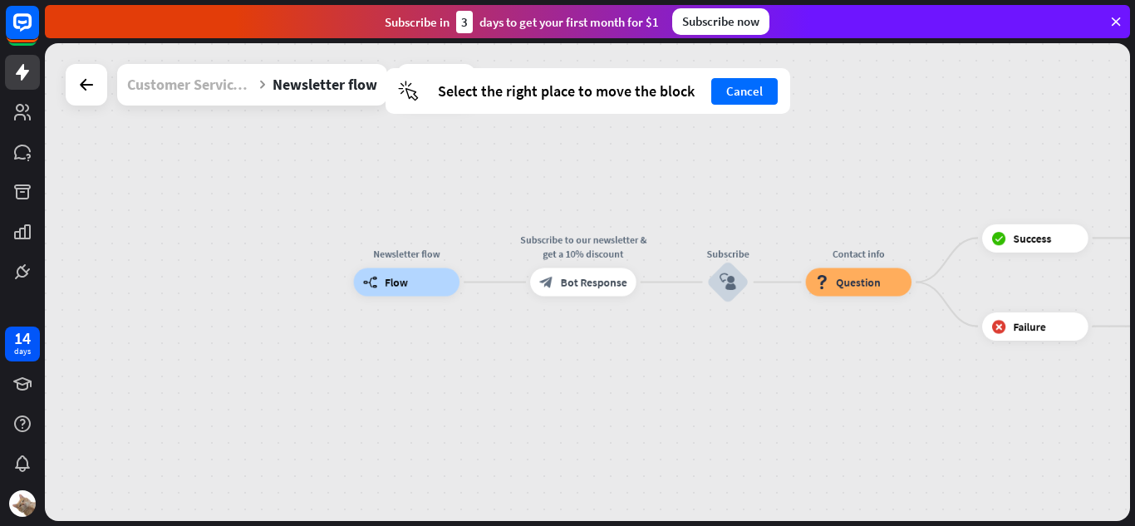
click at [219, 81] on div "Customer Service Bot" at bounding box center [189, 85] width 125 height 42
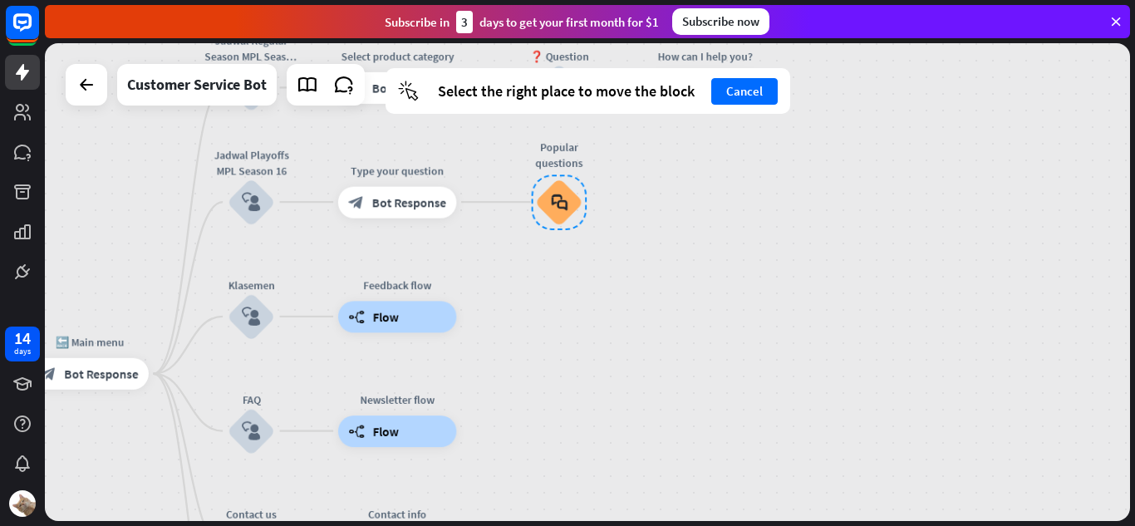
drag, startPoint x: 561, startPoint y: 219, endPoint x: 591, endPoint y: 417, distance: 200.0
click at [591, 417] on div "home_2 Start point Perkenalan block_bot_response Bot Response 🔙 Main menu block…" at bounding box center [587, 282] width 1085 height 478
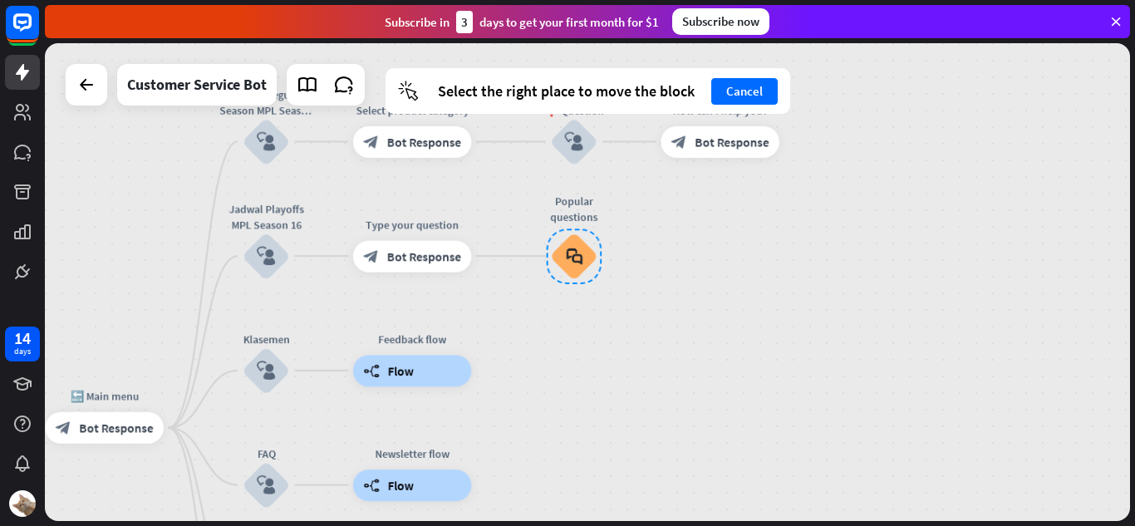
drag, startPoint x: 581, startPoint y: 249, endPoint x: 595, endPoint y: 241, distance: 16.4
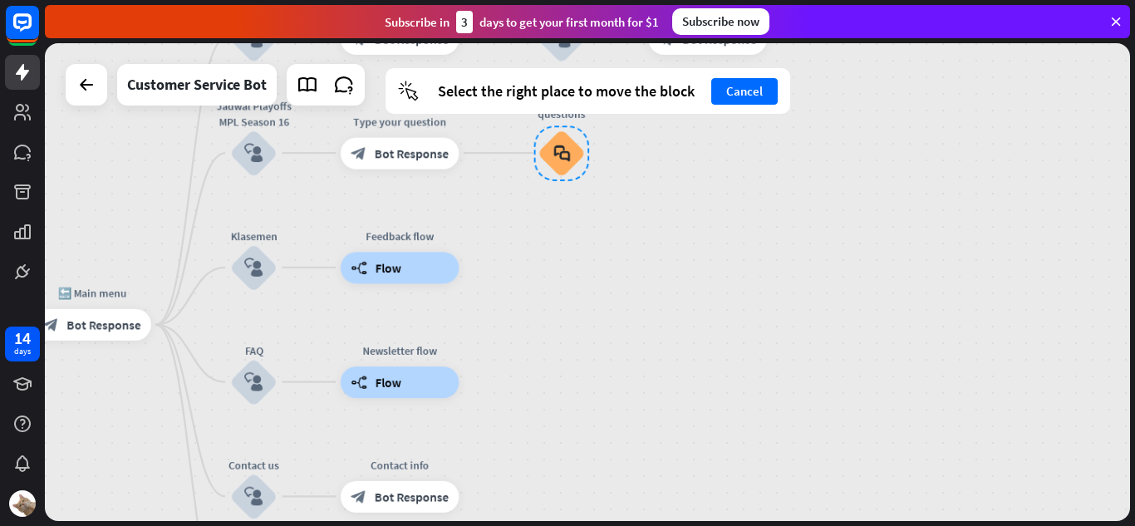
drag, startPoint x: 570, startPoint y: 325, endPoint x: 553, endPoint y: 208, distance: 118.3
click at [556, 221] on div "home_2 Start point Perkenalan block_bot_response Bot Response 🔙 Main menu block…" at bounding box center [587, 282] width 1085 height 478
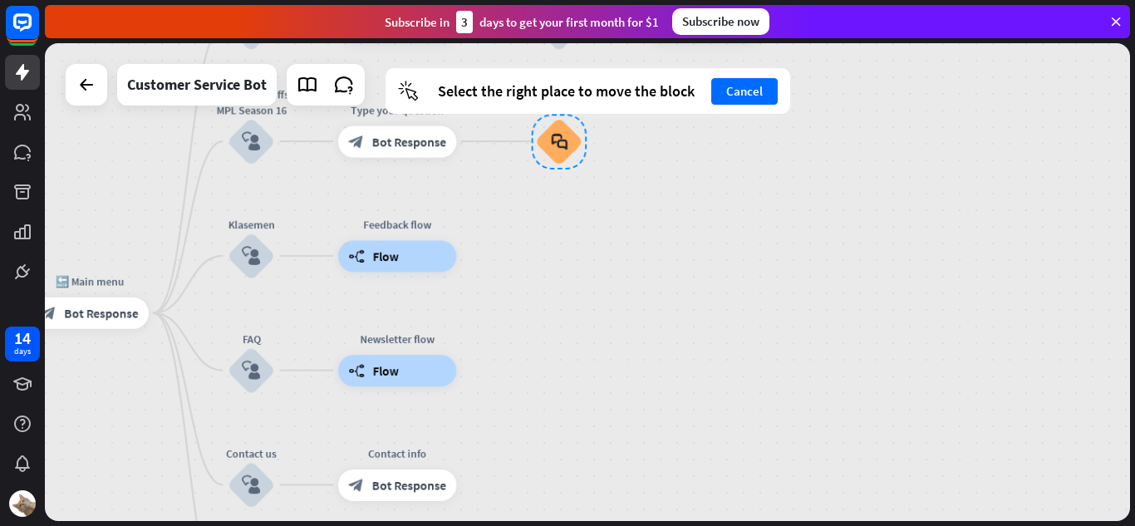
click at [548, 145] on div at bounding box center [560, 142] width 56 height 56
click at [457, 364] on div "Newsletter flow builder_tree Flow" at bounding box center [397, 371] width 119 height 32
drag, startPoint x: 483, startPoint y: 364, endPoint x: 481, endPoint y: 318, distance: 45.7
click at [458, 355] on div "Newsletter flow builder_tree Flow" at bounding box center [398, 371] width 119 height 32
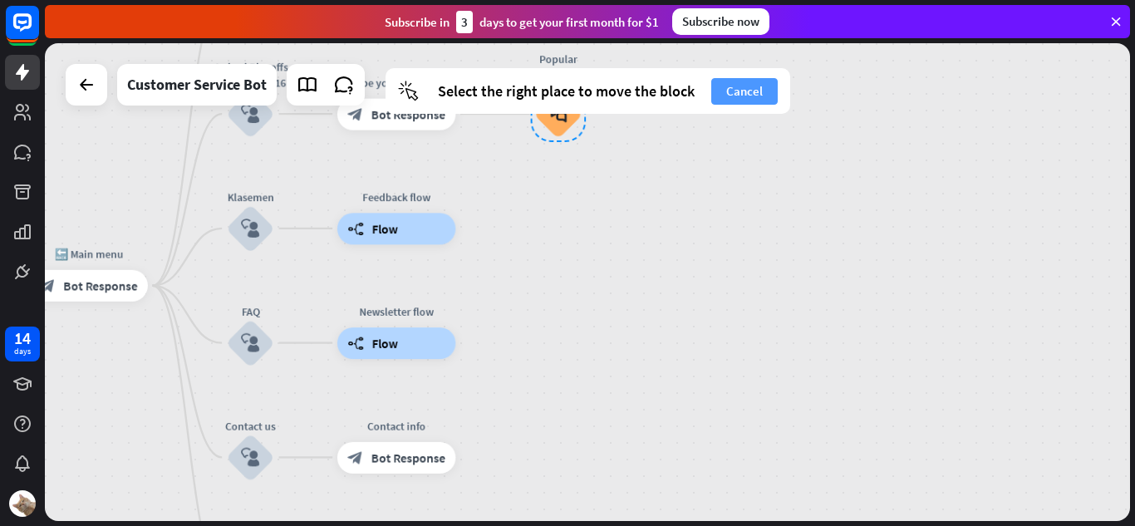
click at [732, 96] on button "Cancel" at bounding box center [744, 91] width 66 height 27
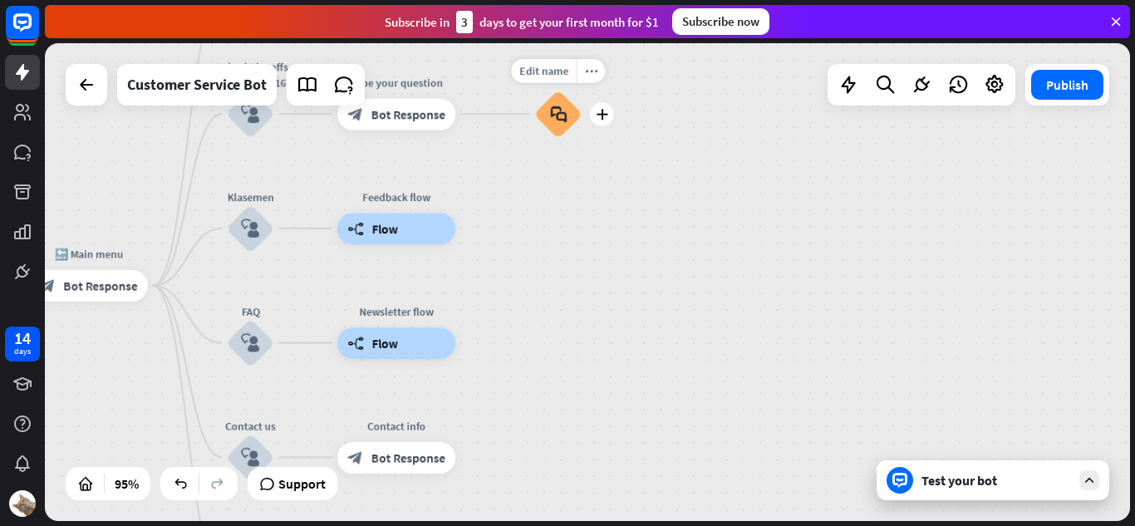
click at [582, 91] on div "Edit name more_horiz plus block_faq" at bounding box center [557, 114] width 47 height 47
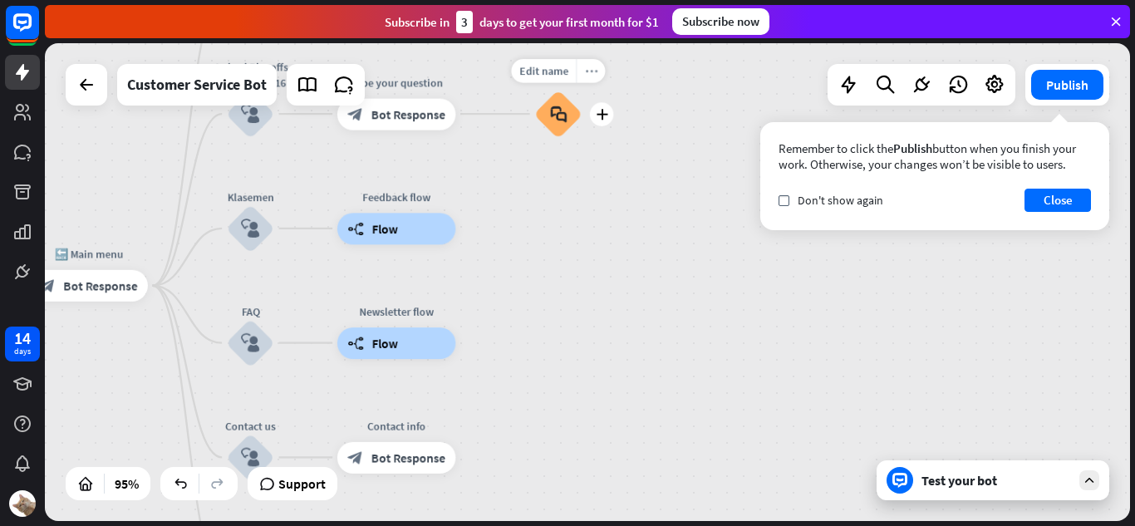
click at [596, 77] on div "more_horiz" at bounding box center [590, 71] width 29 height 24
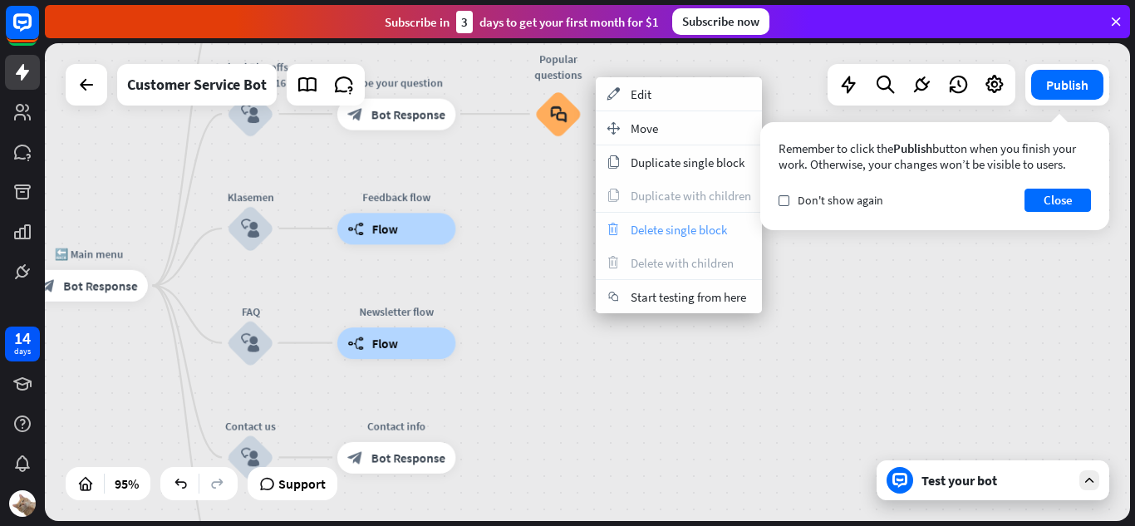
click at [686, 230] on span "Delete single block" at bounding box center [679, 230] width 96 height 16
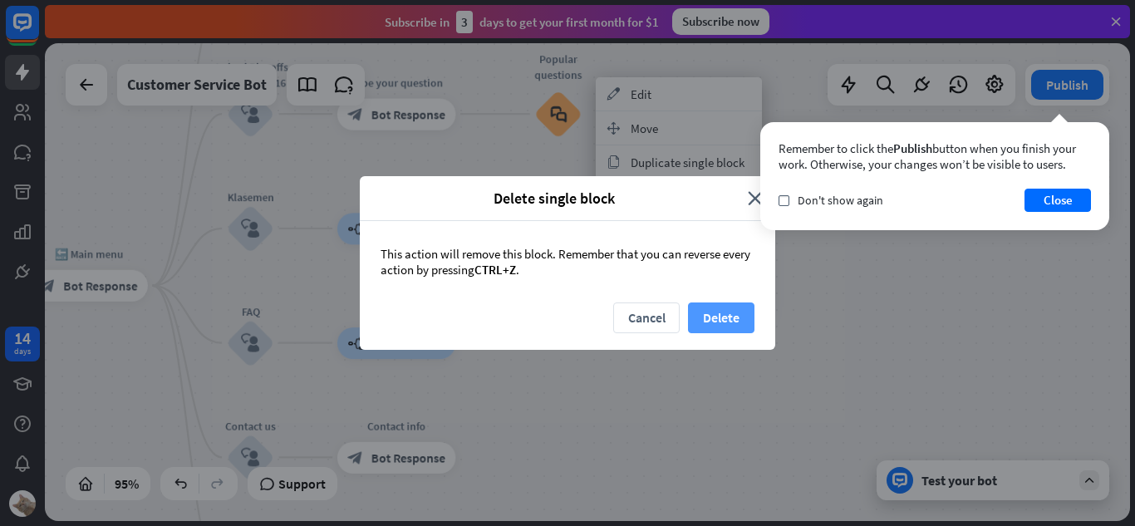
click at [705, 322] on button "Delete" at bounding box center [721, 317] width 66 height 31
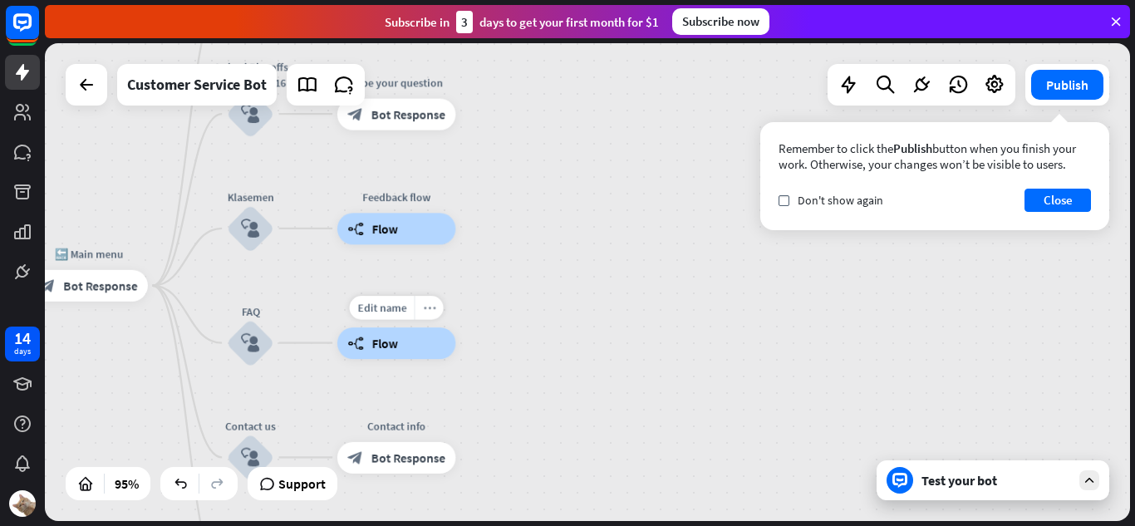
click at [428, 308] on icon "more_horiz" at bounding box center [429, 308] width 12 height 12
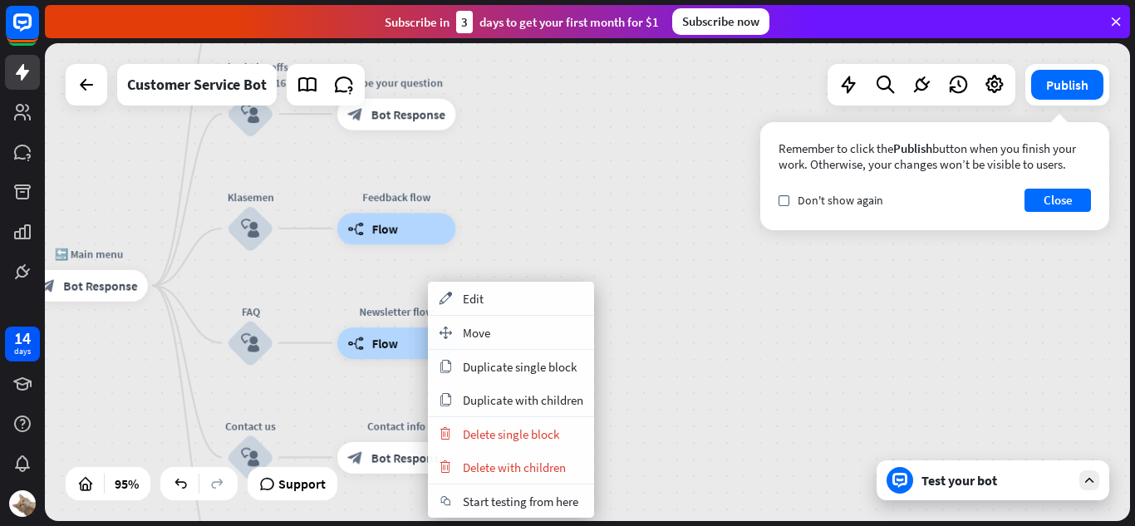
click at [617, 419] on div "home_2 Start point Perkenalan block_bot_response Bot Response 🔙 Main menu block…" at bounding box center [587, 282] width 1085 height 478
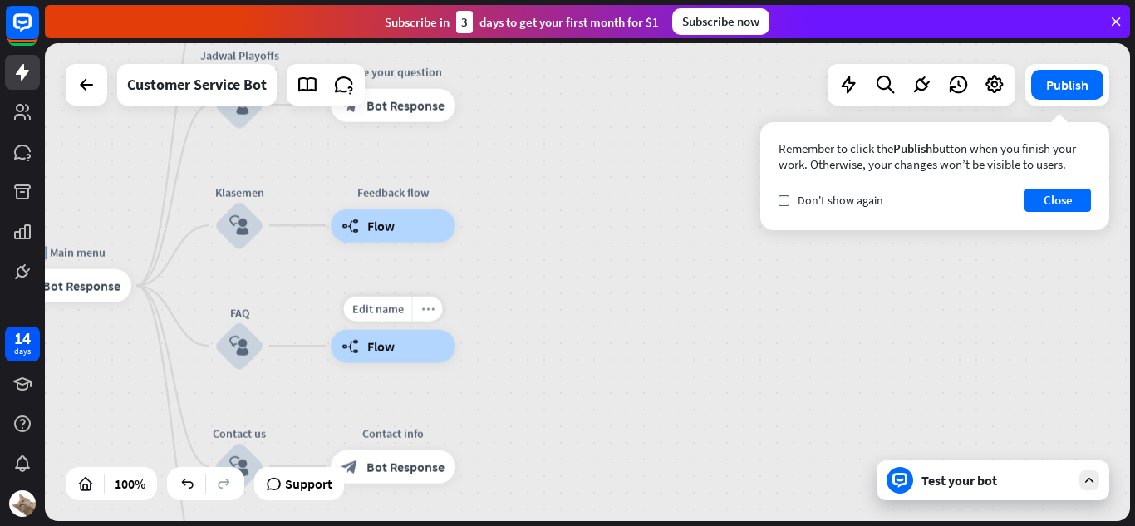
click at [429, 306] on icon "more_horiz" at bounding box center [427, 308] width 13 height 12
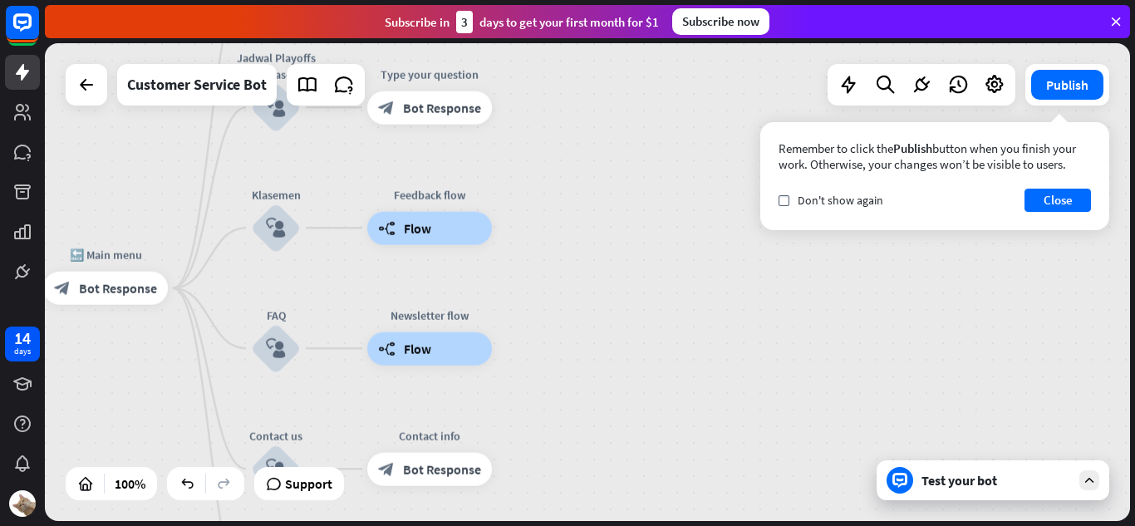
drag, startPoint x: 653, startPoint y: 336, endPoint x: 690, endPoint y: 338, distance: 36.6
click at [690, 338] on div "home_2 Start point Perkenalan block_bot_response Bot Response 🔙 Main menu block…" at bounding box center [587, 282] width 1085 height 478
click at [469, 309] on icon "more_horiz" at bounding box center [464, 311] width 13 height 12
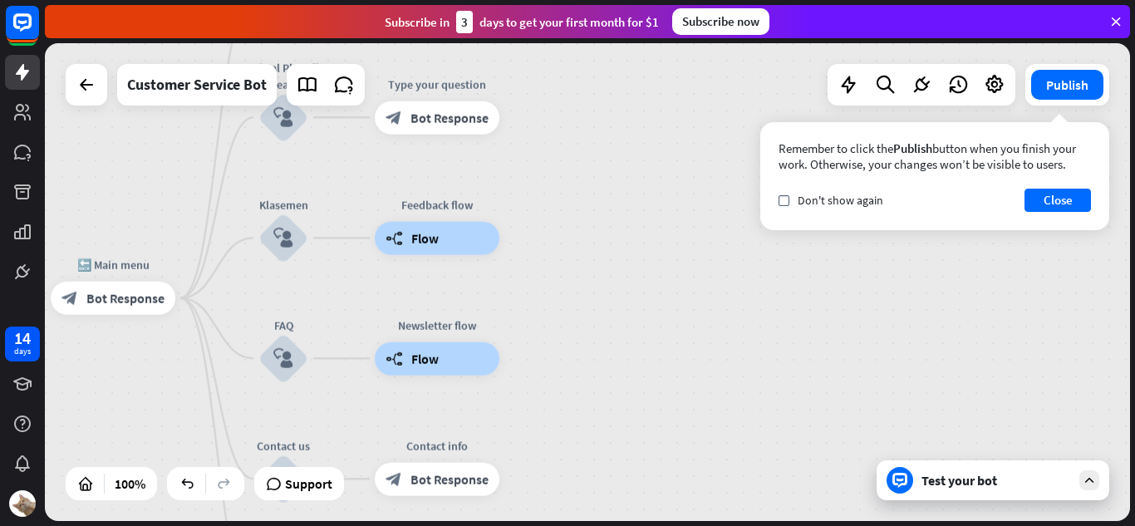
drag, startPoint x: 558, startPoint y: 243, endPoint x: 602, endPoint y: 282, distance: 59.4
click at [602, 282] on div "home_2 Start point Perkenalan block_bot_response Bot Response 🔙 Main menu block…" at bounding box center [587, 282] width 1085 height 478
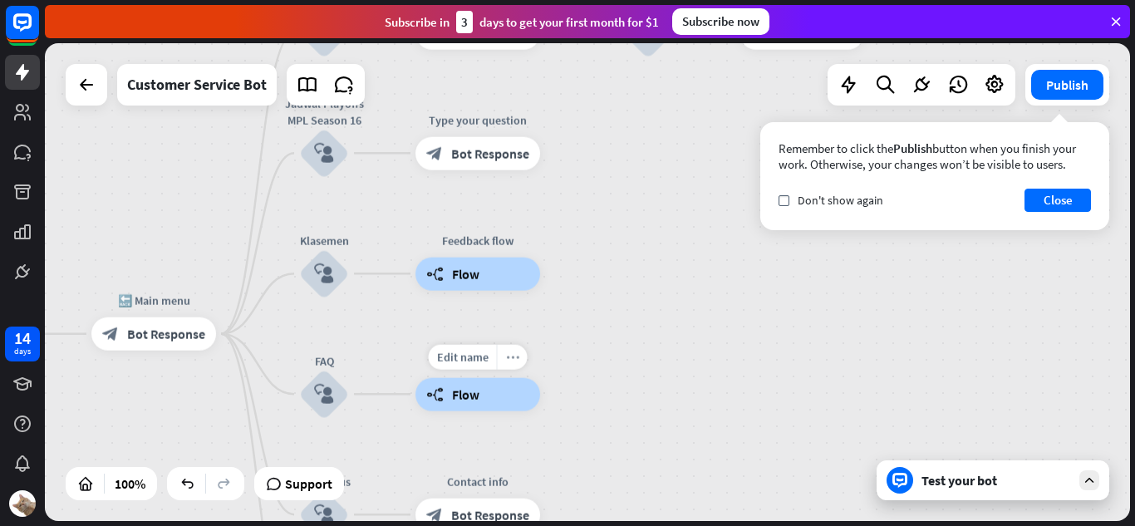
click at [514, 364] on div "more_horiz" at bounding box center [512, 356] width 31 height 25
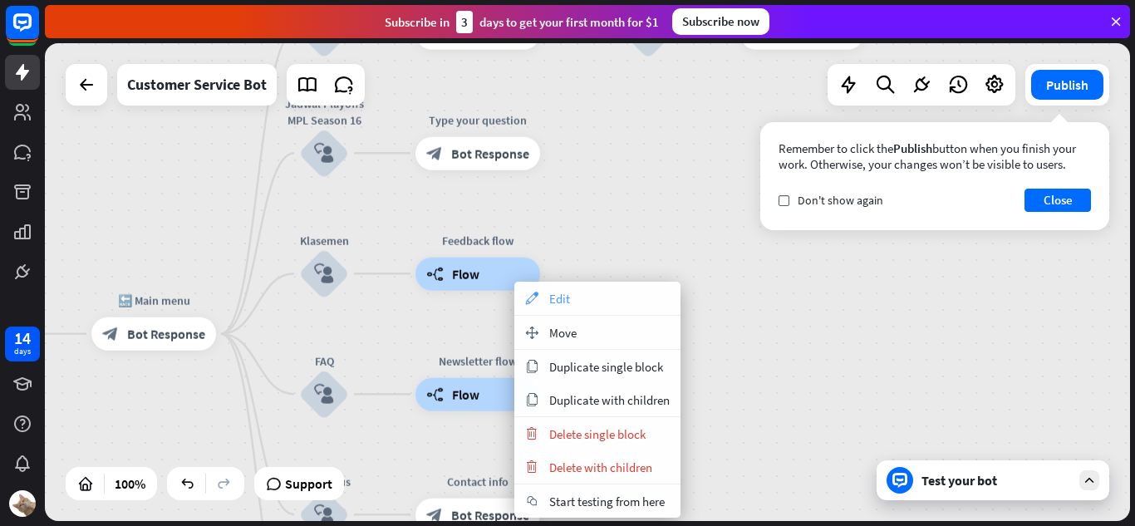
click at [551, 304] on span "Edit" at bounding box center [559, 299] width 21 height 16
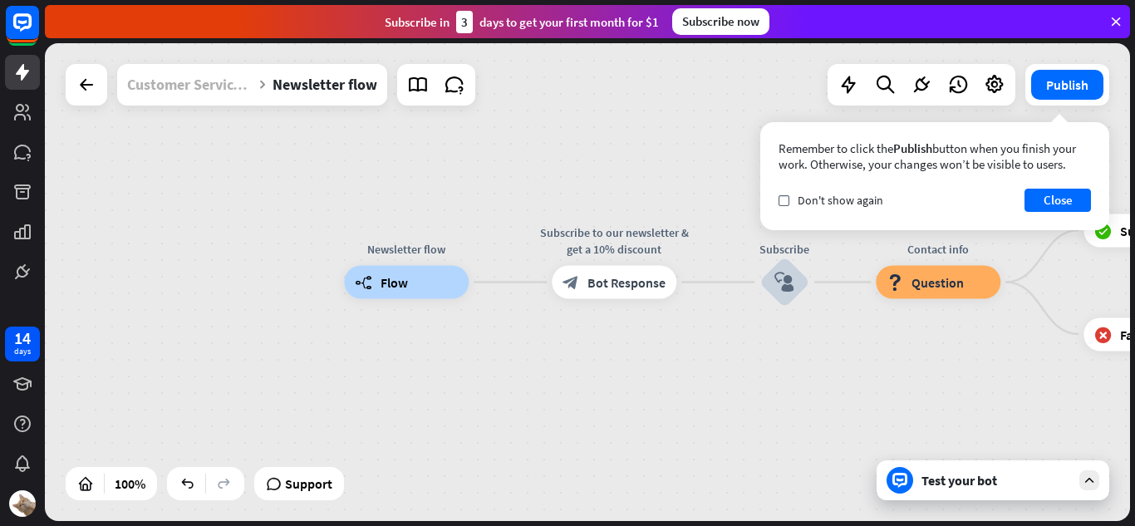
click at [184, 96] on div "Customer Service Bot" at bounding box center [189, 85] width 125 height 42
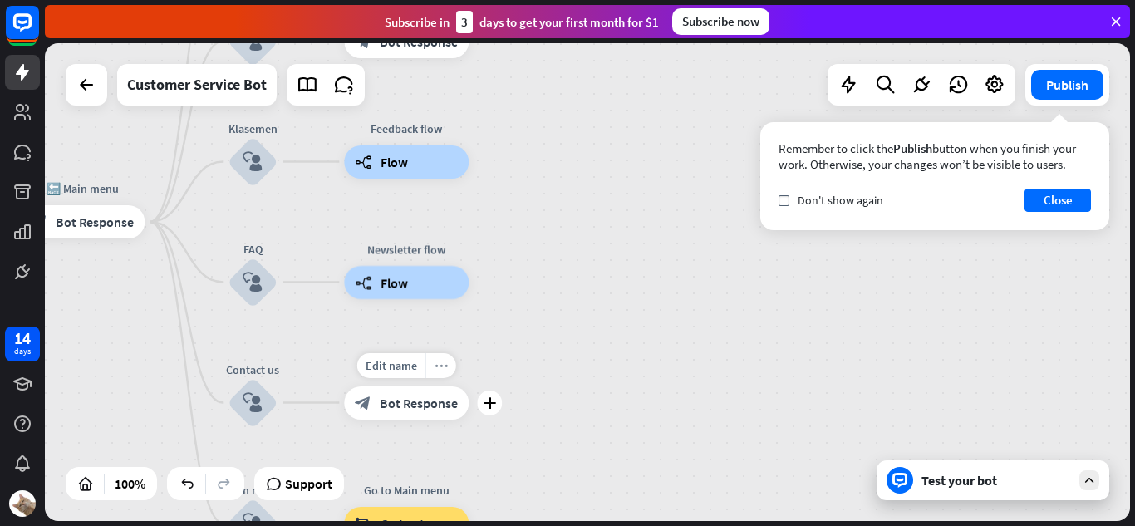
click at [448, 364] on div "more_horiz" at bounding box center [440, 365] width 31 height 25
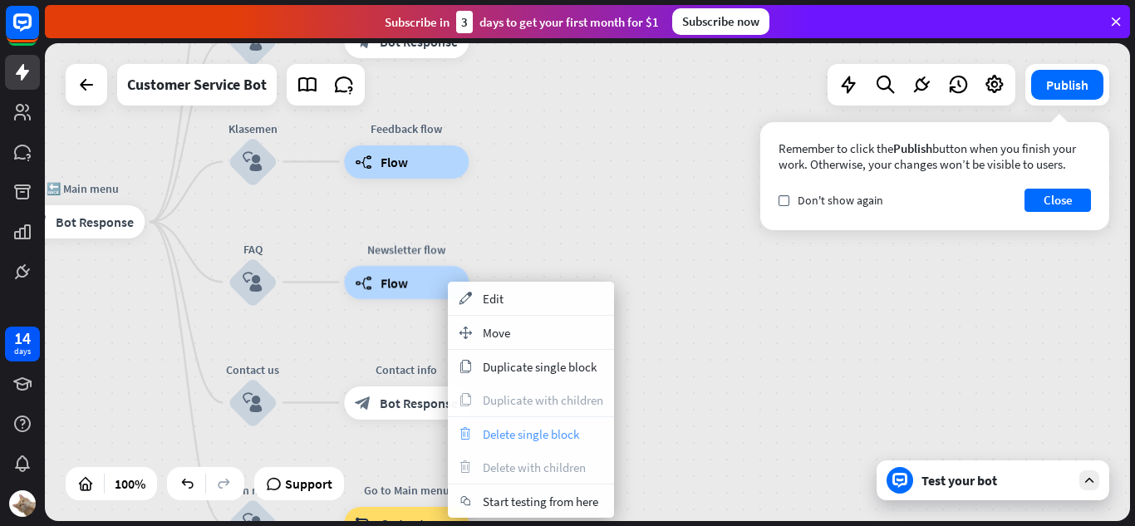
click at [468, 429] on icon "trash" at bounding box center [465, 433] width 18 height 13
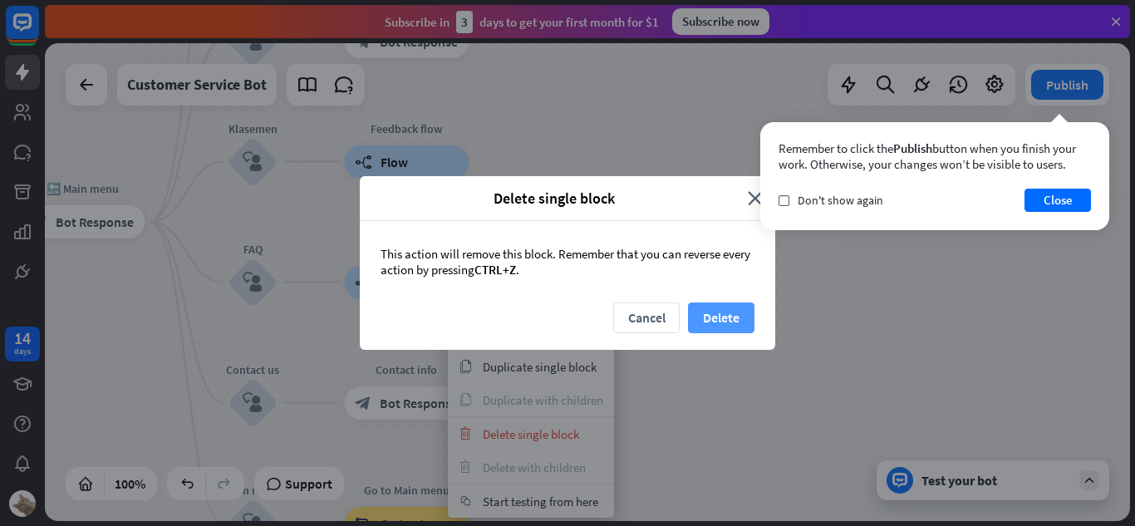
click at [724, 310] on button "Delete" at bounding box center [721, 317] width 66 height 31
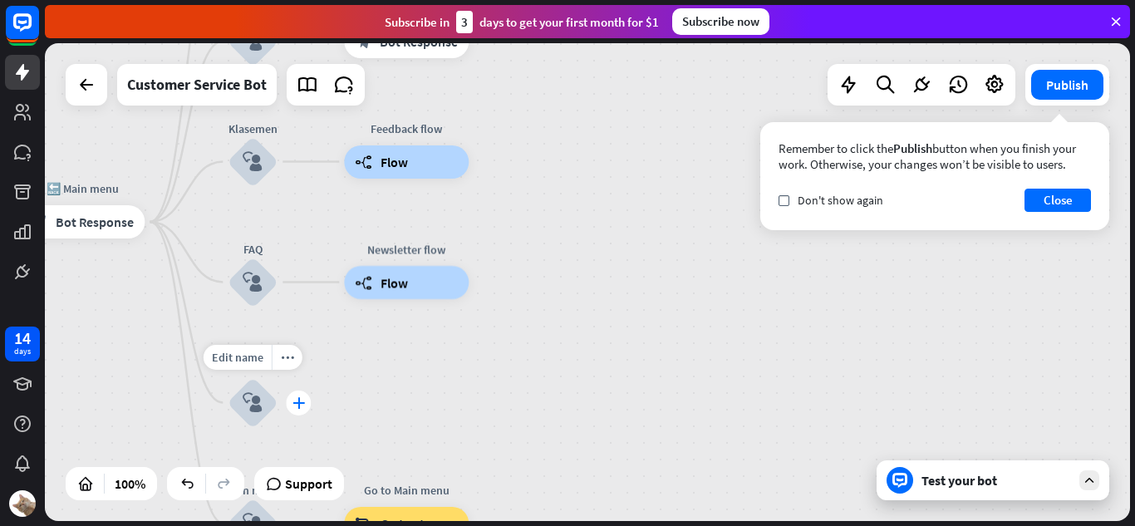
click at [292, 402] on icon "plus" at bounding box center [298, 403] width 12 height 12
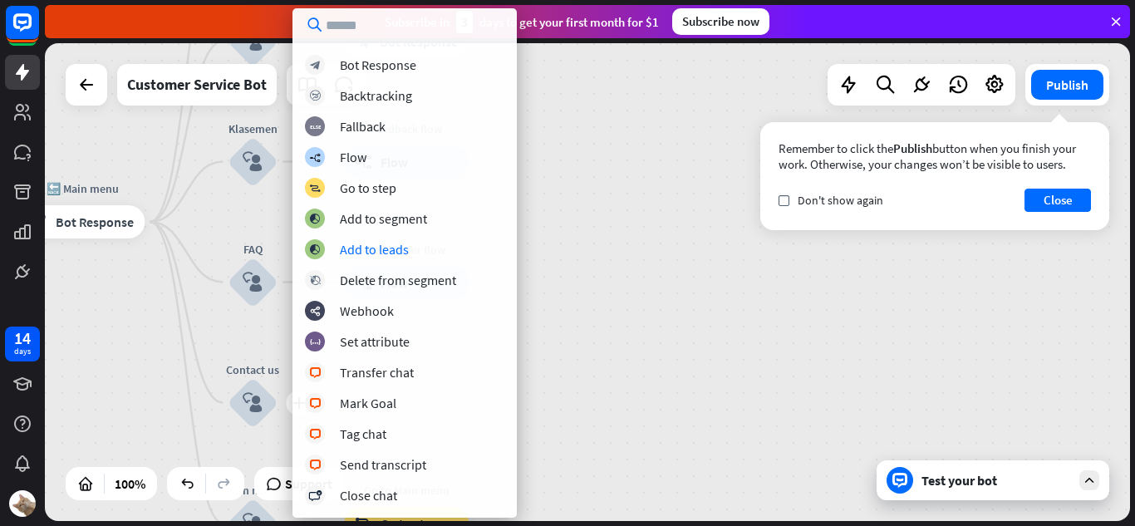
click at [611, 250] on div "home_2 Start point Perkenalan block_bot_response Bot Response 🔙 Main menu block…" at bounding box center [587, 282] width 1085 height 478
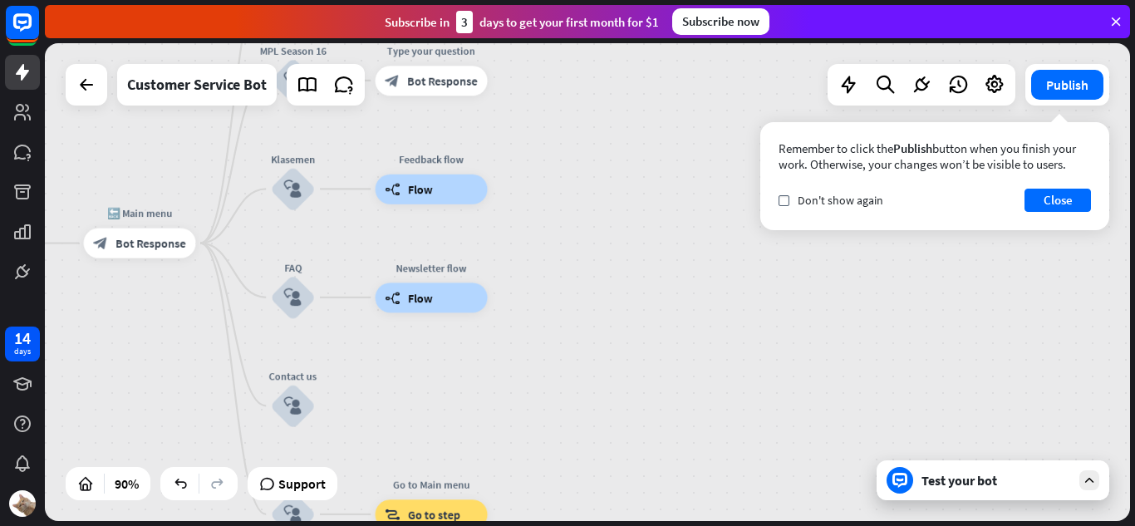
drag, startPoint x: 610, startPoint y: 251, endPoint x: 639, endPoint y: 403, distance: 154.8
click at [639, 408] on div "home_2 Start point Perkenalan block_bot_response Bot Response 🔙 Main menu block…" at bounding box center [587, 282] width 1085 height 478
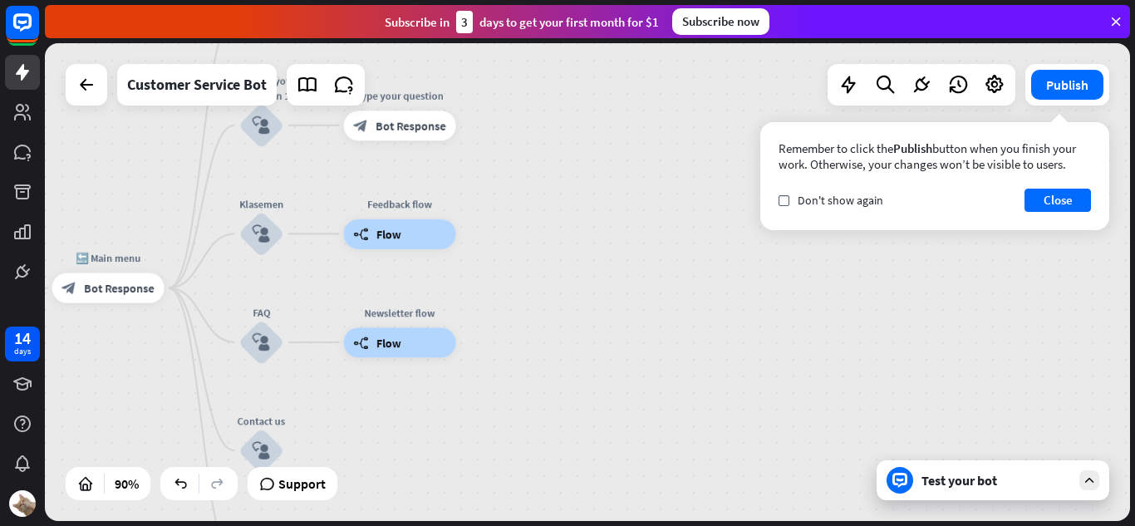
drag, startPoint x: 627, startPoint y: 340, endPoint x: 559, endPoint y: 168, distance: 185.0
click at [559, 168] on div "home_2 Start point Perkenalan block_bot_response Bot Response 🔙 Main menu block…" at bounding box center [587, 282] width 1085 height 478
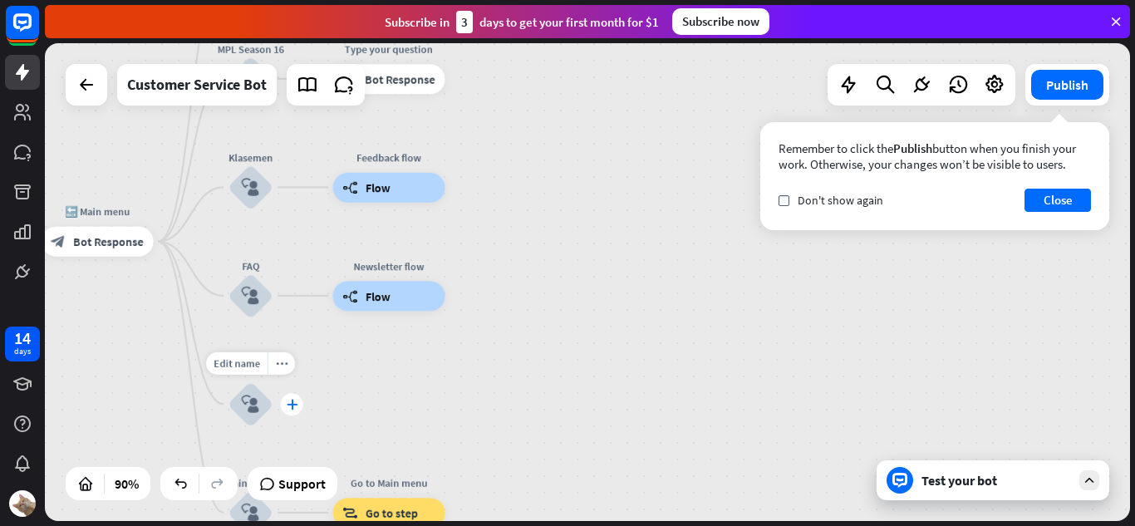
click at [292, 407] on icon "plus" at bounding box center [292, 404] width 12 height 11
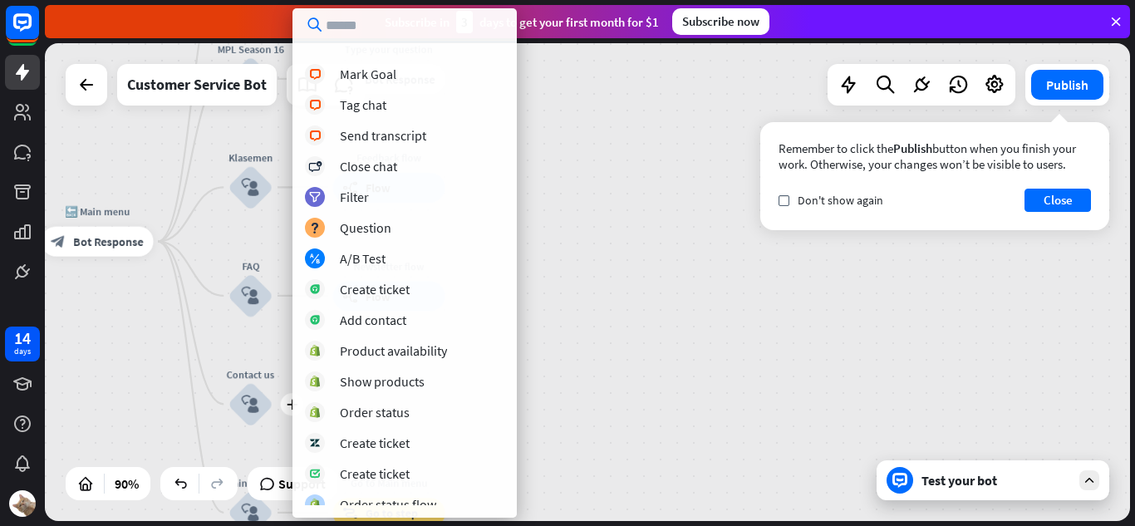
scroll to position [369, 0]
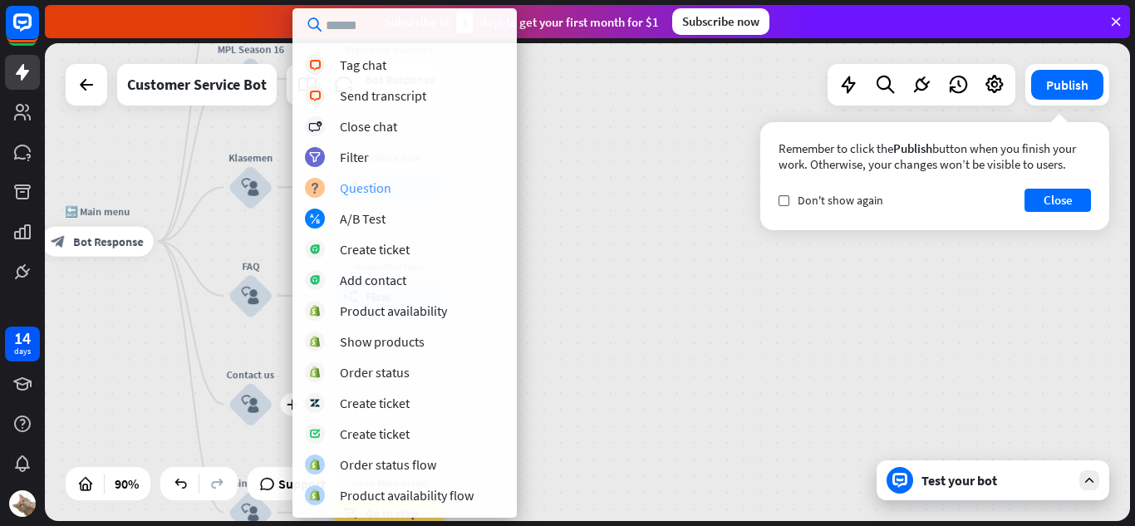
click at [357, 184] on div "Question" at bounding box center [366, 187] width 52 height 17
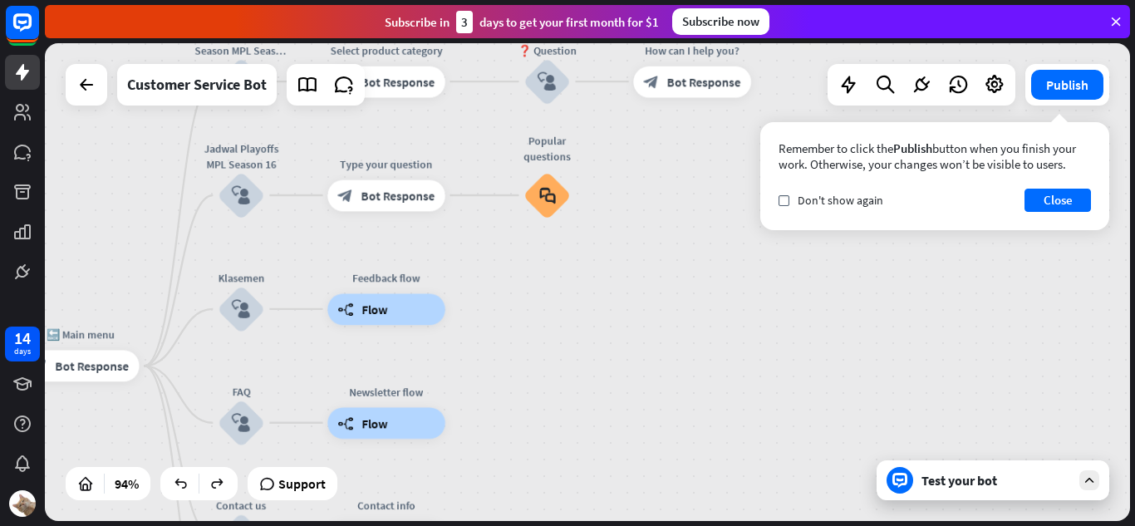
drag, startPoint x: 495, startPoint y: 231, endPoint x: 494, endPoint y: 357, distance: 126.3
click at [494, 357] on div "home_2 Start point Perkenalan block_bot_response Bot Response 🔙 Main menu block…" at bounding box center [587, 282] width 1085 height 478
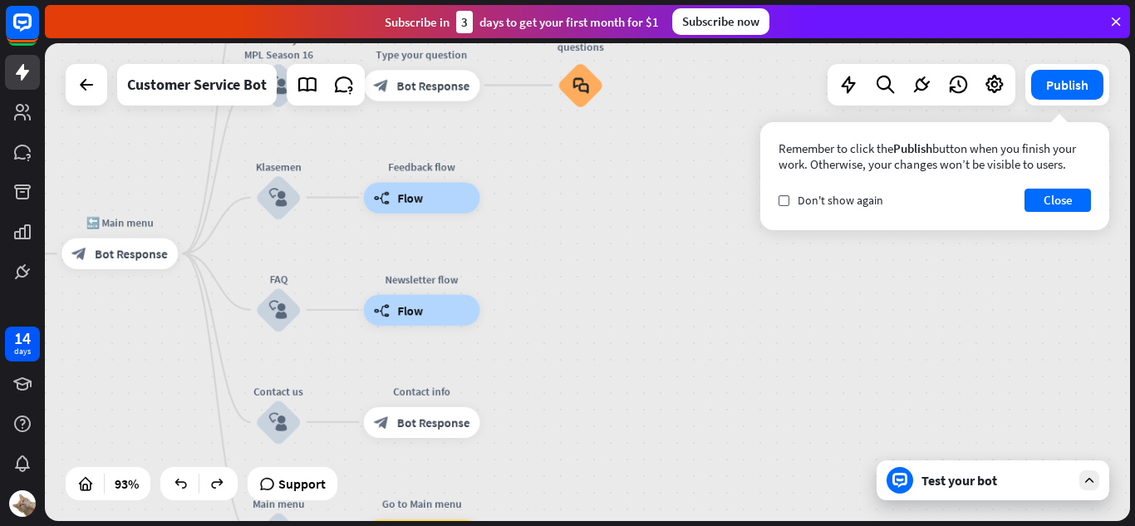
drag, startPoint x: 494, startPoint y: 357, endPoint x: 525, endPoint y: 271, distance: 91.7
click at [523, 273] on div "home_2 Start point Perkenalan block_bot_response Bot Response 🔙 Main menu block…" at bounding box center [587, 282] width 1085 height 478
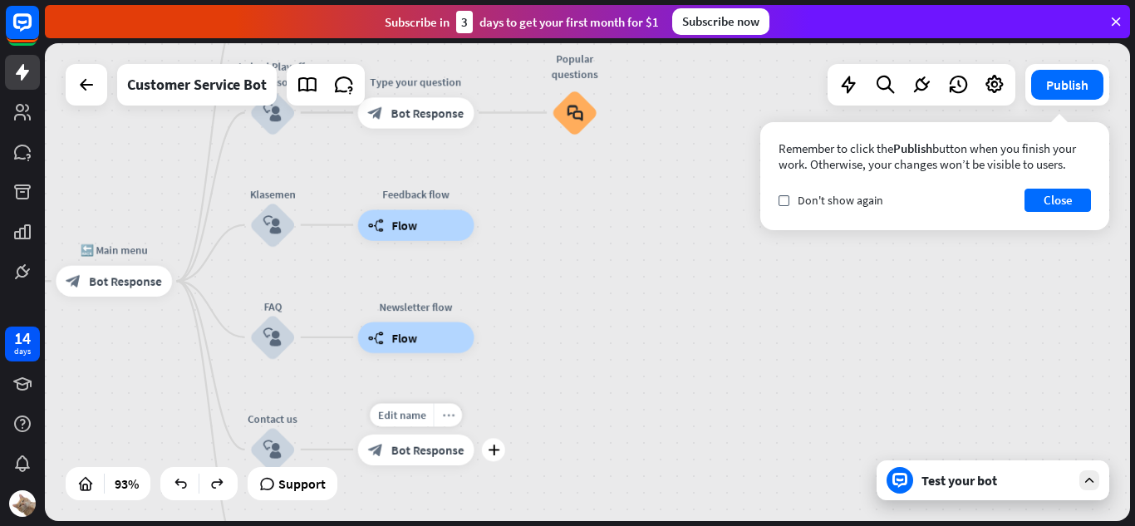
click at [450, 415] on icon "more_horiz" at bounding box center [448, 415] width 12 height 12
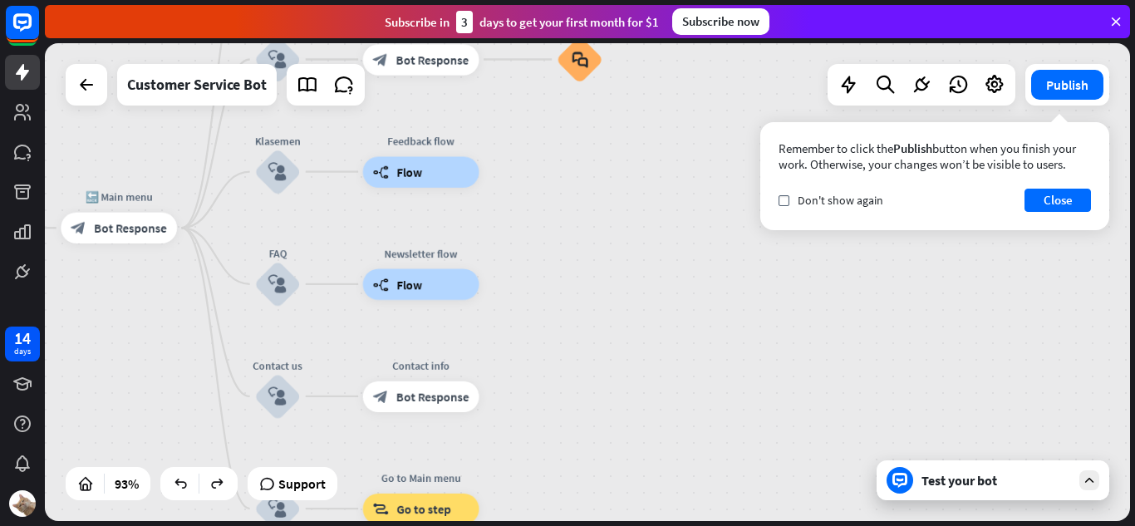
drag, startPoint x: 644, startPoint y: 404, endPoint x: 649, endPoint y: 347, distance: 56.7
click at [649, 347] on div "home_2 Start point Perkenalan block_bot_response Bot Response 🔙 Main menu block…" at bounding box center [587, 282] width 1085 height 478
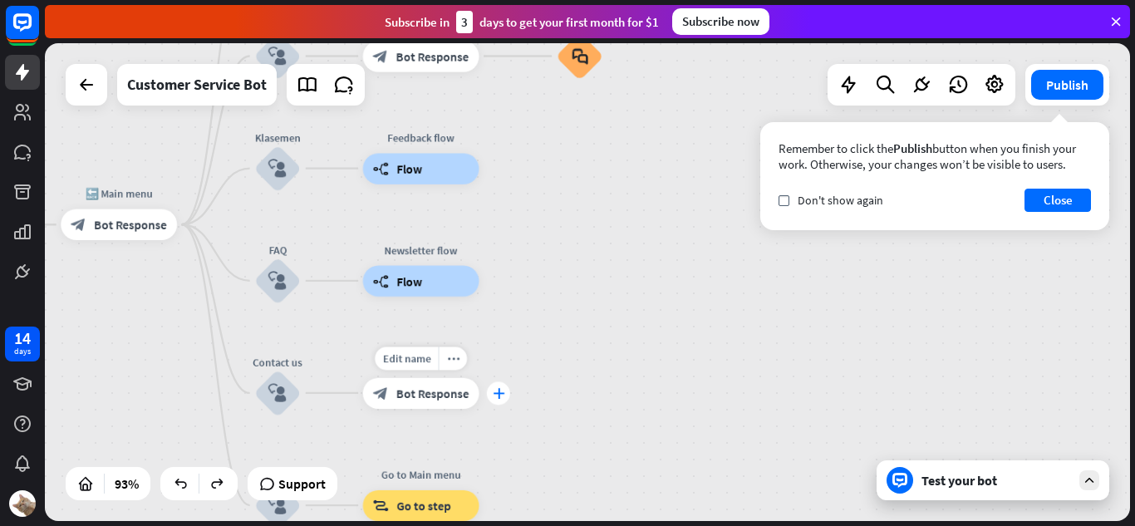
click at [499, 387] on icon "plus" at bounding box center [499, 392] width 12 height 11
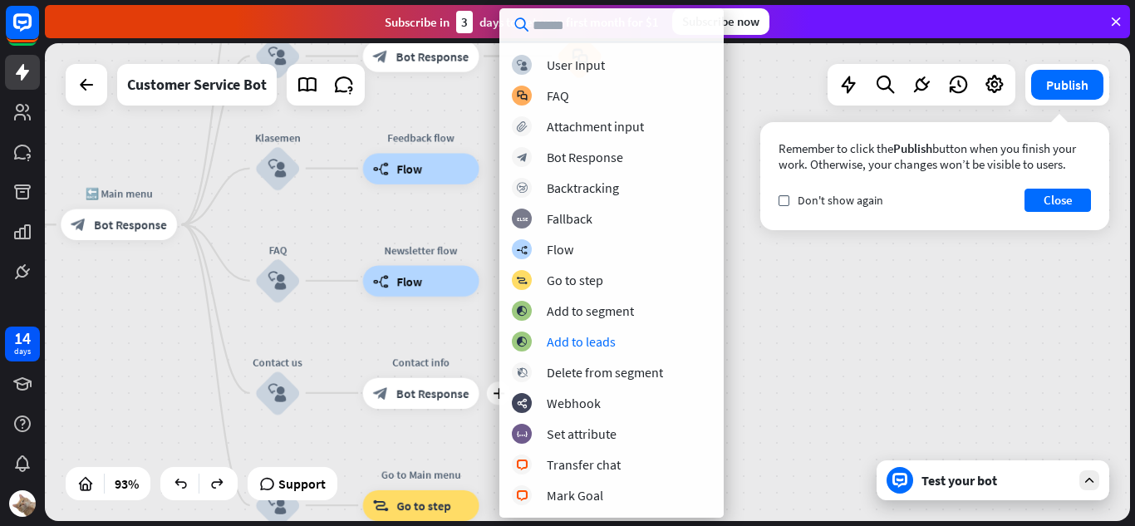
click at [762, 384] on div "home_2 Start point Perkenalan block_bot_response Bot Response 🔙 Main menu block…" at bounding box center [587, 282] width 1085 height 478
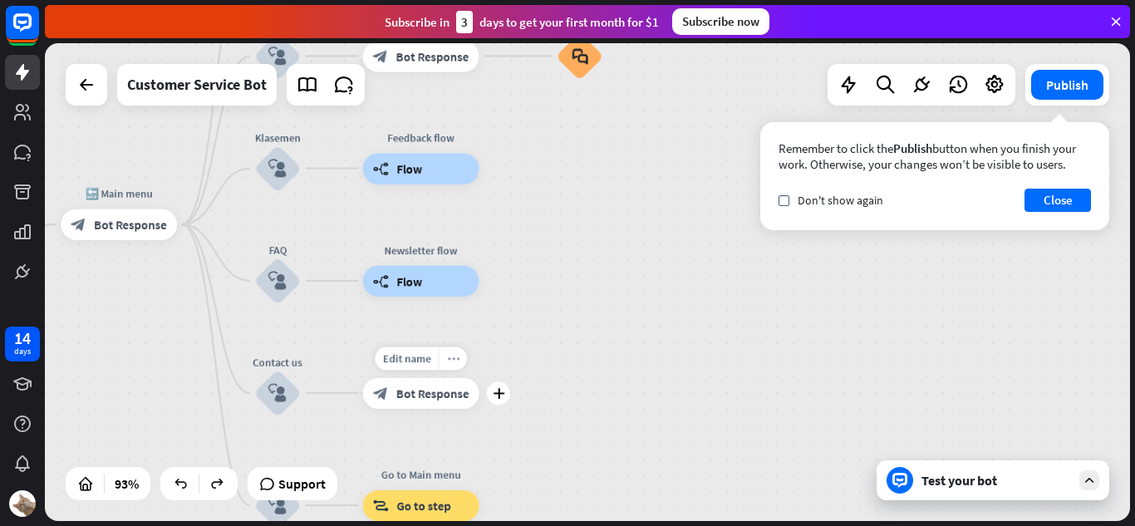
click at [448, 353] on icon "more_horiz" at bounding box center [453, 358] width 12 height 12
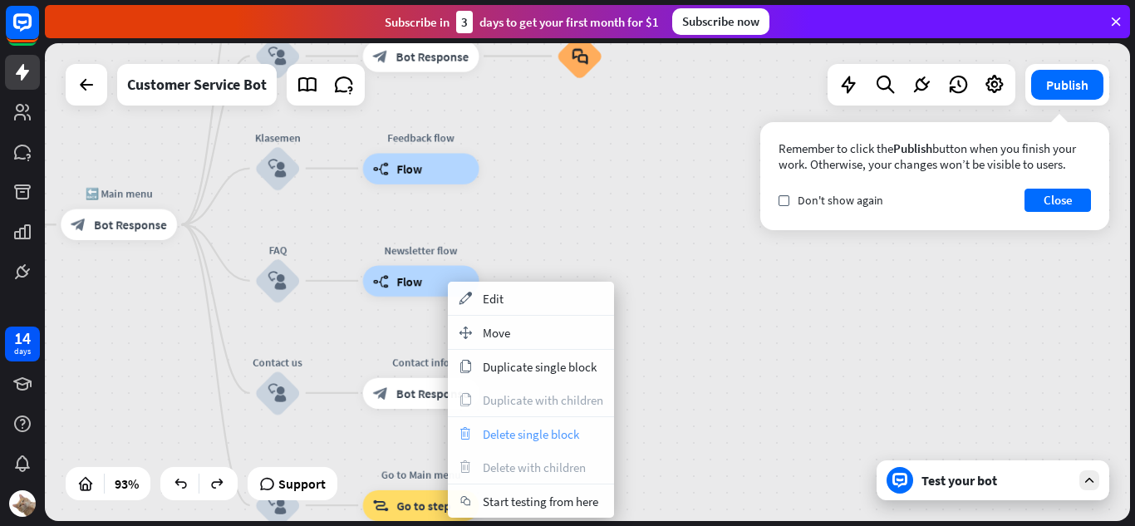
click at [474, 432] on div "trash Delete single block" at bounding box center [531, 433] width 166 height 33
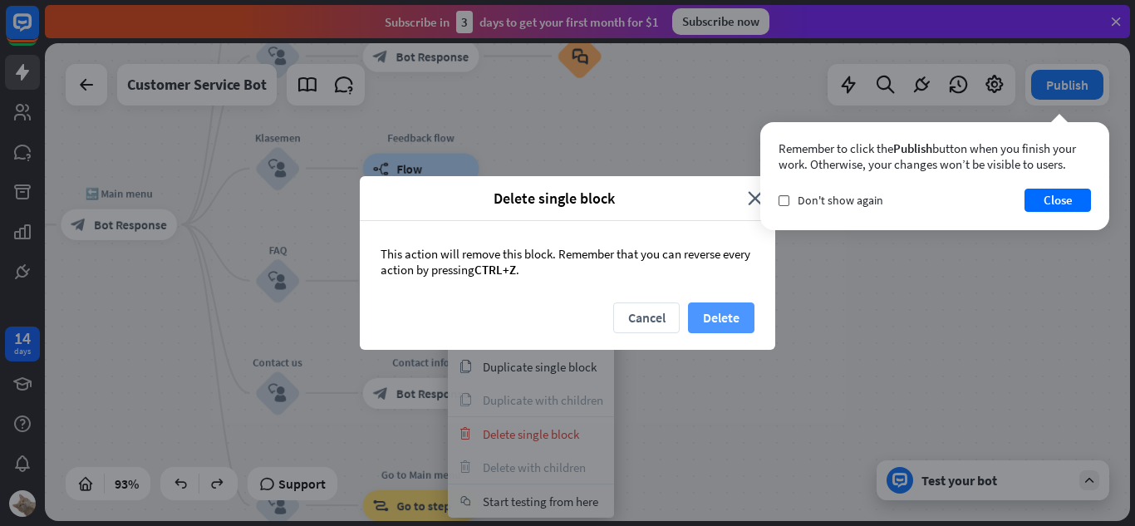
click at [692, 313] on button "Delete" at bounding box center [721, 317] width 66 height 31
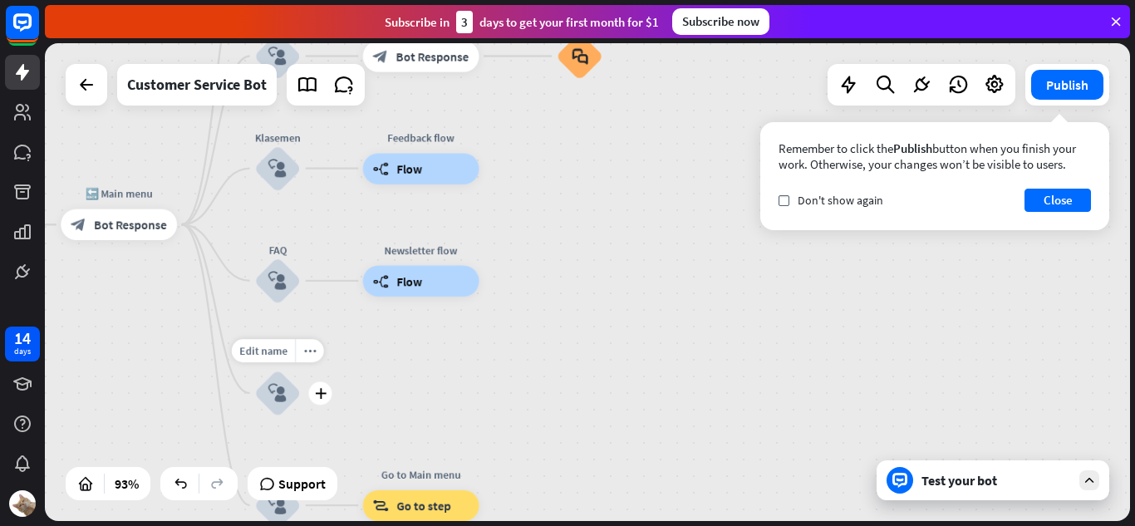
click at [311, 393] on div "plus" at bounding box center [319, 392] width 23 height 23
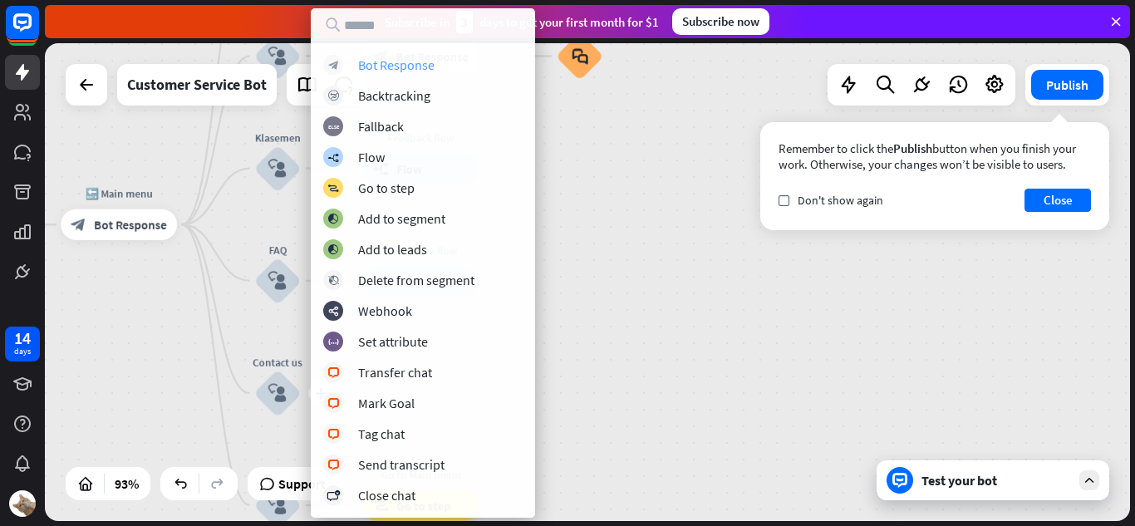
click at [387, 67] on div "Bot Response" at bounding box center [396, 64] width 76 height 17
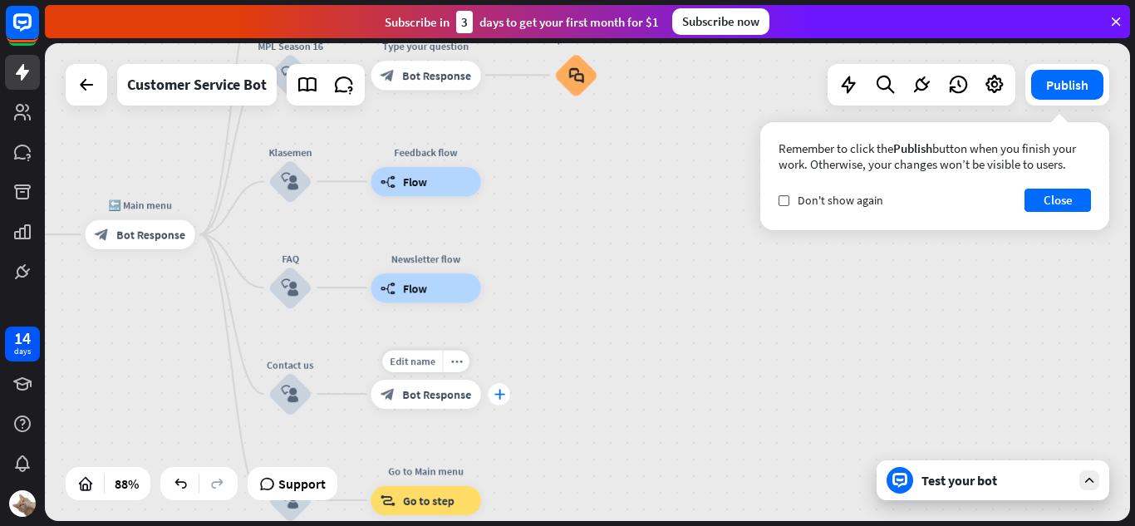
click at [497, 398] on icon "plus" at bounding box center [499, 394] width 11 height 10
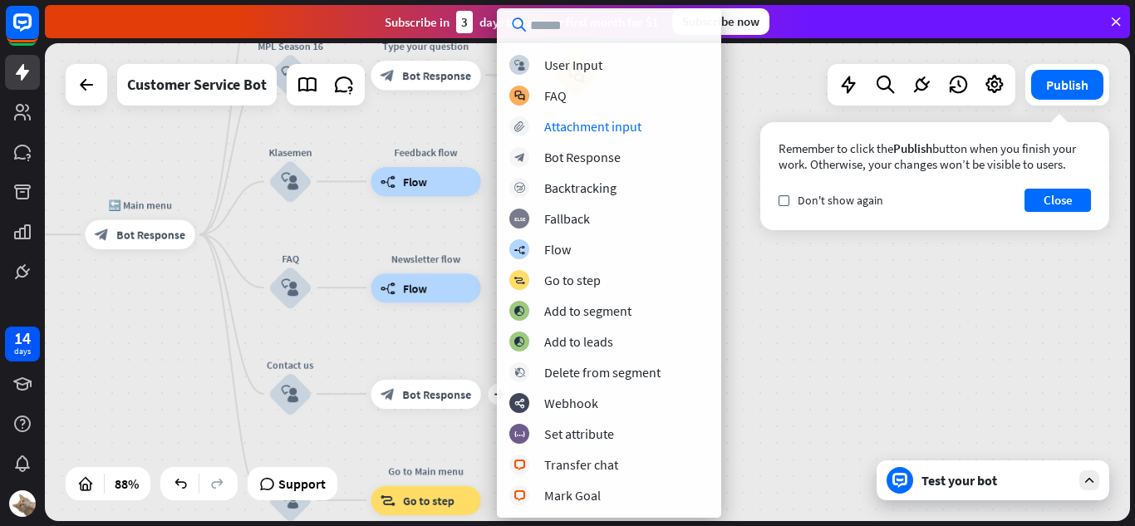
click at [533, 106] on div "block_user_input User Input block_faq FAQ block_attachment Attachment input blo…" at bounding box center [609, 280] width 224 height 450
click at [537, 98] on div "block_faq FAQ" at bounding box center [608, 96] width 199 height 20
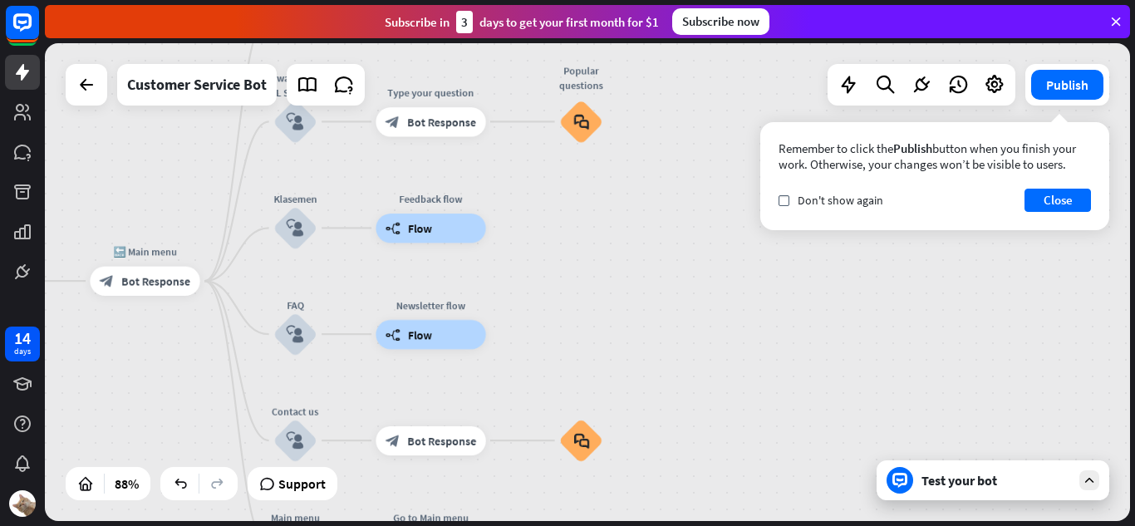
drag, startPoint x: 586, startPoint y: 229, endPoint x: 600, endPoint y: 348, distance: 119.6
click at [600, 348] on div "home_2 Start point Perkenalan block_bot_response Bot Response 🔙 Main menu block…" at bounding box center [587, 282] width 1085 height 478
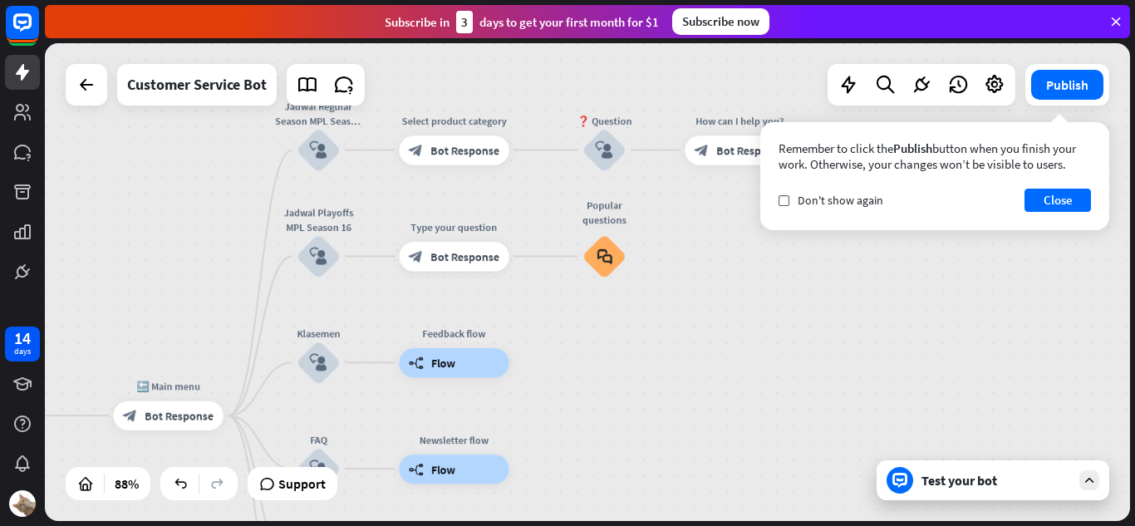
drag, startPoint x: 554, startPoint y: 312, endPoint x: 572, endPoint y: 385, distance: 74.4
click at [572, 385] on div "home_2 Start point Perkenalan block_bot_response Bot Response 🔙 Main menu block…" at bounding box center [587, 282] width 1085 height 478
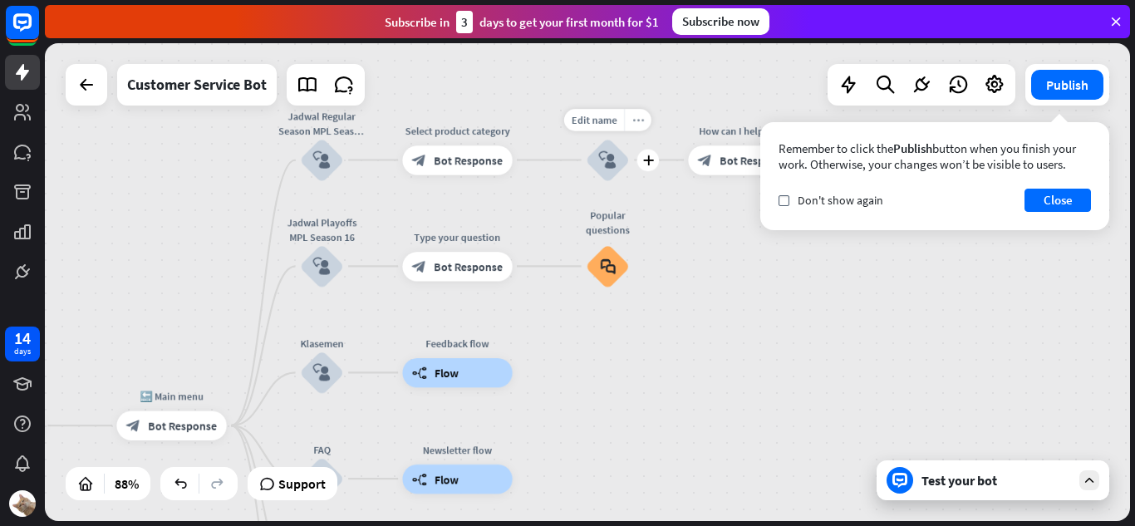
click at [635, 127] on div "more_horiz" at bounding box center [637, 120] width 27 height 22
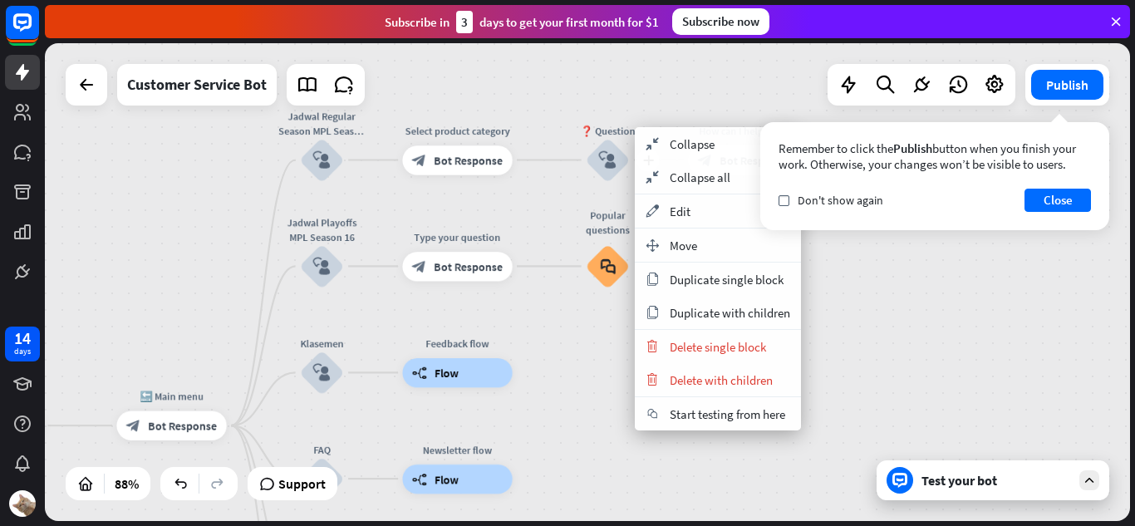
click at [586, 138] on div "plus ❓ Question block_user_input" at bounding box center [608, 160] width 44 height 44
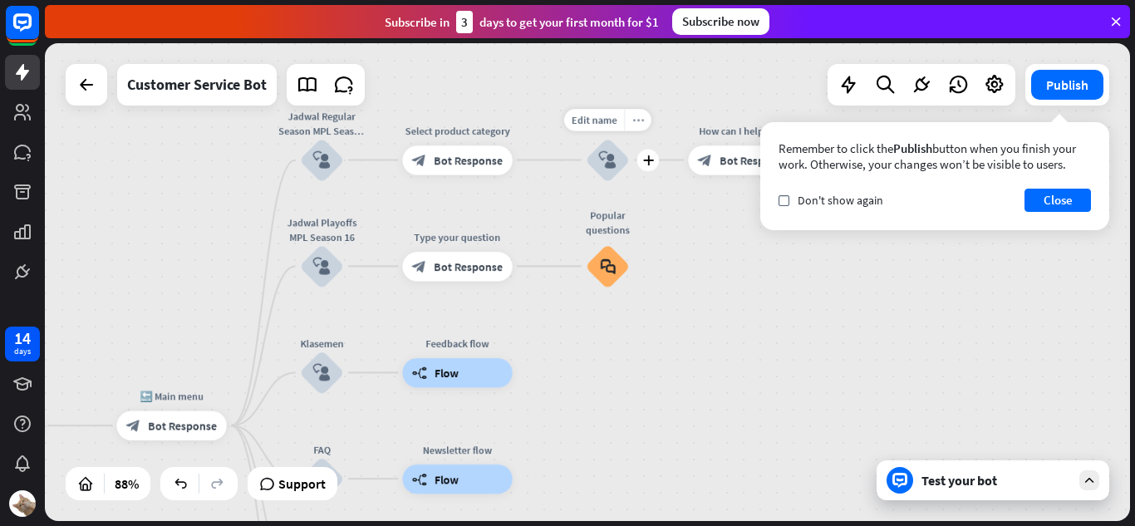
click at [638, 118] on icon "more_horiz" at bounding box center [638, 119] width 12 height 11
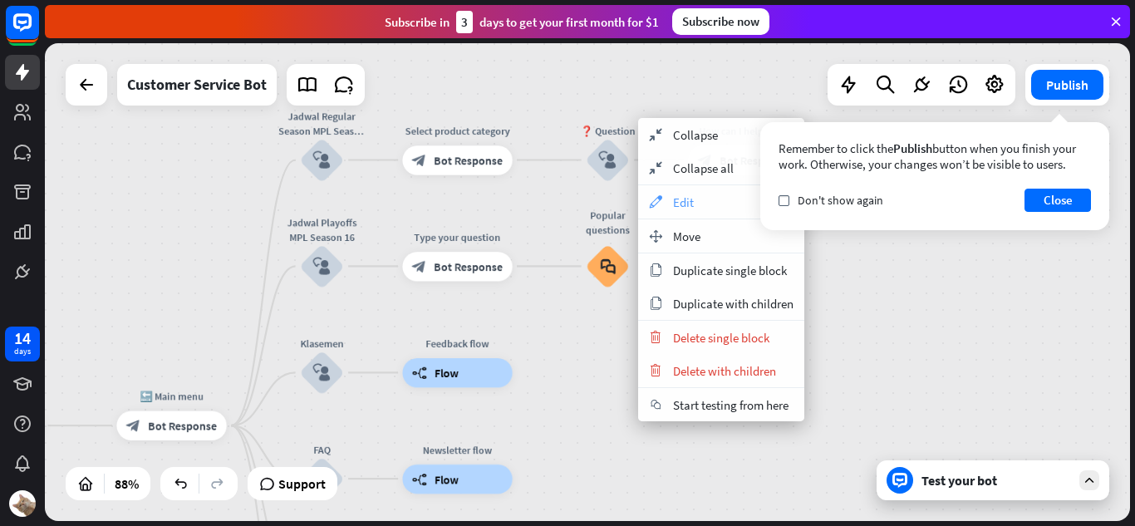
click at [653, 189] on div "appearance Edit" at bounding box center [721, 201] width 166 height 33
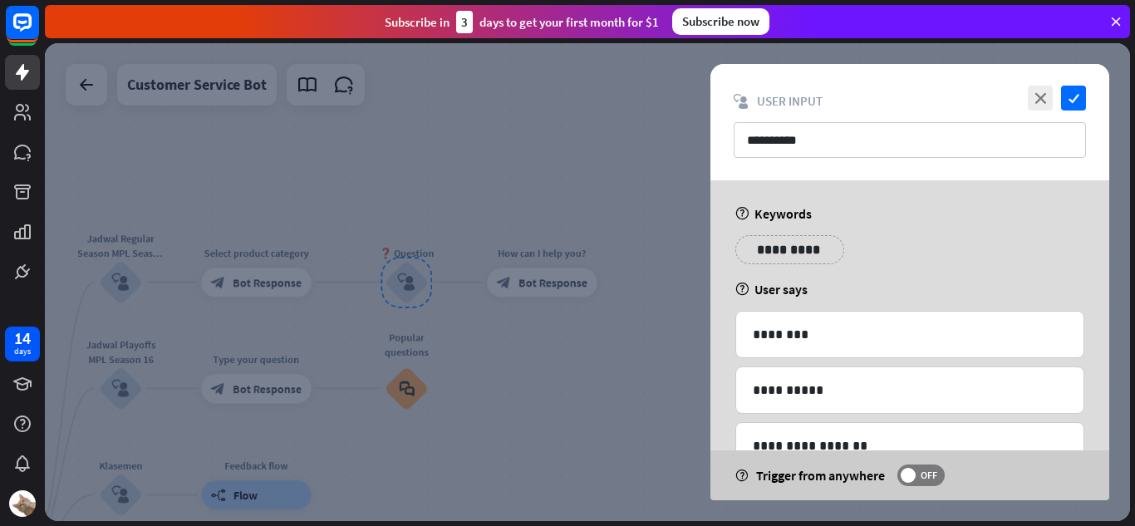
click at [1054, 98] on div "close check" at bounding box center [1055, 98] width 62 height 25
click at [1046, 98] on icon "close" at bounding box center [1040, 98] width 25 height 25
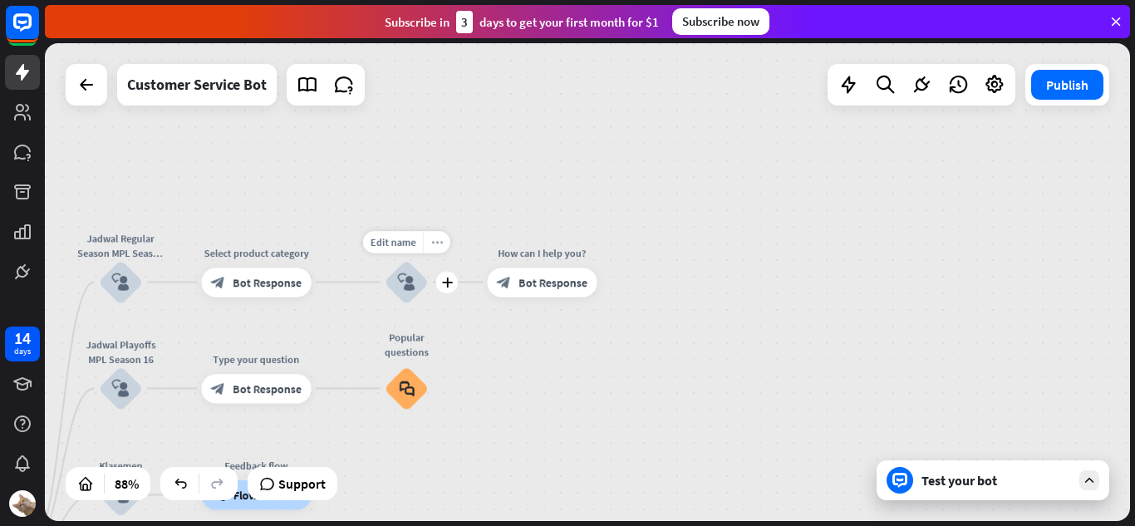
click at [428, 242] on div "more_horiz" at bounding box center [436, 242] width 27 height 22
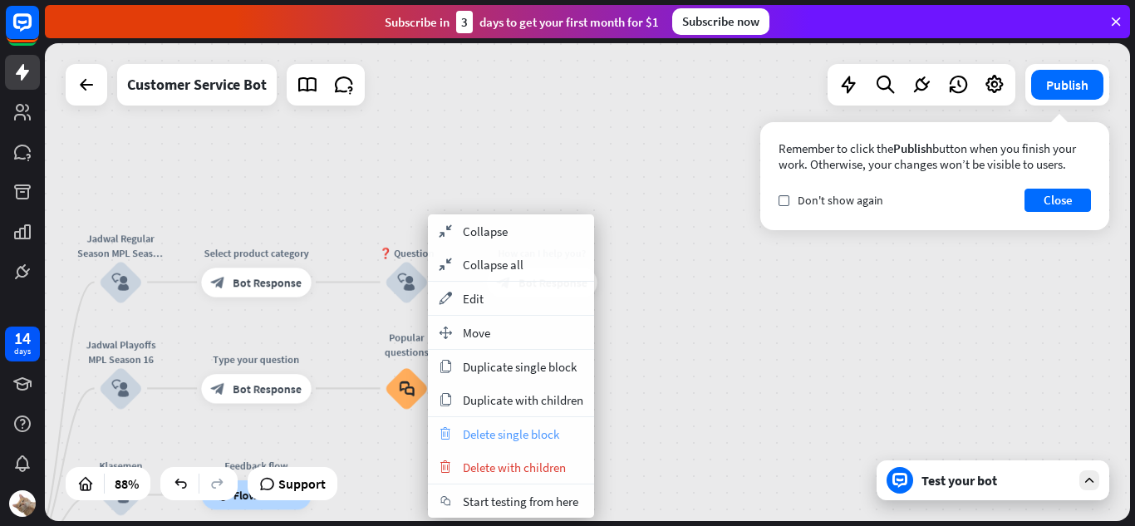
click at [479, 434] on span "Delete single block" at bounding box center [511, 434] width 96 height 16
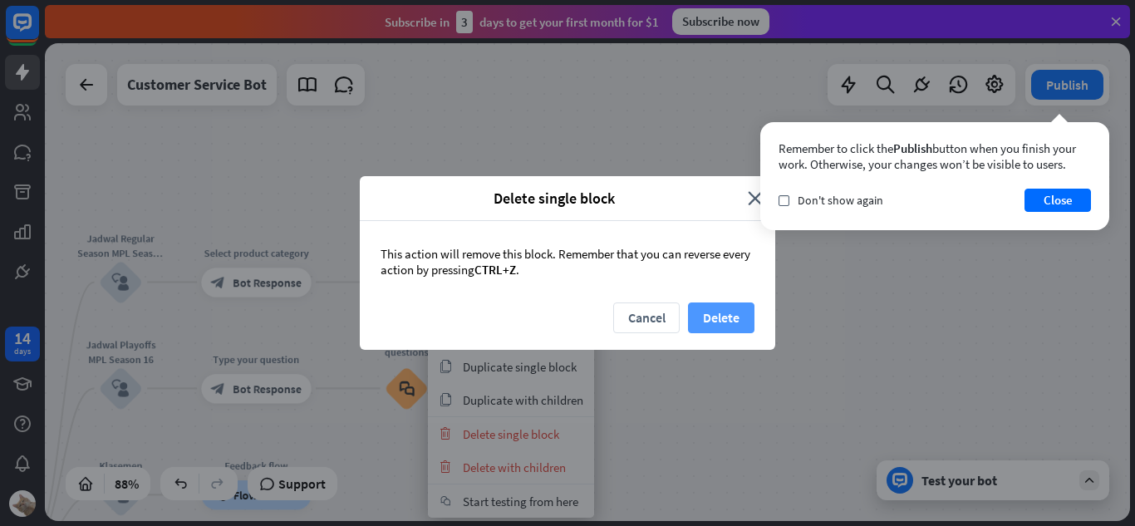
click at [695, 312] on button "Delete" at bounding box center [721, 317] width 66 height 31
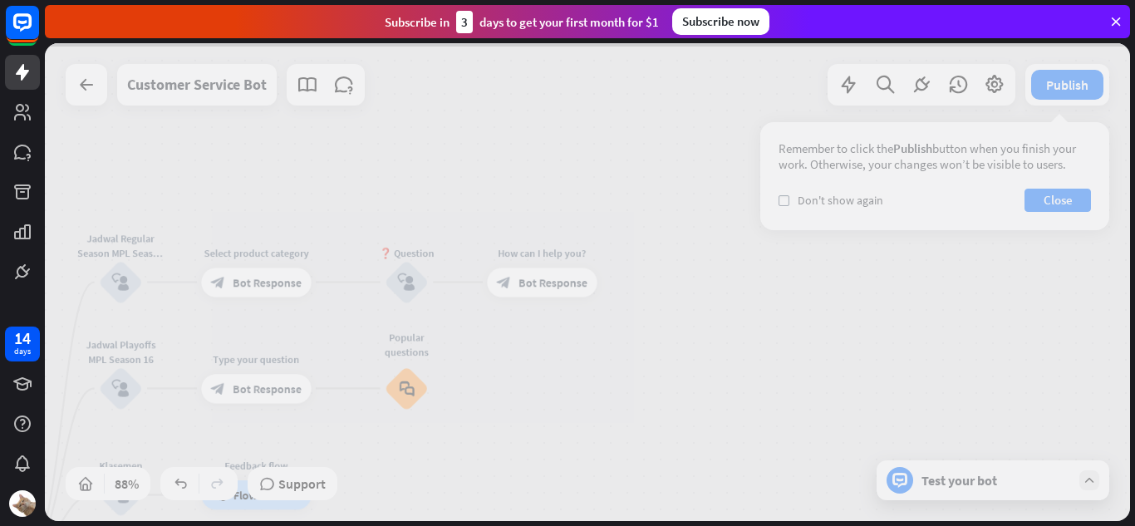
drag, startPoint x: 619, startPoint y: 363, endPoint x: 647, endPoint y: 350, distance: 31.2
click at [647, 350] on div at bounding box center [587, 282] width 1085 height 478
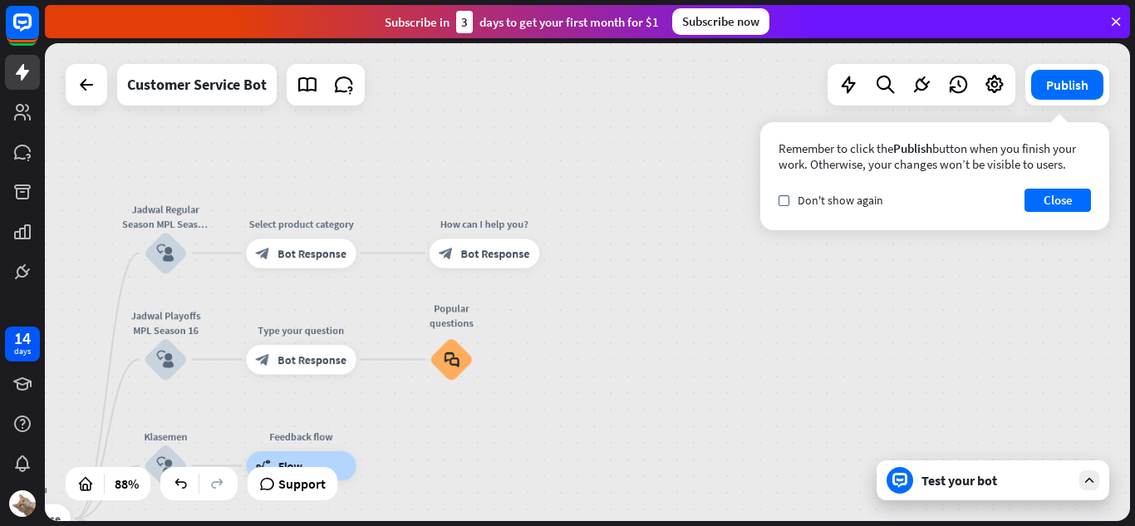
drag, startPoint x: 611, startPoint y: 363, endPoint x: 662, endPoint y: 324, distance: 64.6
click at [662, 324] on div "home_2 Start point Perkenalan block_bot_response Bot Response 🔙 Main menu block…" at bounding box center [587, 282] width 1085 height 478
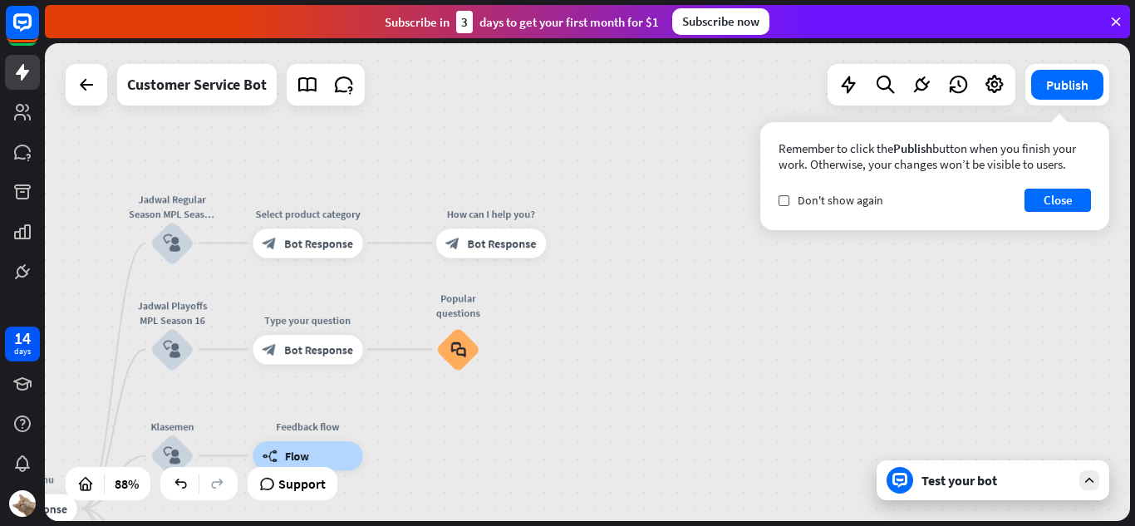
drag, startPoint x: 538, startPoint y: 342, endPoint x: 578, endPoint y: 299, distance: 59.4
click at [578, 299] on div "home_2 Start point Perkenalan block_bot_response Bot Response 🔙 Main menu block…" at bounding box center [587, 282] width 1085 height 478
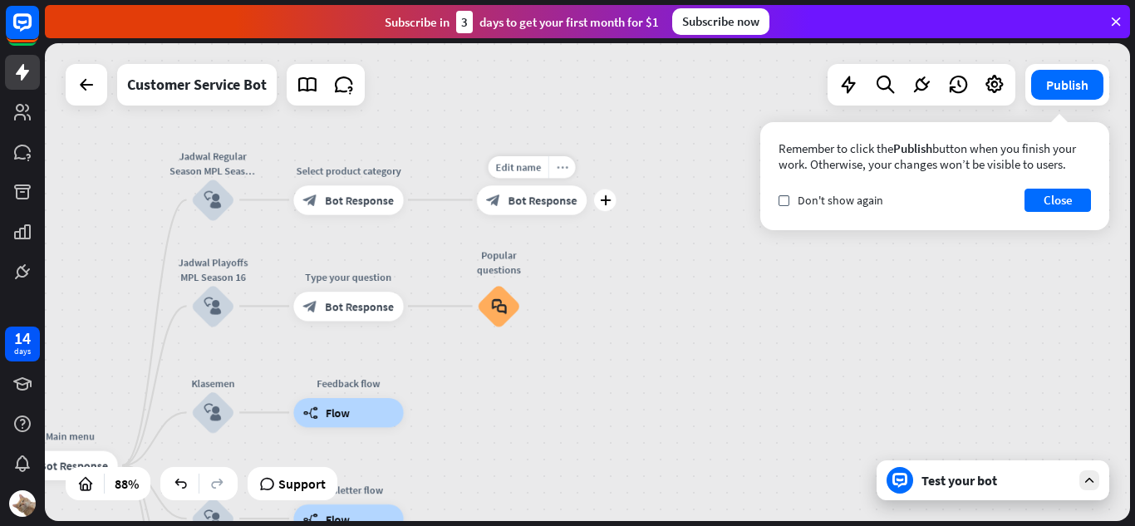
click at [558, 165] on icon "more_horiz" at bounding box center [563, 166] width 12 height 11
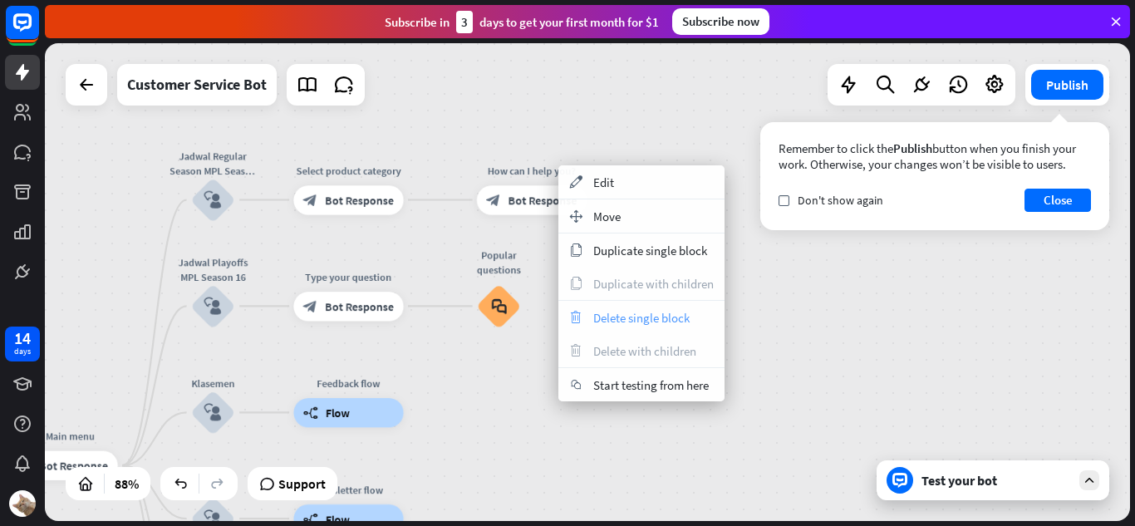
click at [582, 327] on div "trash Delete single block" at bounding box center [641, 317] width 166 height 33
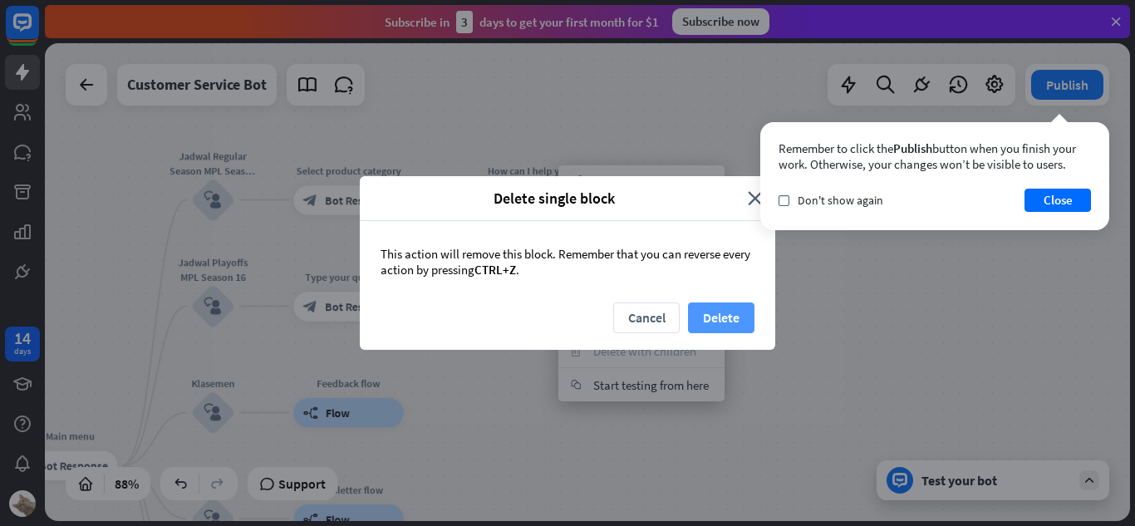
click at [699, 318] on button "Delete" at bounding box center [721, 317] width 66 height 31
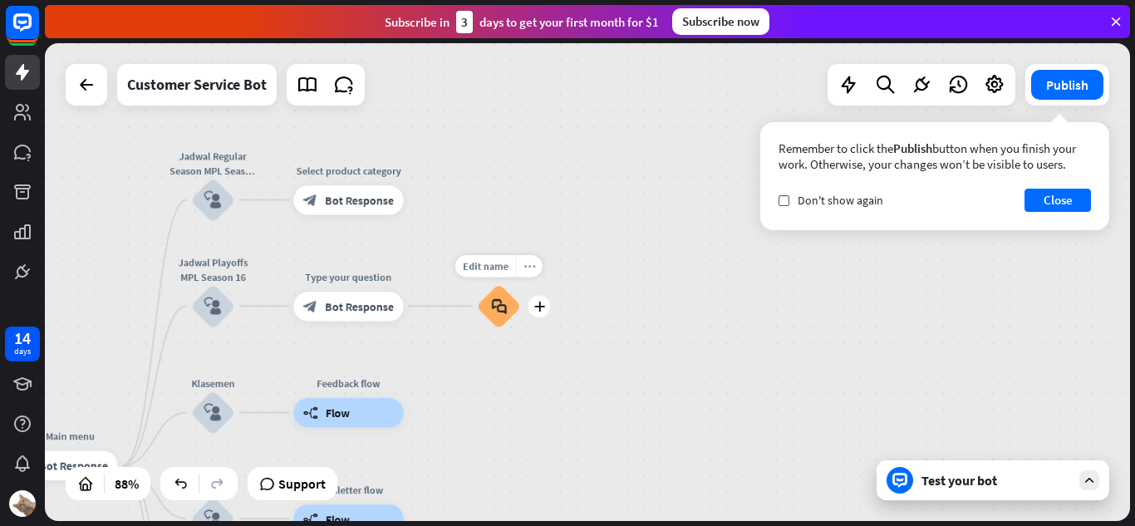
click at [531, 273] on div "more_horiz" at bounding box center [528, 266] width 27 height 22
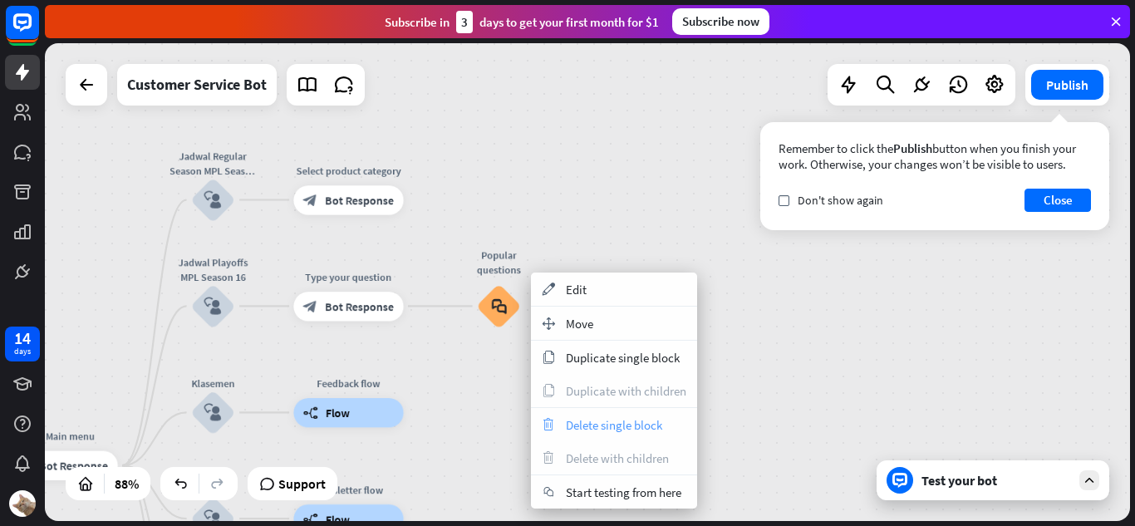
click at [583, 420] on span "Delete single block" at bounding box center [614, 425] width 96 height 16
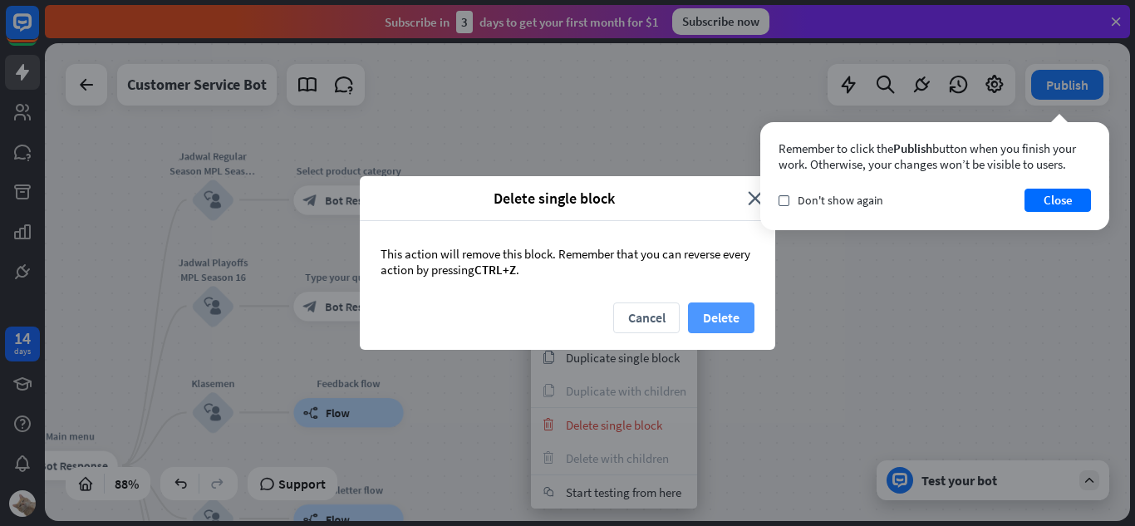
click at [700, 321] on button "Delete" at bounding box center [721, 317] width 66 height 31
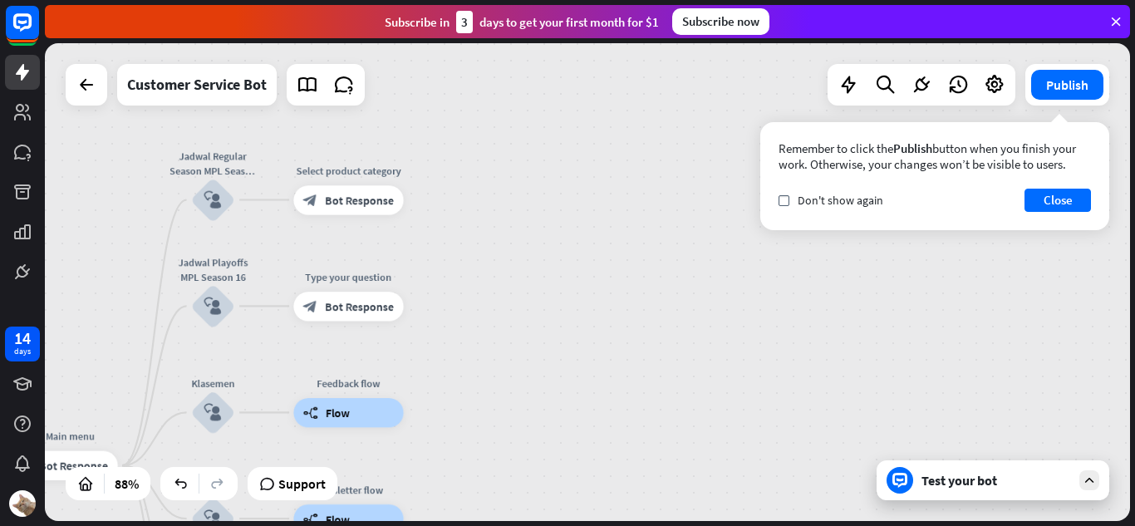
drag, startPoint x: 600, startPoint y: 366, endPoint x: 666, endPoint y: 282, distance: 107.0
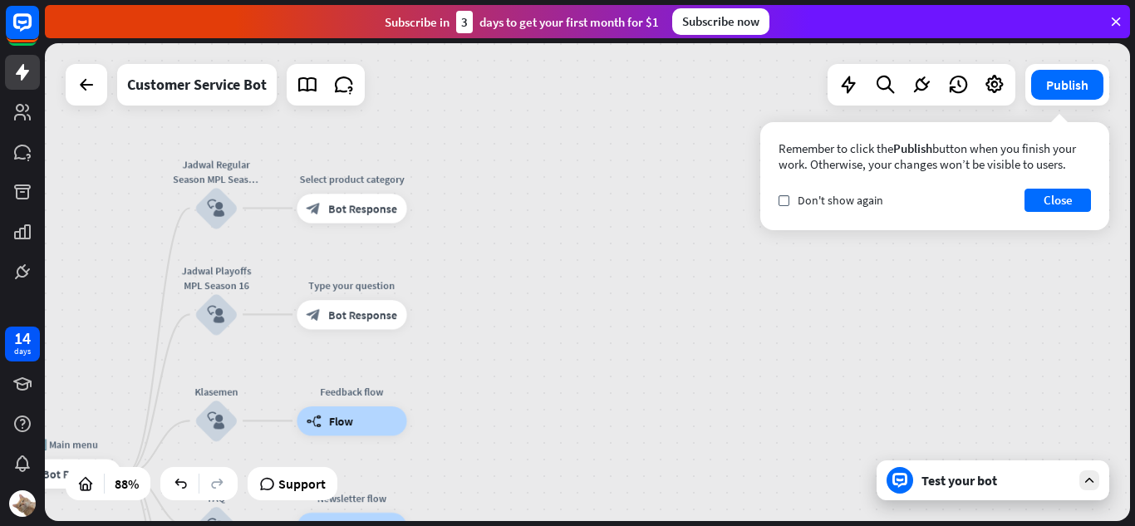
drag, startPoint x: 683, startPoint y: 306, endPoint x: 697, endPoint y: 346, distance: 42.3
click at [697, 346] on div "home_2 Start point Perkenalan block_bot_response Bot Response 🔙 Main menu block…" at bounding box center [587, 282] width 1085 height 478
